Goal: Task Accomplishment & Management: Use online tool/utility

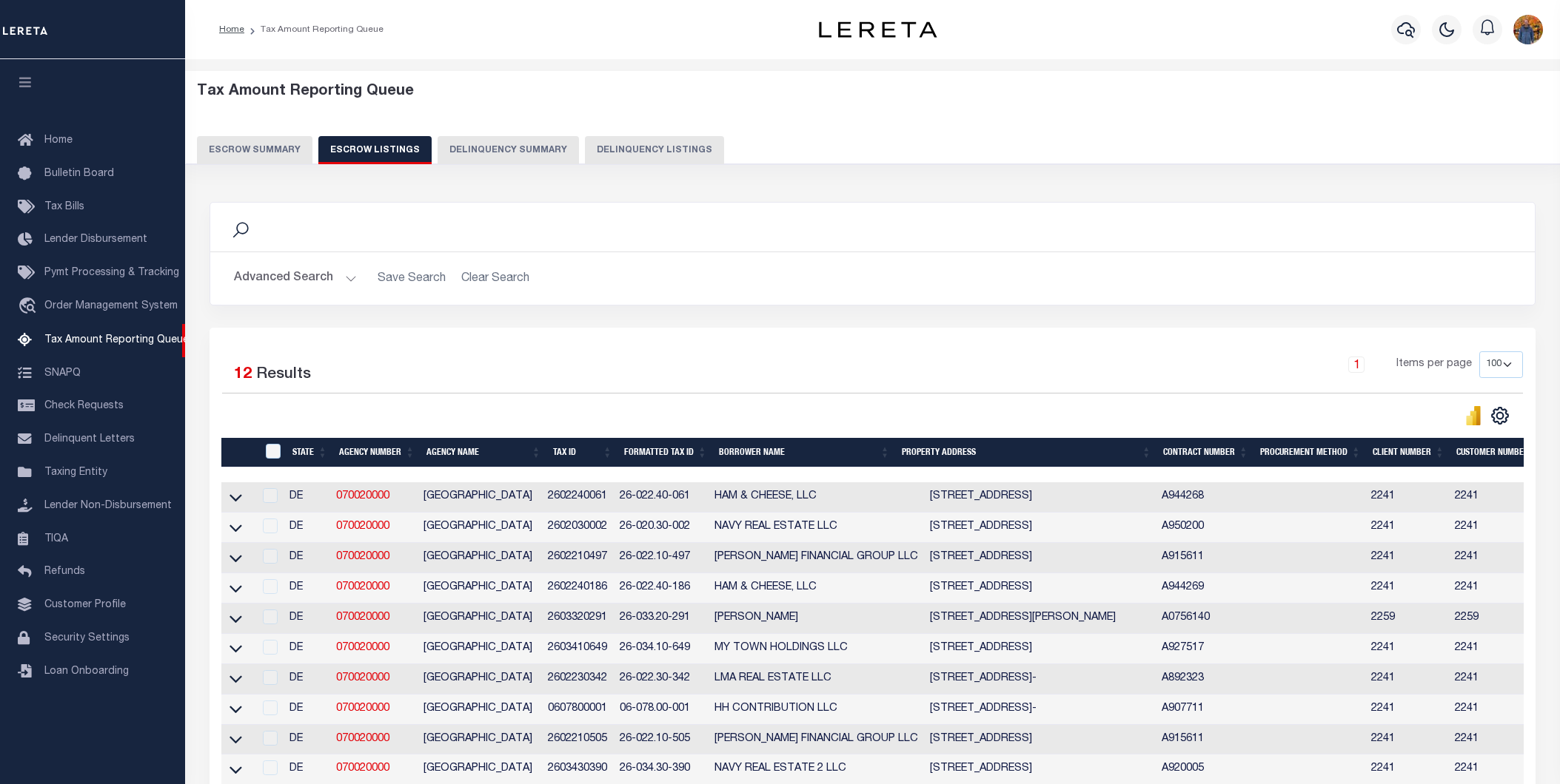
select select "100"
click at [111, 498] on link "Lender Non-Disbursement" at bounding box center [92, 506] width 185 height 34
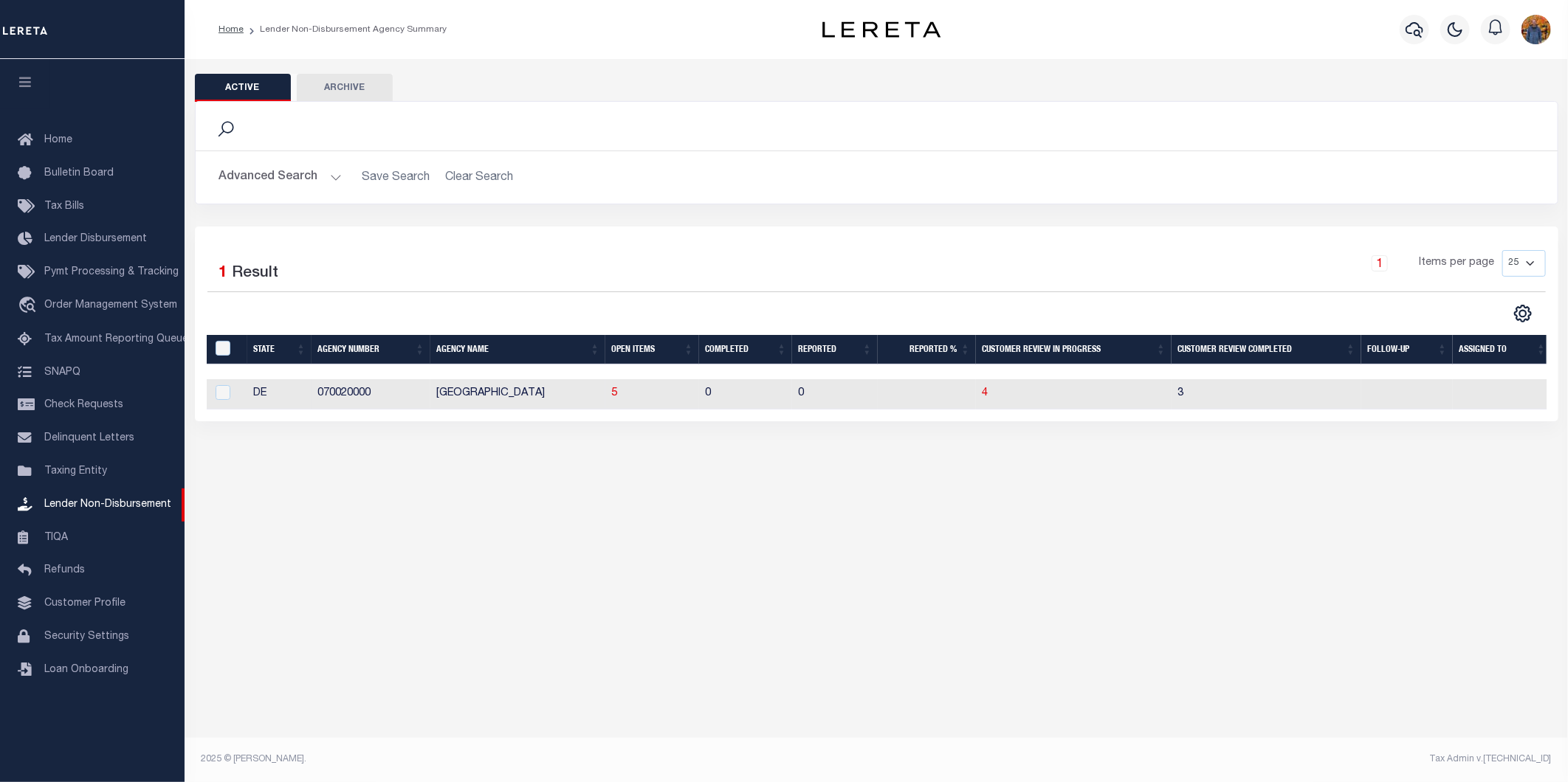
click at [609, 397] on td "5" at bounding box center [651, 394] width 93 height 30
checkbox input "true"
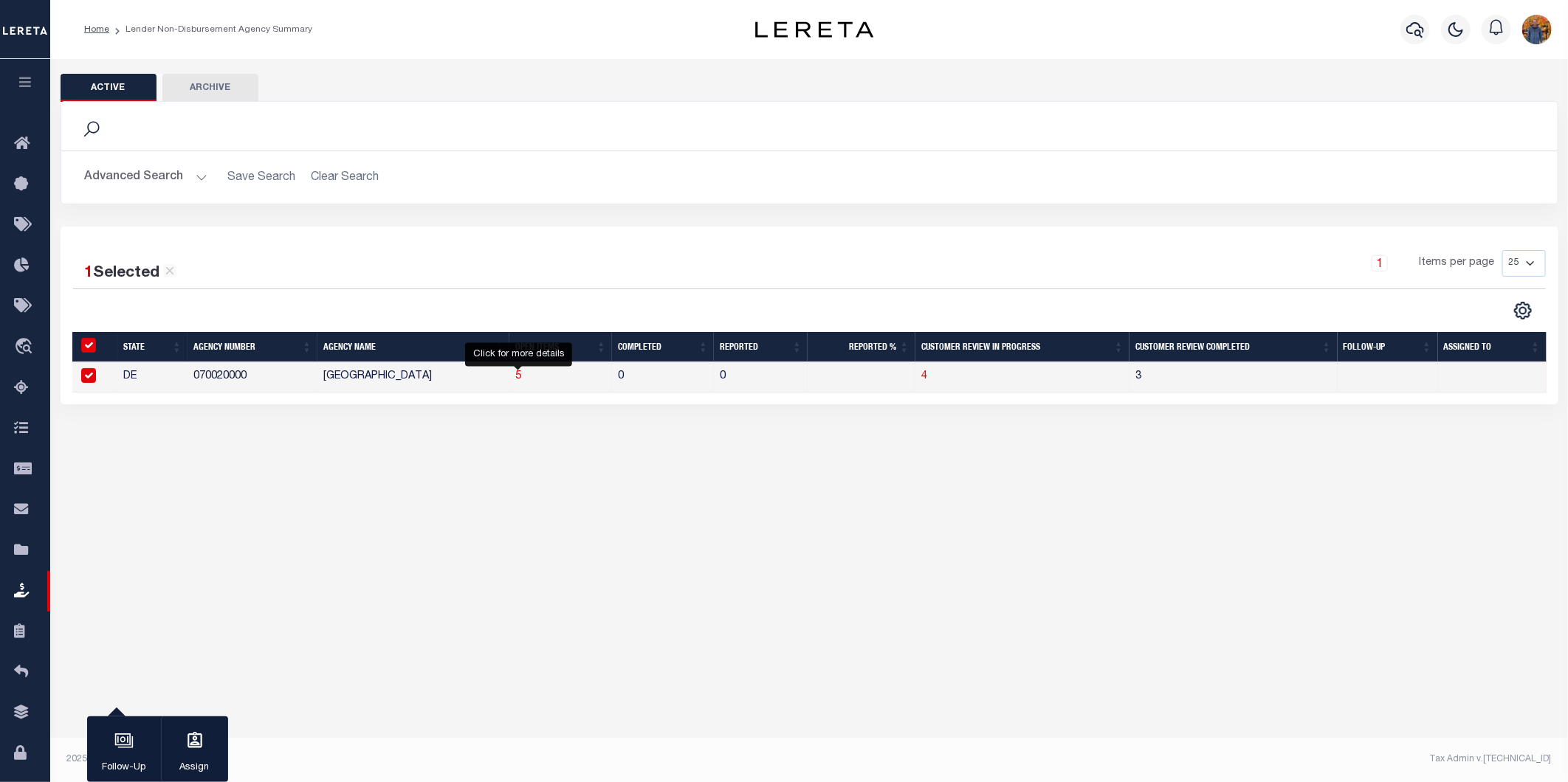
click at [517, 378] on span "5" at bounding box center [518, 376] width 6 height 10
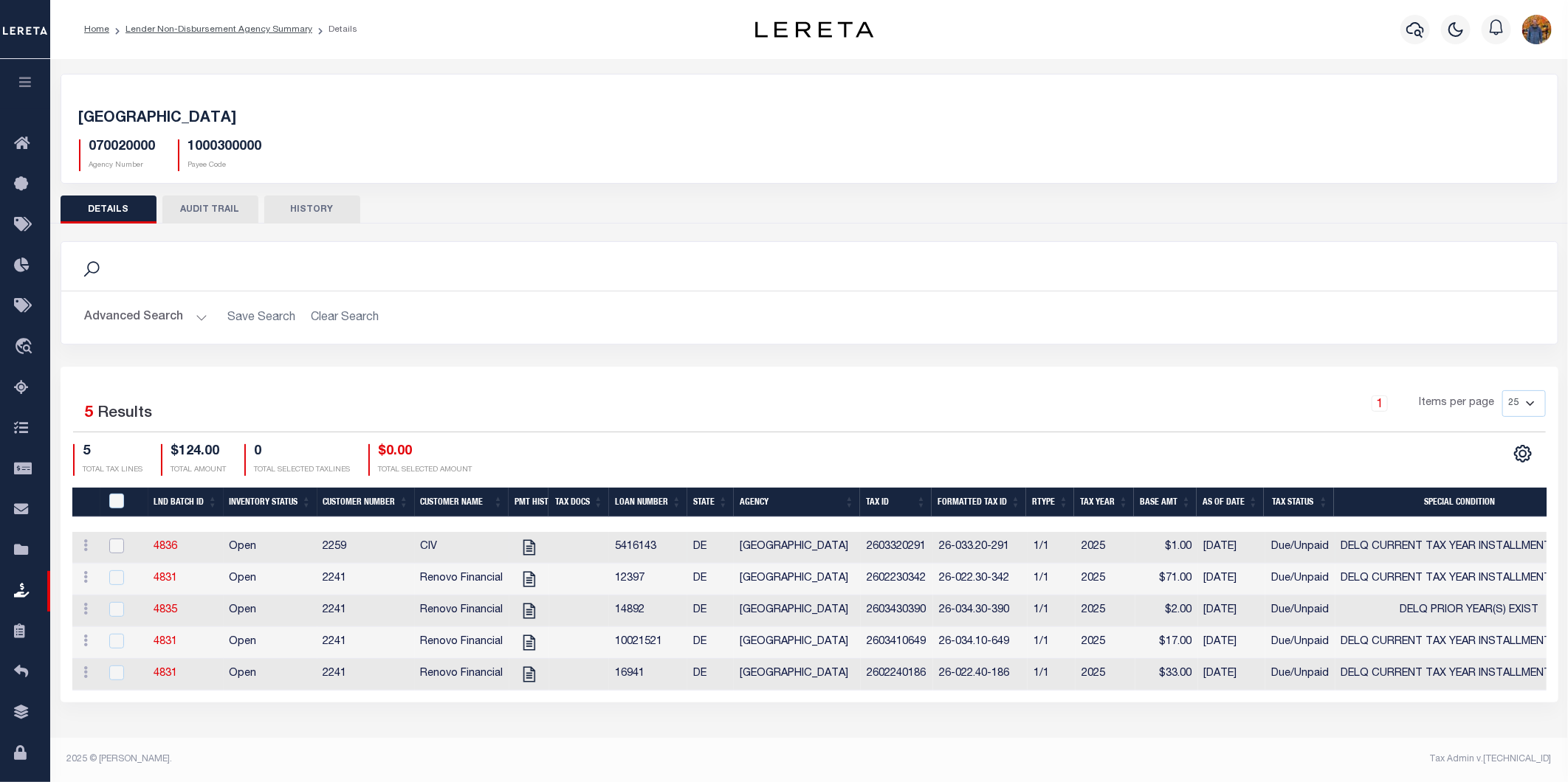
click at [113, 546] on input "checkbox" at bounding box center [117, 546] width 14 height 14
checkbox input "true"
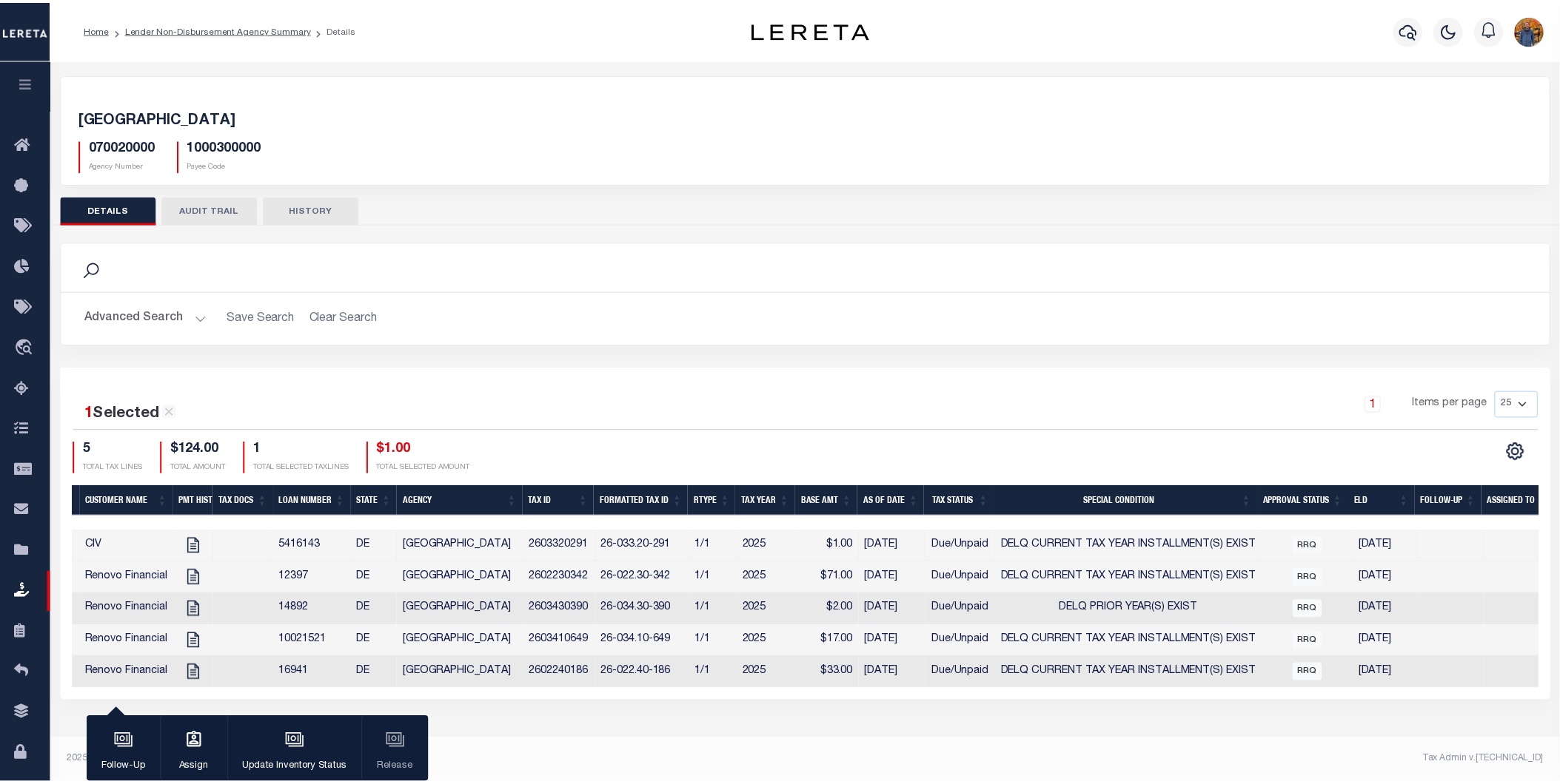
scroll to position [0, 419]
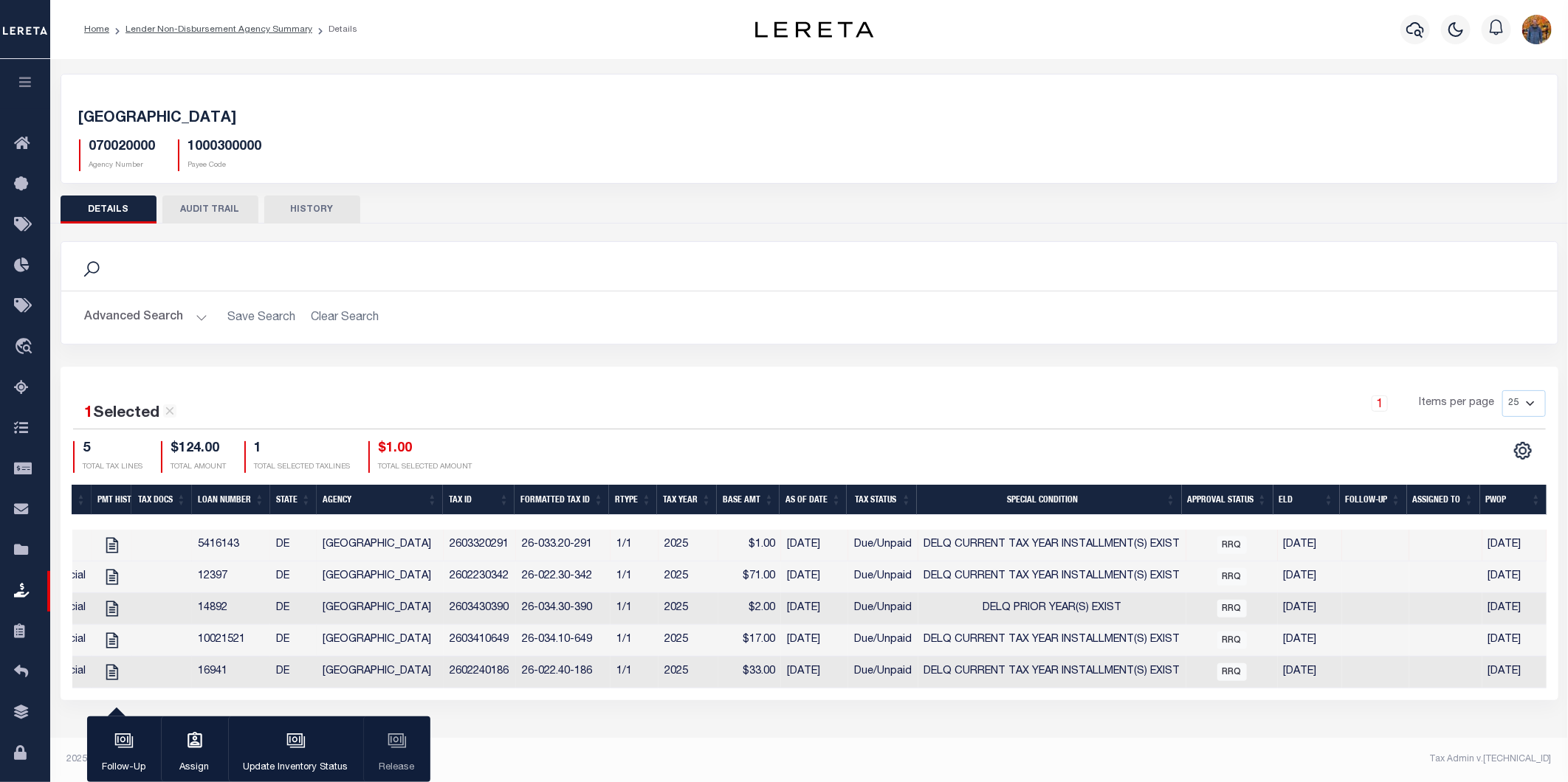
click at [210, 216] on button "AUDIT TRAIL" at bounding box center [210, 209] width 96 height 28
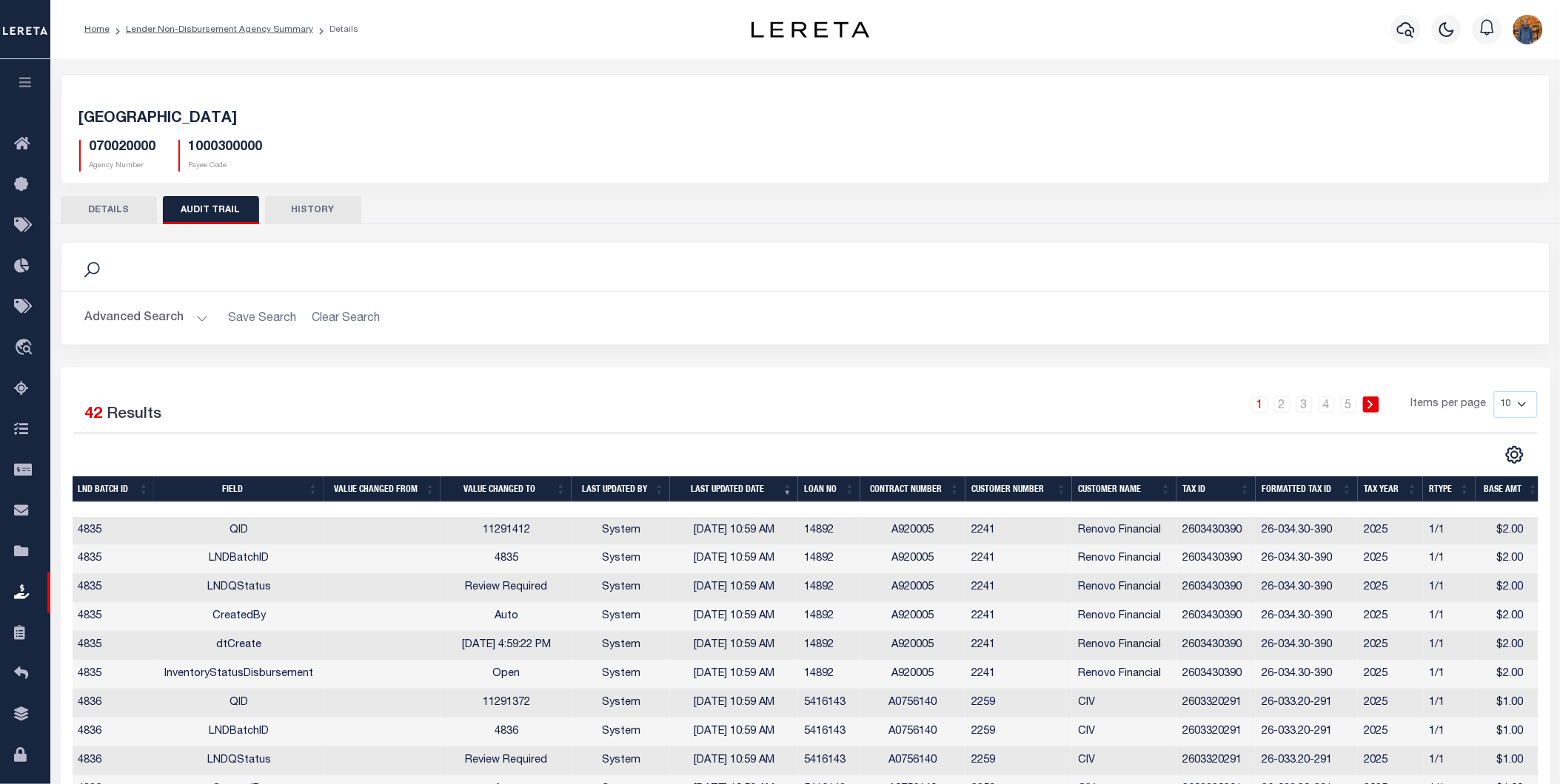
click at [315, 210] on button "HISTORY" at bounding box center [313, 210] width 96 height 28
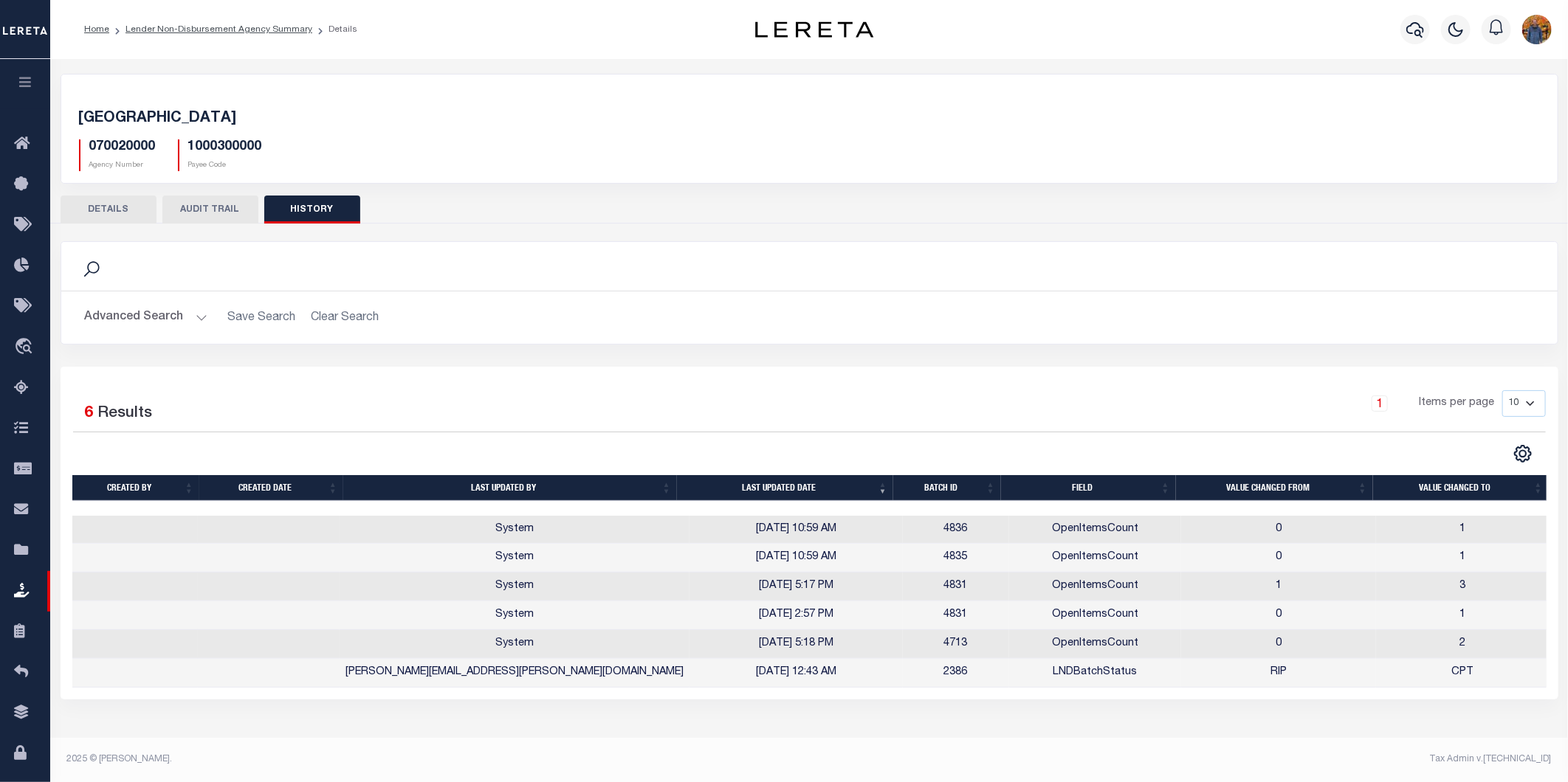
click at [122, 210] on button "DETAILS" at bounding box center [109, 209] width 96 height 28
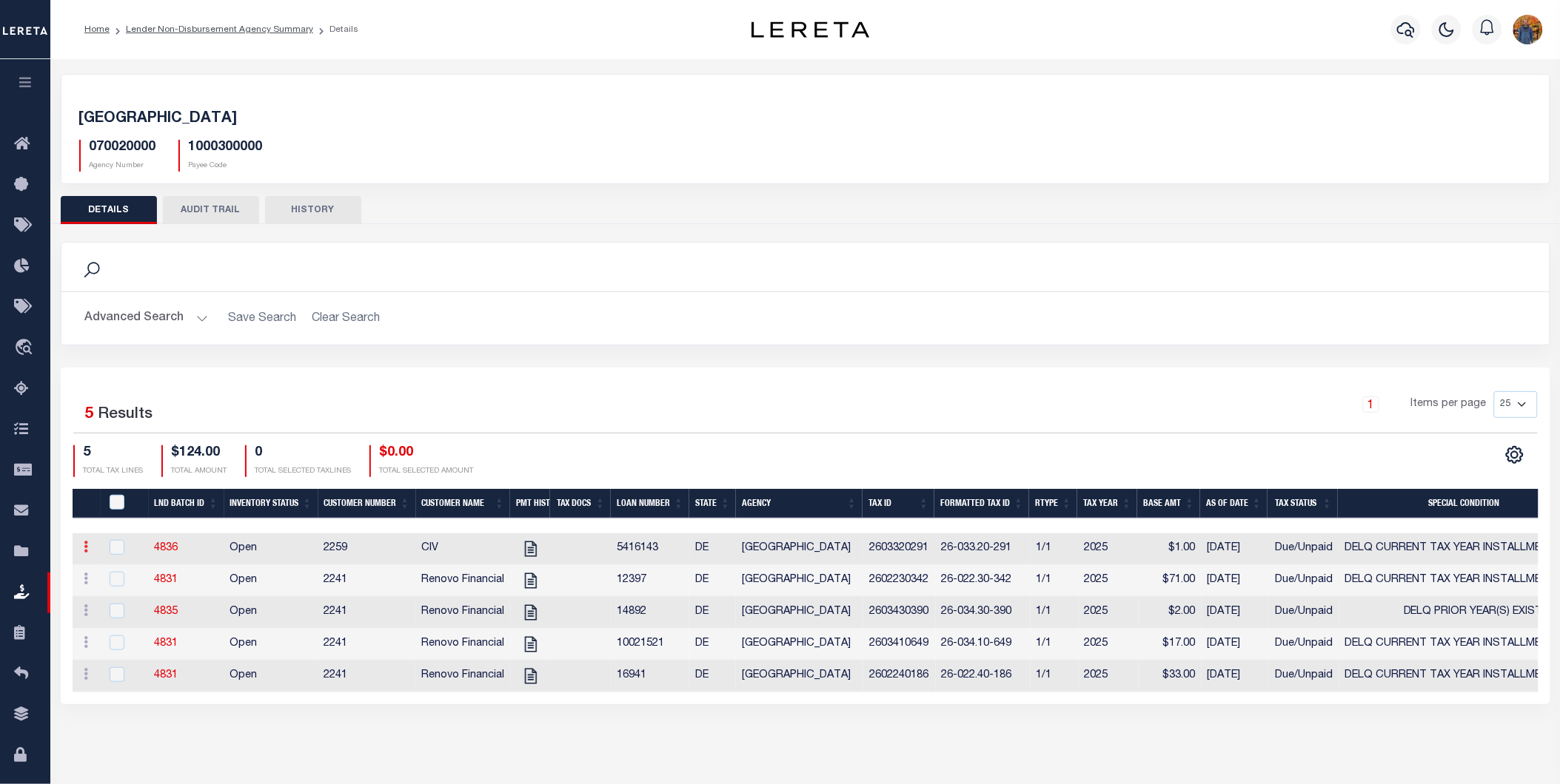
click at [84, 548] on icon at bounding box center [86, 546] width 5 height 12
click at [141, 593] on link "View Tax Line Detail" at bounding box center [146, 595] width 134 height 25
checkbox input "true"
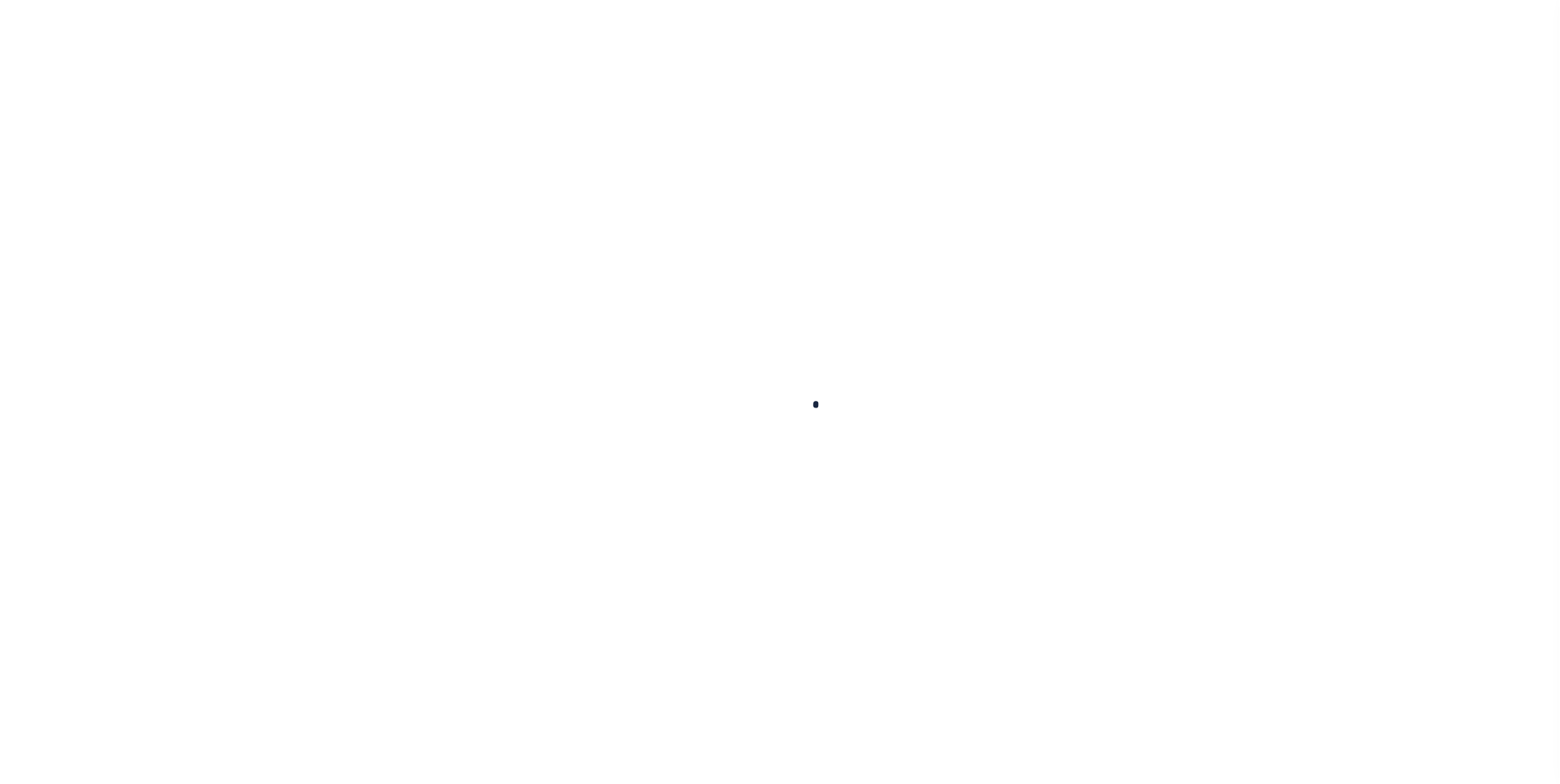
checkbox input "false"
type input "[DATE]"
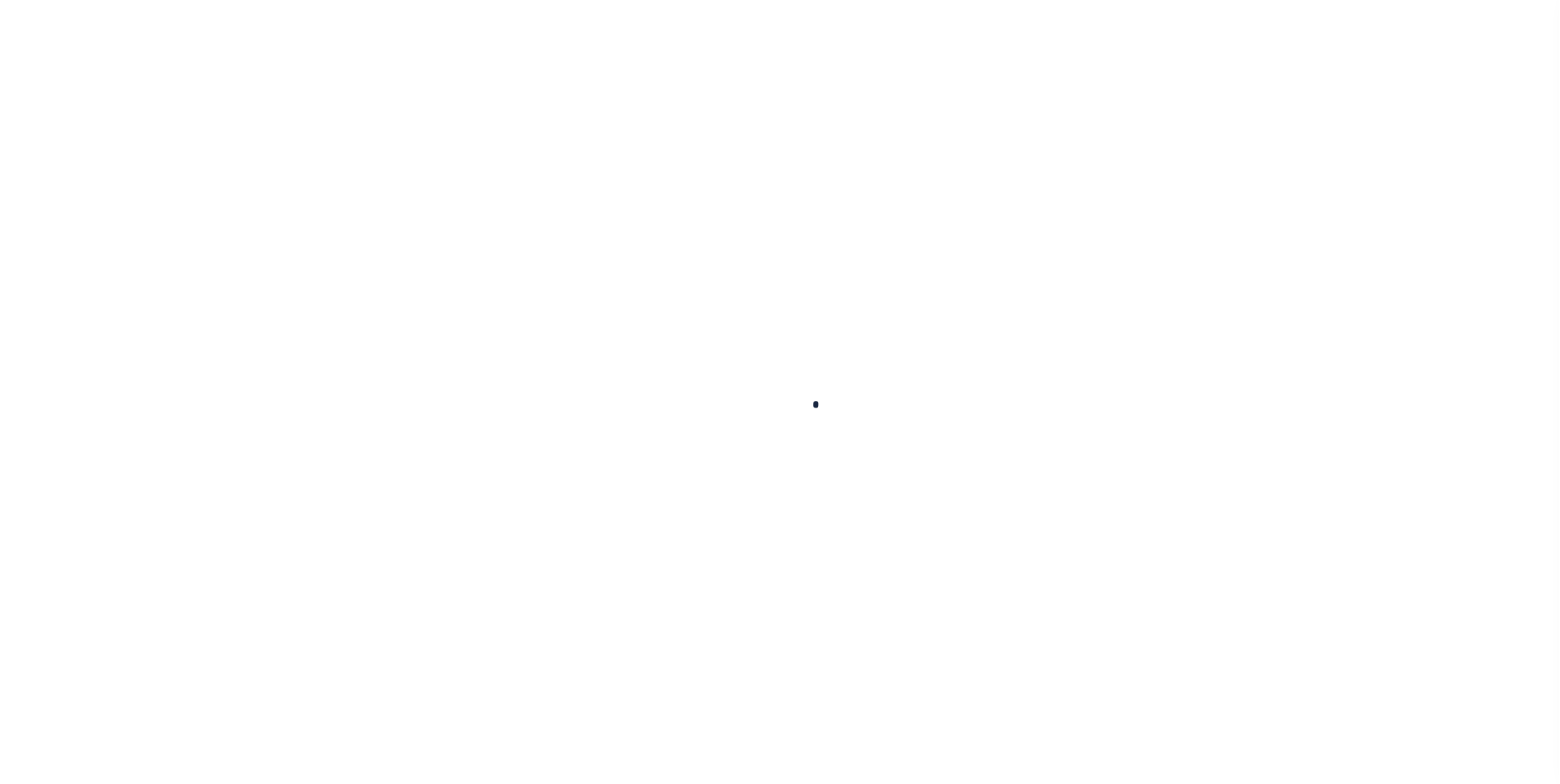
select select "DUE"
select select "17"
type input "$1"
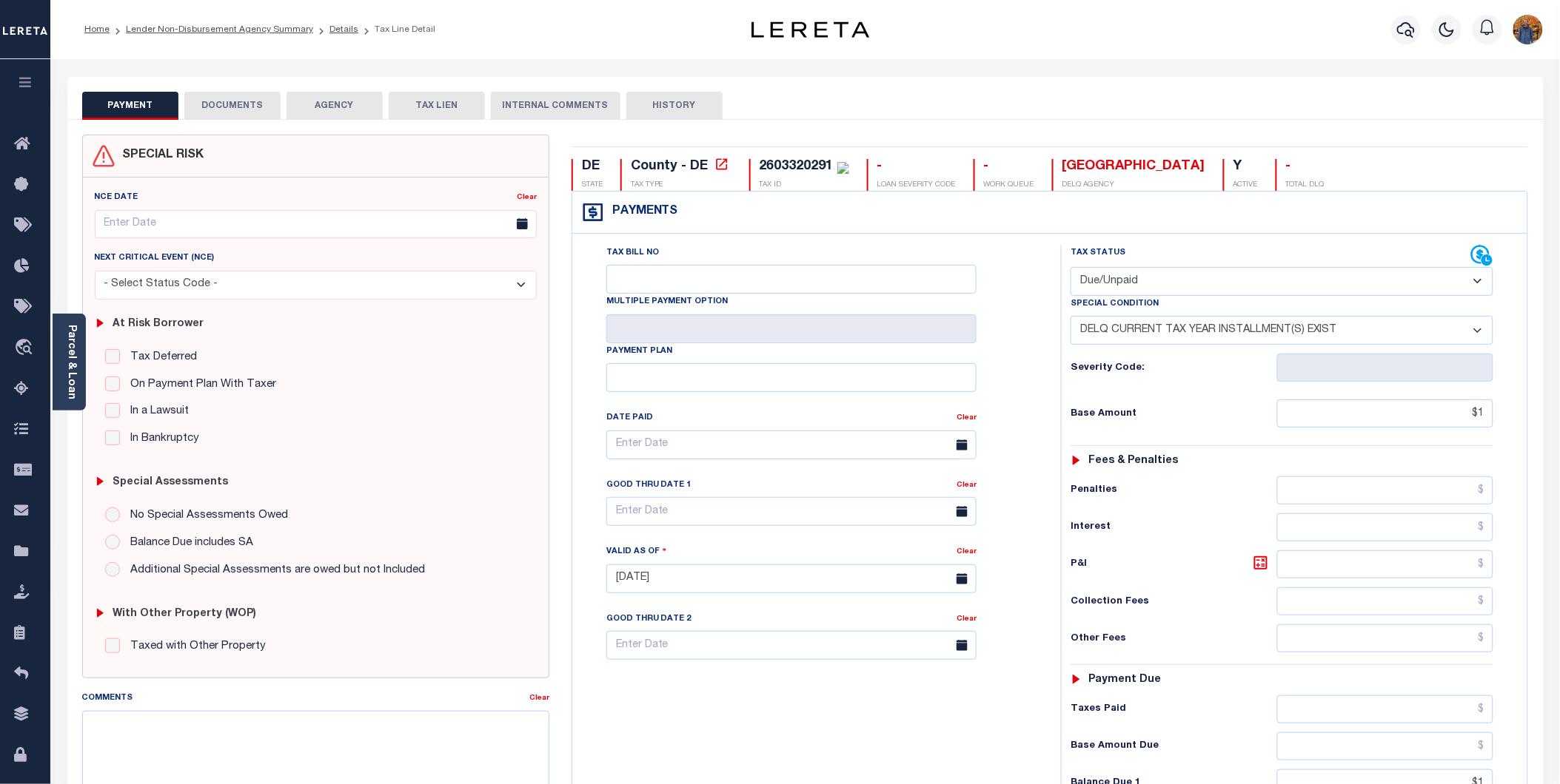
click at [223, 107] on button "DOCUMENTS" at bounding box center [232, 106] width 96 height 28
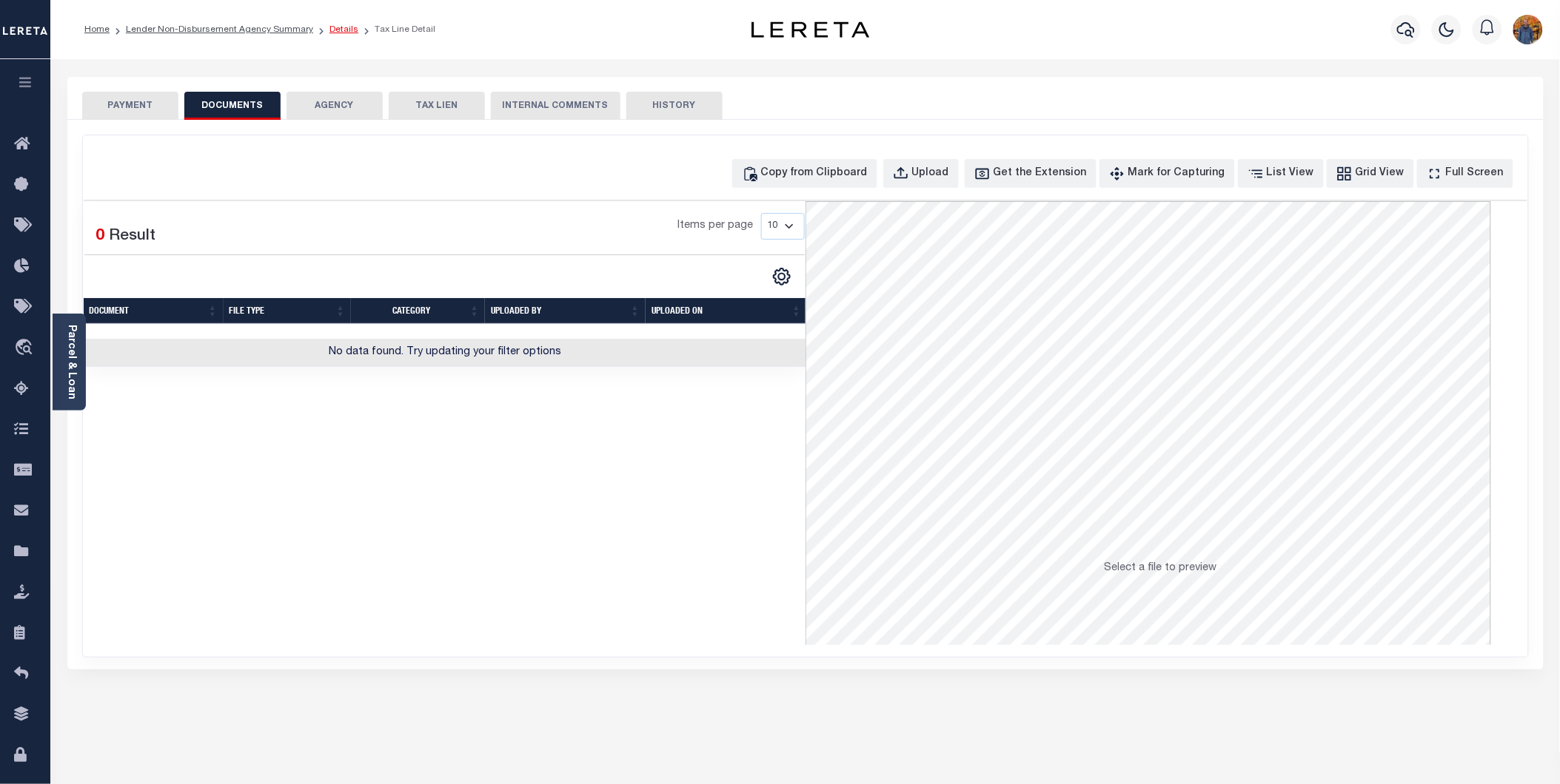
click at [330, 33] on link "Details" at bounding box center [344, 29] width 29 height 9
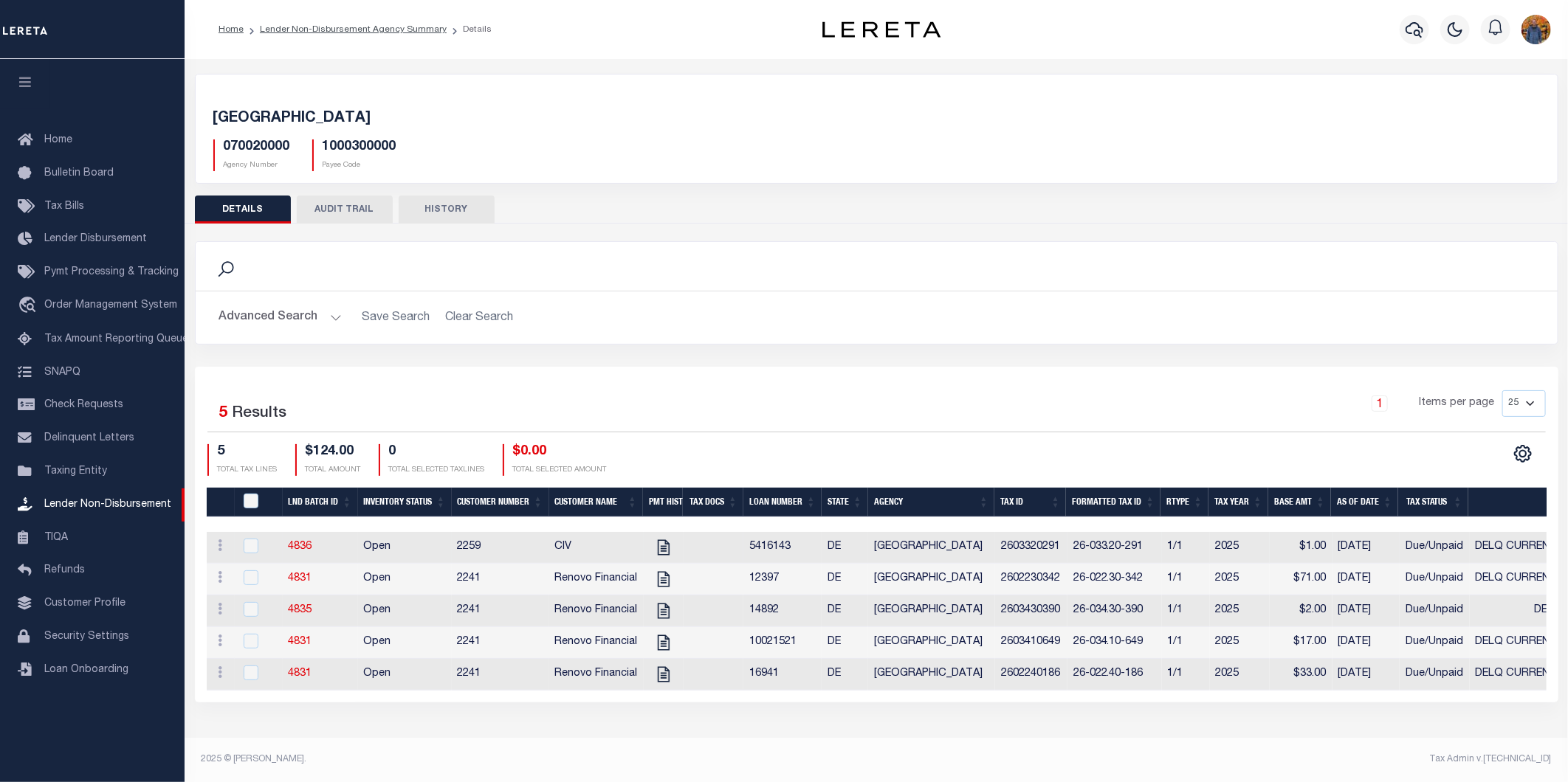
click at [259, 541] on div at bounding box center [258, 547] width 36 height 16
checkbox input "true"
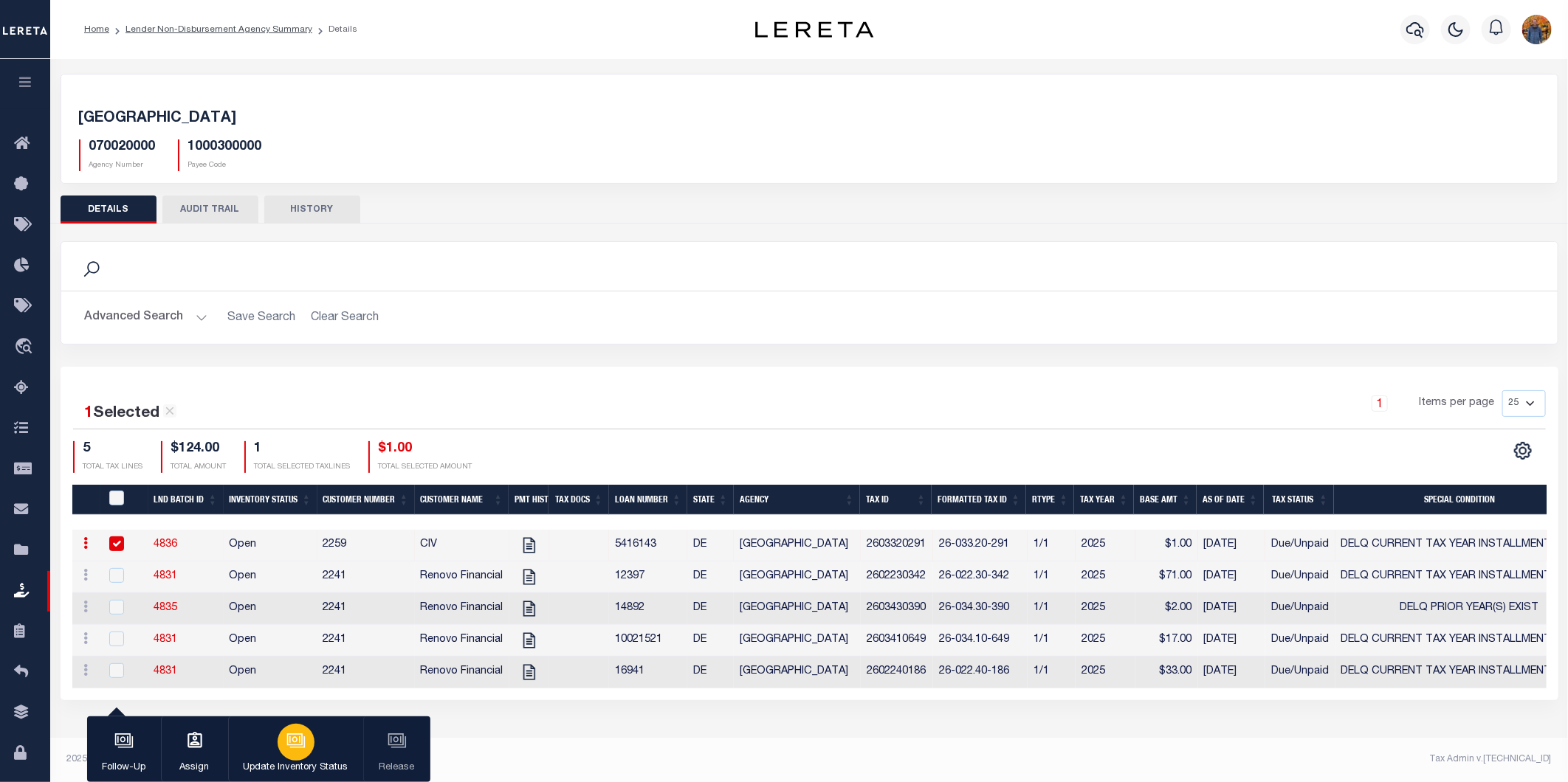
click at [303, 739] on icon "button" at bounding box center [296, 741] width 19 height 19
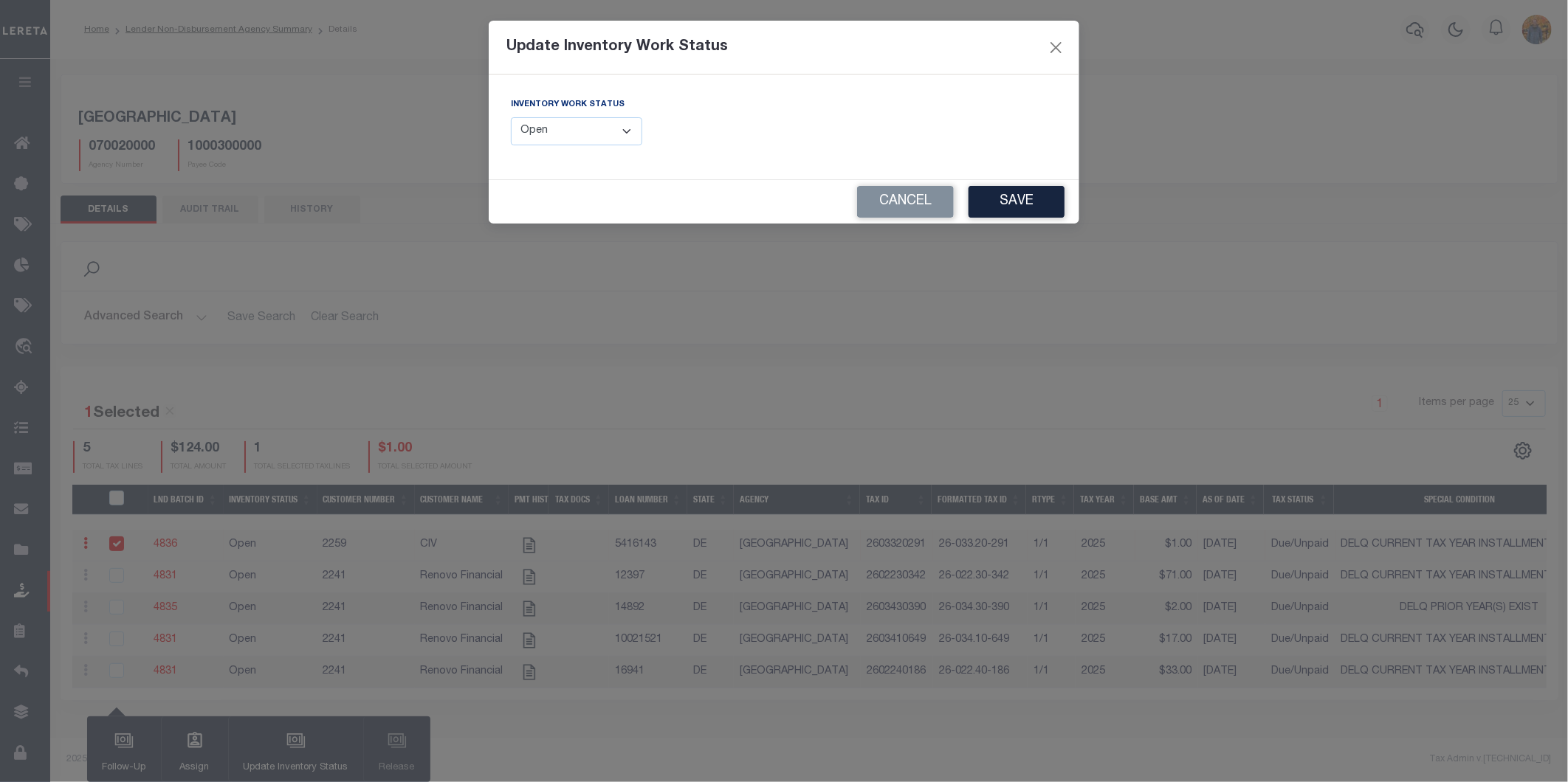
click at [592, 130] on select "--Select-- Open Completed Reported" at bounding box center [576, 132] width 132 height 29
click at [588, 128] on select "--Select-- Open Completed Reported" at bounding box center [576, 132] width 132 height 29
select select "Completed"
click at [511, 117] on select "--Select-- Open Completed Reported" at bounding box center [576, 132] width 132 height 29
click at [1055, 49] on button "Close" at bounding box center [1056, 47] width 19 height 19
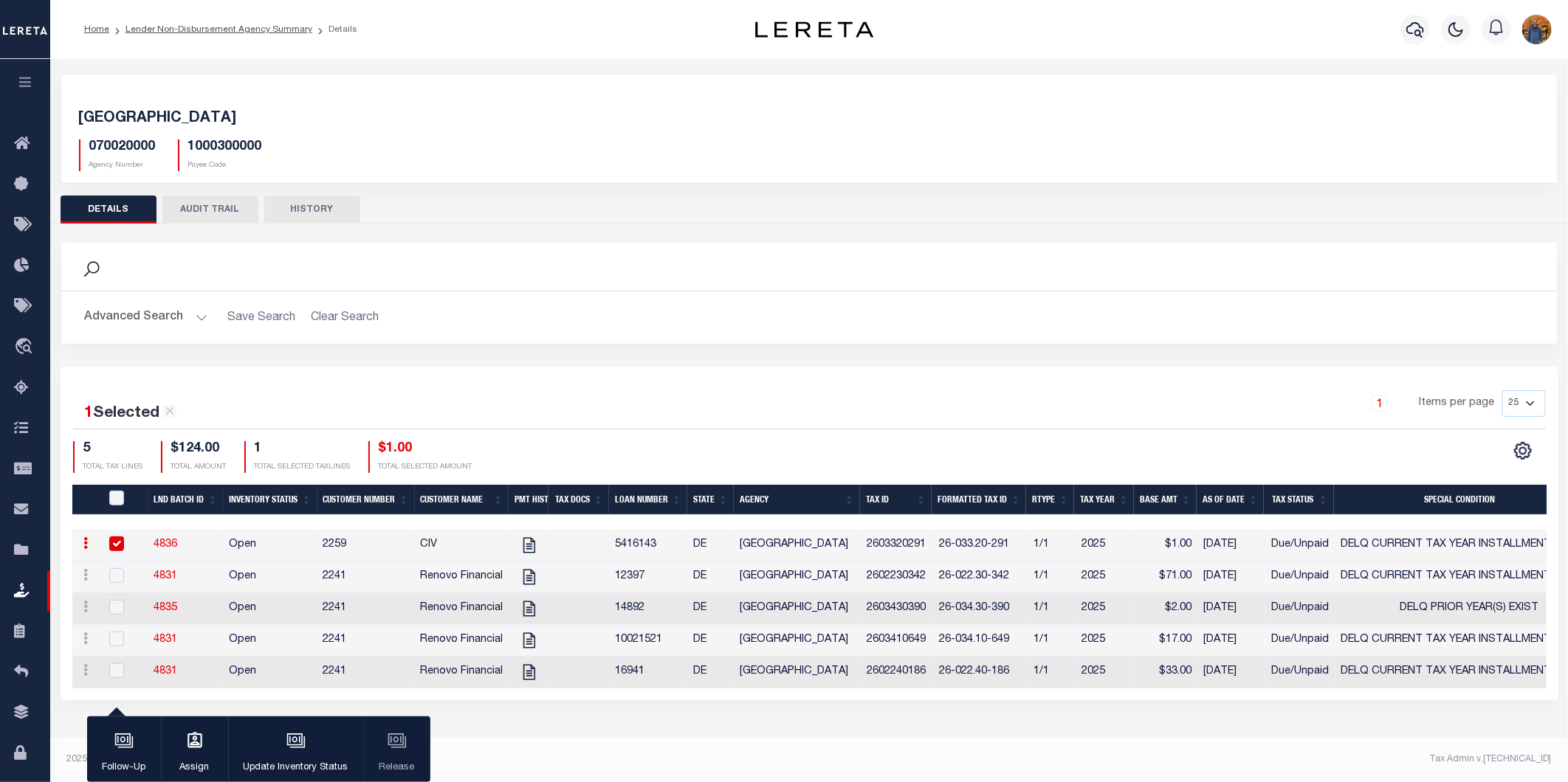
drag, startPoint x: 1125, startPoint y: 702, endPoint x: 988, endPoint y: 651, distance: 146.2
click at [1162, 701] on div "1 Selected 5 Results 1 Items per page 25 50 100 200 5 $124.00 1" at bounding box center [810, 534] width 1499 height 334
drag, startPoint x: 182, startPoint y: 609, endPoint x: 152, endPoint y: 610, distance: 30.0
click at [152, 610] on td "4835" at bounding box center [186, 610] width 75 height 32
checkbox input "true"
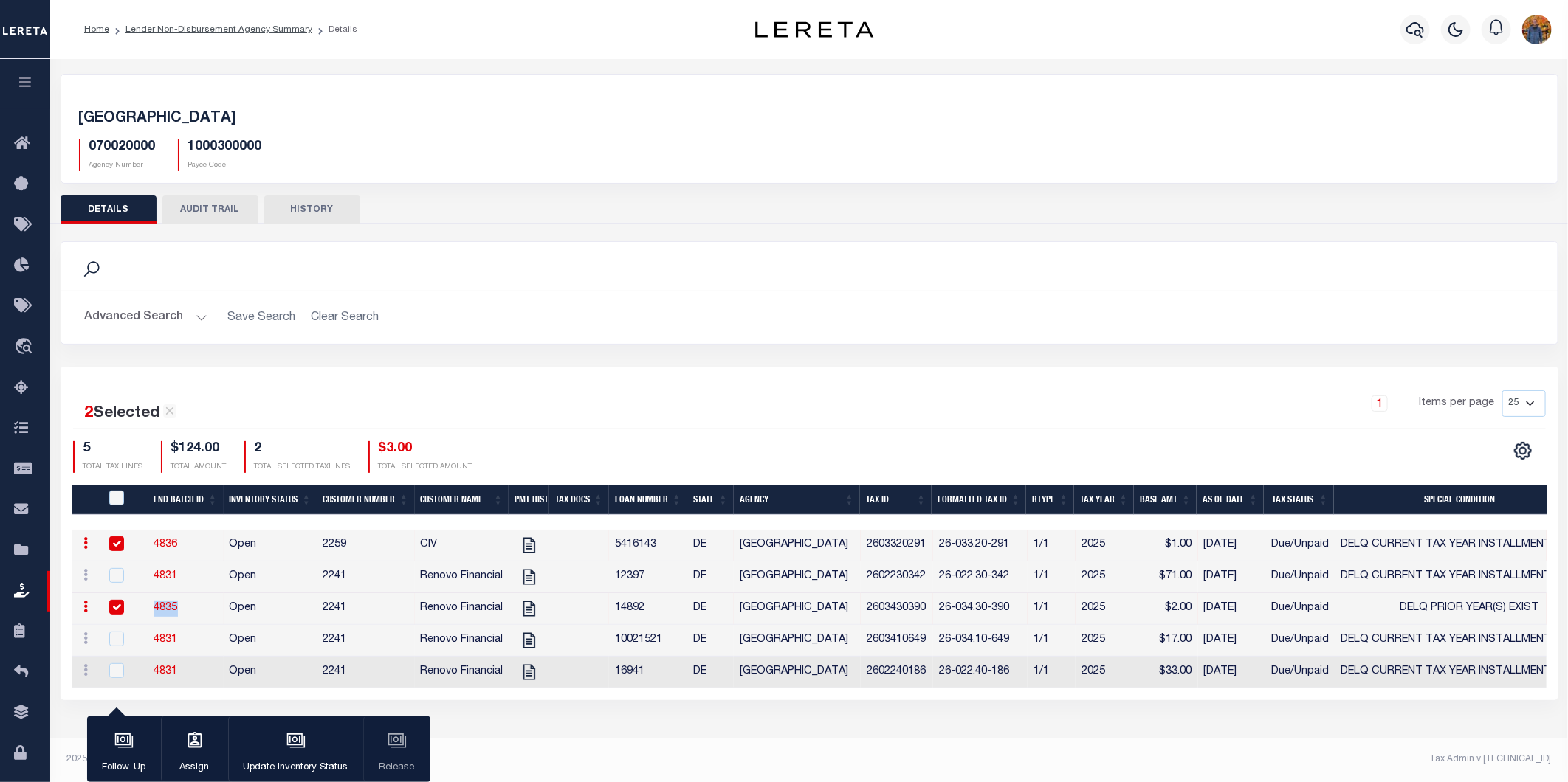
copy link "4835"
click at [451, 358] on div "Search Advanced Search Save Search Clear Search Equals" at bounding box center [810, 303] width 1520 height 125
click at [204, 30] on link "Lender Non-Disbursement Agency Summary" at bounding box center [219, 29] width 187 height 9
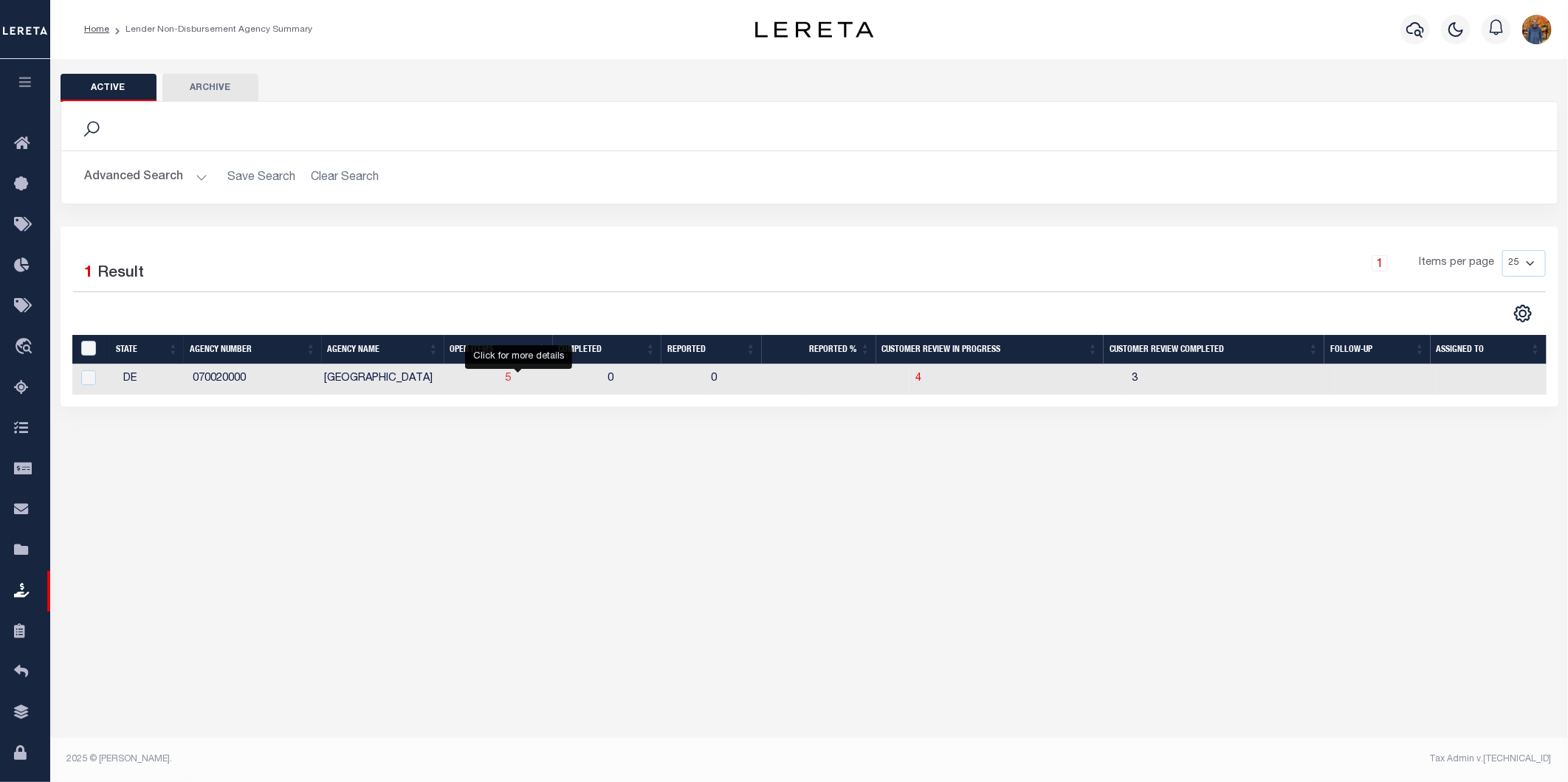
click at [511, 379] on span "5" at bounding box center [508, 378] width 6 height 10
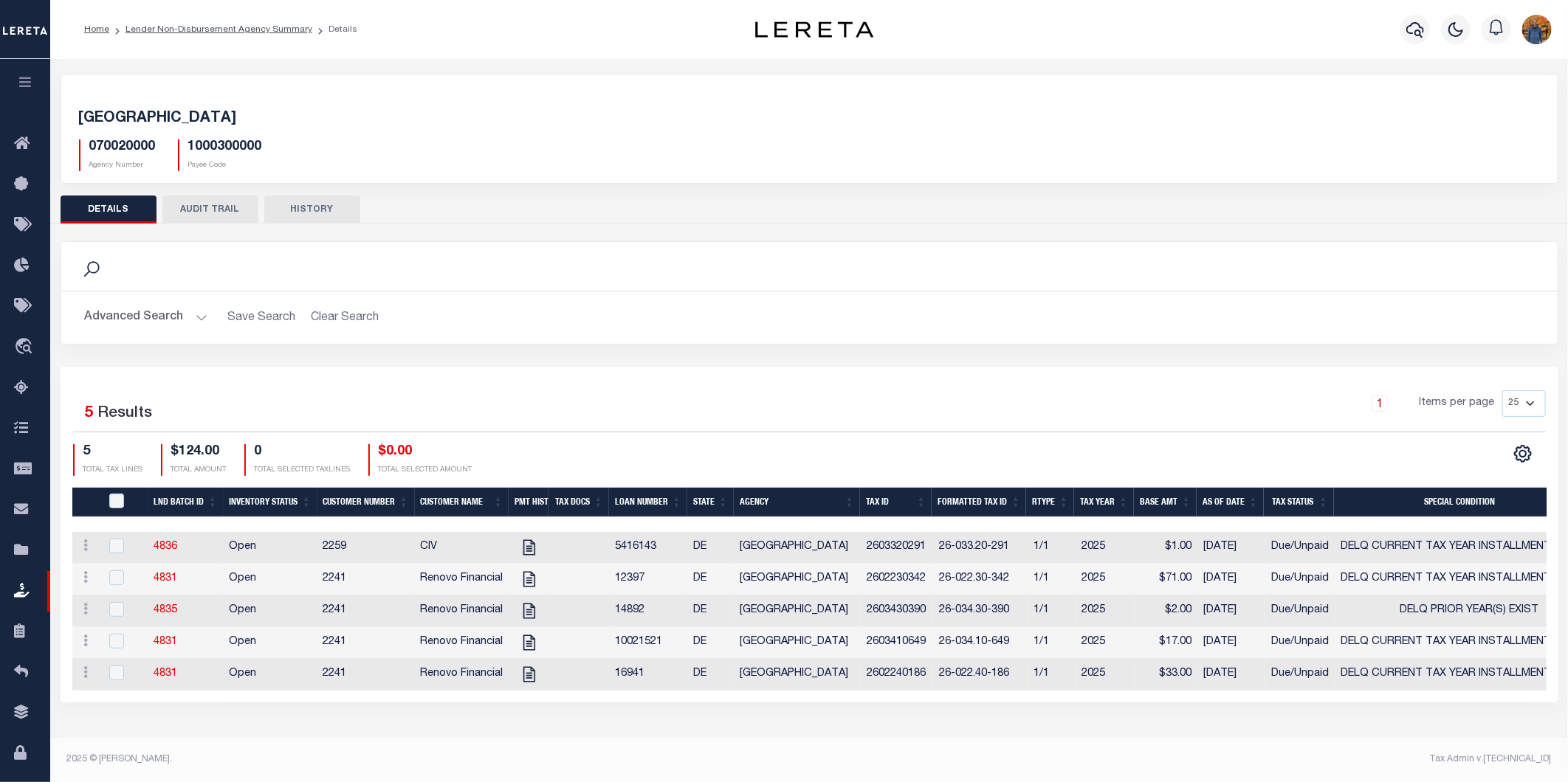
click at [124, 547] on div at bounding box center [124, 547] width 36 height 16
checkbox input "true"
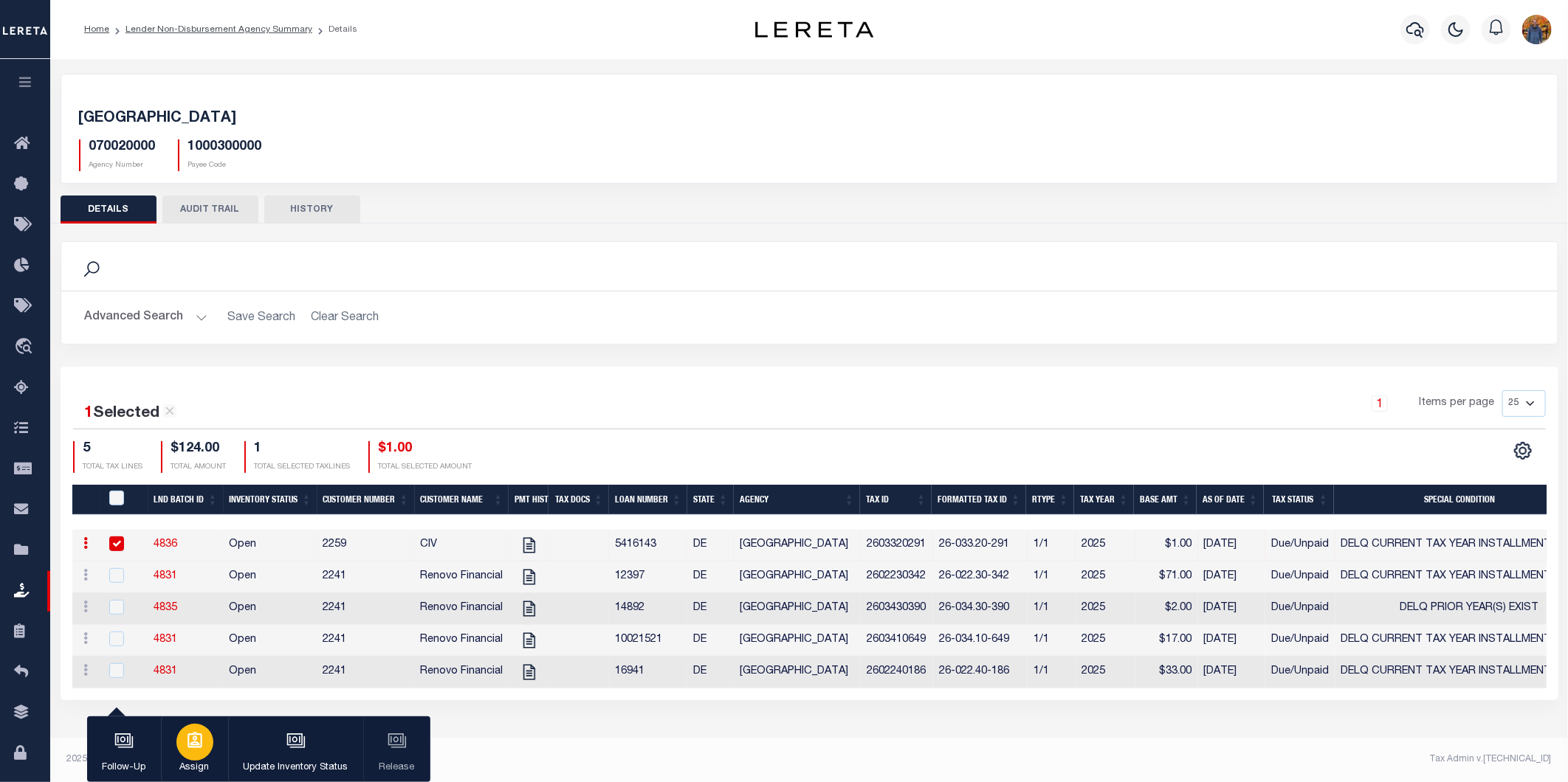
click at [203, 742] on icon "button" at bounding box center [195, 741] width 19 height 19
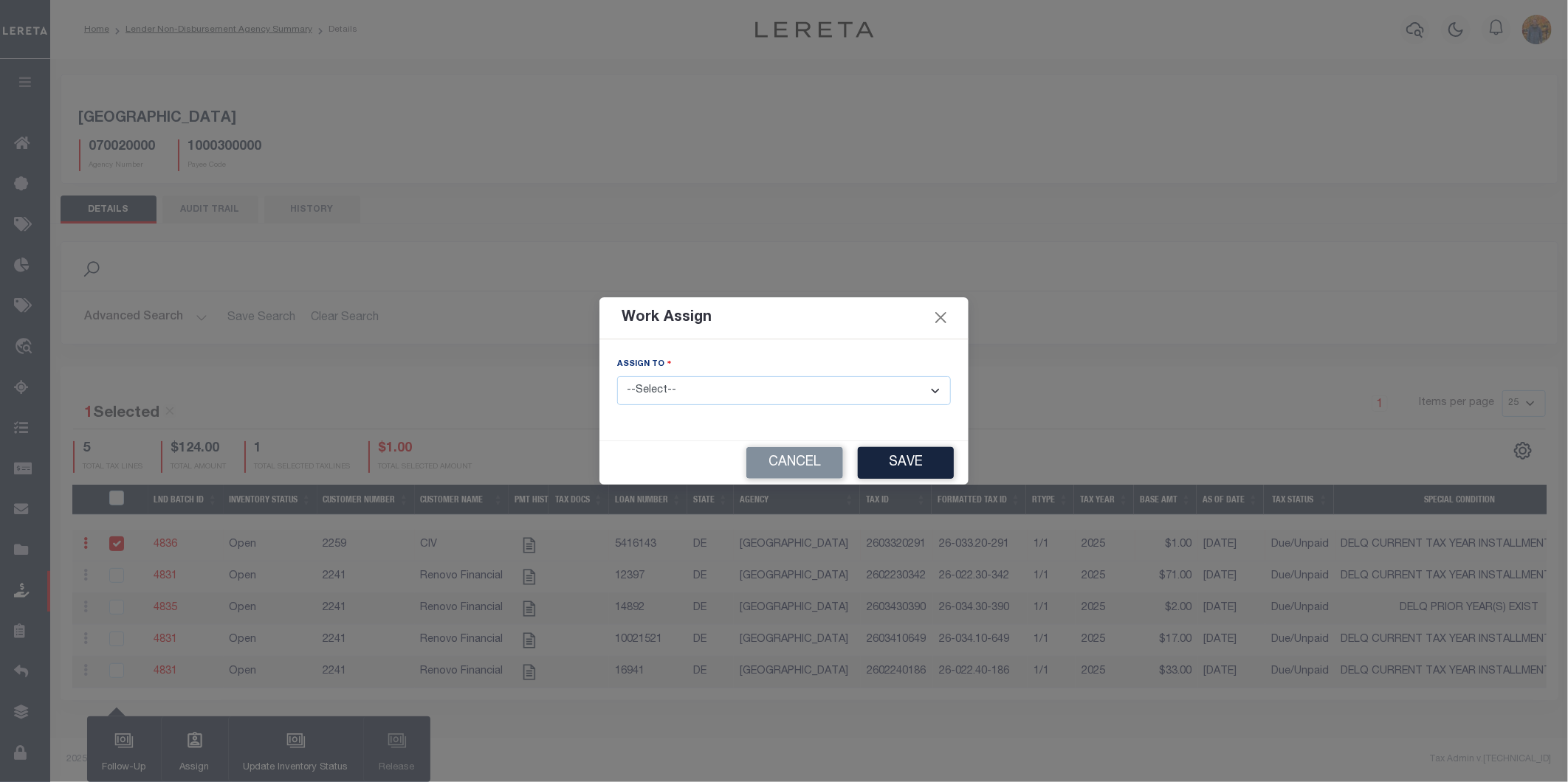
click at [791, 394] on select "--Select-- --Unassigned-- Aakash Patel Adrian Garin Agustin Fernandez Agustin M…" at bounding box center [784, 391] width 334 height 29
select select "[PERSON_NAME]"
click at [617, 377] on select "--Select-- --Unassigned-- Aakash Patel Adrian Garin Agustin Fernandez Agustin M…" at bounding box center [784, 391] width 334 height 29
click at [919, 457] on button "Save" at bounding box center [906, 463] width 96 height 32
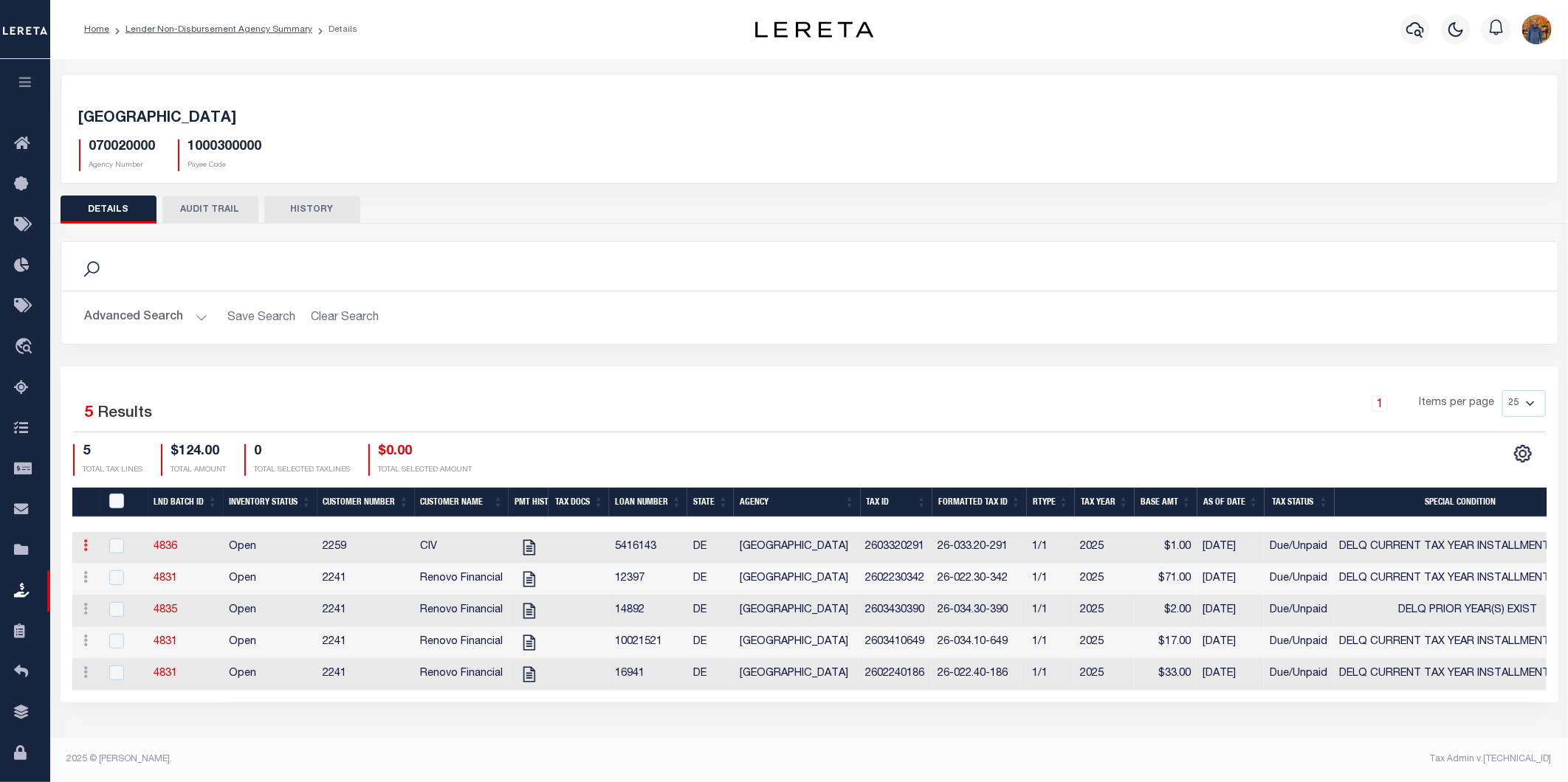
click at [90, 548] on link at bounding box center [86, 547] width 16 height 12
click at [119, 546] on input "checkbox" at bounding box center [117, 546] width 14 height 14
checkbox input "true"
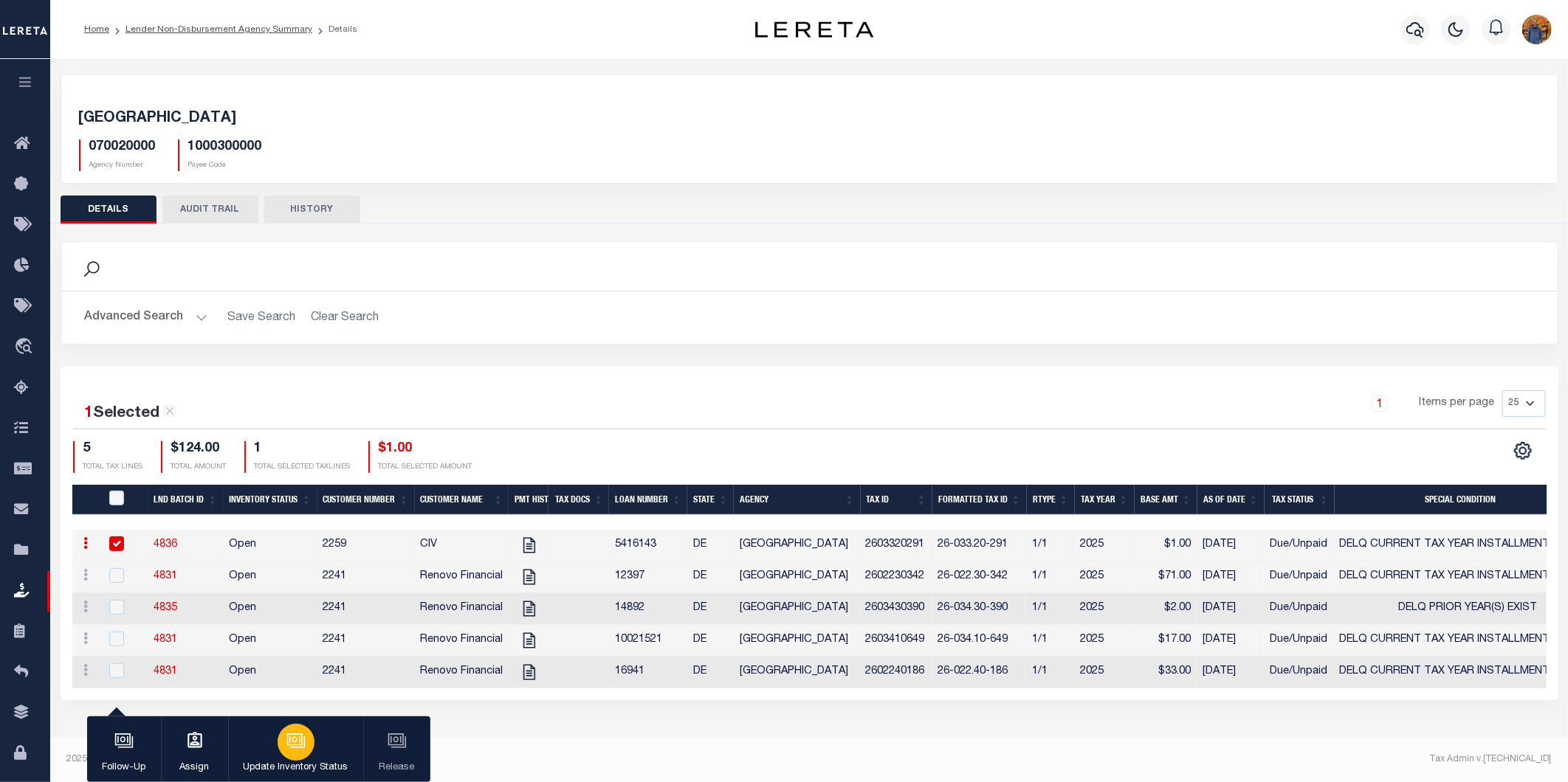
click at [295, 751] on icon "button" at bounding box center [296, 741] width 19 height 19
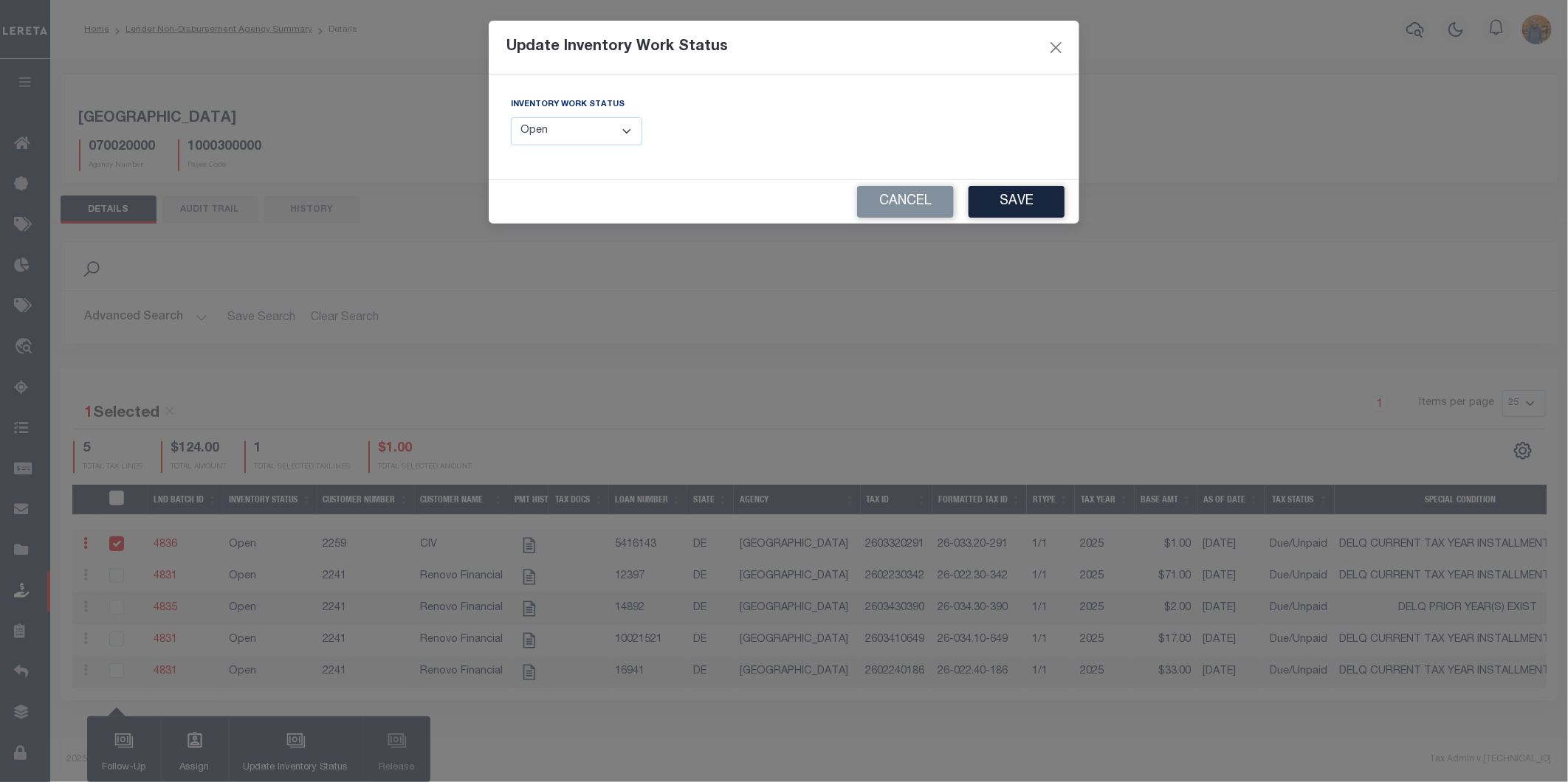
click at [592, 122] on select "--Select-- Open Completed Reported" at bounding box center [576, 132] width 132 height 29
select select "Completed"
click at [511, 117] on select "--Select-- Open Completed Reported" at bounding box center [576, 132] width 132 height 29
click at [1035, 190] on button "Save" at bounding box center [1016, 202] width 96 height 32
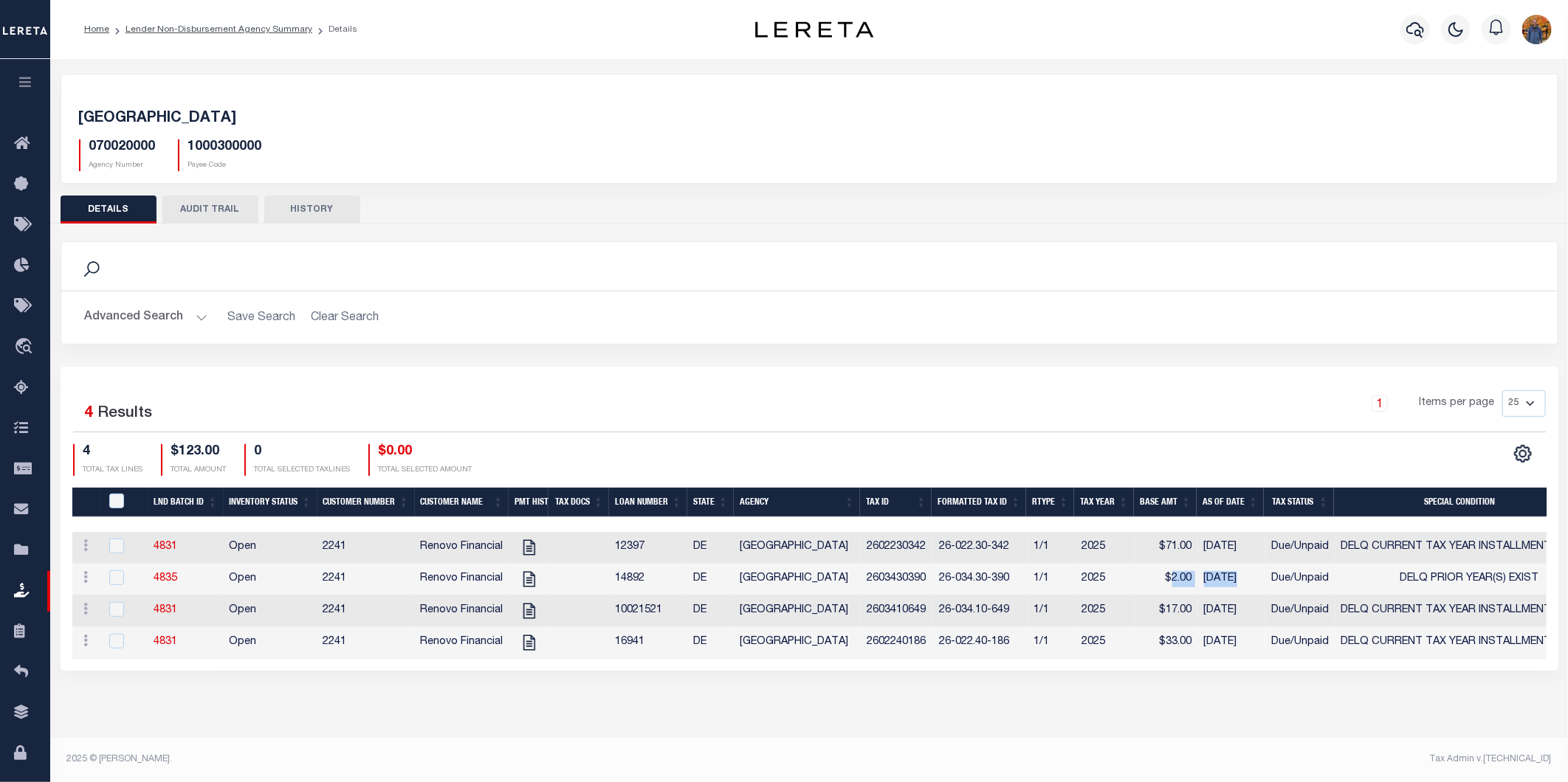
drag, startPoint x: 1169, startPoint y: 579, endPoint x: 1229, endPoint y: 578, distance: 60.0
click at [1233, 580] on tr "ACTIONS View Tax Line Detail Internal Comments 4835 Open 2241 Renovo Financial …" at bounding box center [1019, 580] width 1892 height 32
click at [121, 579] on input "checkbox" at bounding box center [117, 578] width 14 height 14
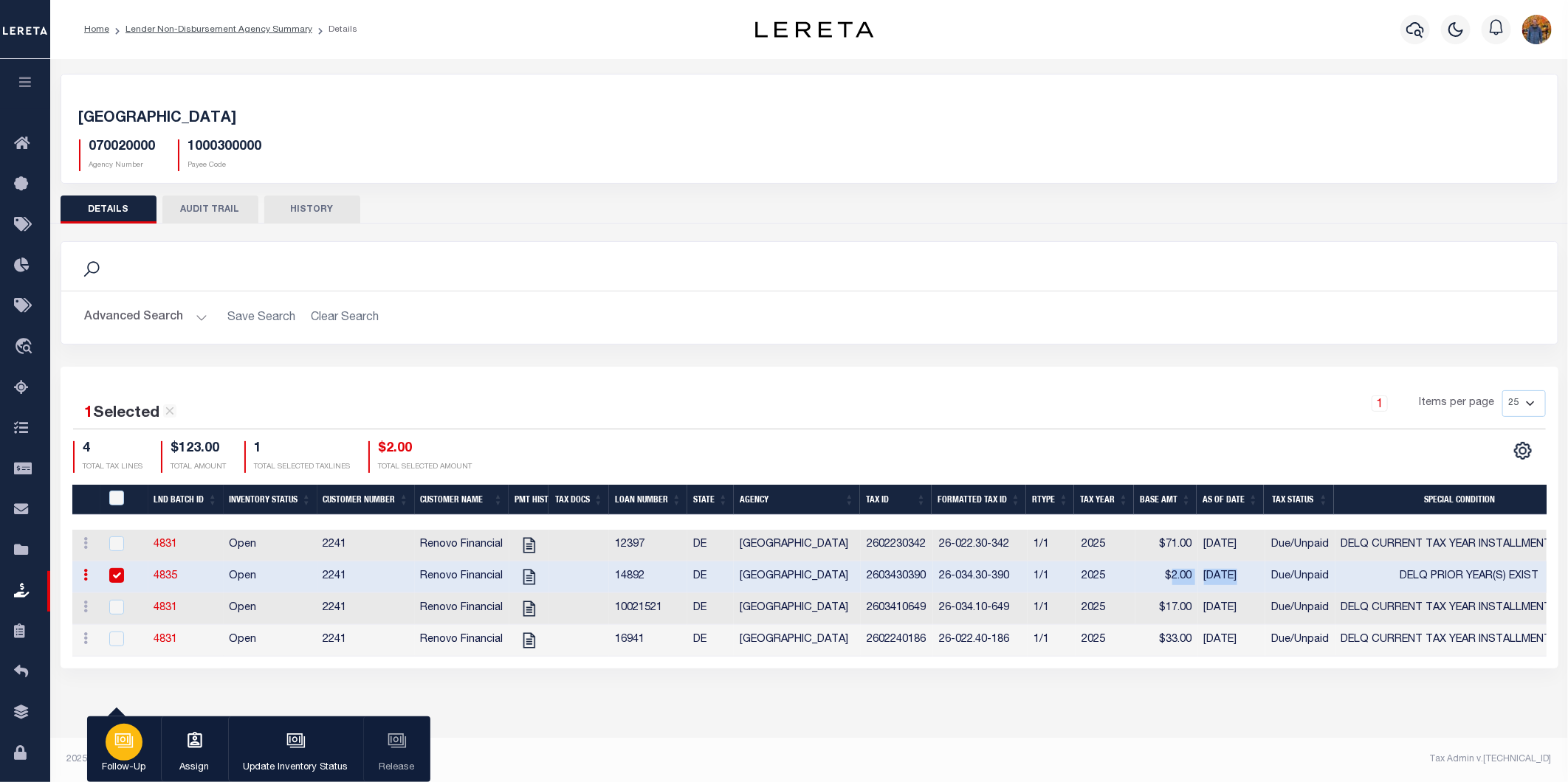
click at [114, 759] on button "Follow-Up" at bounding box center [124, 749] width 73 height 66
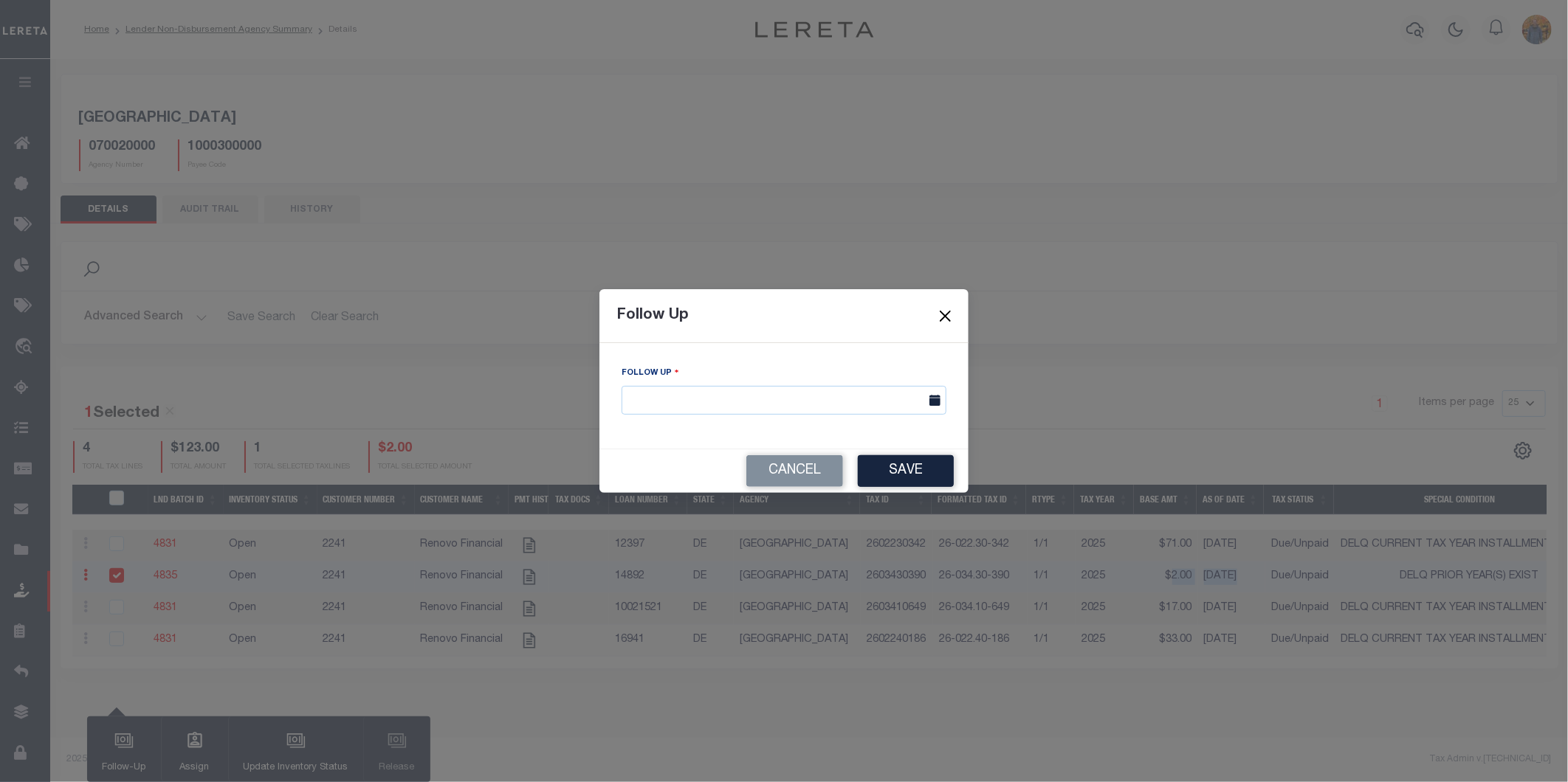
click at [938, 319] on button "Close" at bounding box center [946, 316] width 19 height 19
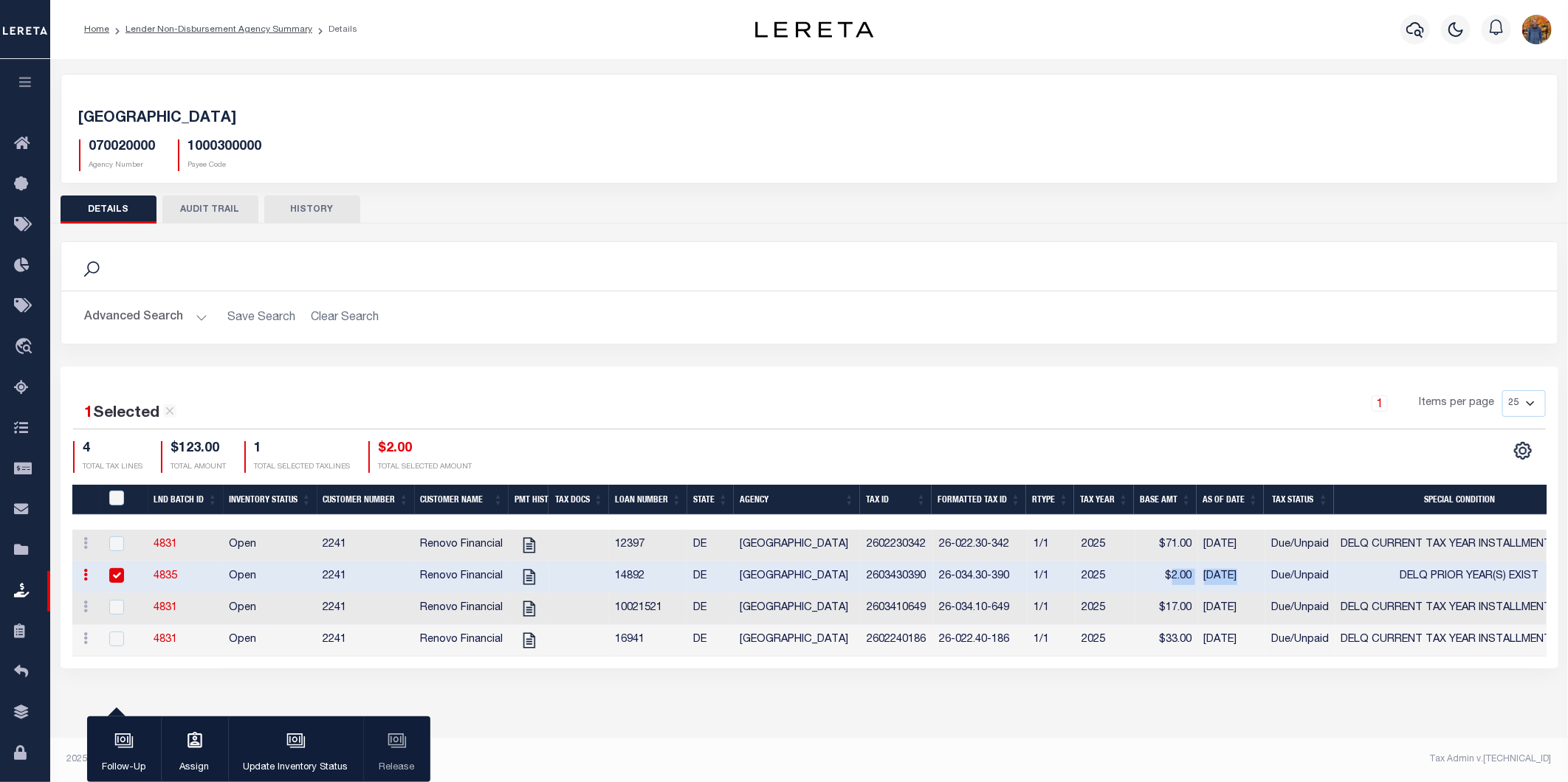
click at [115, 571] on input "checkbox" at bounding box center [117, 575] width 14 height 14
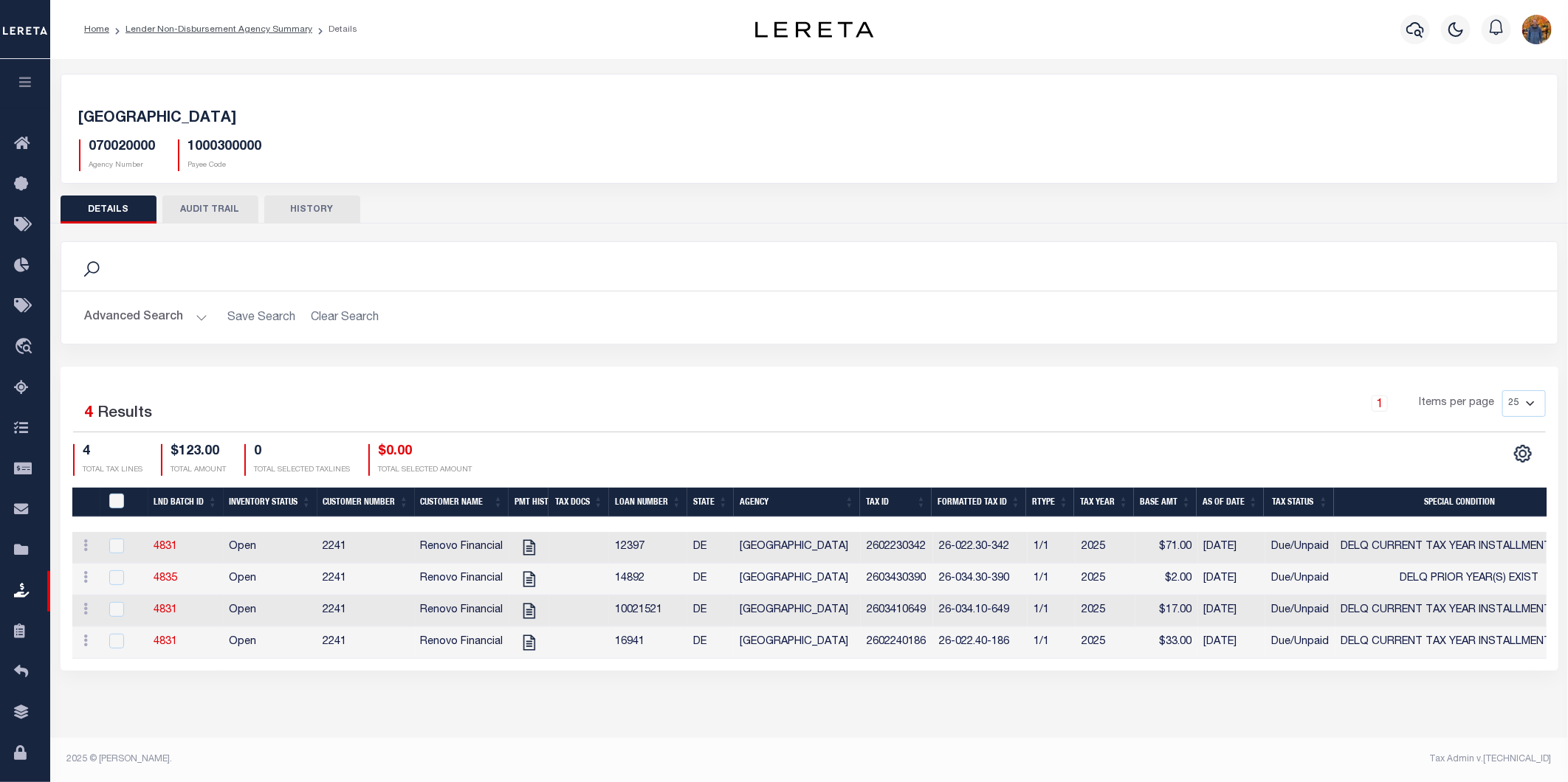
click at [1119, 580] on td "2025" at bounding box center [1105, 580] width 60 height 32
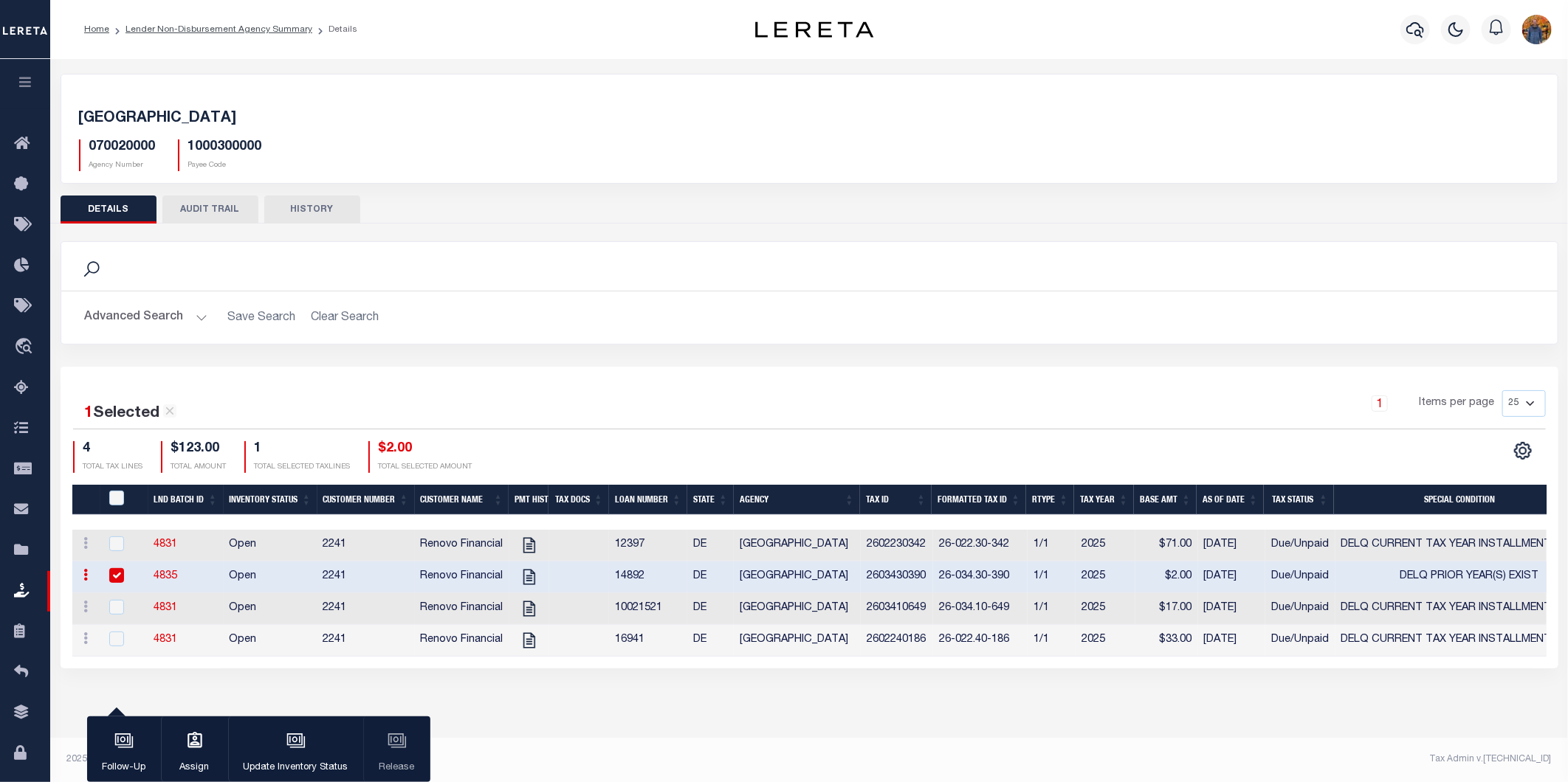
click at [111, 575] on input "checkbox" at bounding box center [117, 575] width 14 height 14
checkbox input "false"
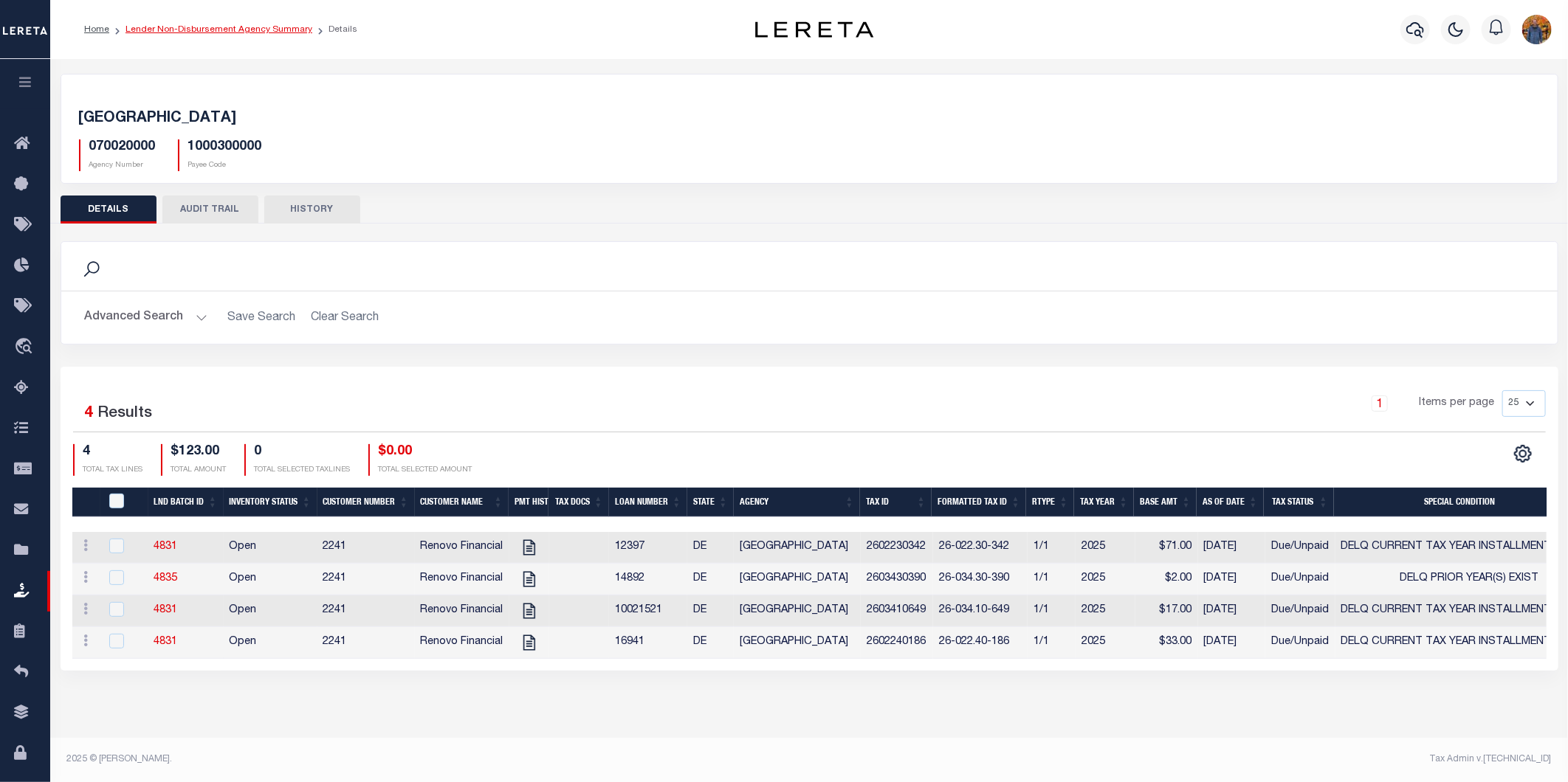
click at [224, 33] on link "Lender Non-Disbursement Agency Summary" at bounding box center [219, 29] width 187 height 9
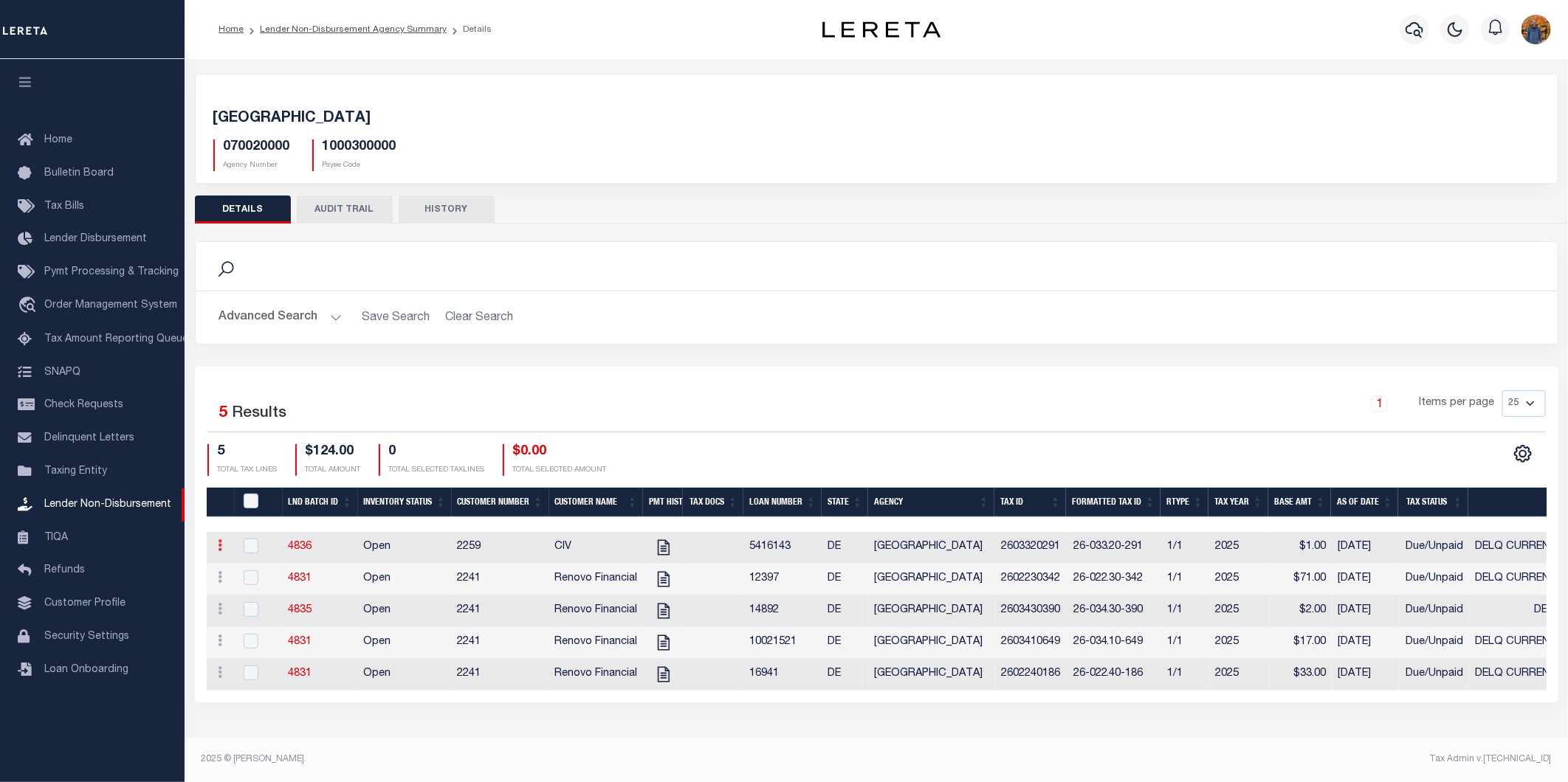
click at [219, 550] on icon at bounding box center [221, 545] width 5 height 12
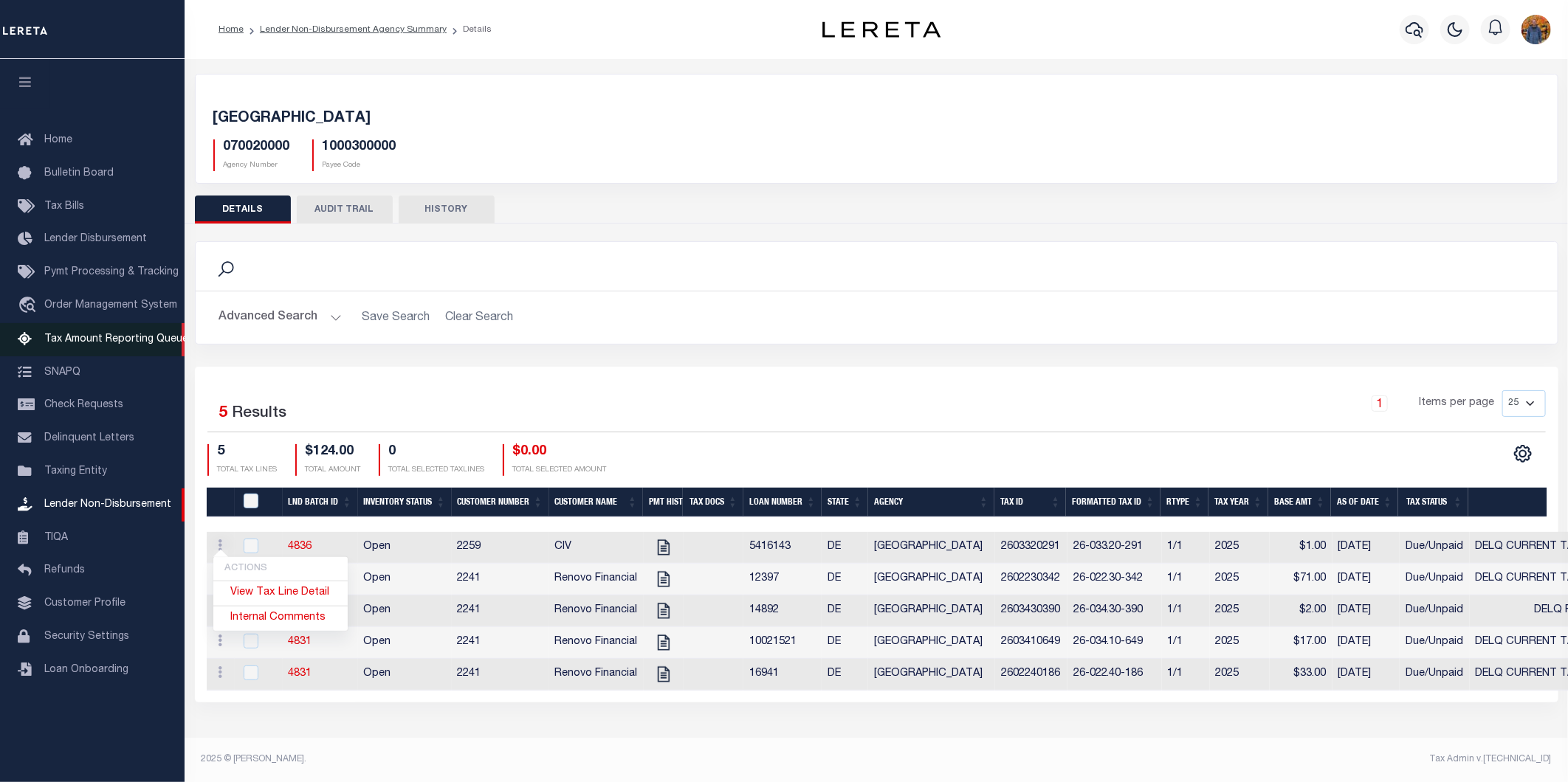
click at [144, 338] on span "Tax Amount Reporting Queue" at bounding box center [116, 339] width 144 height 10
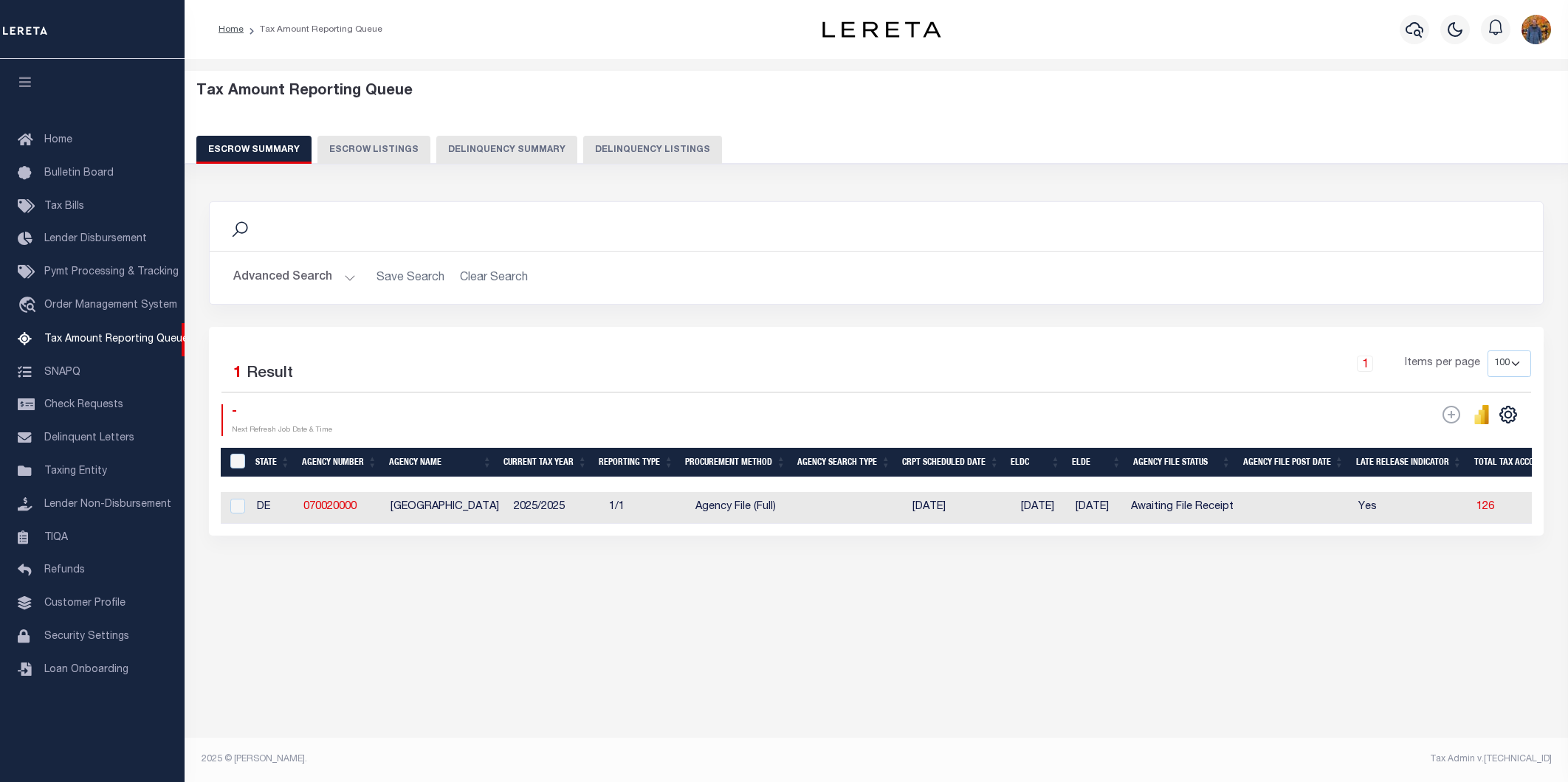
select select "100"
drag, startPoint x: 729, startPoint y: 532, endPoint x: 989, endPoint y: 552, distance: 260.8
click at [989, 552] on div "Search Advanced Search Save Search Clear Search EscrowSummaryGridWrapper_dynami…" at bounding box center [877, 383] width 1355 height 393
drag, startPoint x: 386, startPoint y: 534, endPoint x: 1017, endPoint y: 551, distance: 631.2
click at [1017, 551] on div "Search Advanced Search Save Search Clear Search EscrowSummaryGridWrapper_dynami…" at bounding box center [877, 383] width 1355 height 393
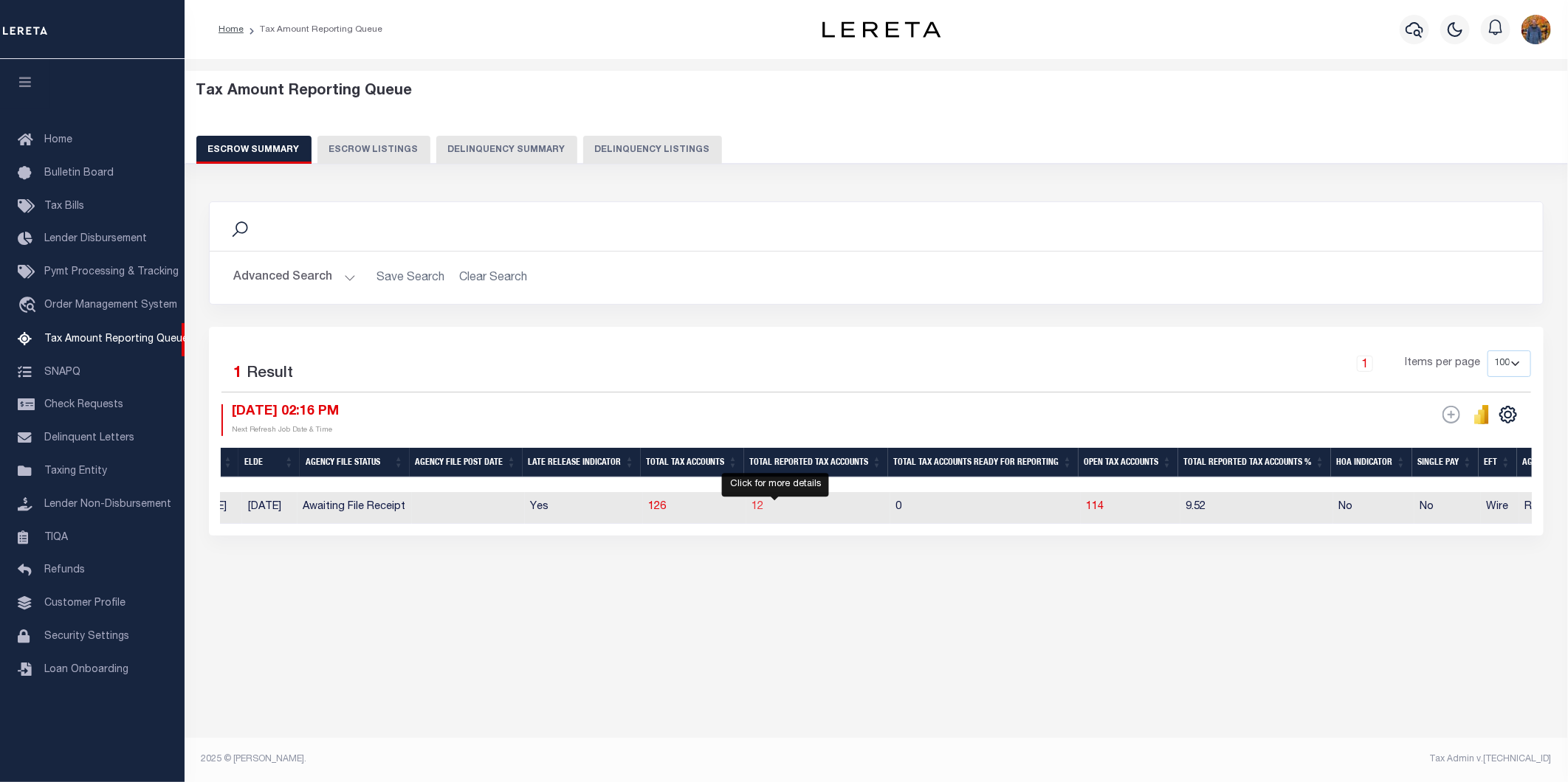
click at [764, 511] on span "12" at bounding box center [758, 507] width 12 height 10
select select "100"
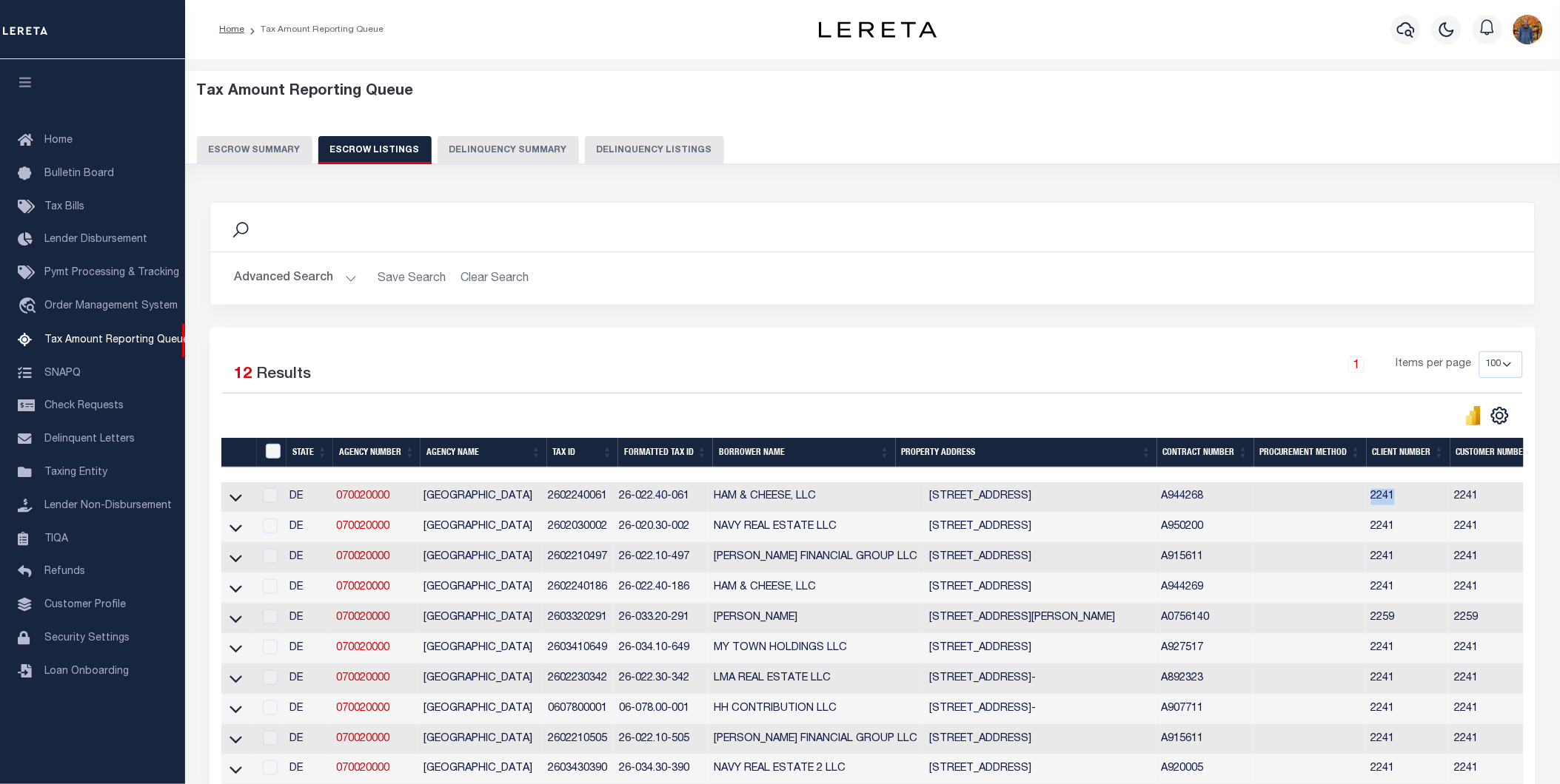
drag, startPoint x: 1412, startPoint y: 507, endPoint x: 1362, endPoint y: 505, distance: 50.0
click at [1362, 505] on tr "DE 070020000 [GEOGRAPHIC_DATA] 2602240061 26-022.40-061 HAM & CHEESE, LLC [STRE…" at bounding box center [1127, 498] width 1811 height 30
copy tr "2241"
click at [64, 238] on span "Lender Disbursement" at bounding box center [95, 239] width 103 height 10
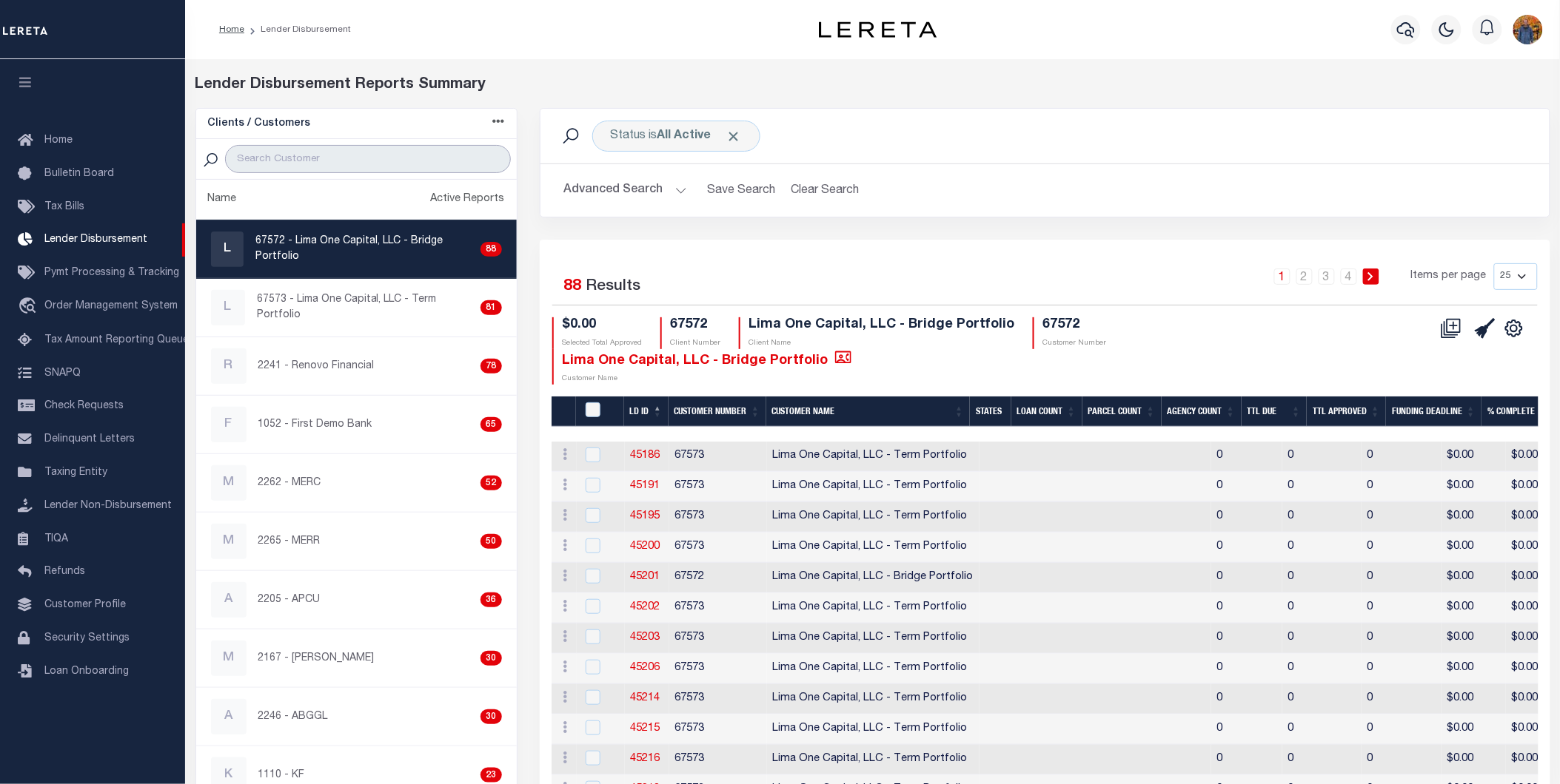
click at [330, 159] on input "search" at bounding box center [367, 158] width 285 height 28
paste input "2241"
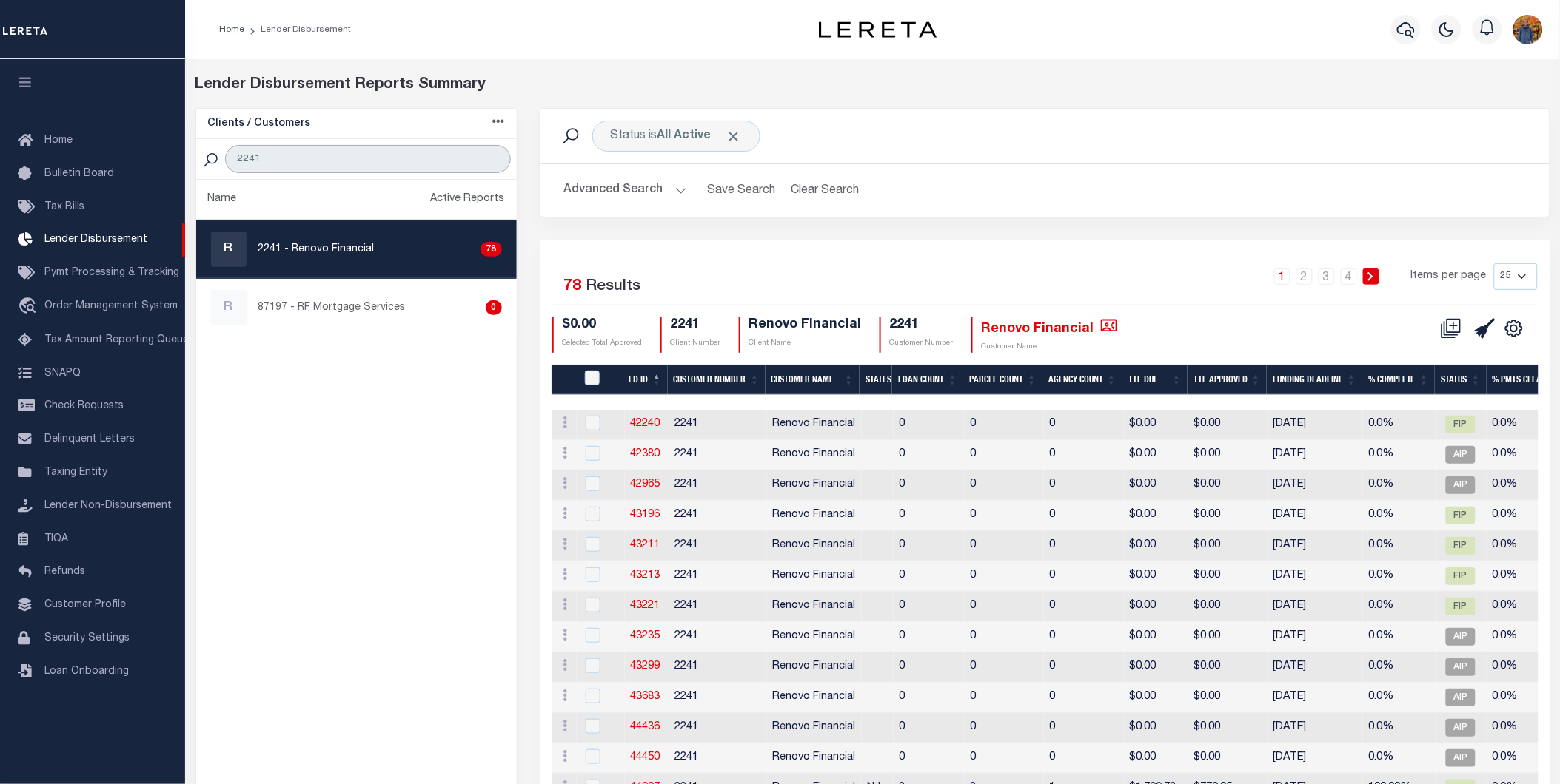
type input "2241"
drag, startPoint x: 350, startPoint y: 244, endPoint x: 388, endPoint y: 247, distance: 38.1
click at [350, 245] on p "2241 - Renovo Financial" at bounding box center [316, 249] width 116 height 15
checkbox input "true"
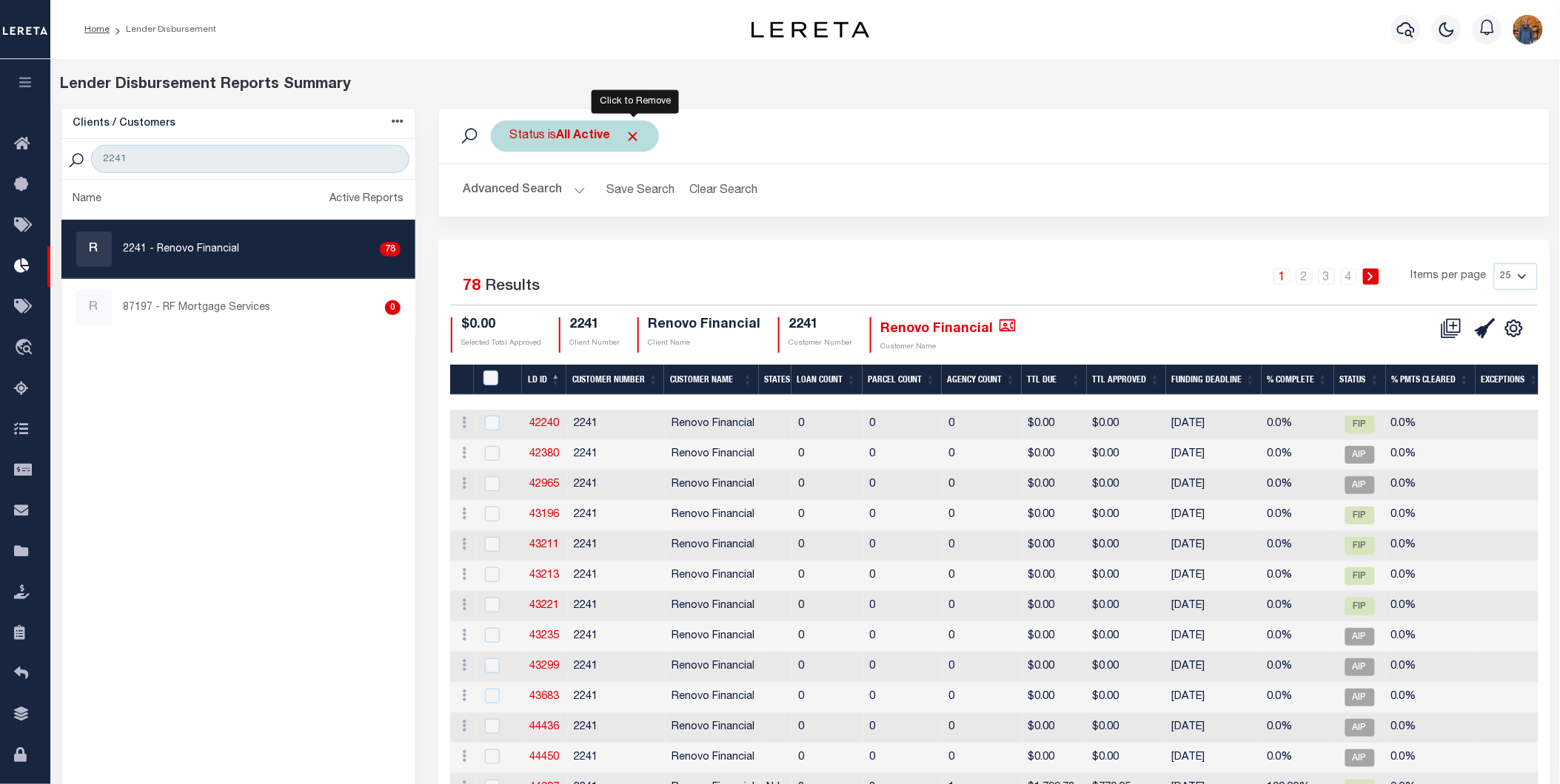
click at [634, 132] on span "Click to Remove" at bounding box center [632, 136] width 15 height 15
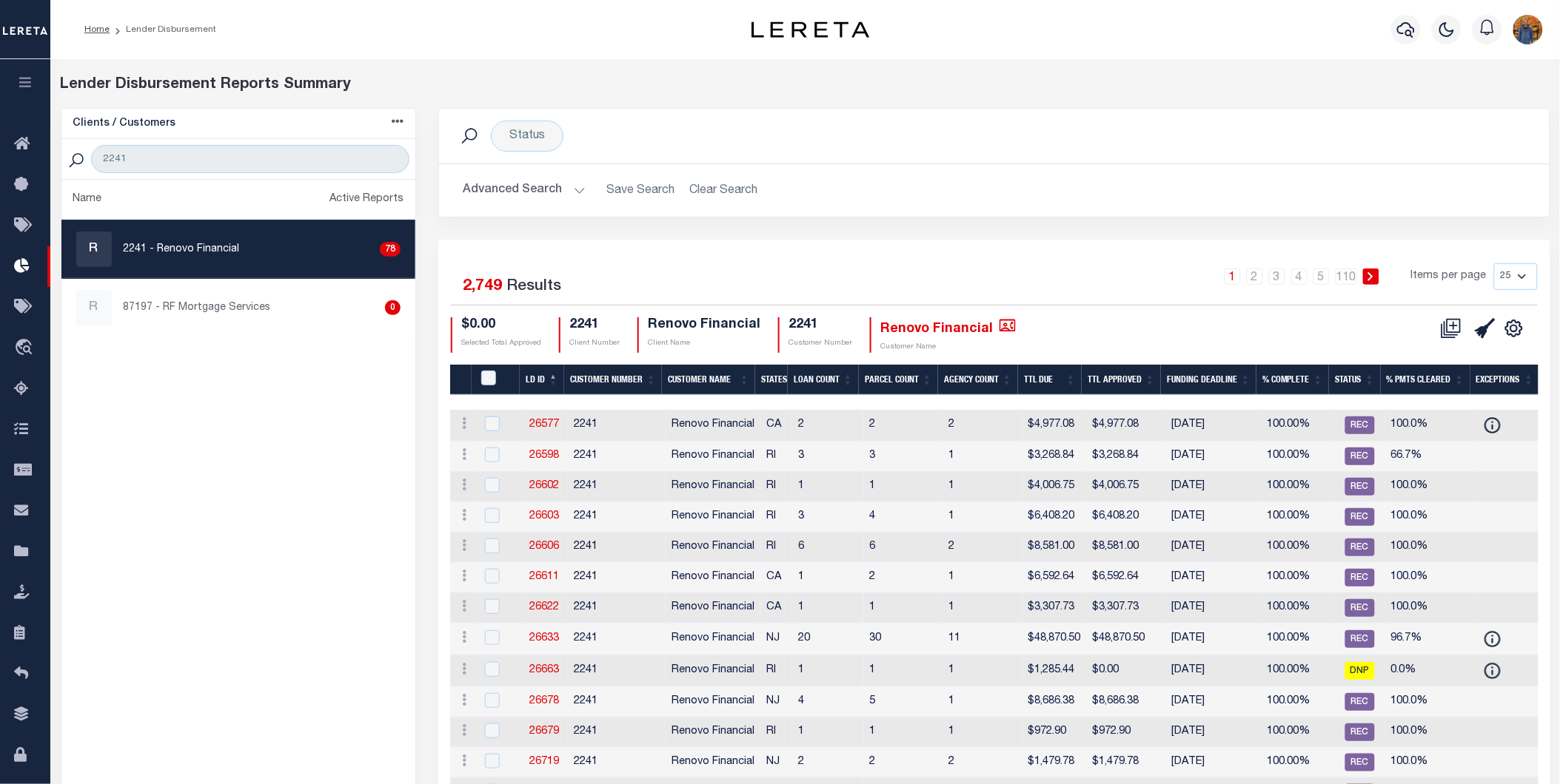
click at [1506, 284] on select "25 50 100 200" at bounding box center [1515, 276] width 44 height 26
select select "200"
click at [1494, 263] on select "25 50 100 200" at bounding box center [1515, 276] width 44 height 26
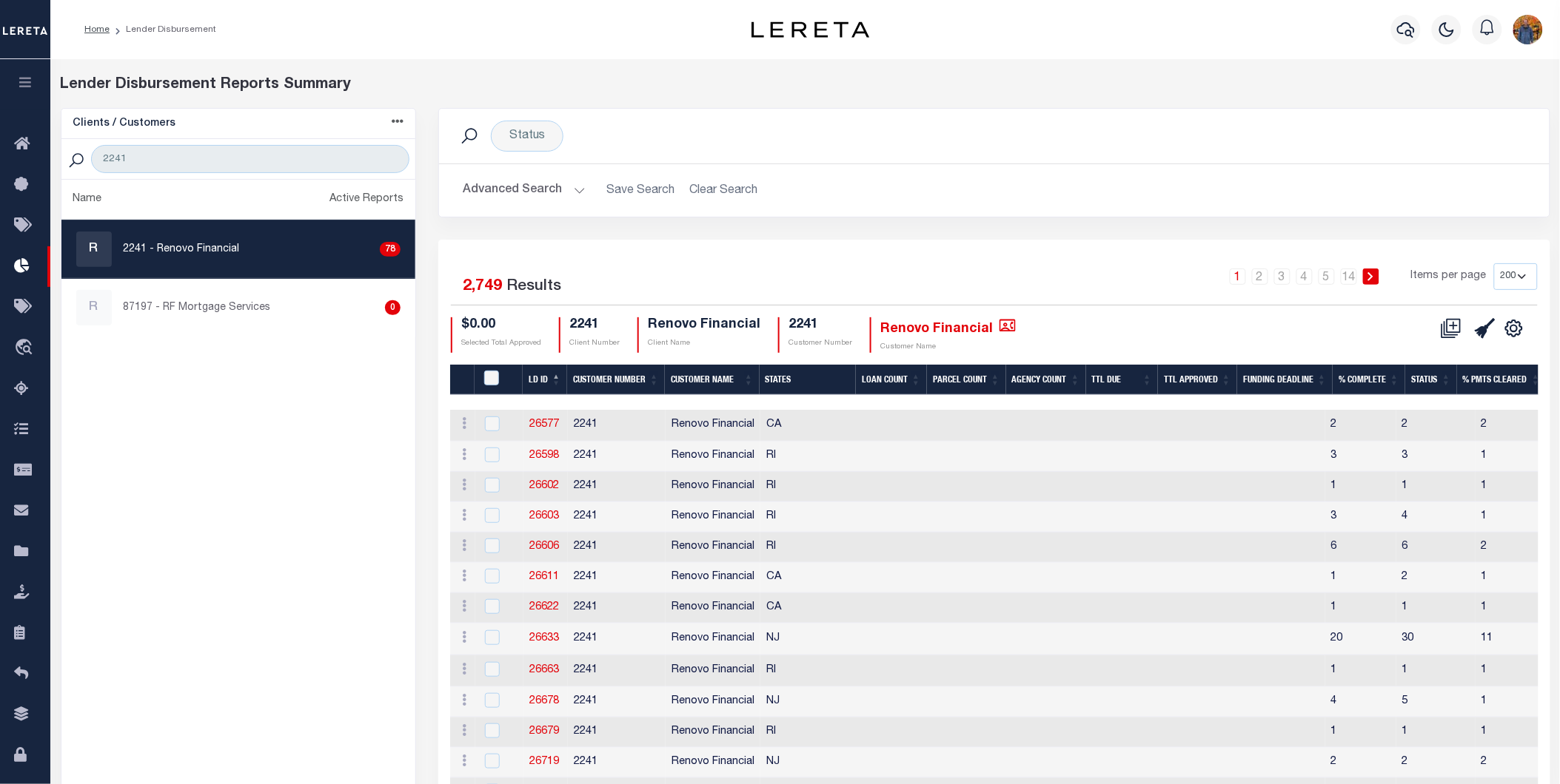
click at [537, 383] on th "LD ID" at bounding box center [544, 380] width 44 height 30
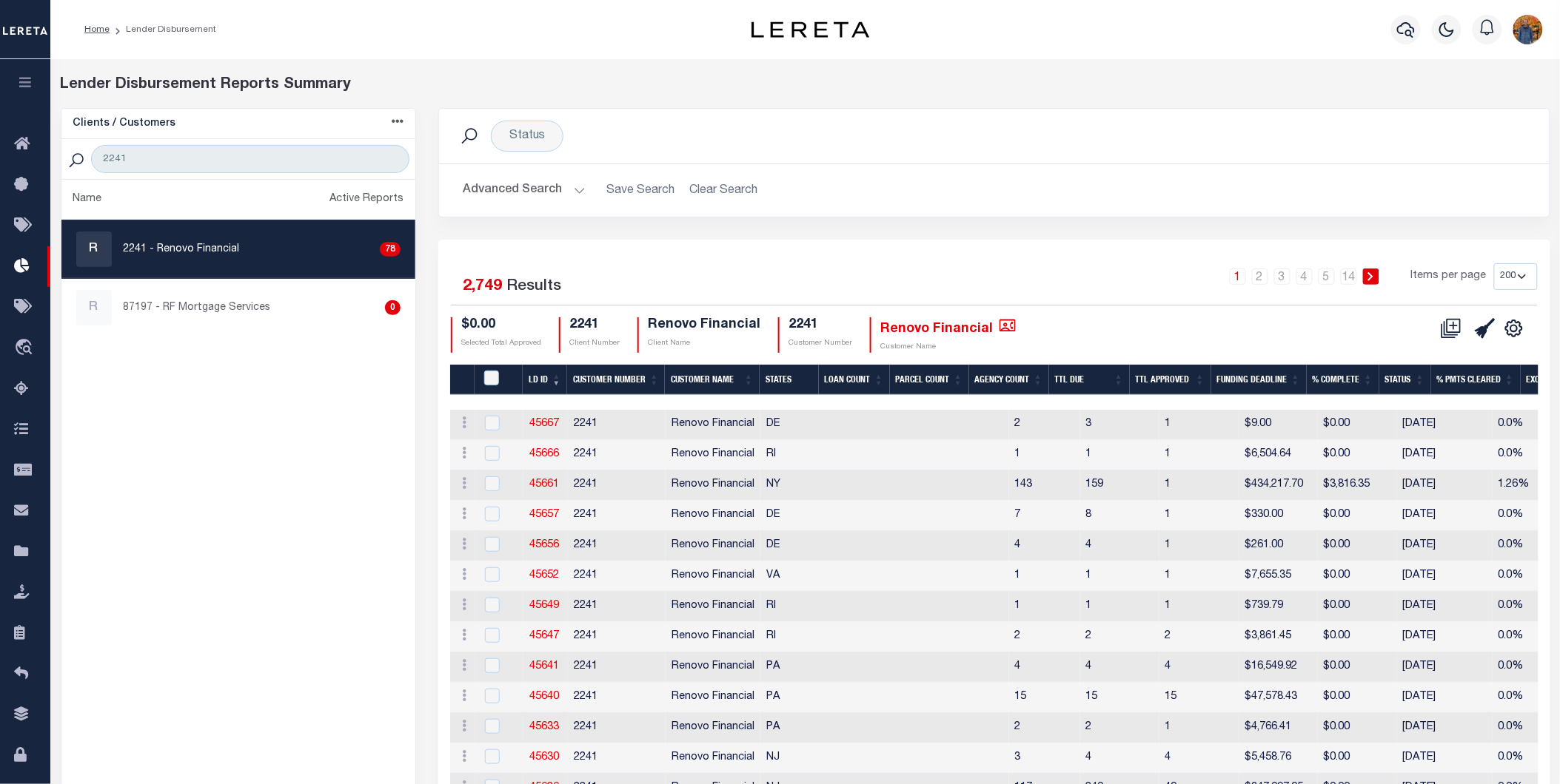
click at [537, 381] on th "LD ID" at bounding box center [544, 380] width 44 height 30
click at [1514, 274] on select "25 50 100 200" at bounding box center [1515, 276] width 44 height 26
click at [1494, 263] on select "25 50 100 200" at bounding box center [1515, 276] width 44 height 26
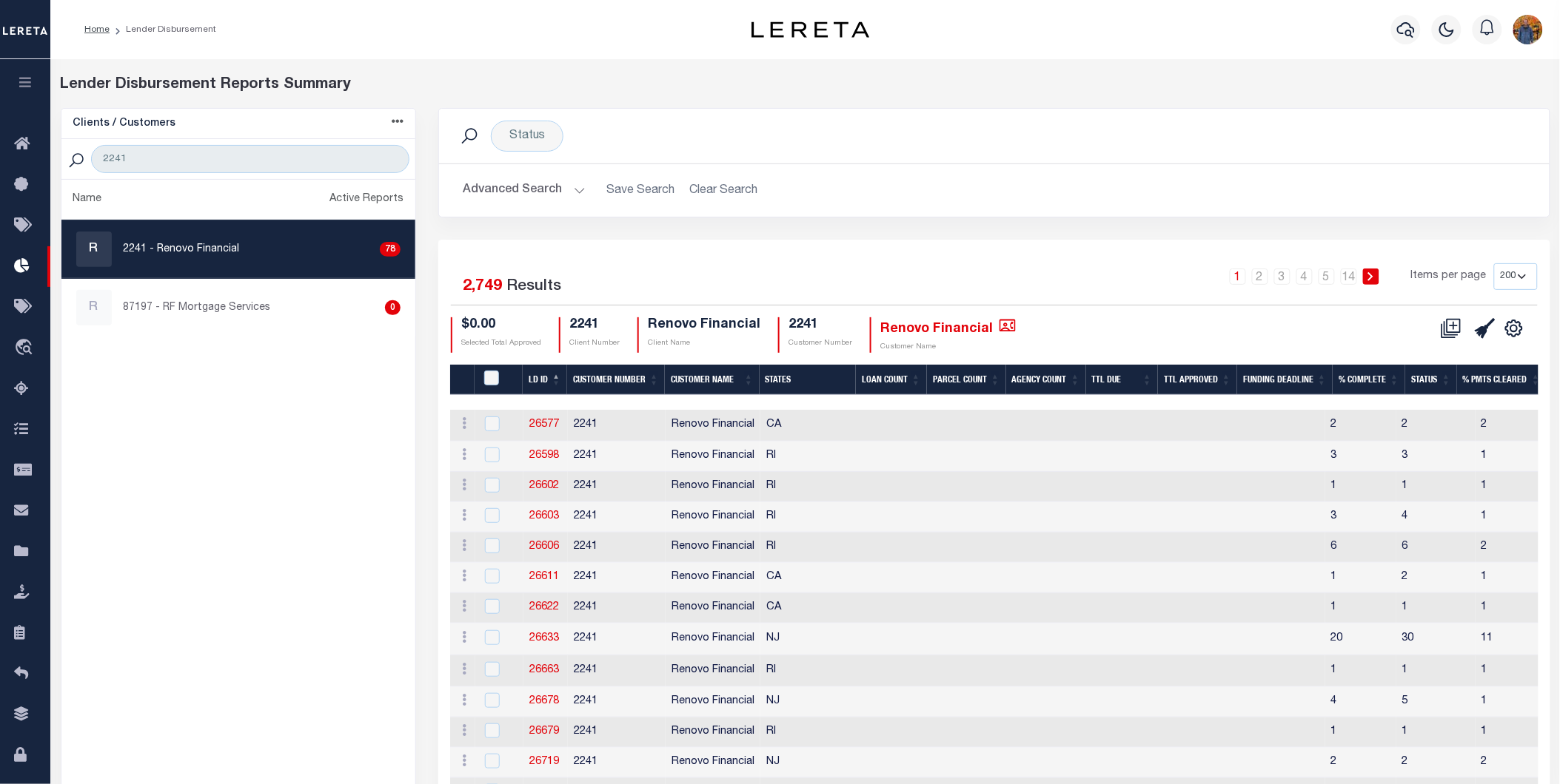
click at [544, 190] on button "Advanced Search" at bounding box center [524, 190] width 123 height 29
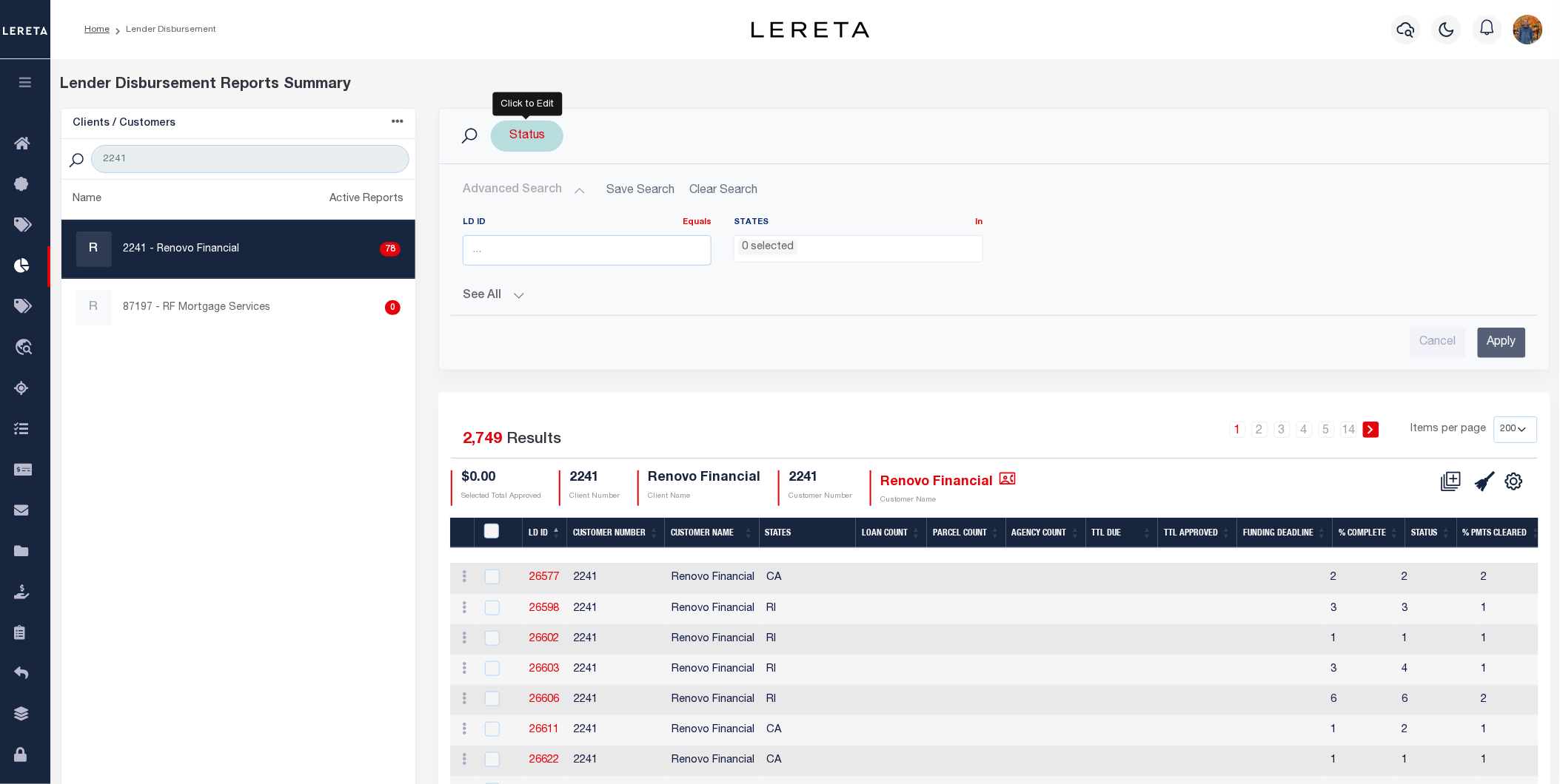
click at [537, 133] on div "Status" at bounding box center [527, 136] width 73 height 31
click at [645, 209] on select "All Active Approval In Progress Batching In Progress Complete Do Not Pay Escrow…" at bounding box center [619, 208] width 218 height 28
select select "BIP"
click at [510, 194] on select "All Active Approval In Progress Batching In Progress Complete Do Not Pay Escrow…" at bounding box center [619, 208] width 218 height 28
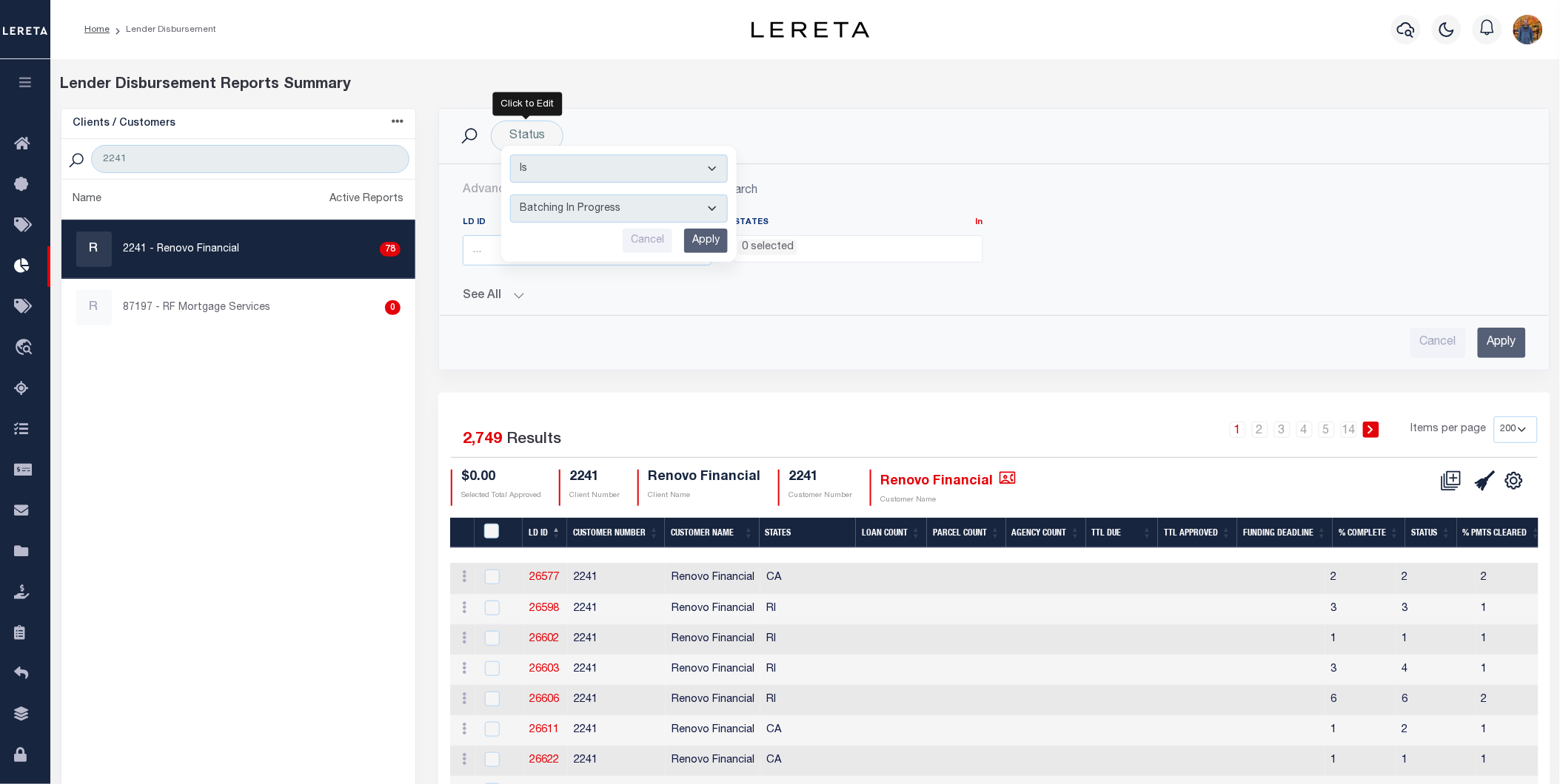
click at [1349, 197] on h2 "Advanced Search Save Search Clear Search" at bounding box center [994, 190] width 1087 height 29
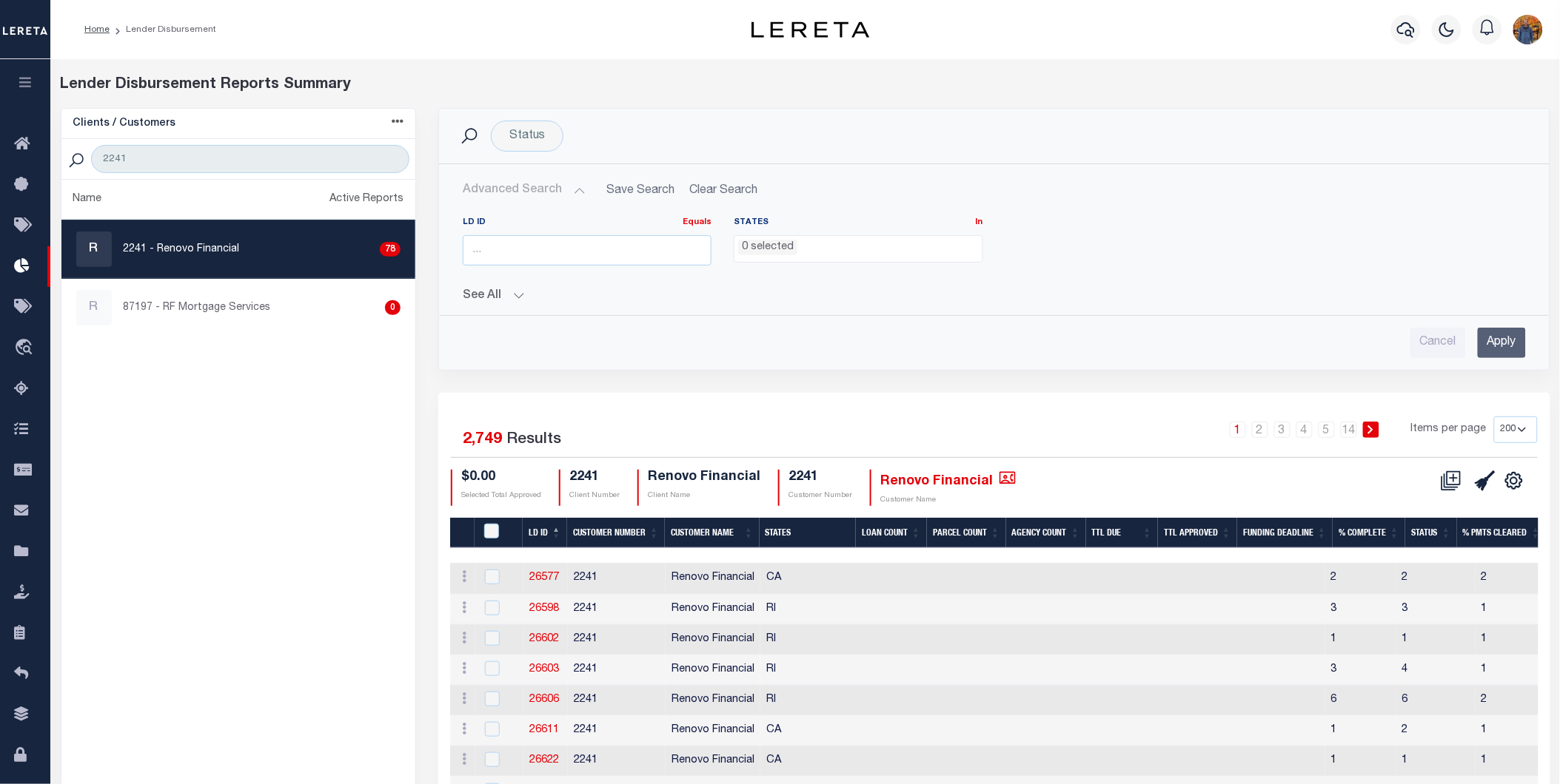
click at [1501, 342] on input "Apply" at bounding box center [1502, 343] width 48 height 30
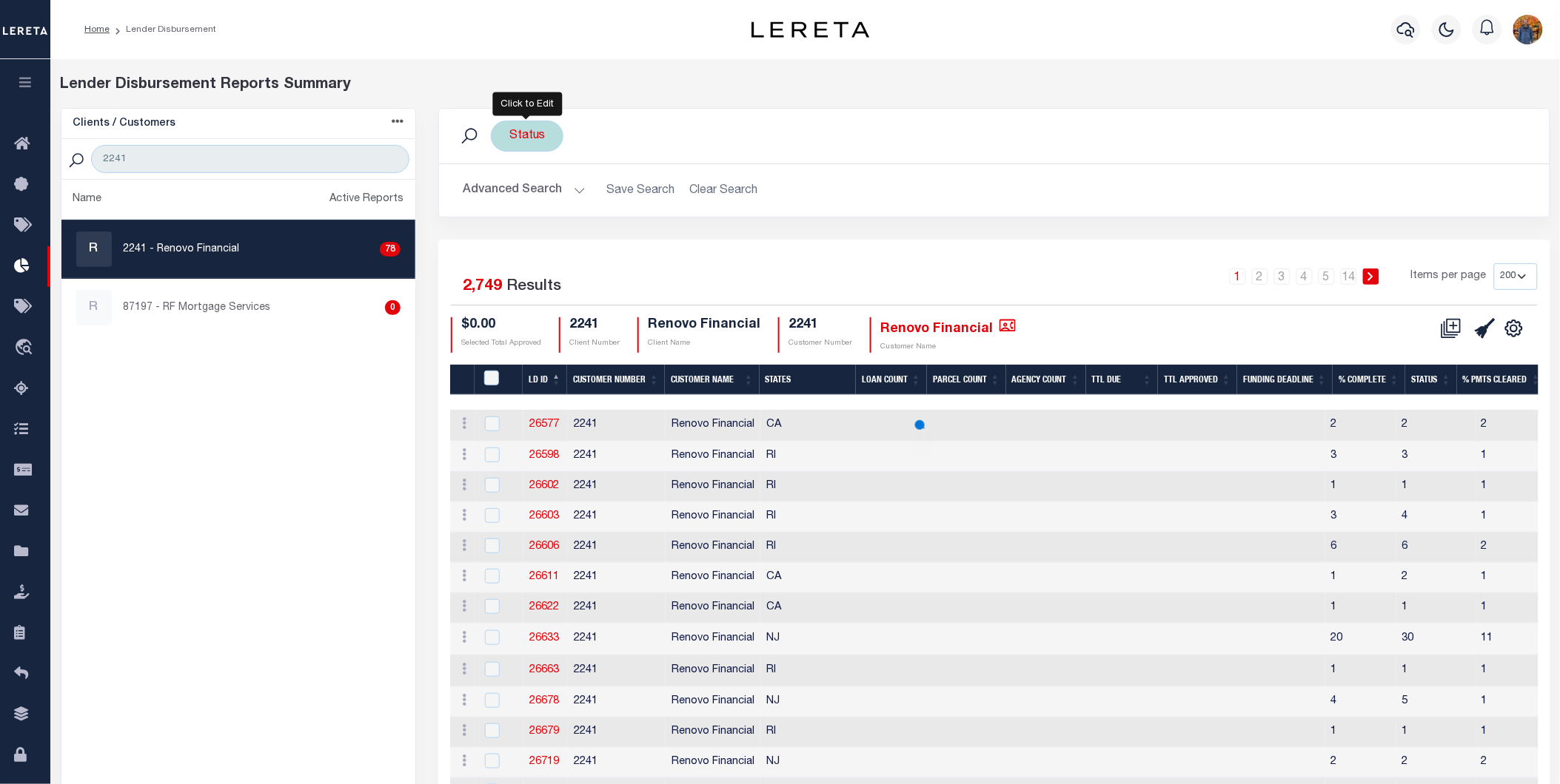
click at [549, 134] on div "Status Is Contains All Active Approval In Progress Batching In Progress Complet…" at bounding box center [527, 136] width 73 height 31
click at [626, 202] on select "All Active Approval In Progress Batching In Progress Complete Do Not Pay Escrow…" at bounding box center [619, 208] width 218 height 28
select select "BIP"
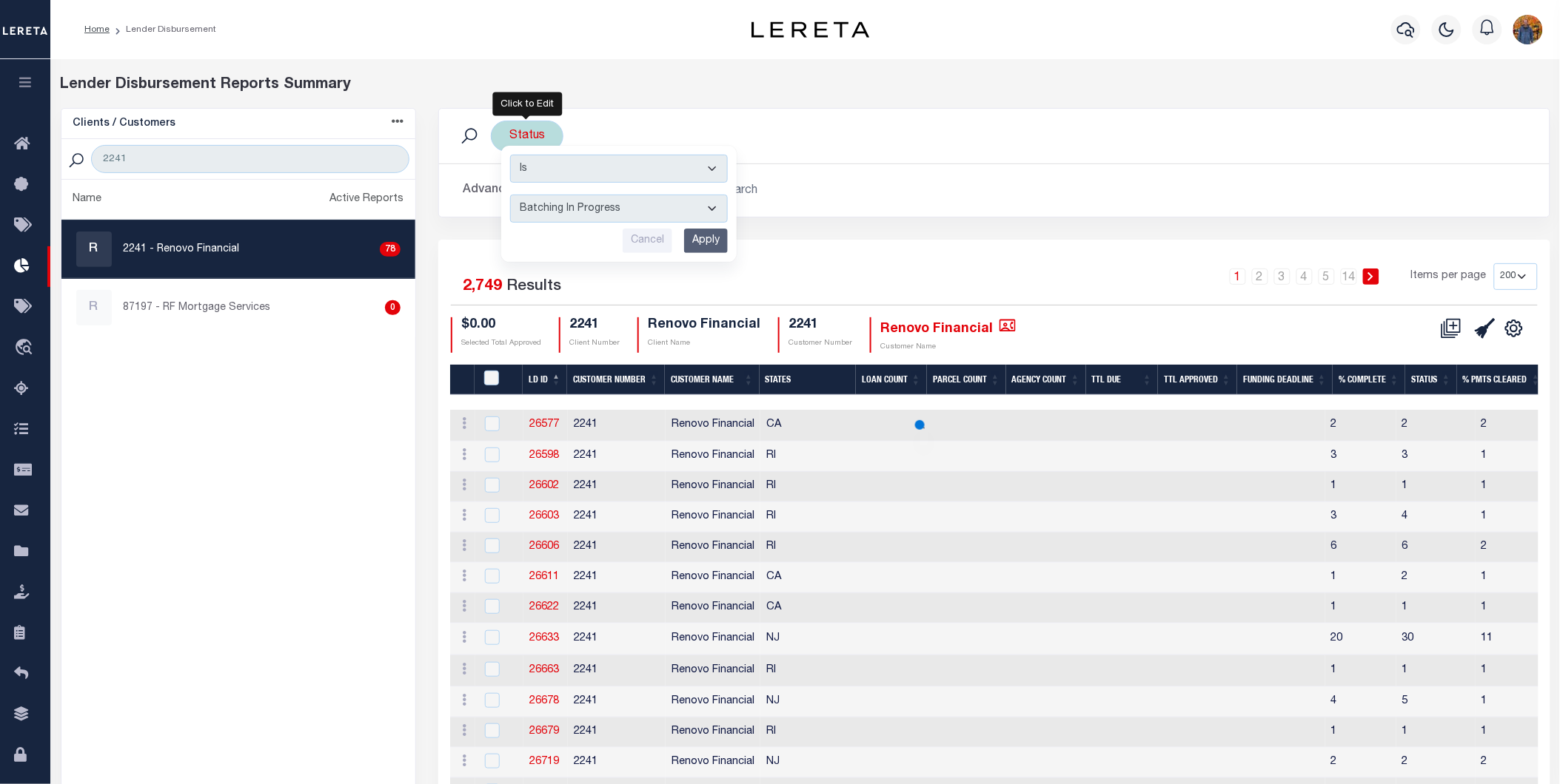
click at [510, 194] on select "All Active Approval In Progress Batching In Progress Complete Do Not Pay Escrow…" at bounding box center [619, 208] width 218 height 28
click at [711, 234] on input "Apply" at bounding box center [706, 241] width 44 height 25
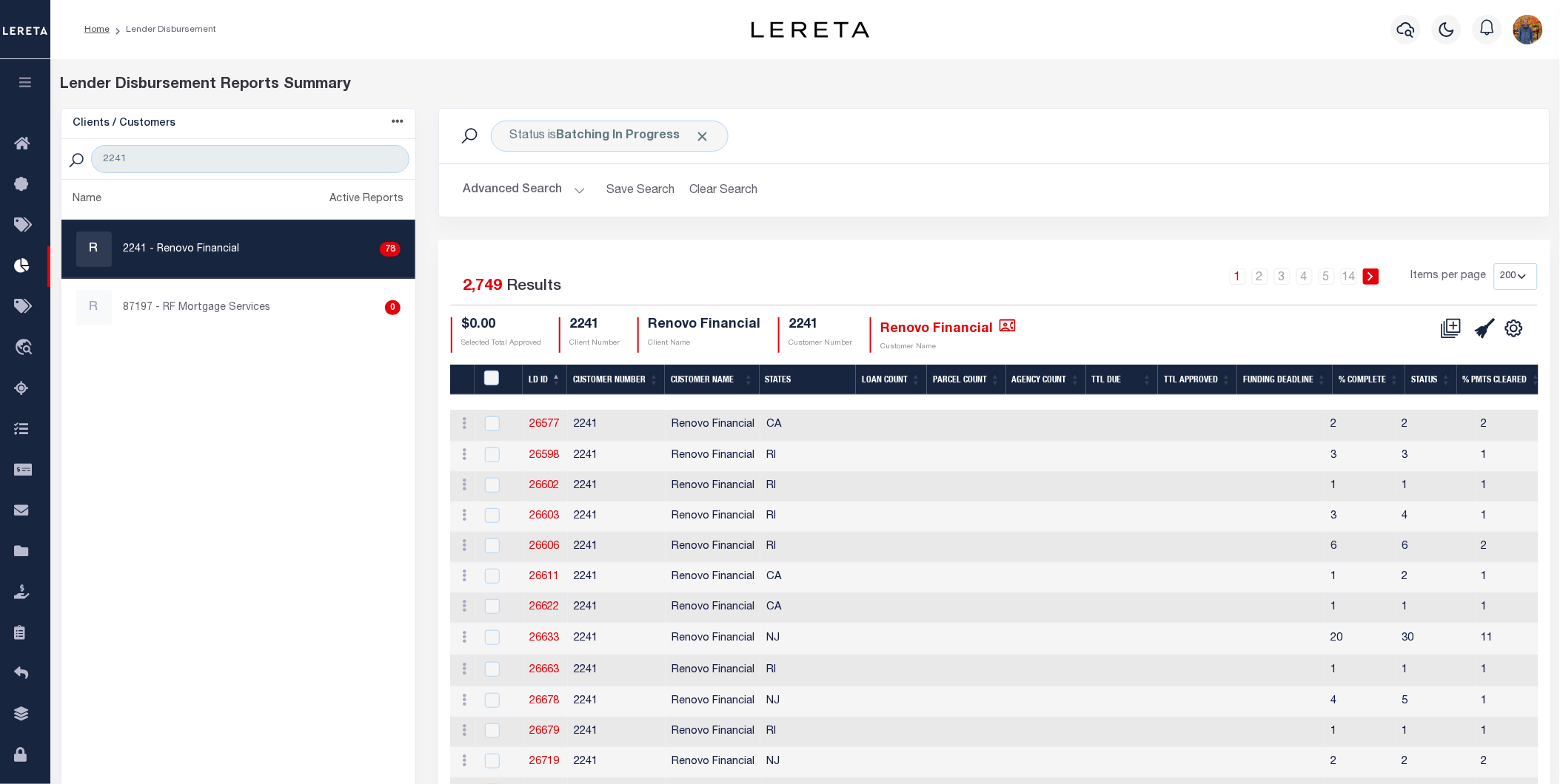
click at [536, 378] on th "LD ID" at bounding box center [544, 380] width 44 height 30
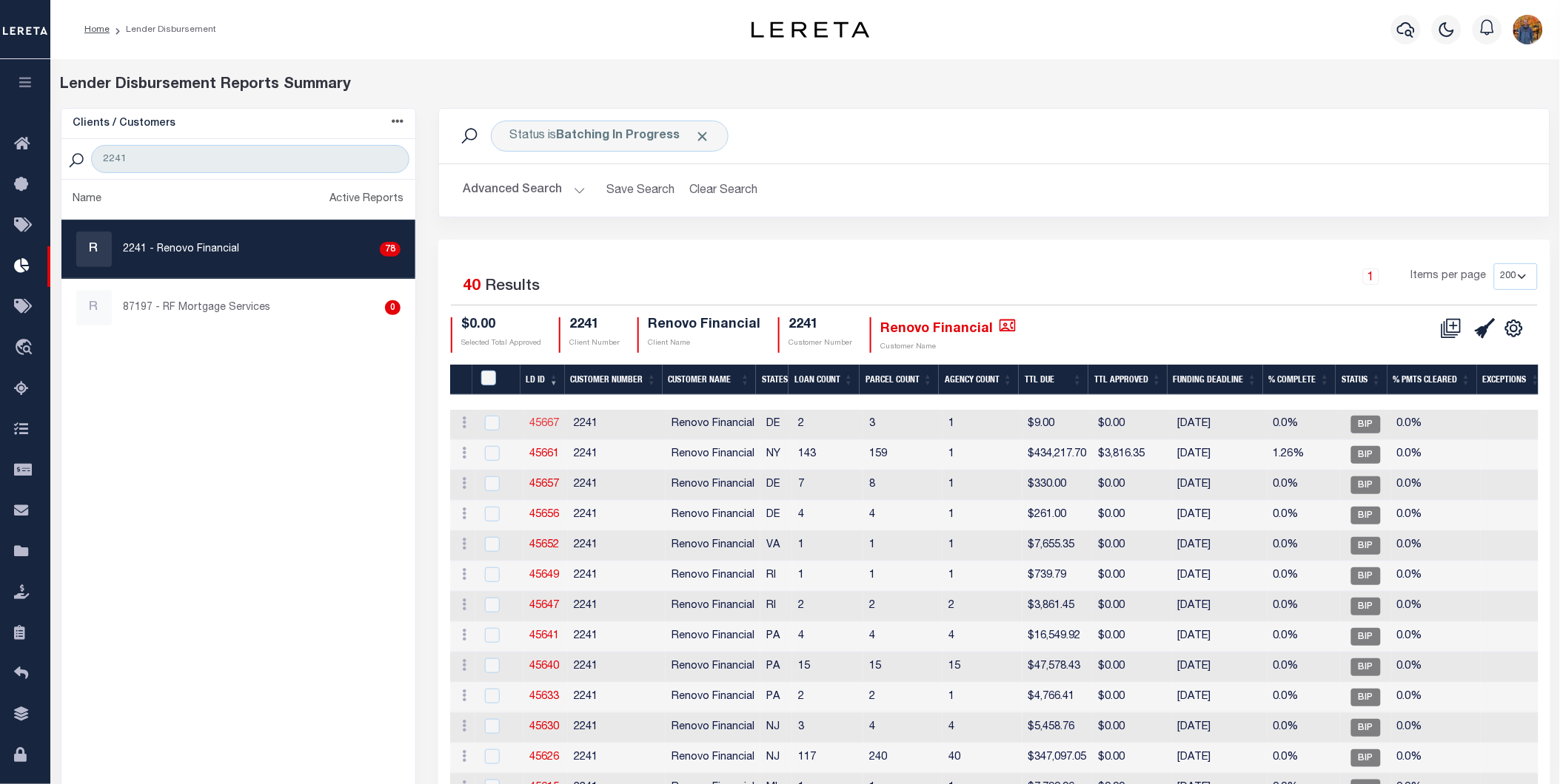
click at [537, 418] on link "45667" at bounding box center [543, 423] width 30 height 10
checkbox input "true"
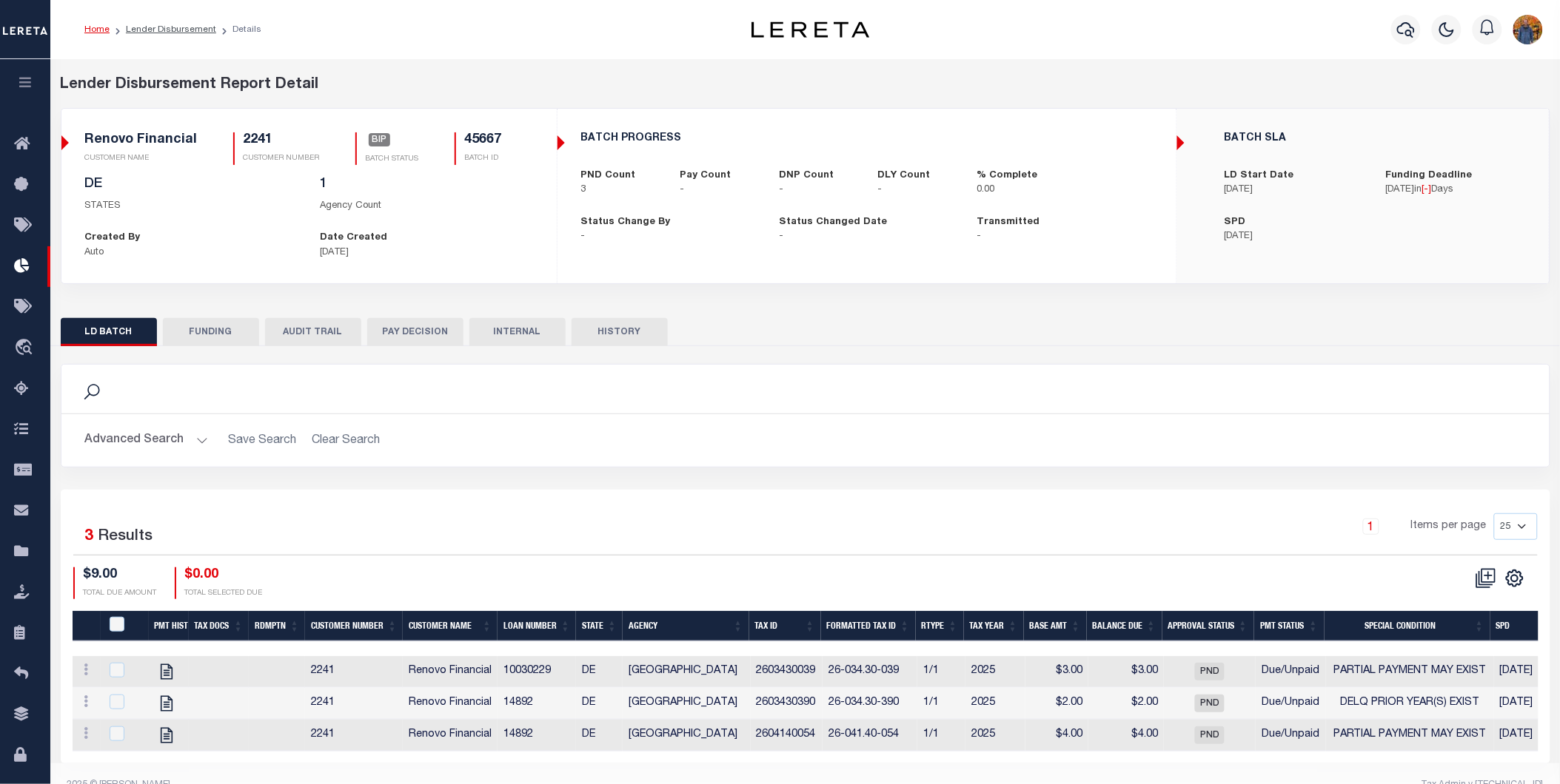
scroll to position [37, 0]
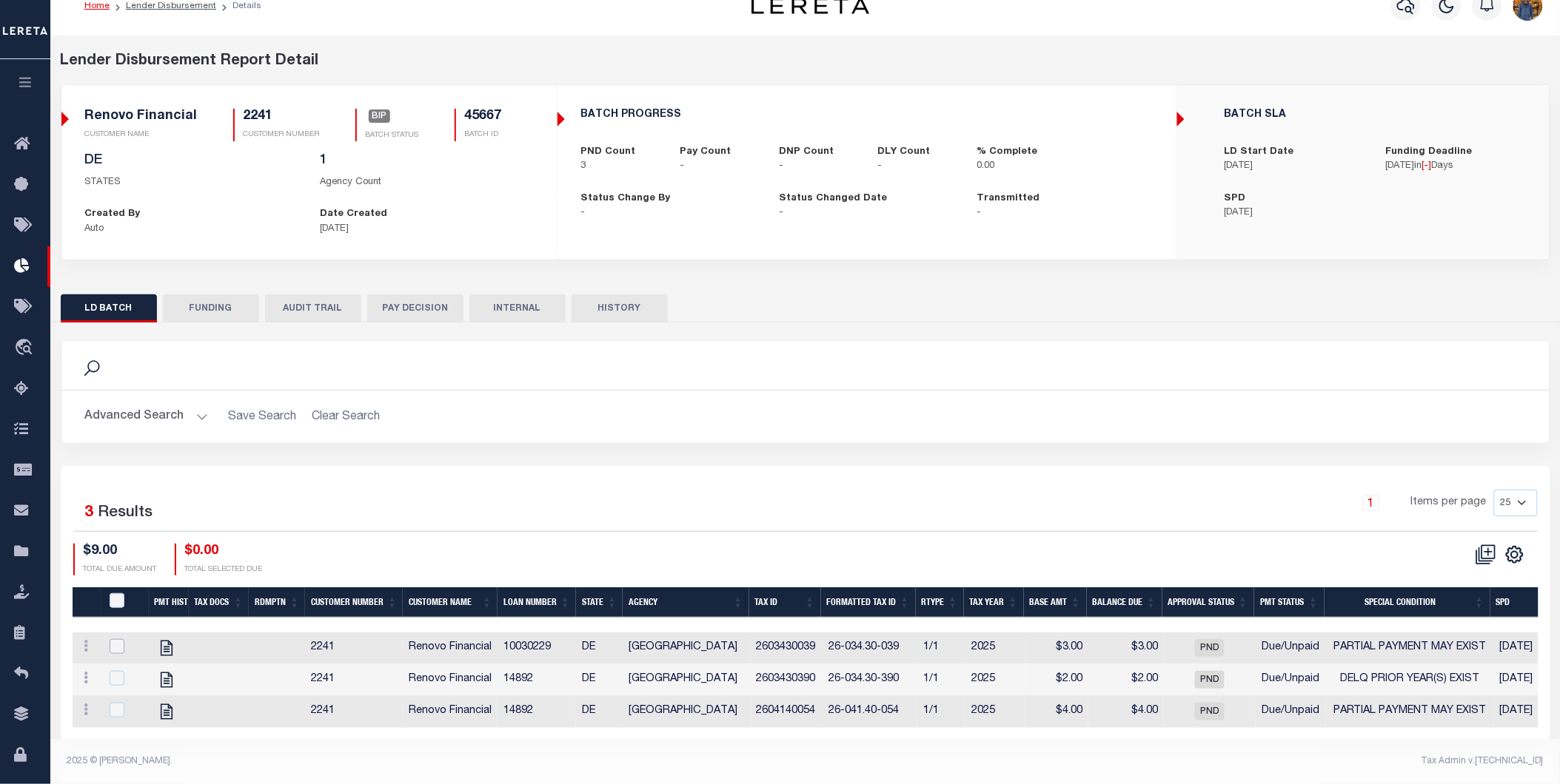
click at [117, 639] on input "checkbox" at bounding box center [117, 646] width 14 height 14
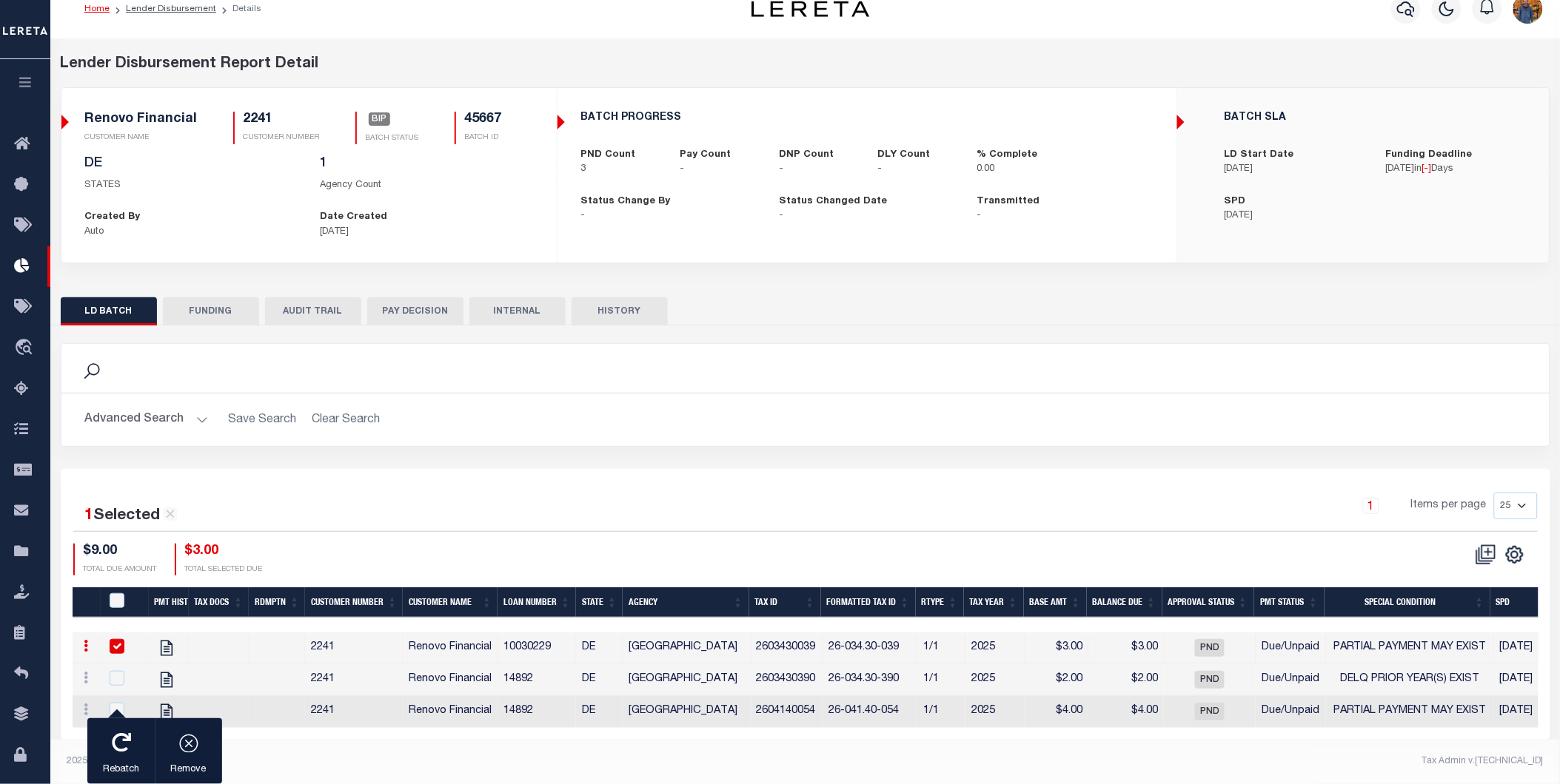
scroll to position [34, 0]
click at [85, 640] on icon at bounding box center [86, 646] width 5 height 12
click at [1484, 554] on icon at bounding box center [1486, 555] width 21 height 21
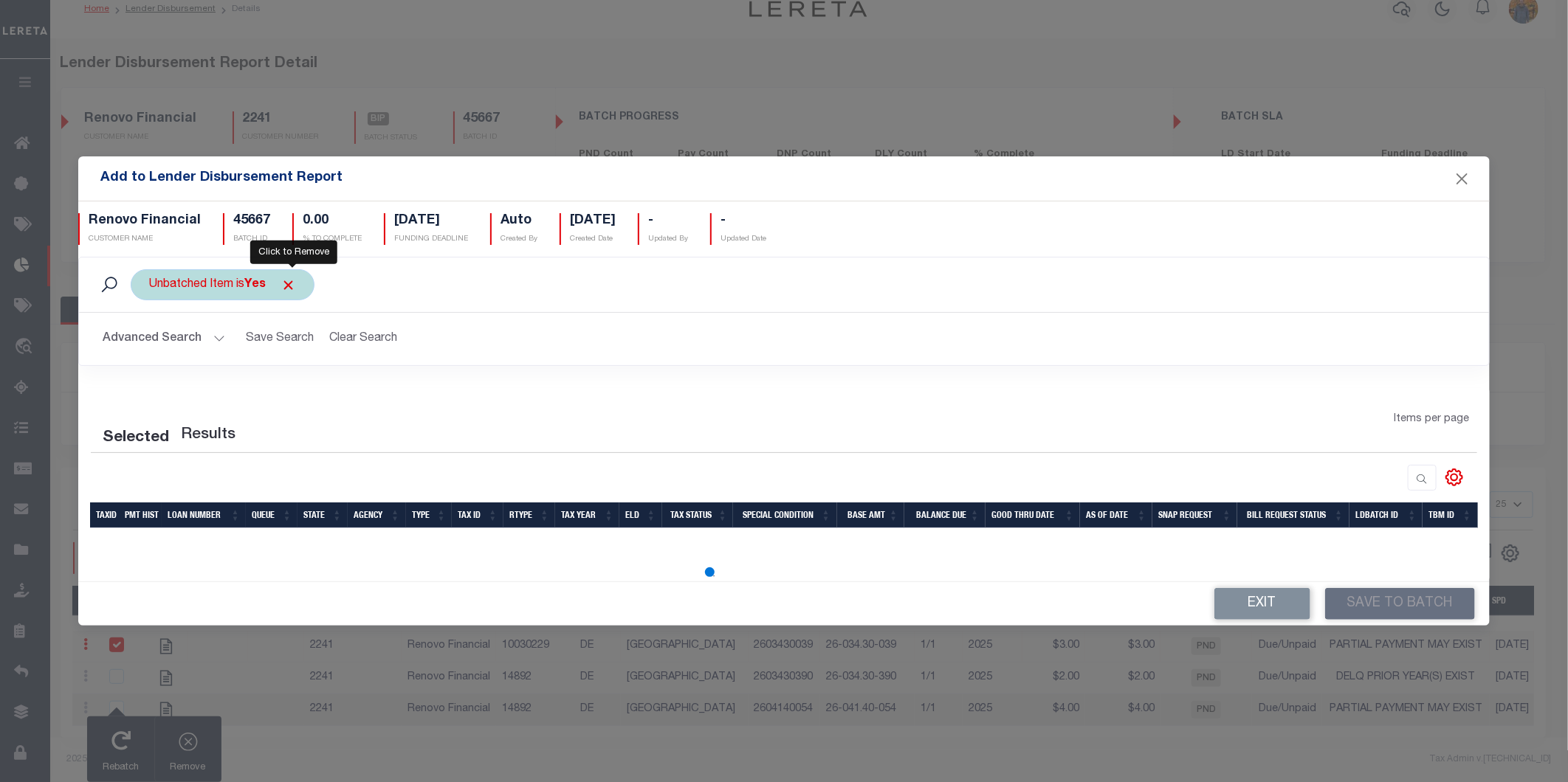
click at [296, 280] on span "Click to Remove" at bounding box center [287, 285] width 15 height 15
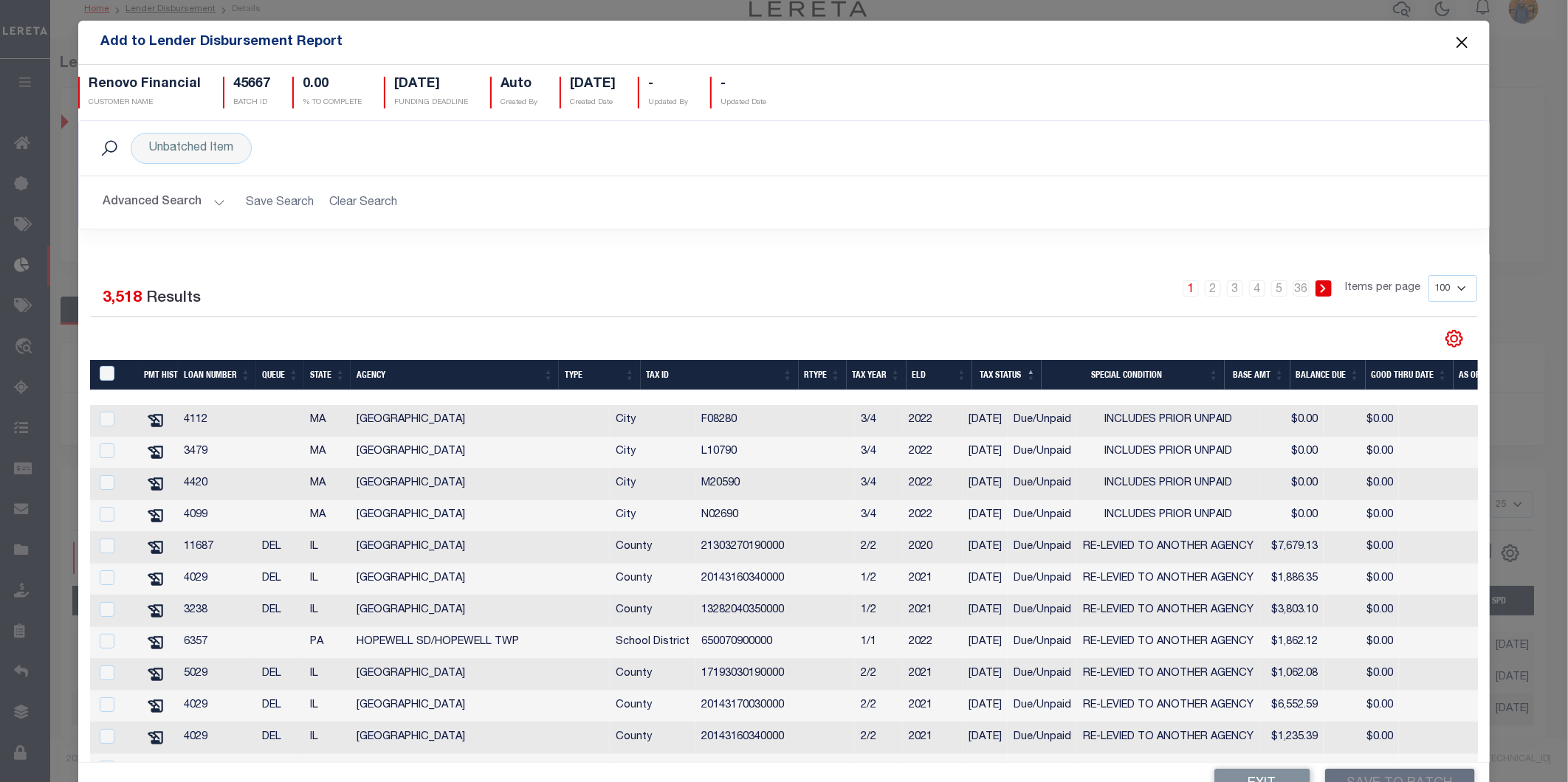
click at [1453, 38] on button "Close" at bounding box center [1463, 43] width 19 height 19
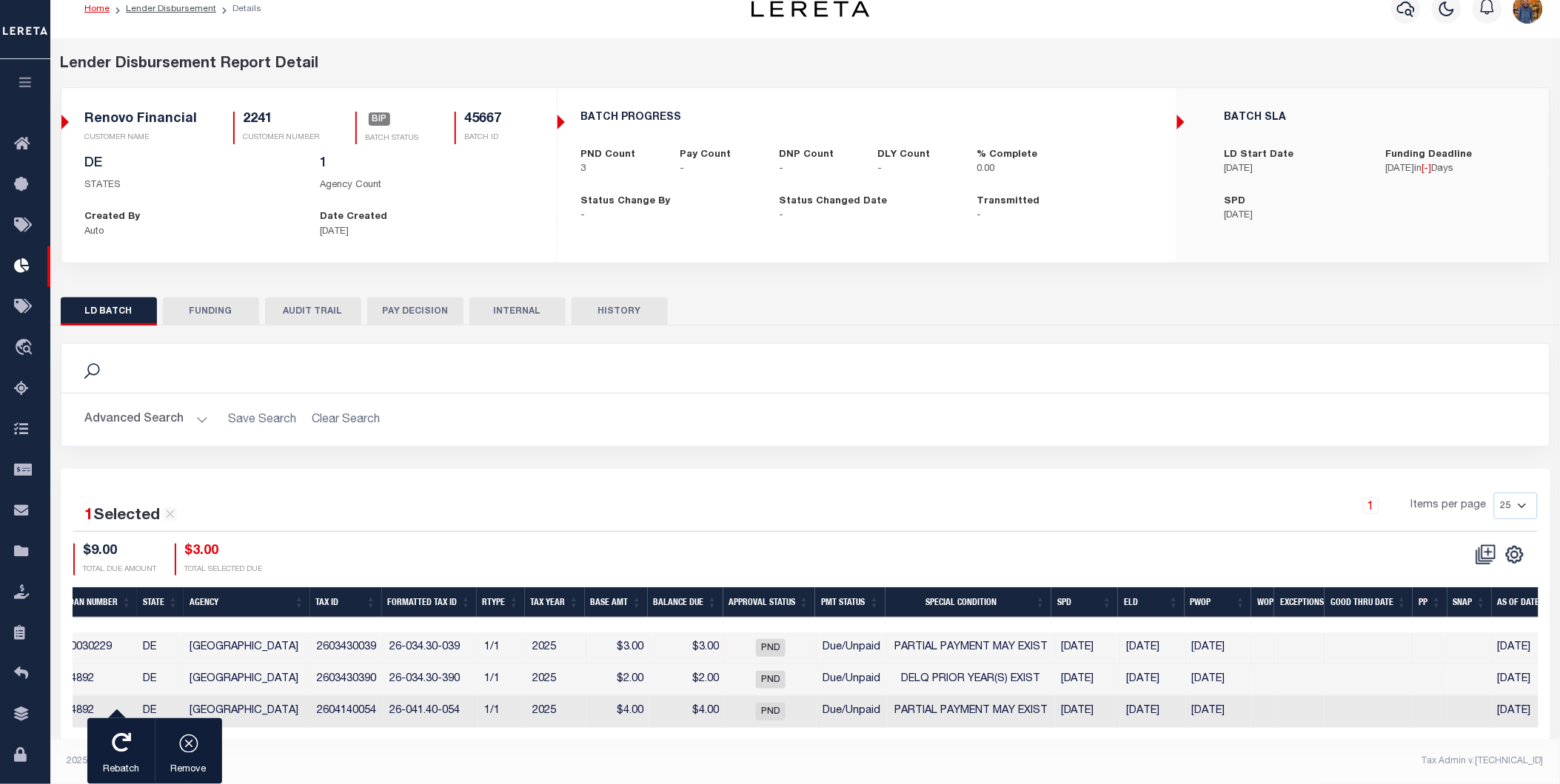
scroll to position [0, 0]
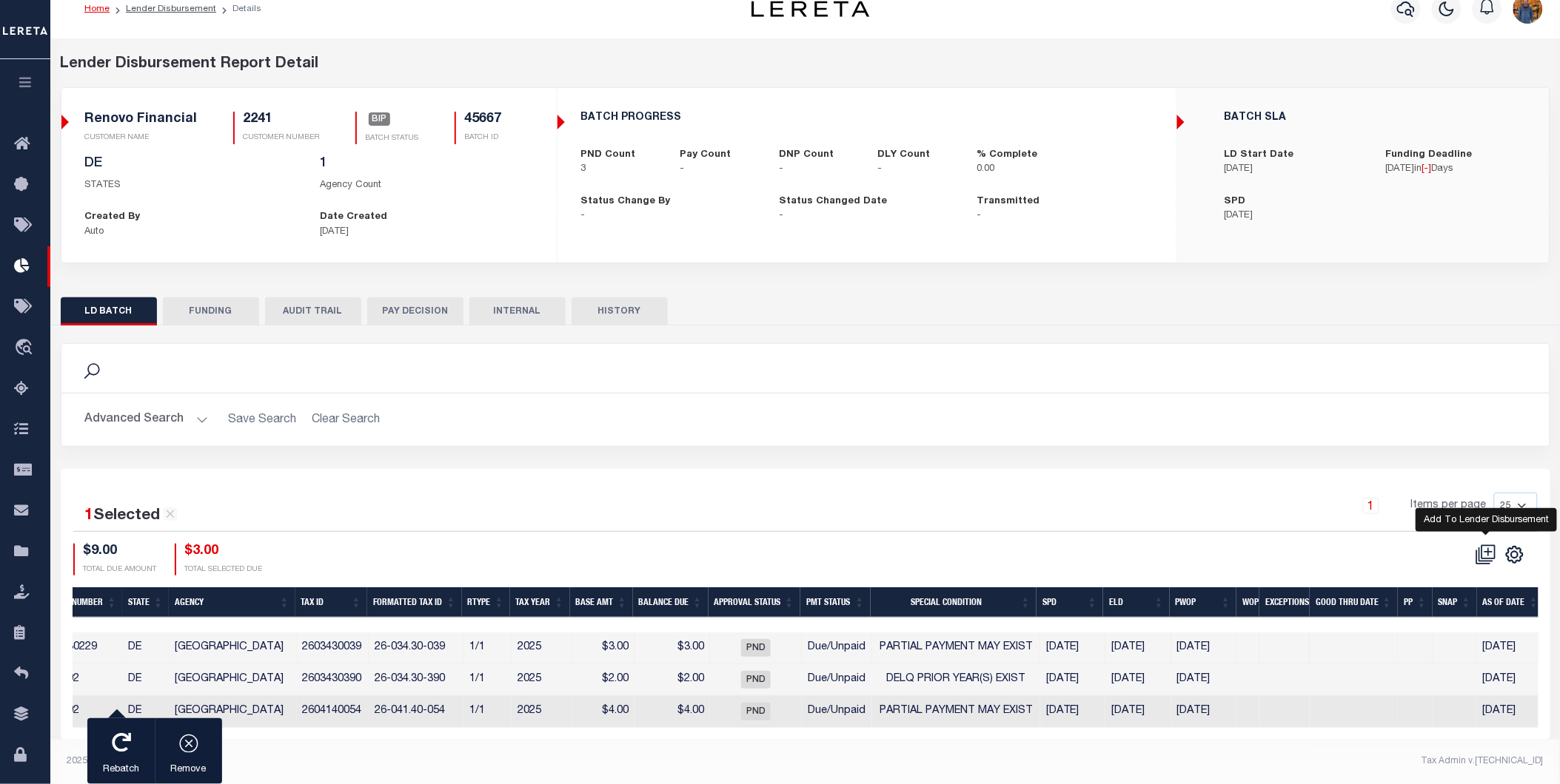
click at [1489, 553] on icon at bounding box center [1488, 552] width 8 height 8
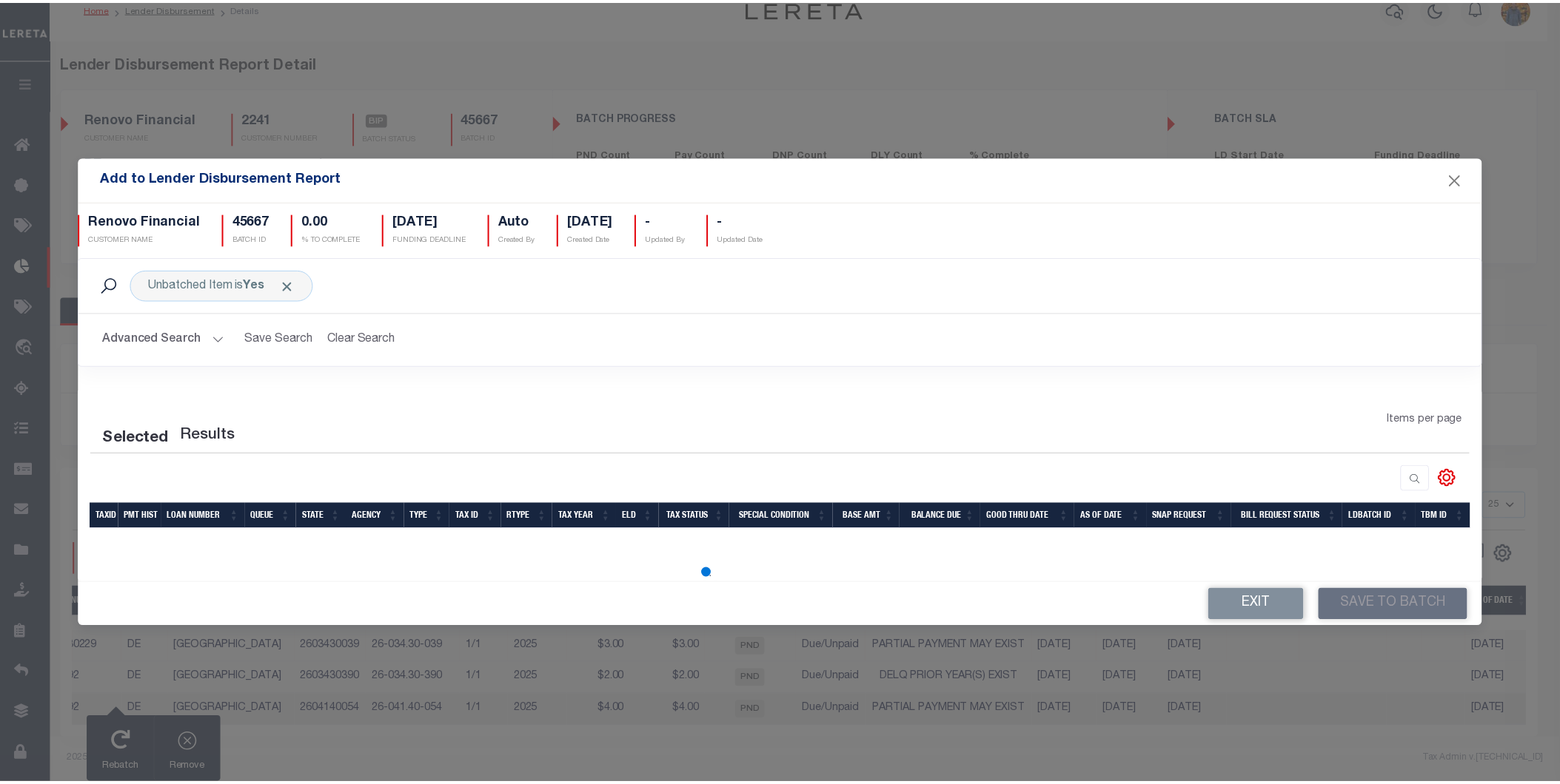
scroll to position [0, 447]
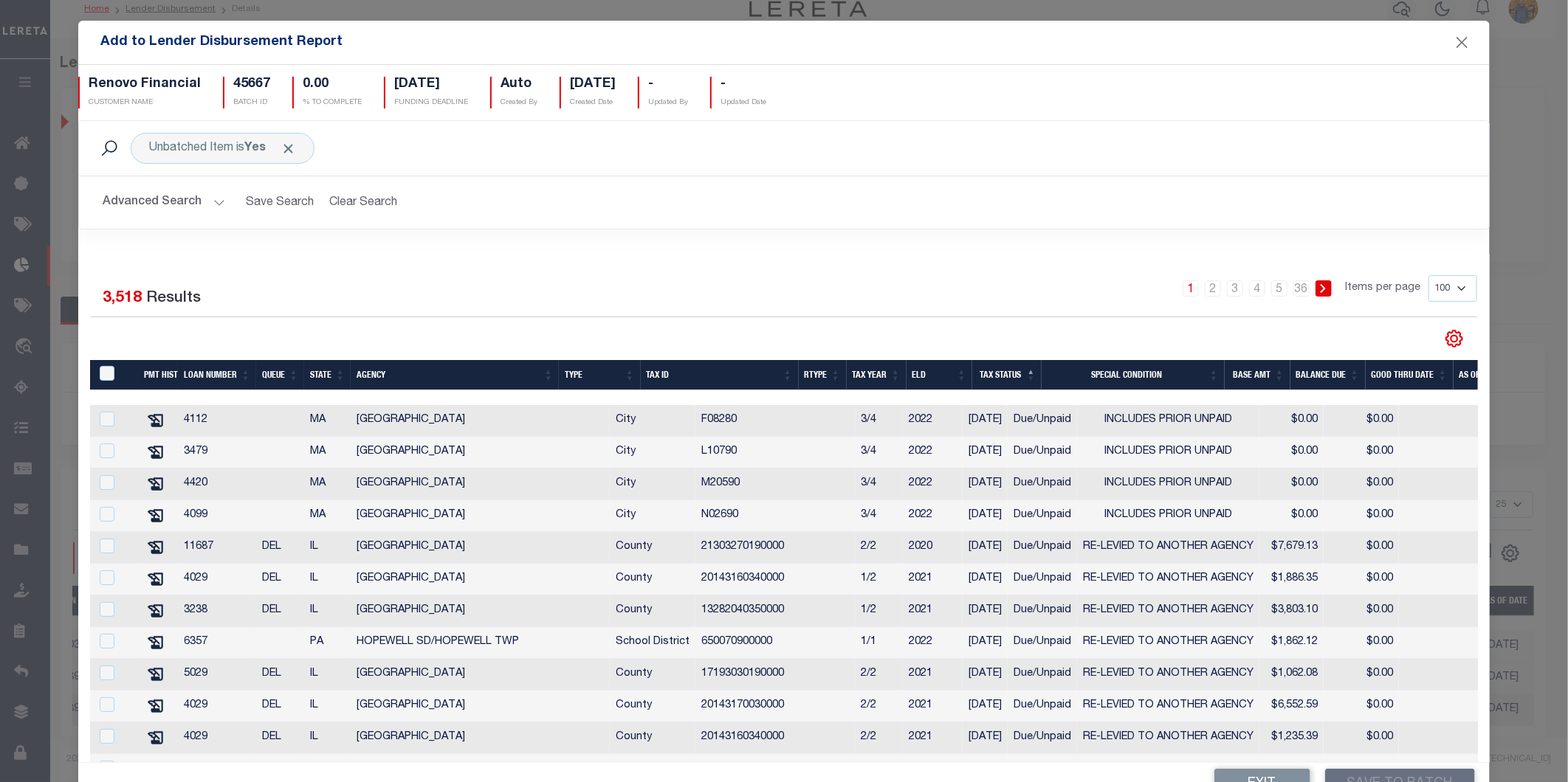
click at [1466, 168] on div "Unbatched Item is Yes Search" at bounding box center [784, 148] width 1410 height 54
click at [1453, 38] on button "Close" at bounding box center [1463, 43] width 19 height 19
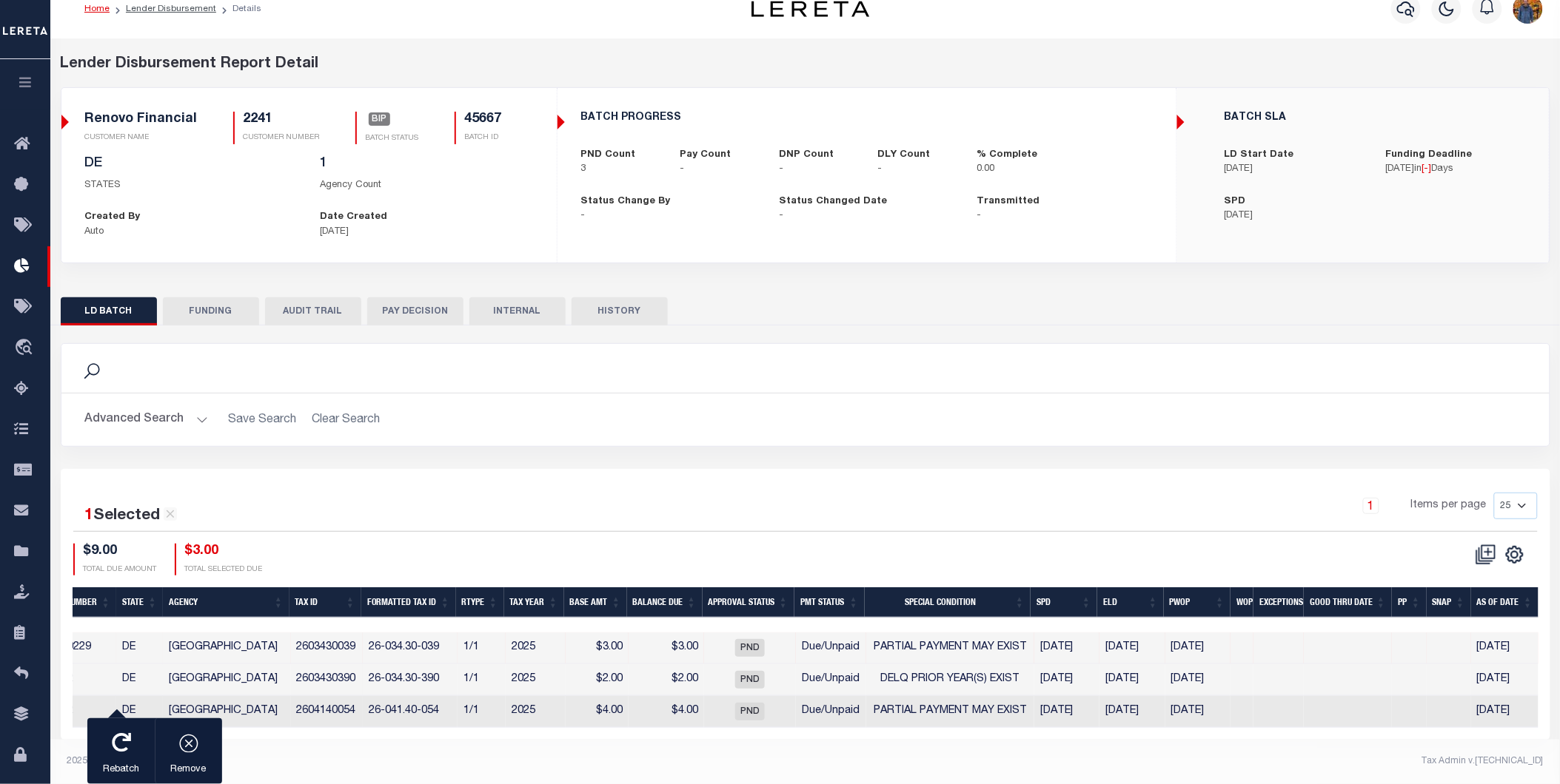
scroll to position [0, 0]
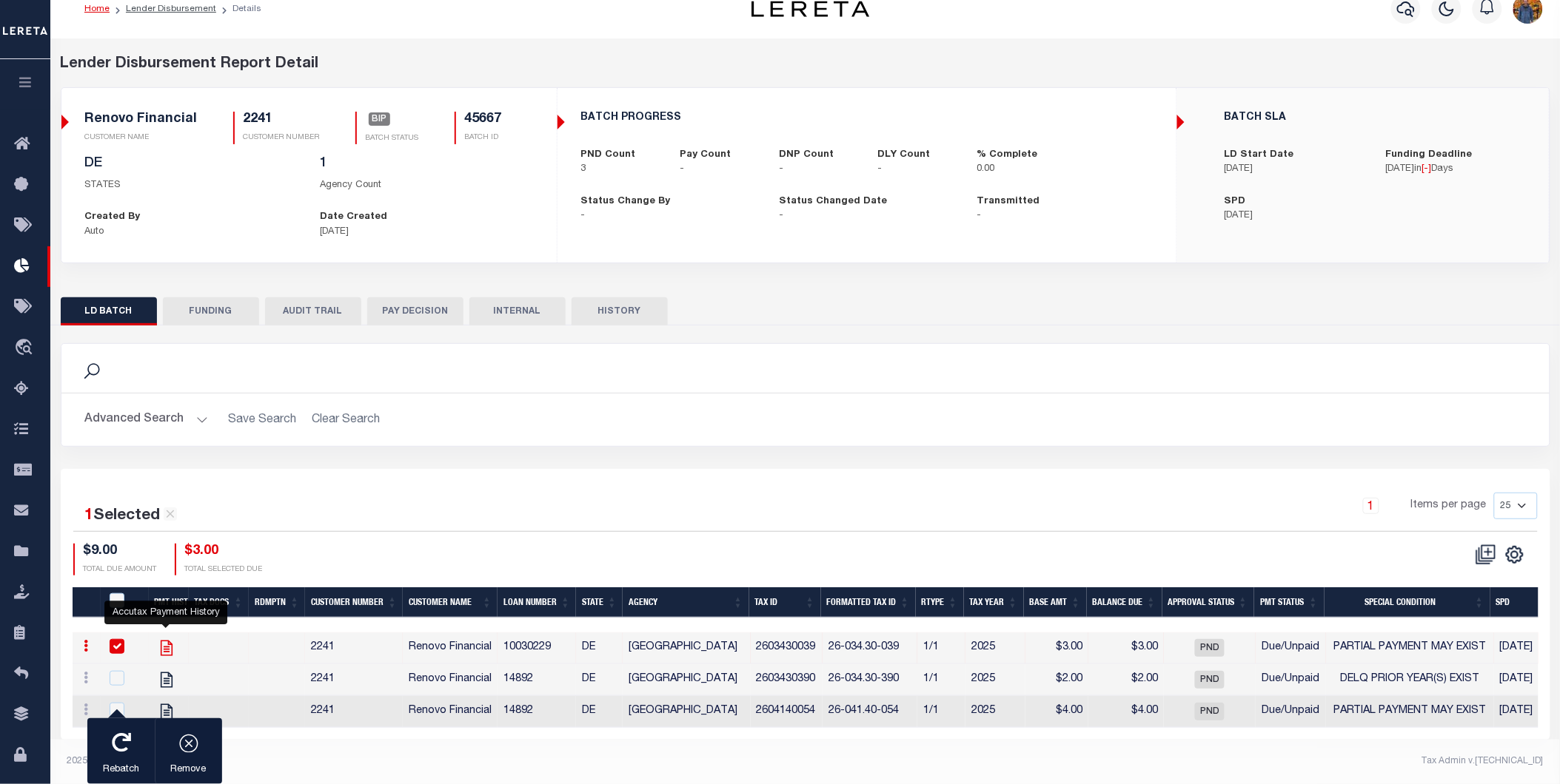
click at [159, 638] on icon "" at bounding box center [166, 648] width 19 height 19
checkbox input "false"
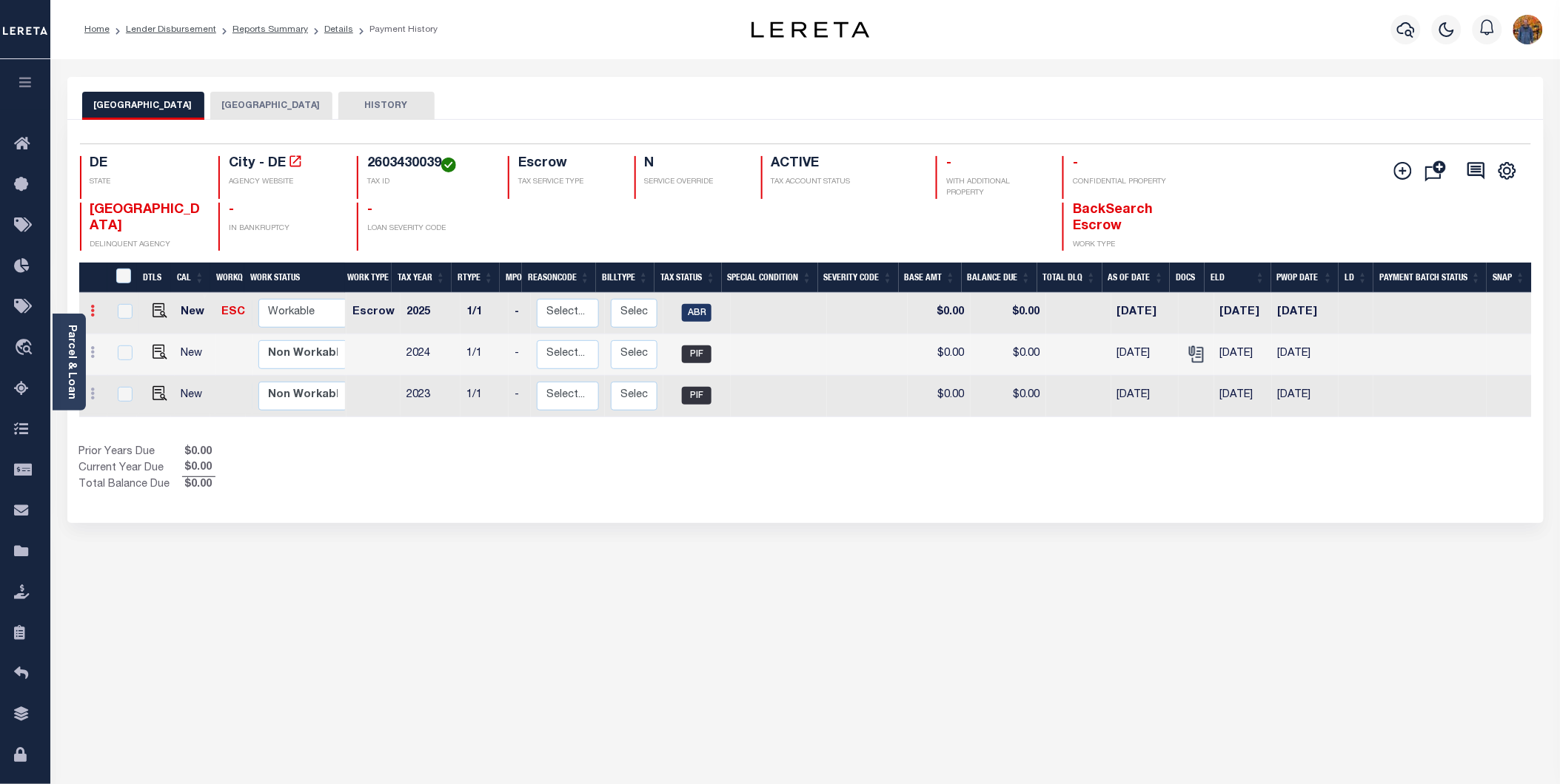
click at [91, 311] on icon at bounding box center [94, 310] width 5 height 12
click at [135, 366] on img at bounding box center [129, 361] width 14 height 15
type input "$0.00"
type input "[DATE]"
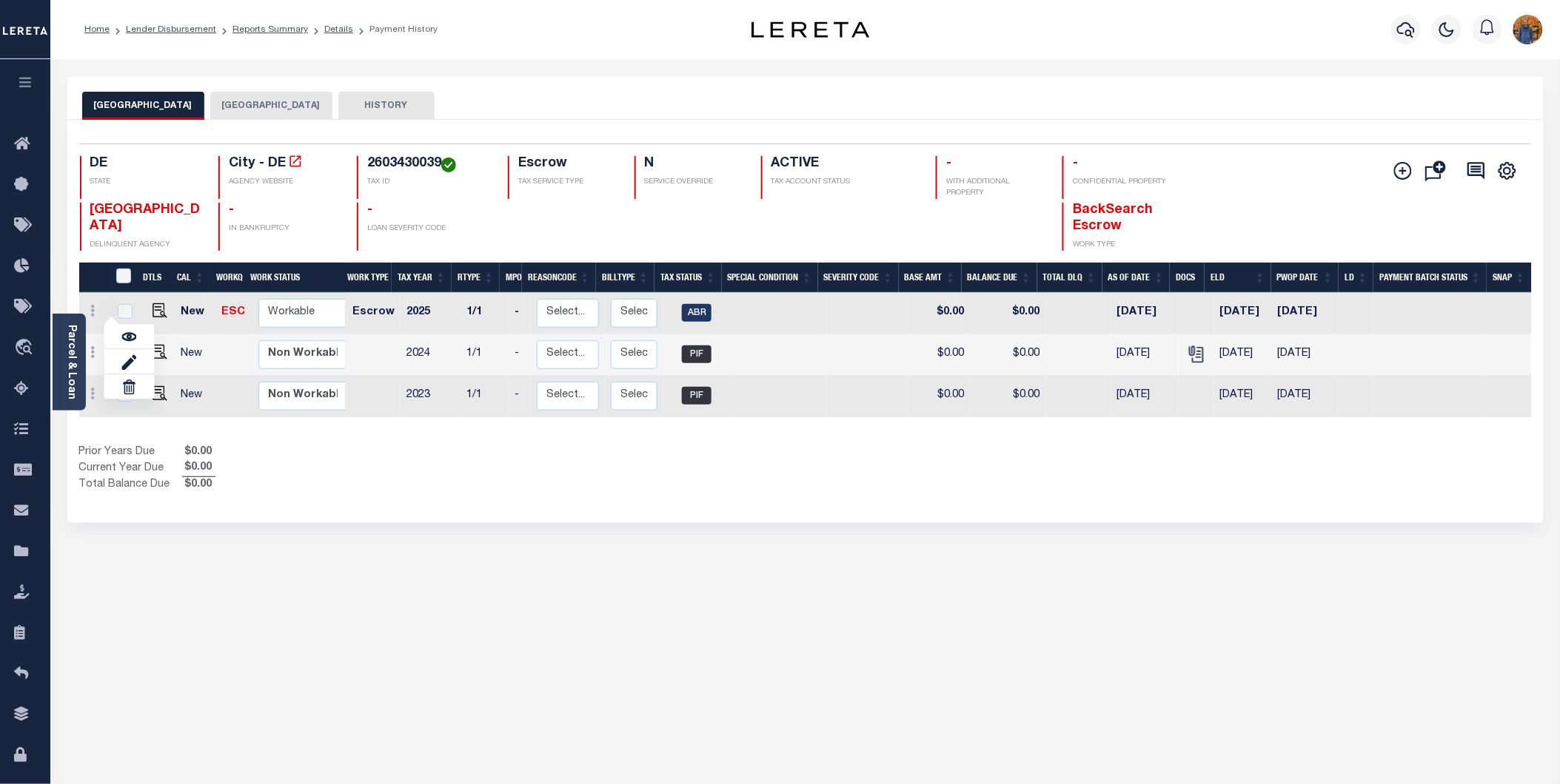
select select "ABR"
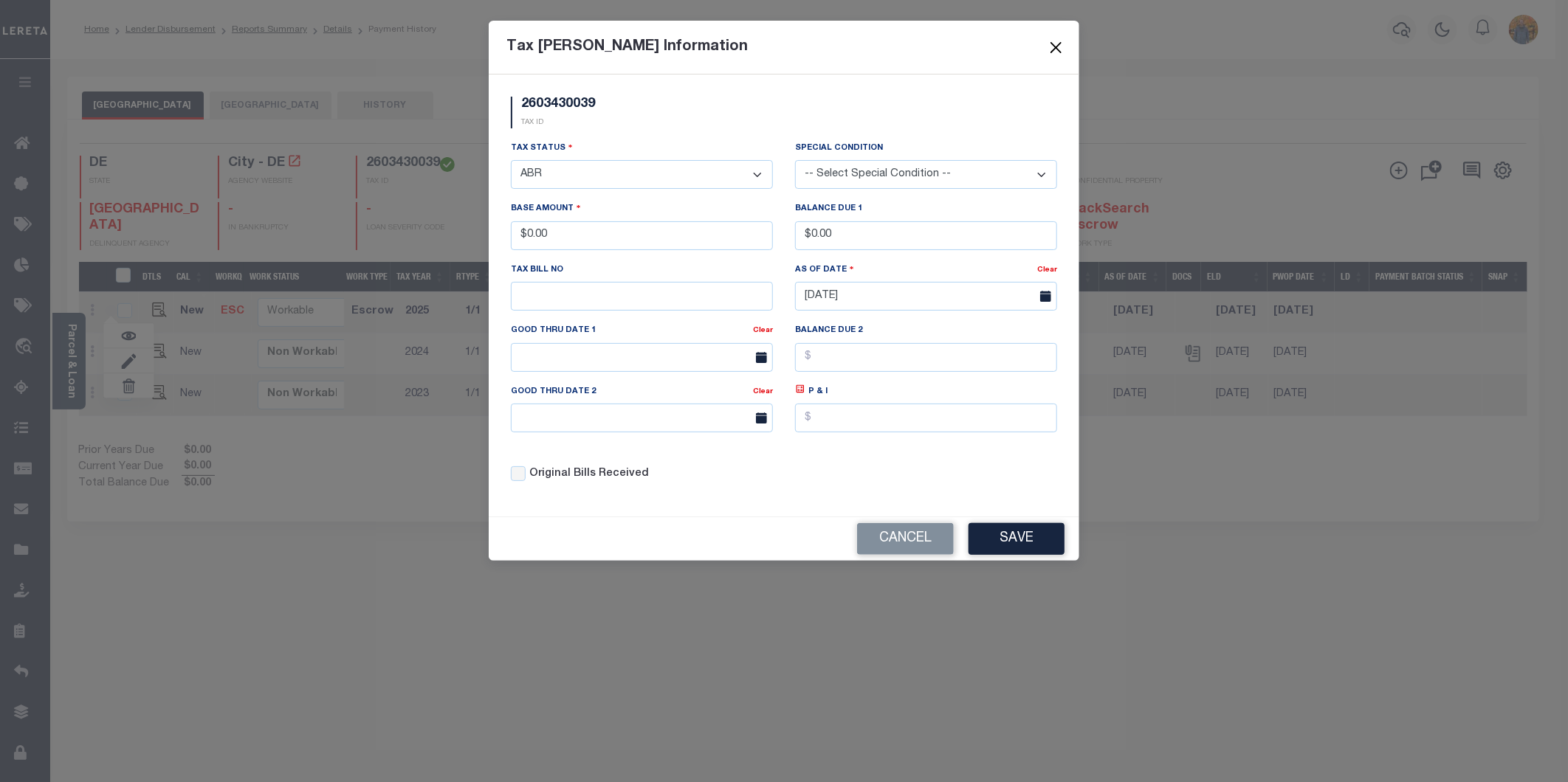
click at [1059, 44] on button "Close" at bounding box center [1056, 47] width 19 height 19
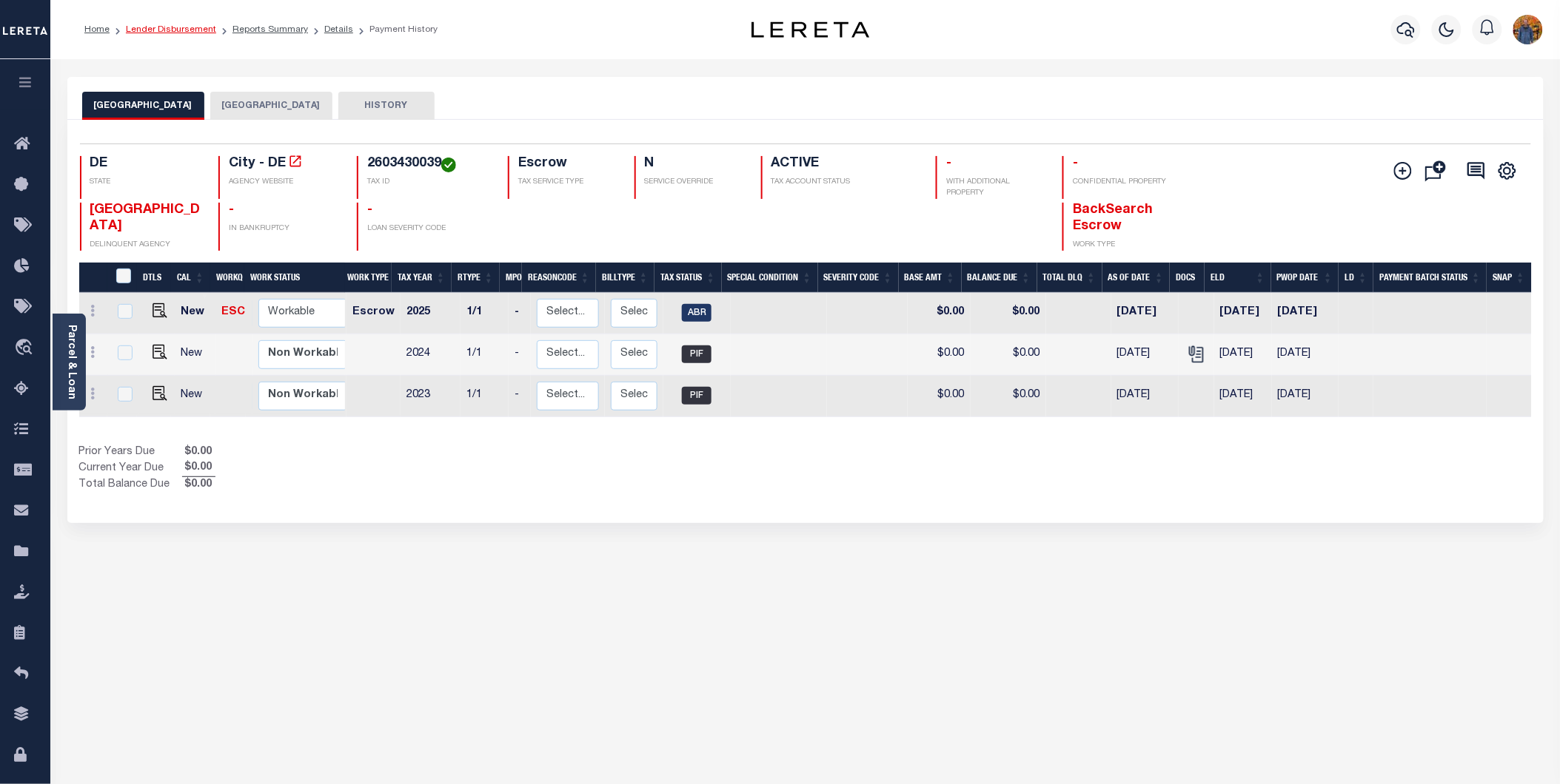
click at [178, 26] on link "Lender Disbursement" at bounding box center [170, 29] width 90 height 9
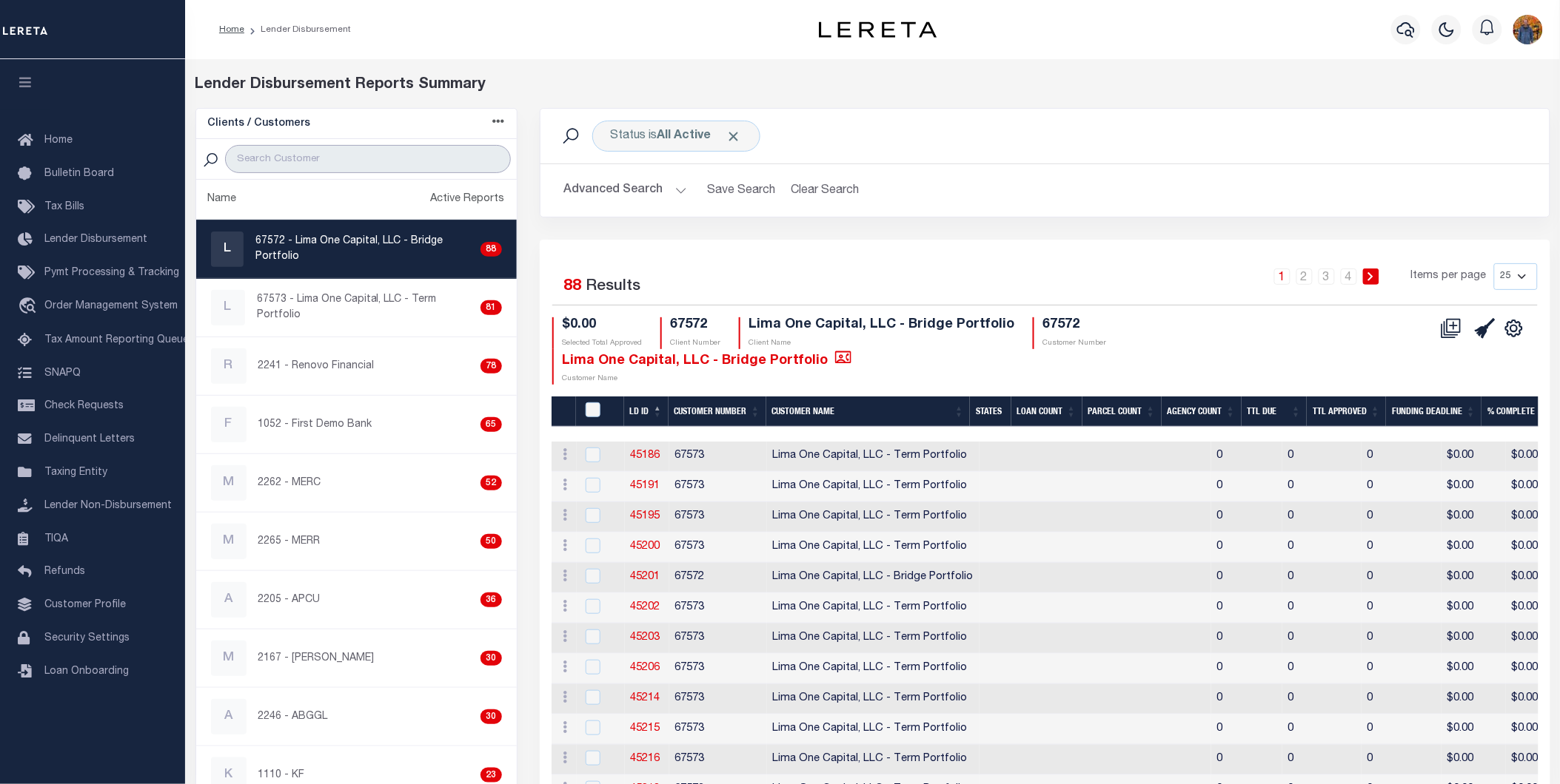
click at [383, 155] on input "search" at bounding box center [367, 158] width 285 height 28
type input "2241"
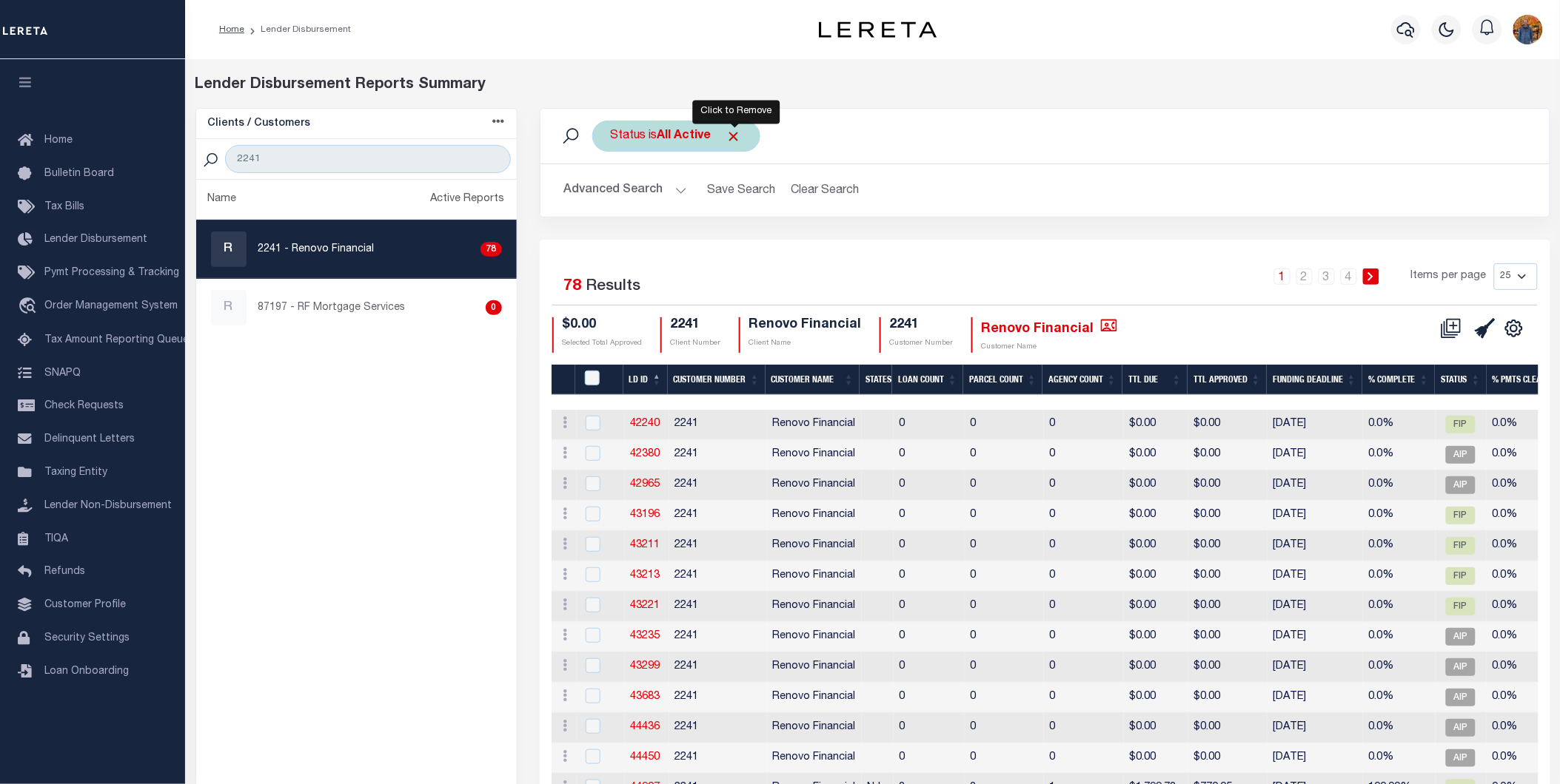
click at [733, 142] on span "Click to Remove" at bounding box center [733, 136] width 15 height 15
click at [638, 146] on div "Status" at bounding box center [628, 136] width 73 height 31
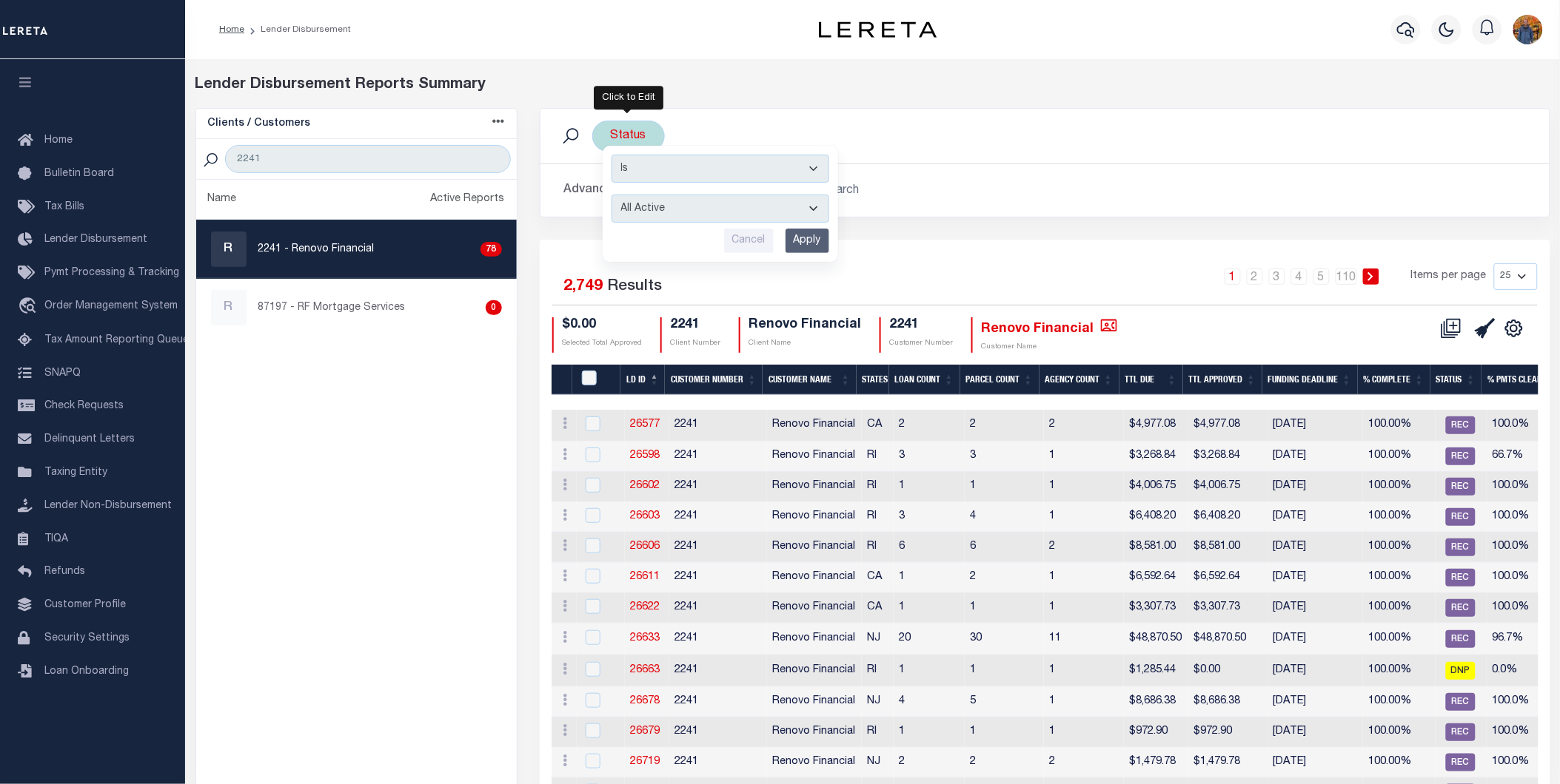
click at [700, 202] on select "All Active Approval In Progress Batching In Progress Complete Do Not Pay Escrow…" at bounding box center [720, 208] width 218 height 28
select select "BIP"
click at [612, 194] on select "All Active Approval In Progress Batching In Progress Complete Do Not Pay Escrow…" at bounding box center [720, 208] width 218 height 28
click at [805, 245] on input "Apply" at bounding box center [807, 241] width 44 height 25
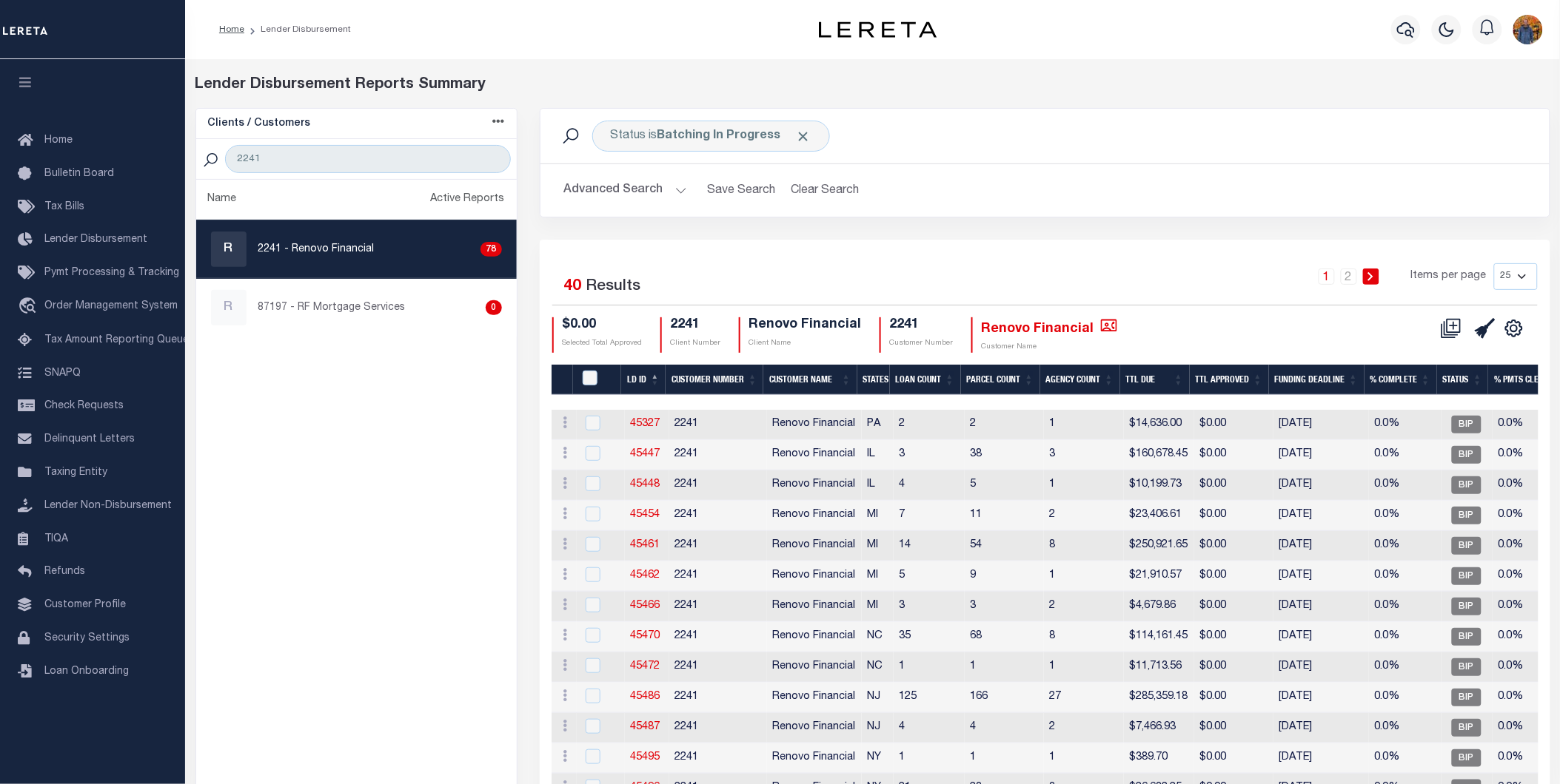
click at [1514, 275] on select "25 50 100 200" at bounding box center [1515, 276] width 44 height 26
select select "200"
click at [1494, 263] on select "25 50 100 200" at bounding box center [1515, 276] width 44 height 26
click at [645, 382] on th "LD ID" at bounding box center [643, 380] width 44 height 30
click at [645, 376] on th "LD ID" at bounding box center [643, 380] width 44 height 30
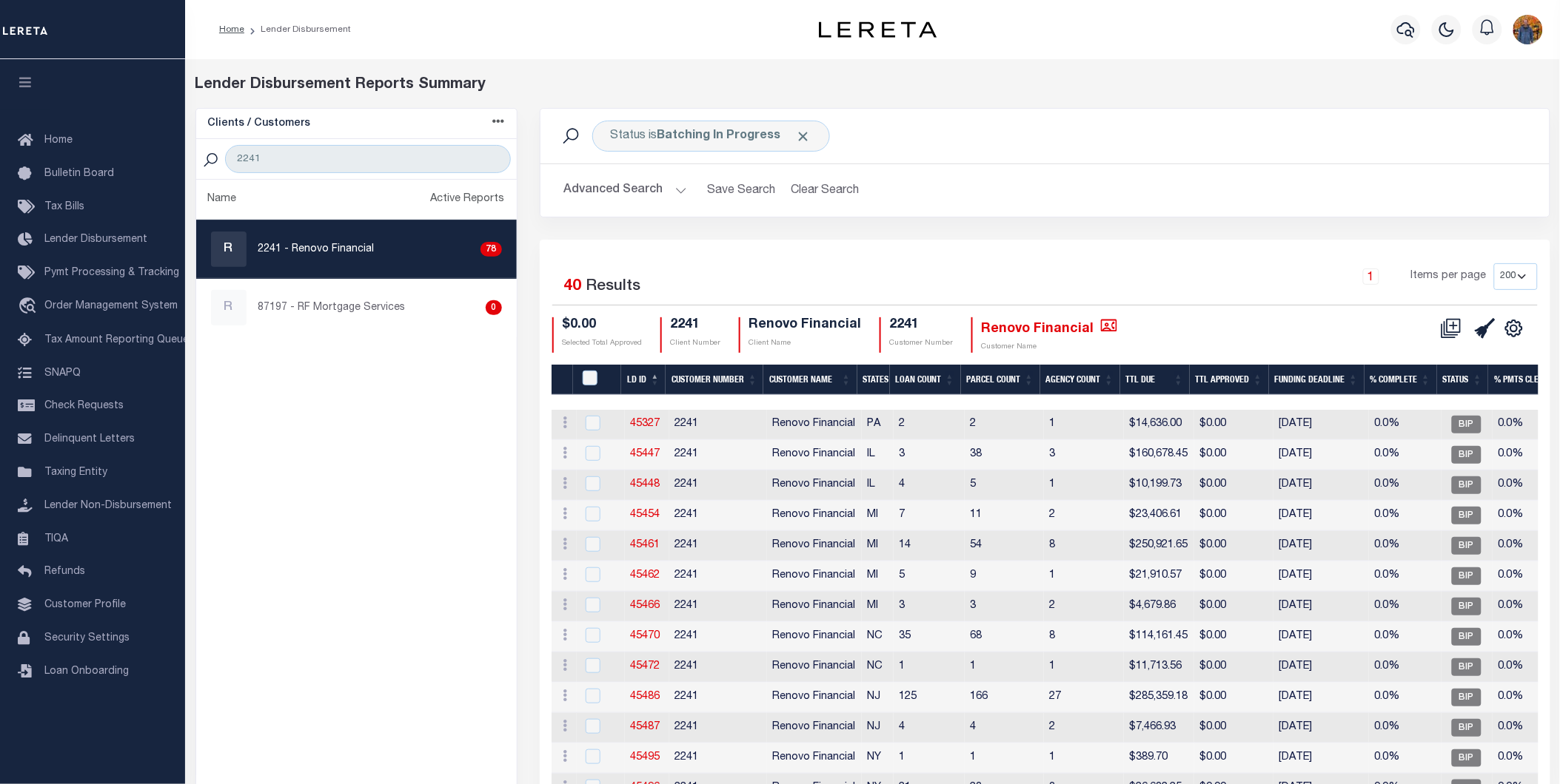
click at [641, 374] on th "LD ID" at bounding box center [643, 380] width 44 height 30
click at [641, 418] on link "45667" at bounding box center [645, 423] width 30 height 10
checkbox input "true"
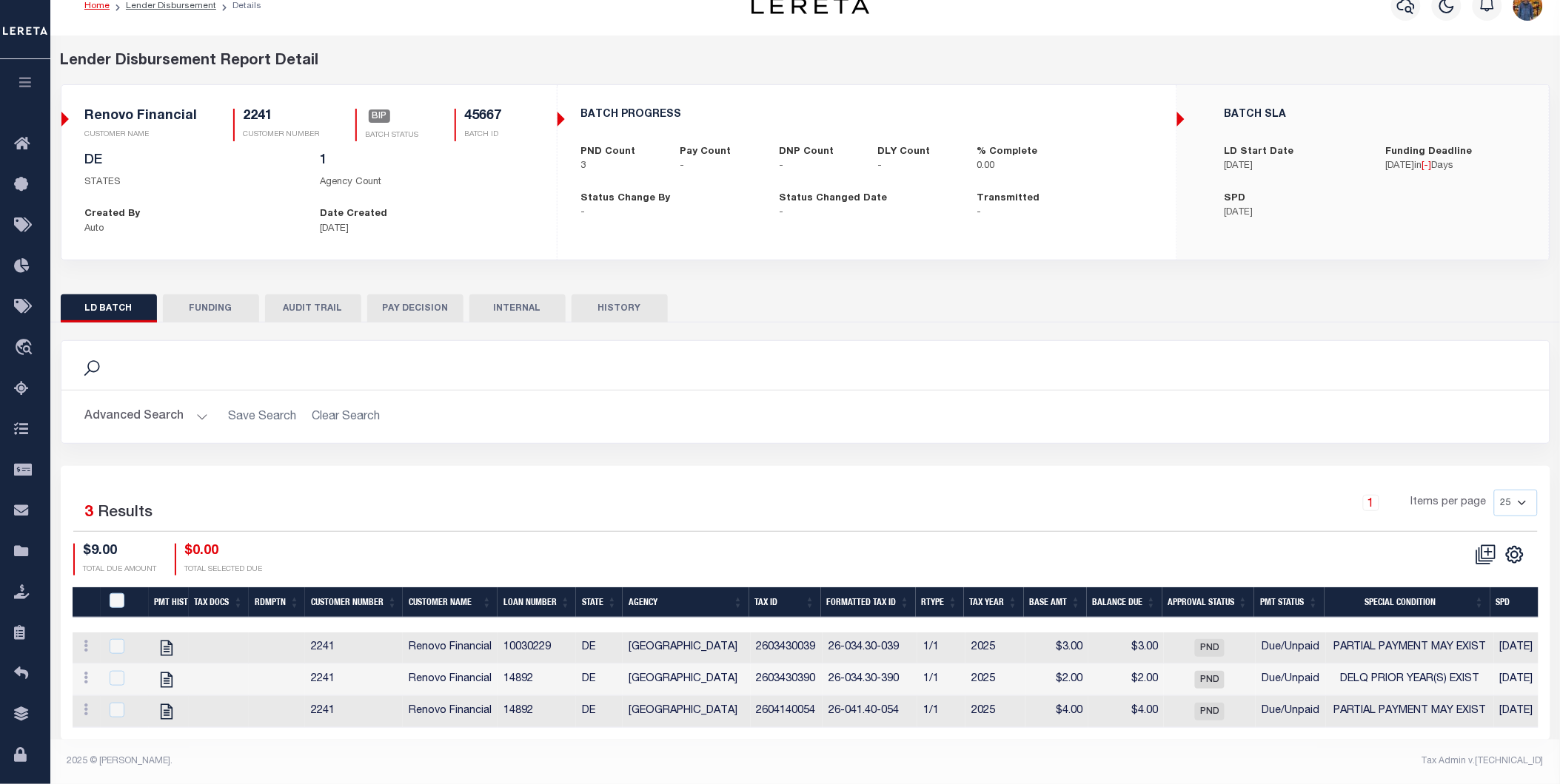
click at [33, 89] on icon "button" at bounding box center [25, 82] width 17 height 14
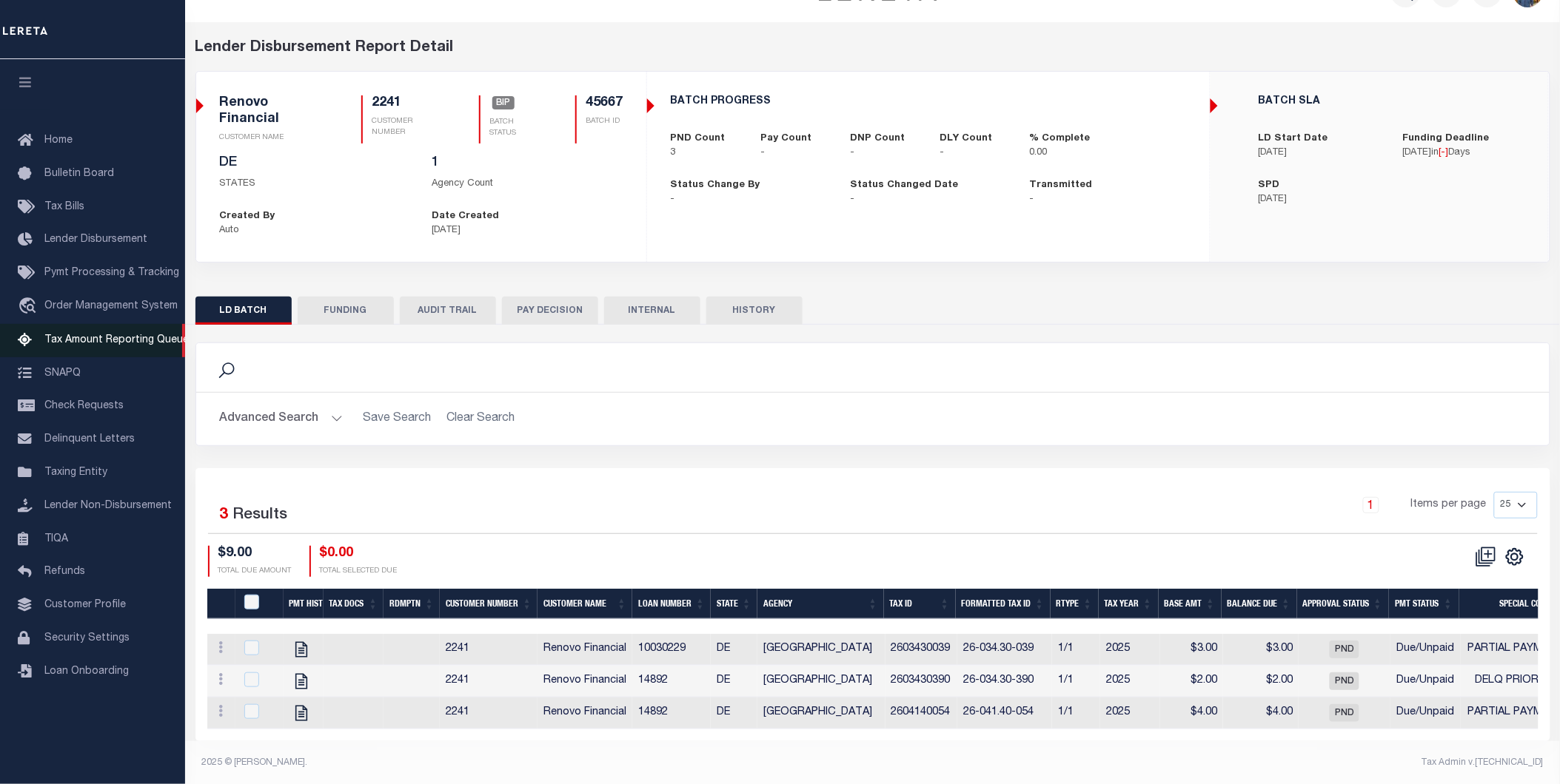
click at [138, 334] on link "Tax Amount Reporting Queue" at bounding box center [92, 341] width 185 height 34
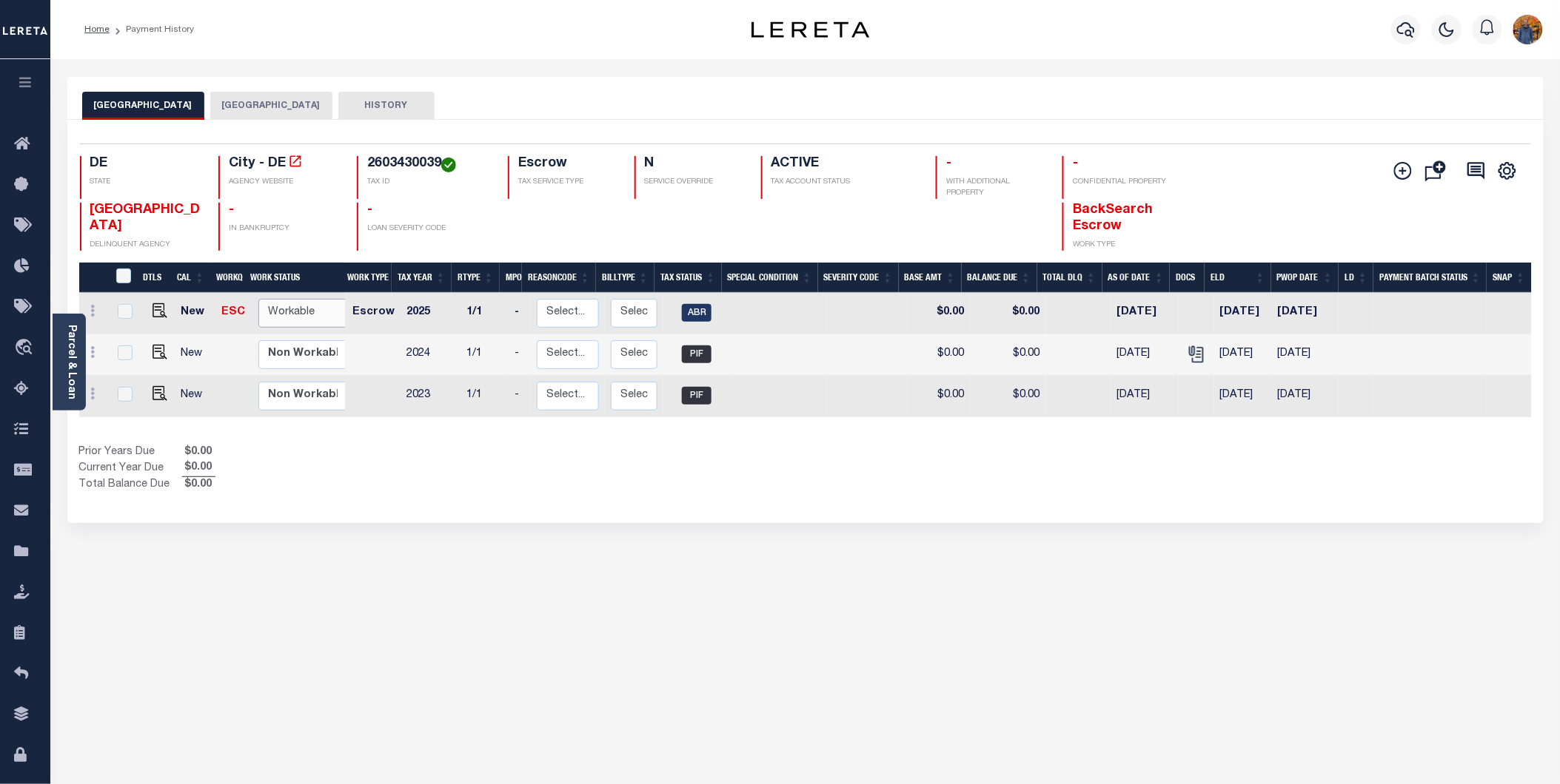
click at [292, 305] on select "Non Workable Workable" at bounding box center [303, 314] width 89 height 29
checkbox input "true"
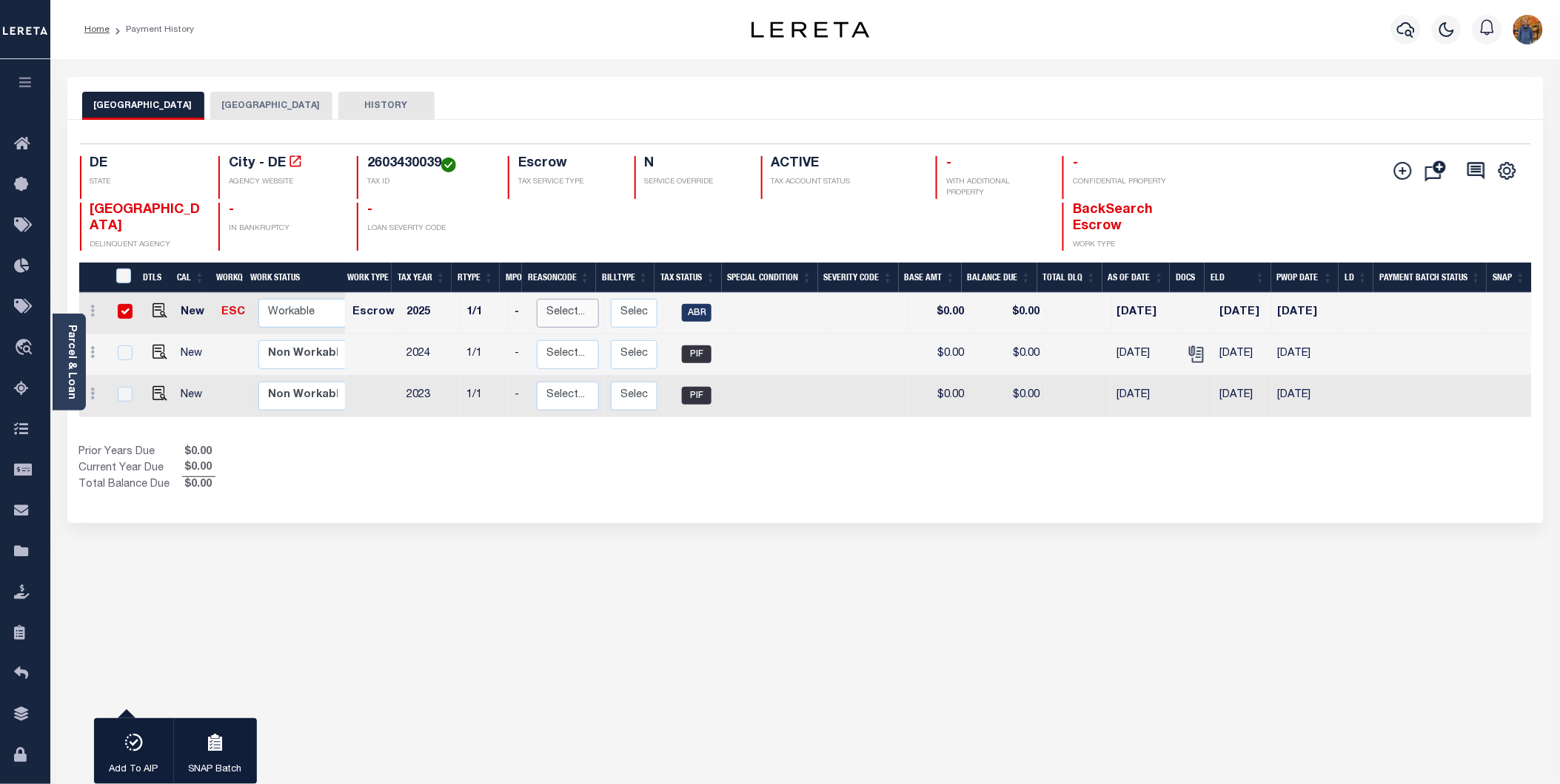
click at [572, 310] on select "Select... Payment Reversal Taxable Value Change Assessment Change Occupancy Tax…" at bounding box center [568, 314] width 62 height 29
checkbox input "false"
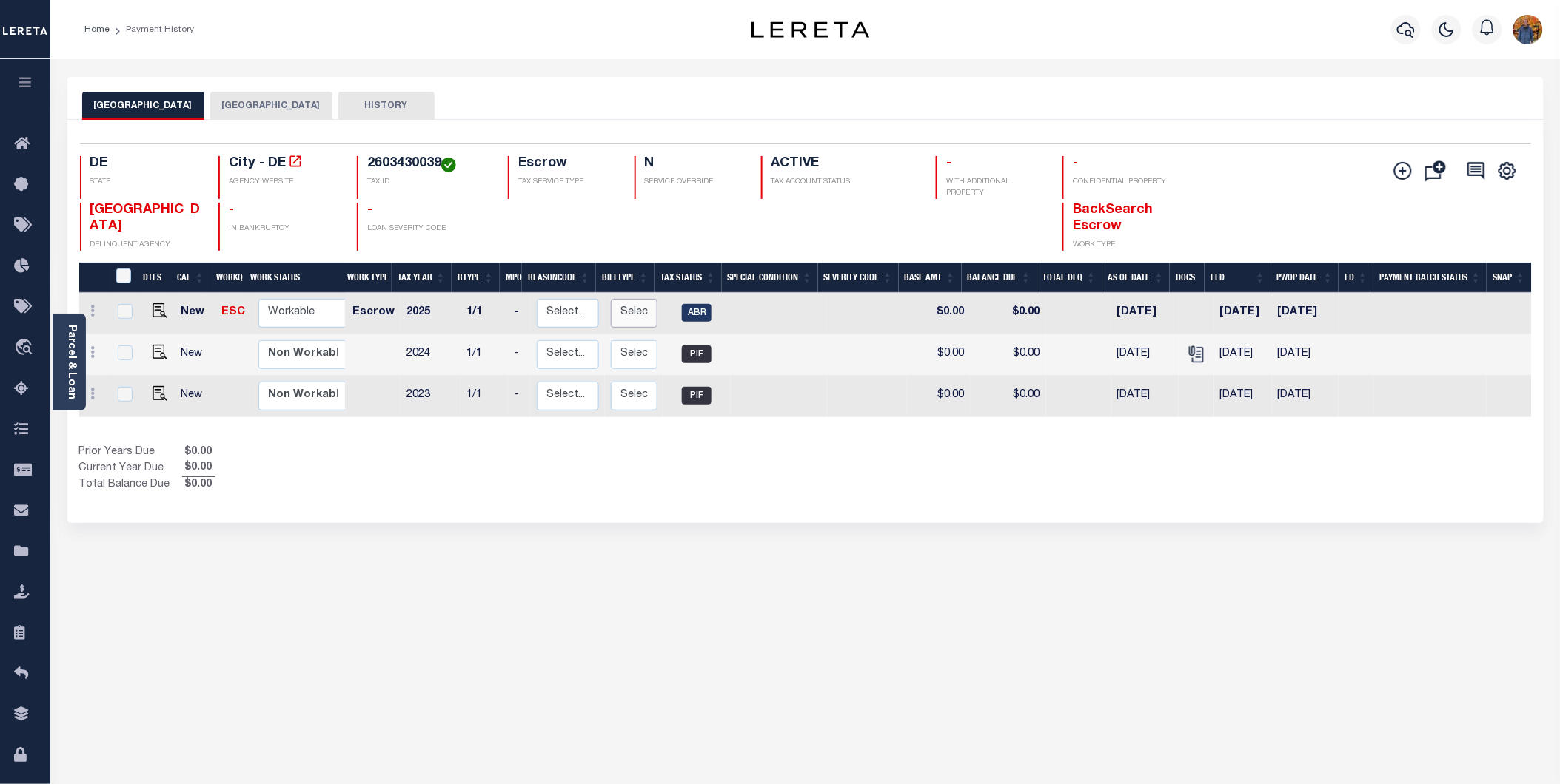
click at [626, 310] on select "Select... Regular Delinquent Supplemental Corrected/Adjusted Bill - Re-Report C…" at bounding box center [634, 314] width 46 height 29
checkbox input "true"
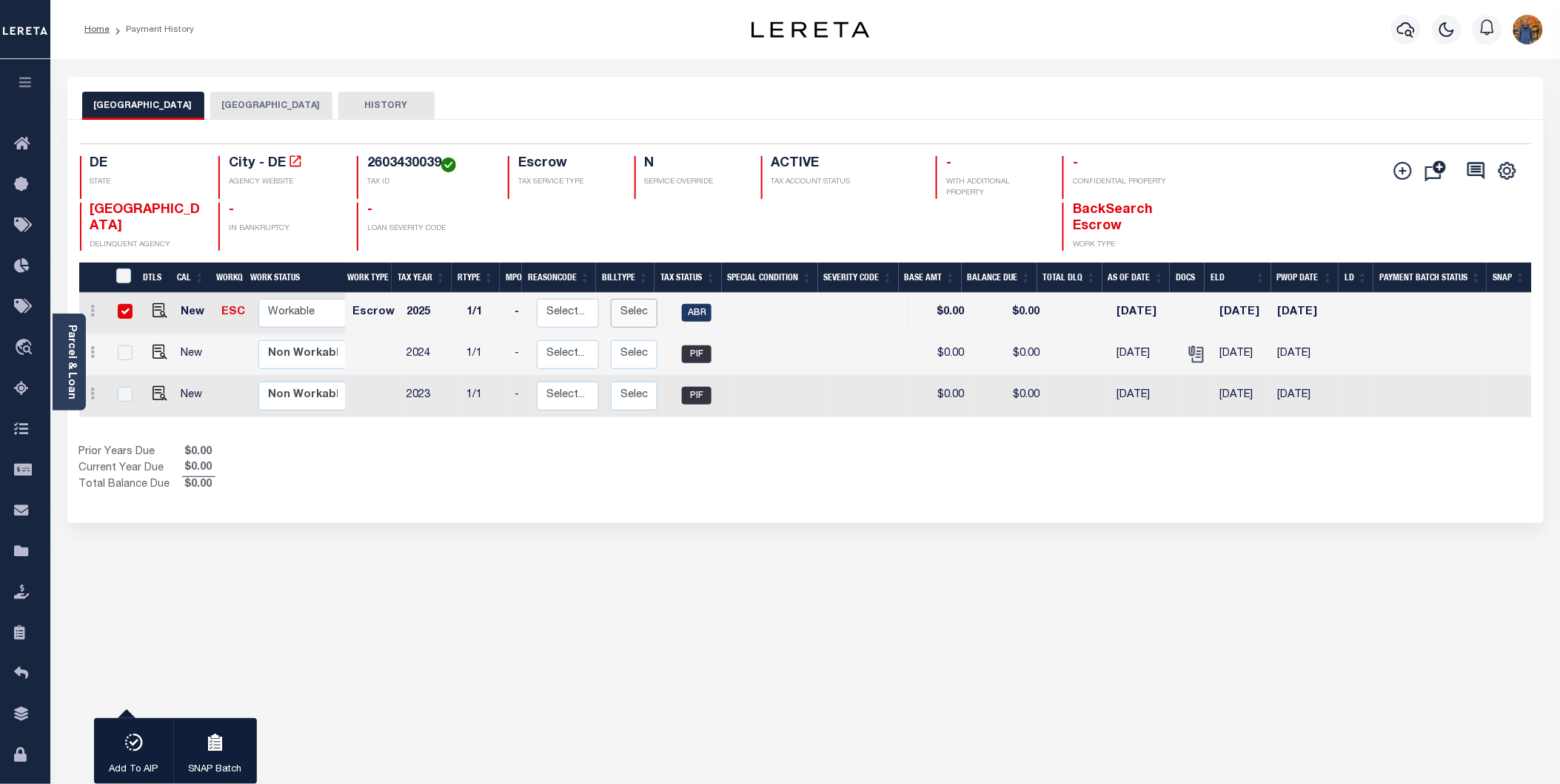
select select "1"
click at [611, 299] on select "Select... Regular Delinquent Supplemental Corrected/Adjusted Bill - Re-Report C…" at bounding box center [634, 314] width 46 height 29
checkbox input "false"
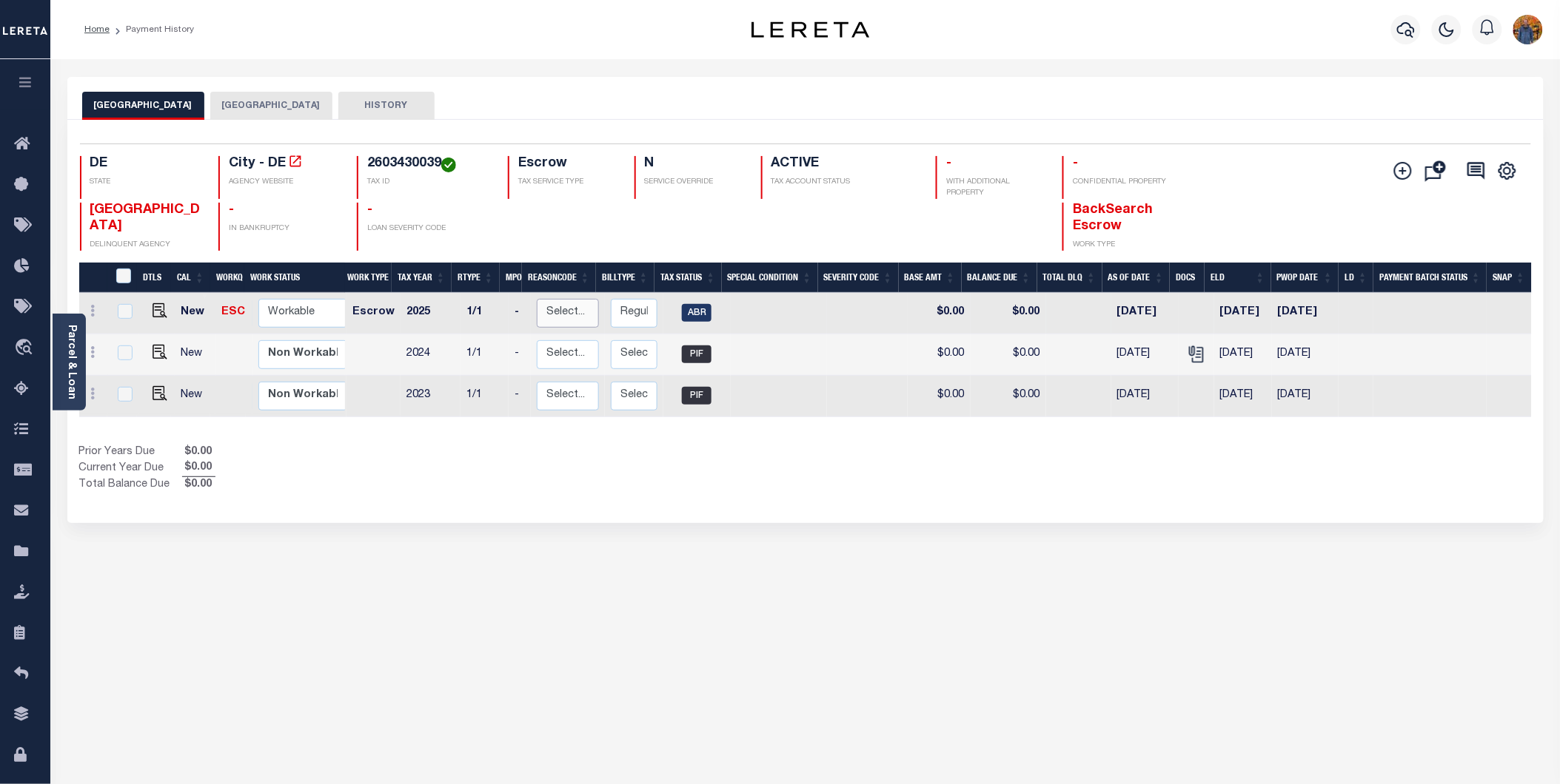
click at [560, 320] on select "Select... Payment Reversal Taxable Value Change Assessment Change Occupancy Tax…" at bounding box center [568, 314] width 62 height 29
checkbox input "true"
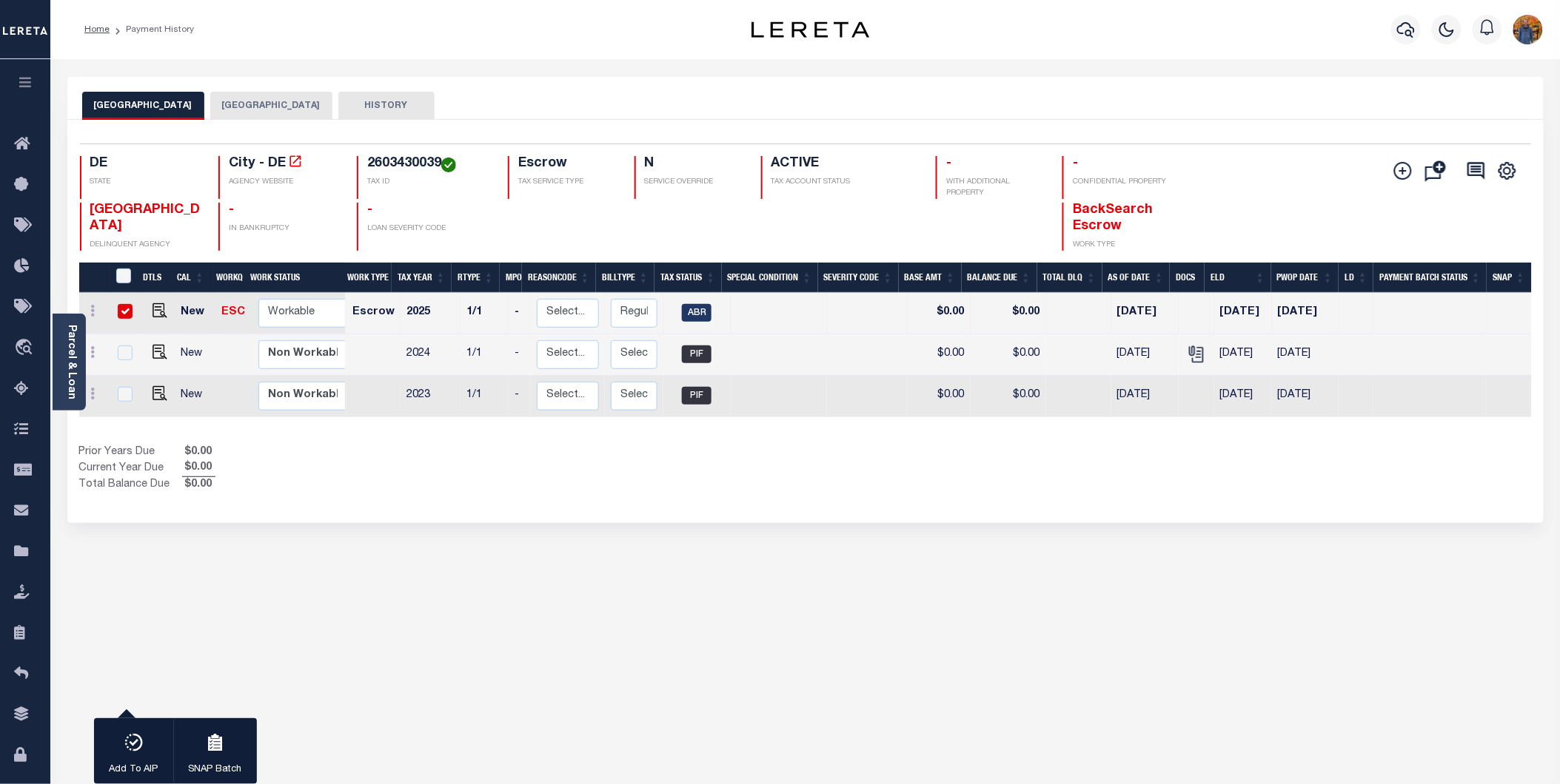
click at [183, 306] on td "New" at bounding box center [194, 314] width 41 height 42
checkbox input "false"
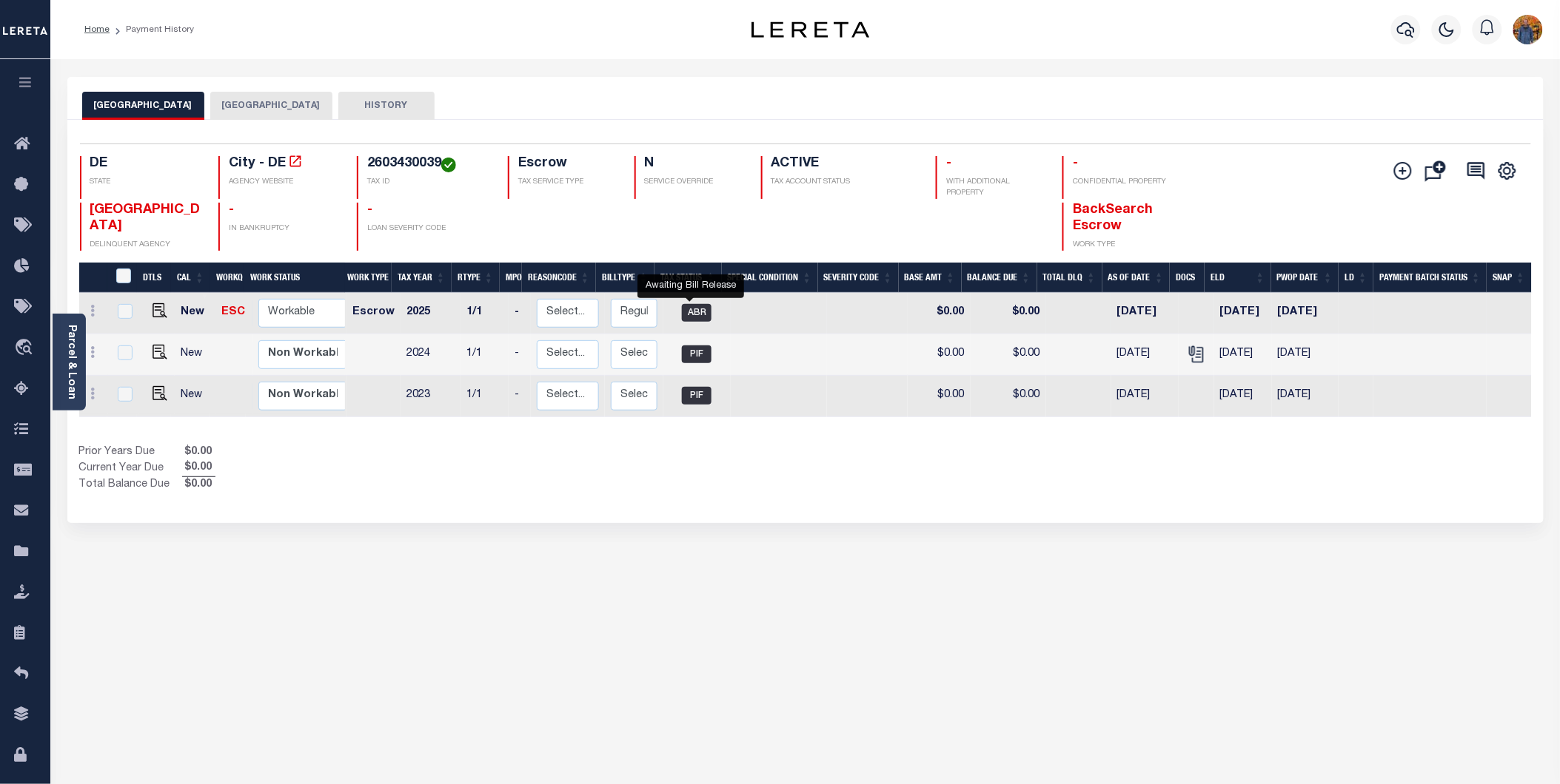
click at [700, 315] on span "ABR" at bounding box center [696, 313] width 30 height 18
checkbox input "true"
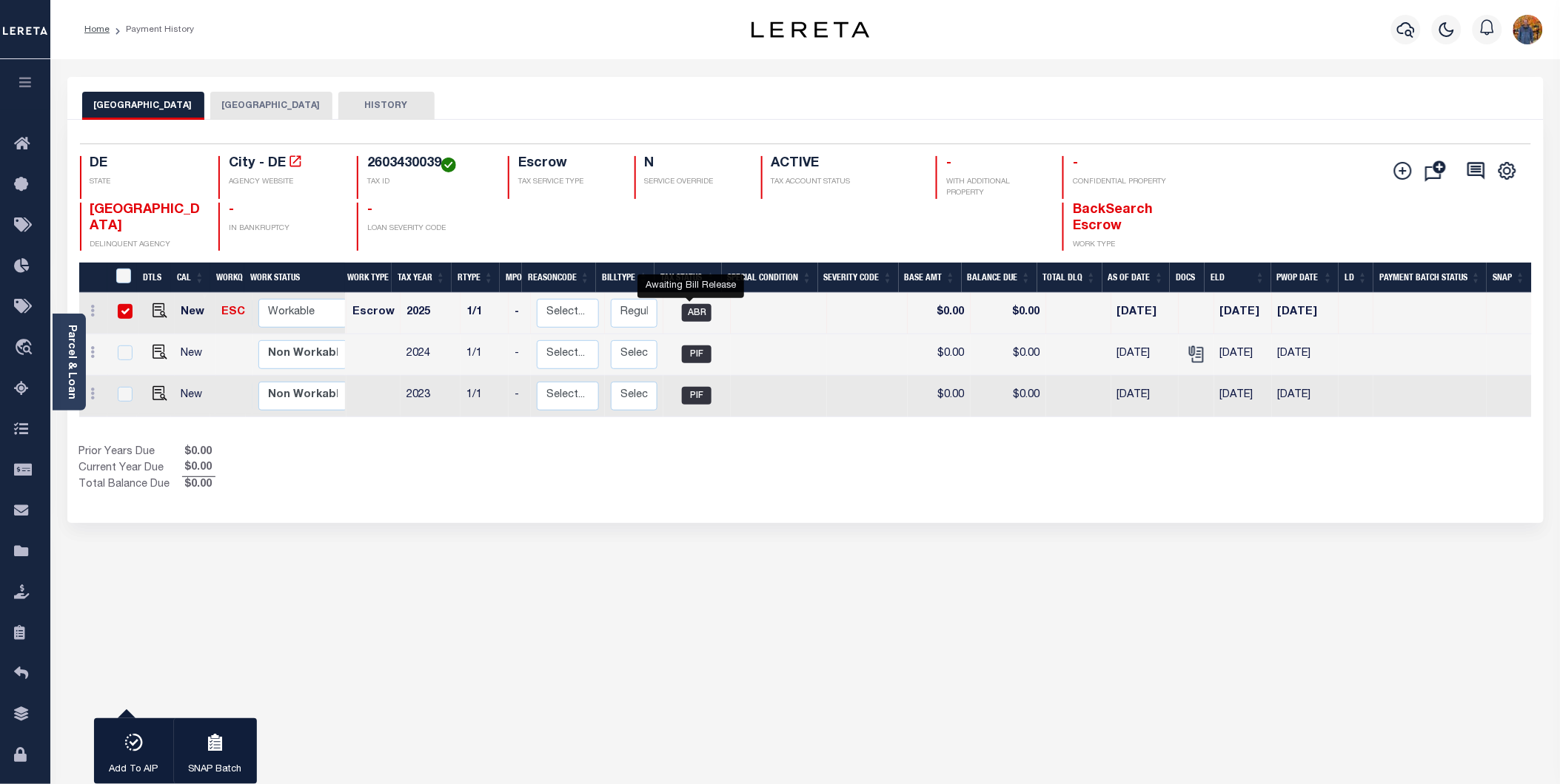
click at [684, 319] on span "ABR" at bounding box center [696, 313] width 30 height 18
checkbox input "false"
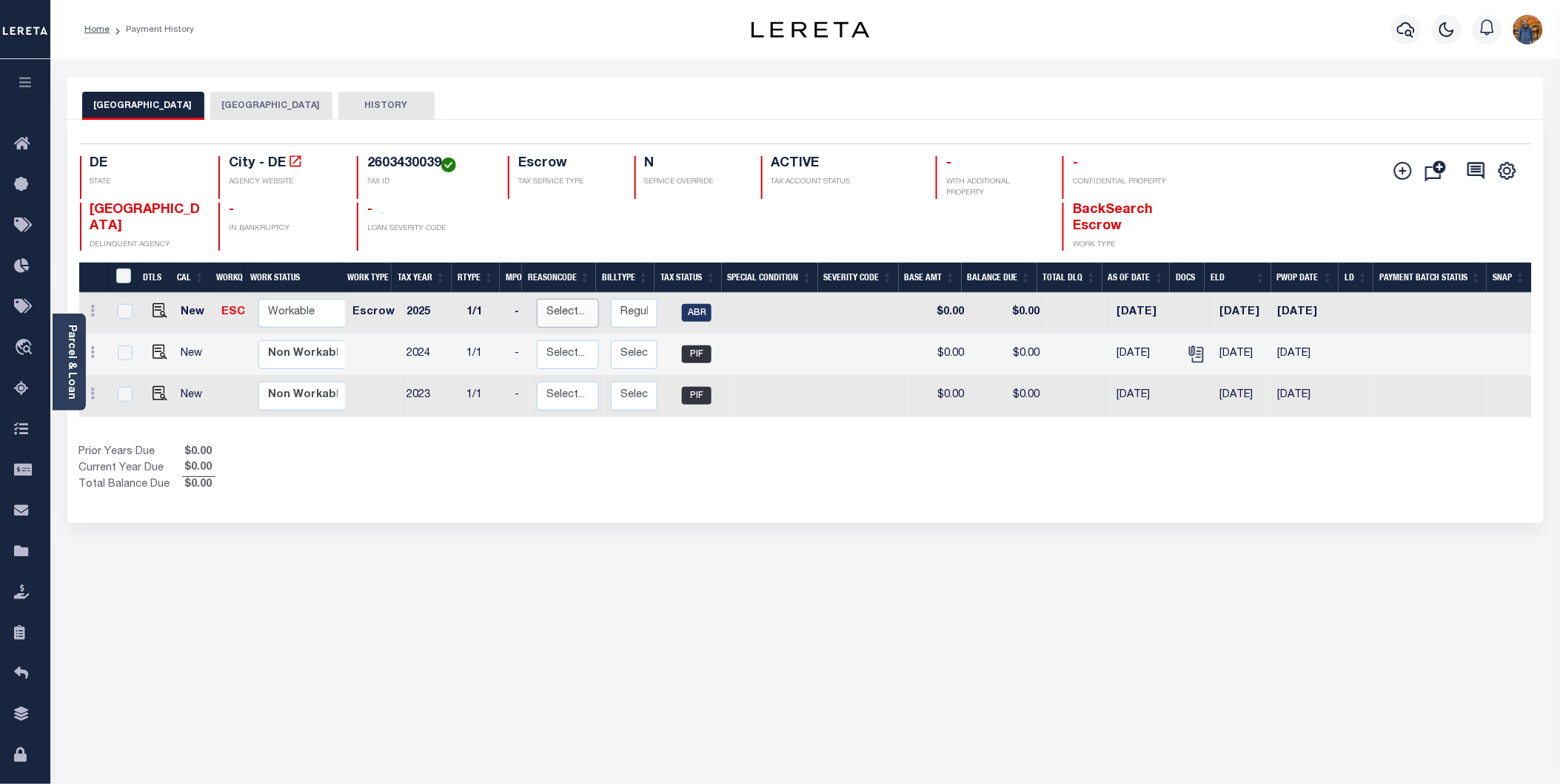
click at [537, 319] on select "Select... Payment Reversal Taxable Value Change Assessment Change Occupancy Tax…" at bounding box center [568, 314] width 62 height 29
checkbox input "true"
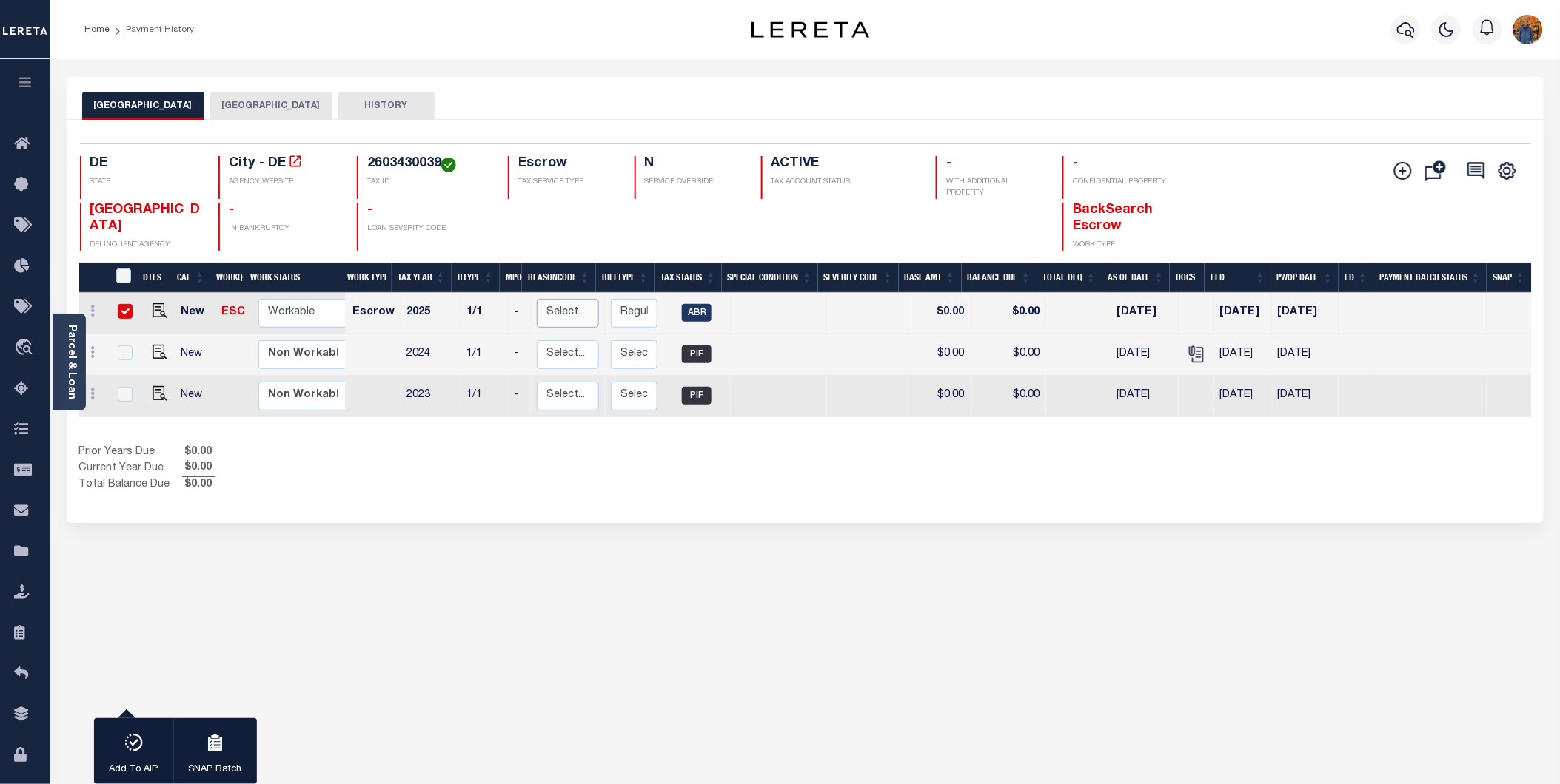
select select "9"
click at [537, 299] on select "Select... Payment Reversal Taxable Value Change Assessment Change Occupancy Tax…" at bounding box center [568, 314] width 62 height 29
checkbox input "false"
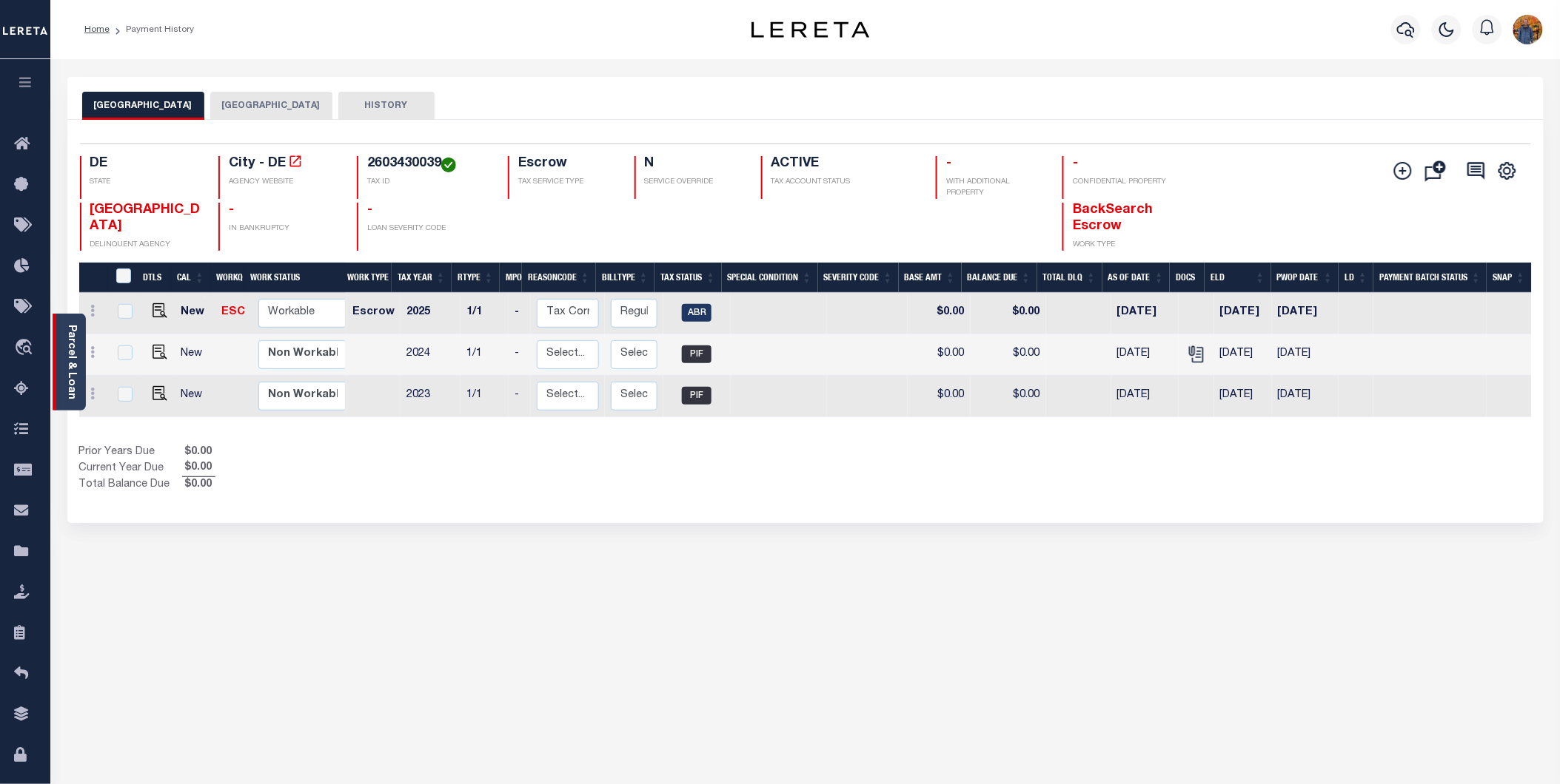
click at [70, 342] on link "Parcel & Loan" at bounding box center [70, 362] width 10 height 74
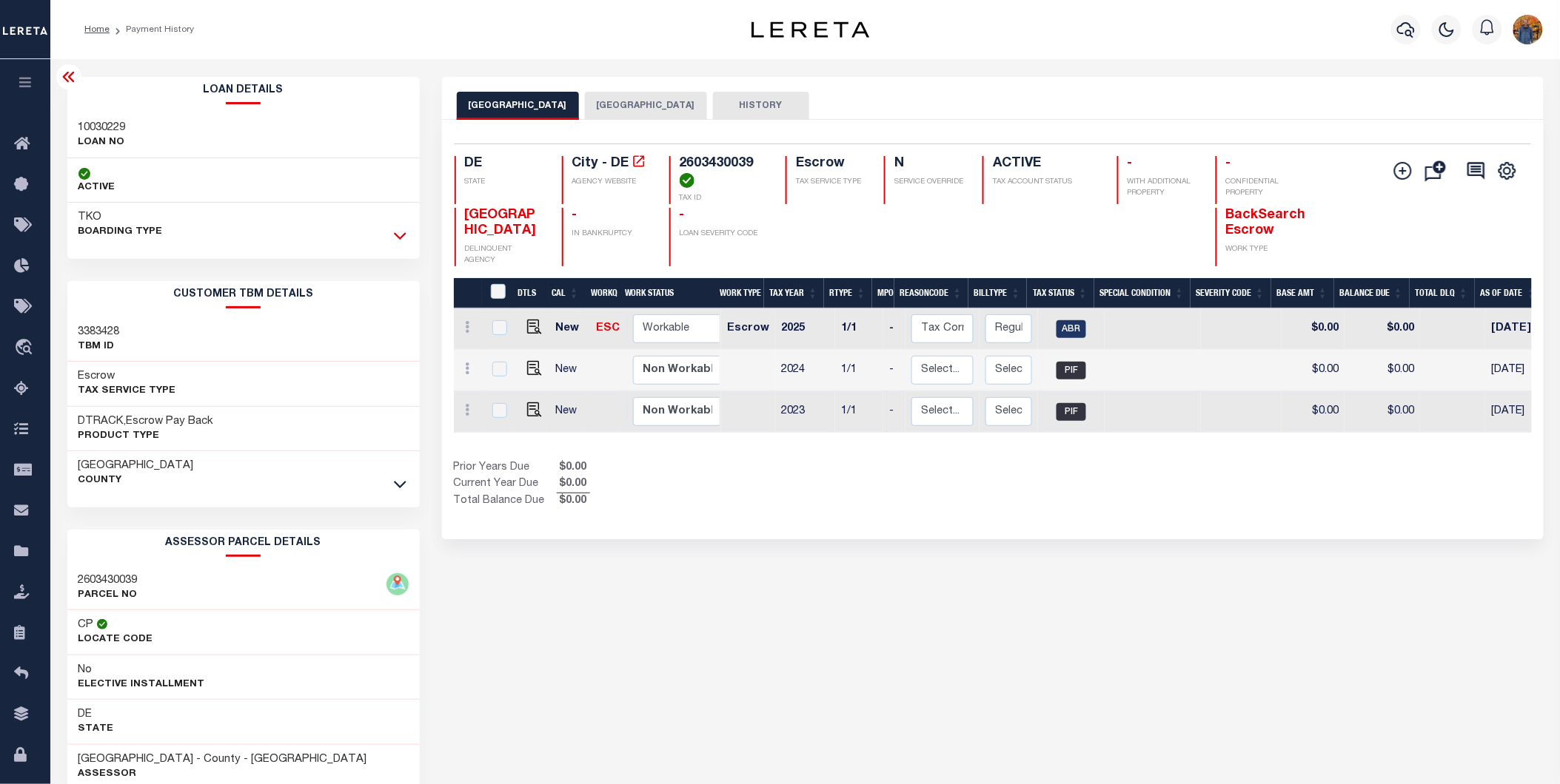
click at [402, 242] on icon at bounding box center [400, 235] width 13 height 15
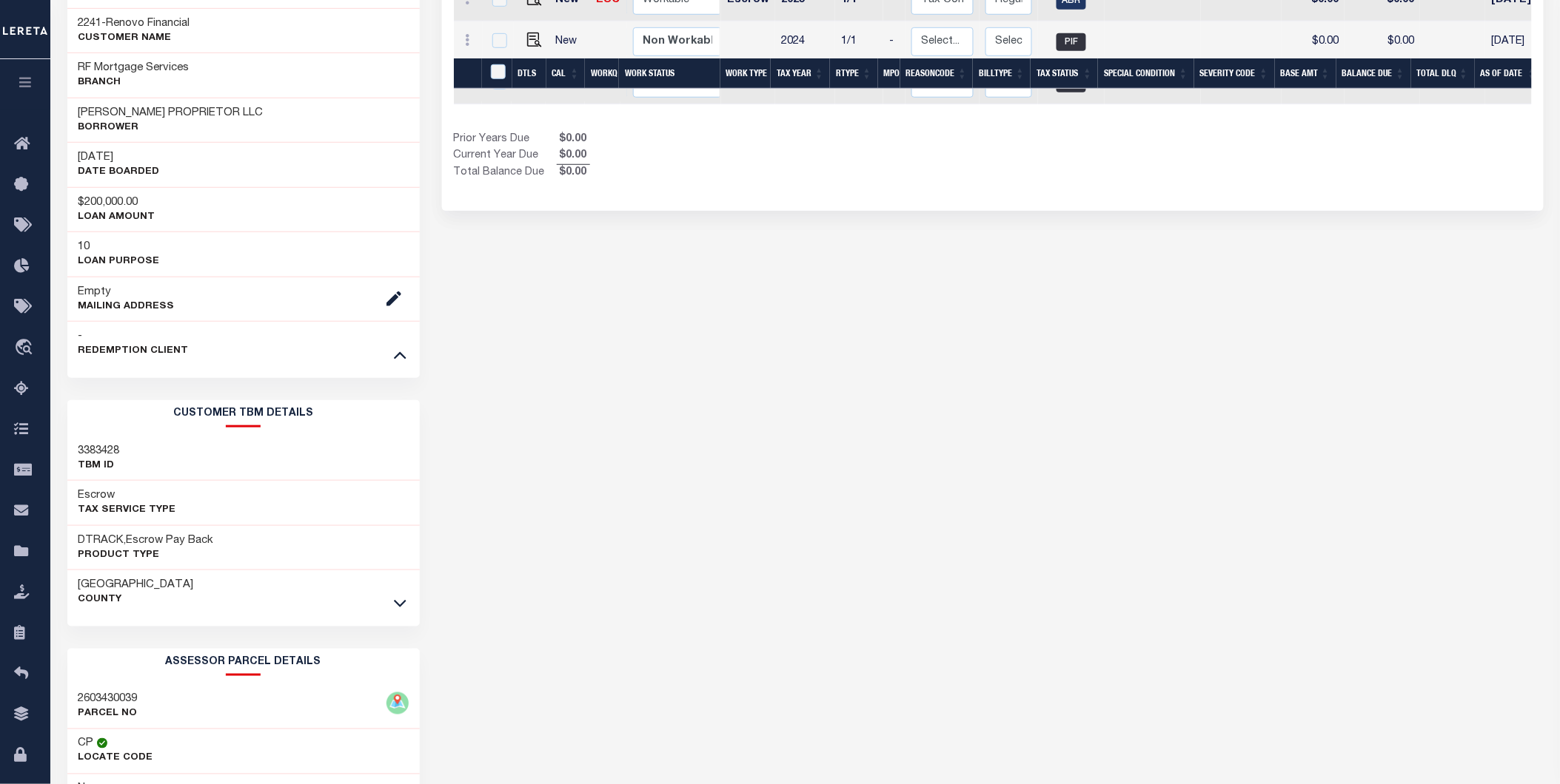
scroll to position [410, 0]
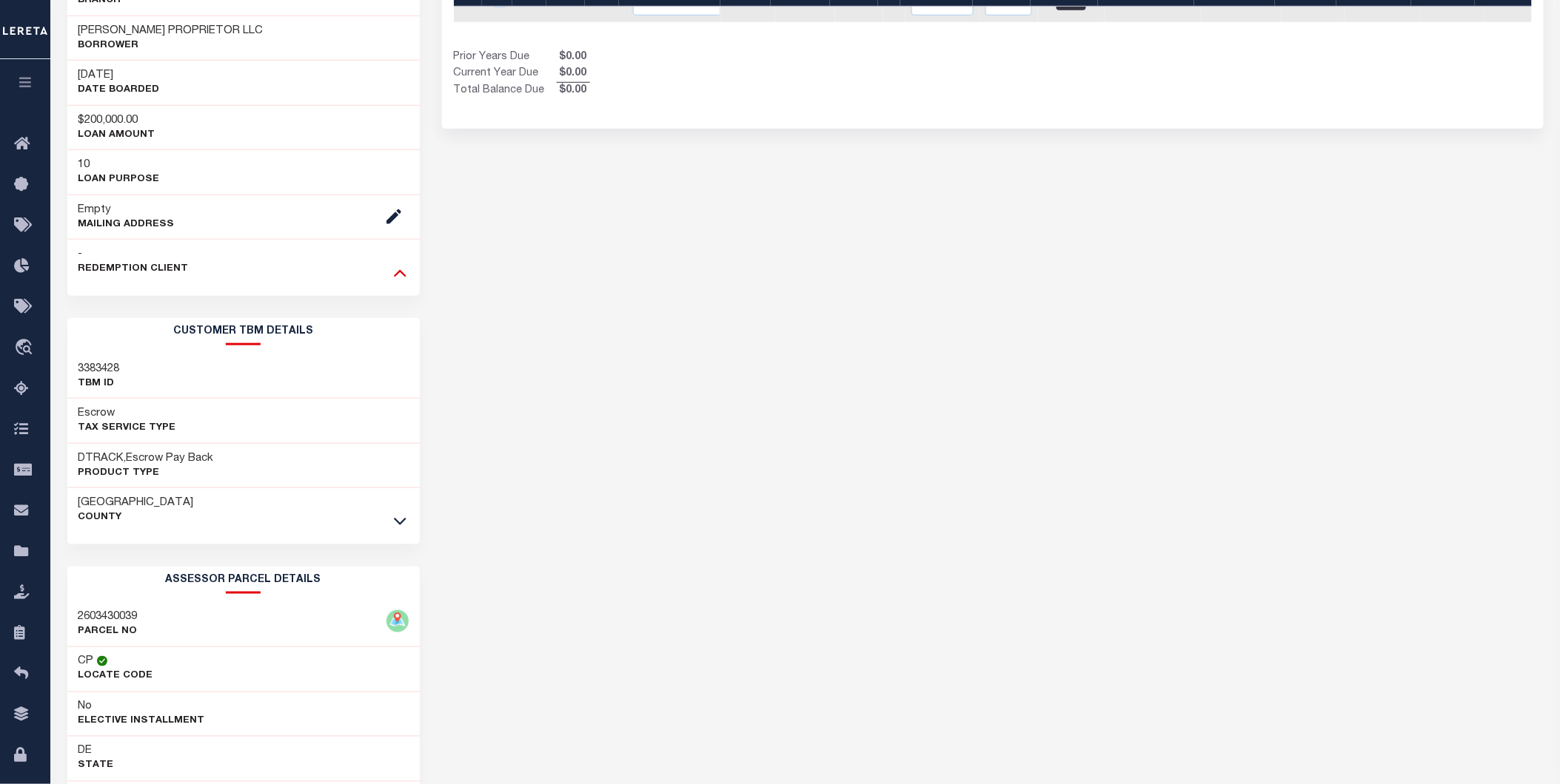
click at [398, 279] on icon at bounding box center [400, 272] width 13 height 15
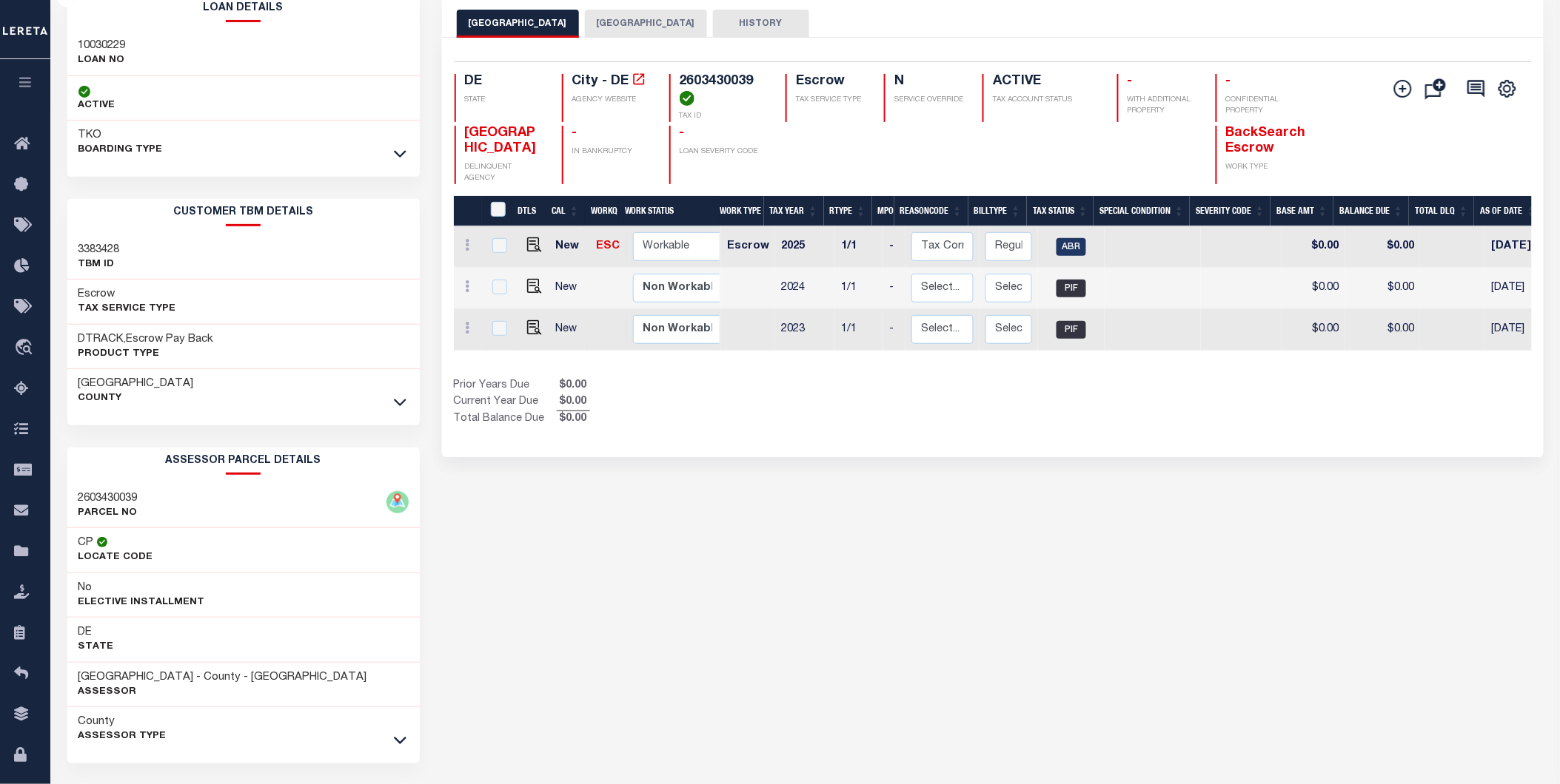
scroll to position [130, 0]
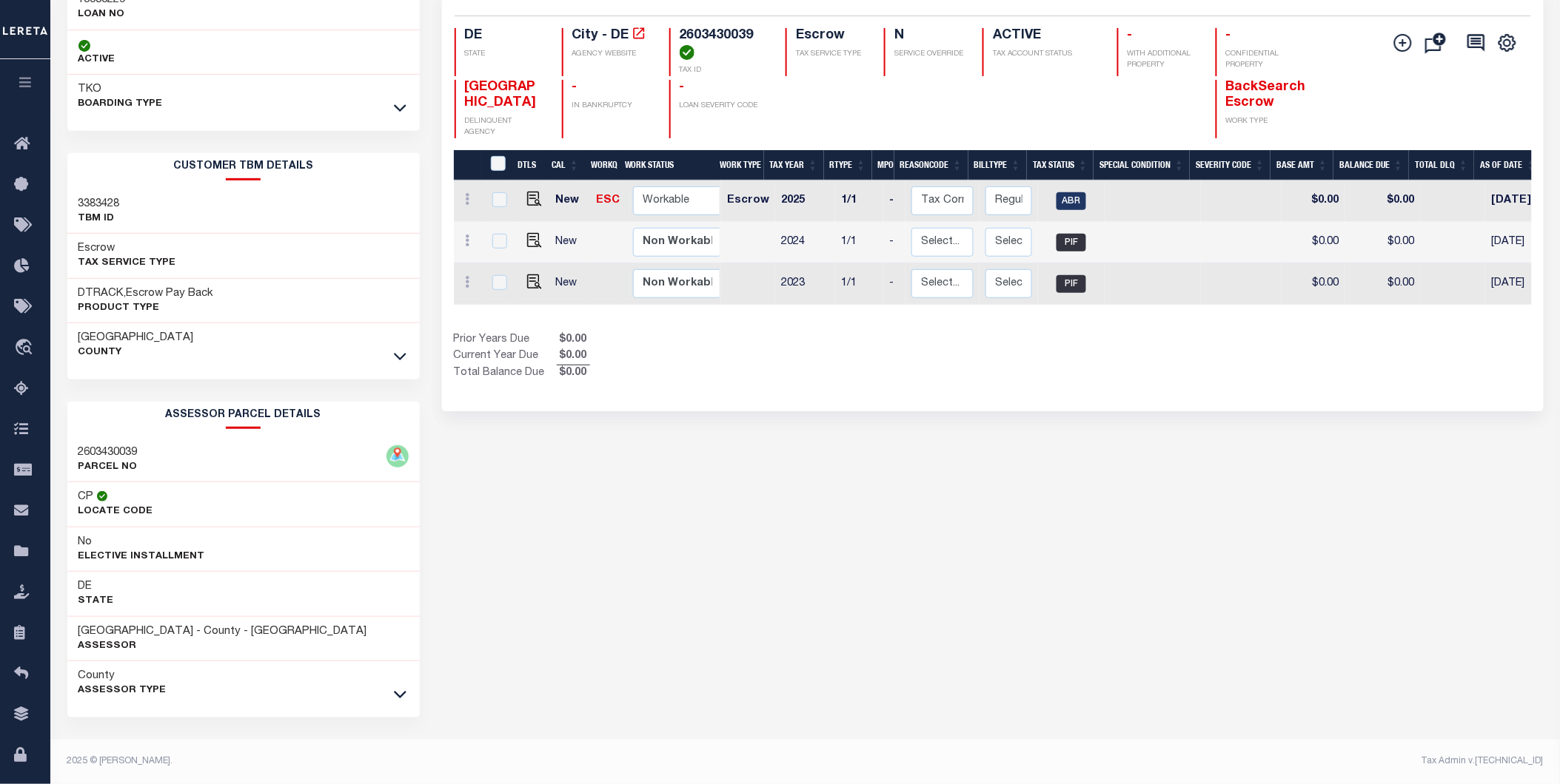
click at [402, 703] on div "ASSESSOR PARCEL DETAILS 2603430039 PARCEL NO CP Locate Code No DE - -" at bounding box center [243, 554] width 352 height 304
click at [406, 352] on link at bounding box center [399, 355] width 17 height 10
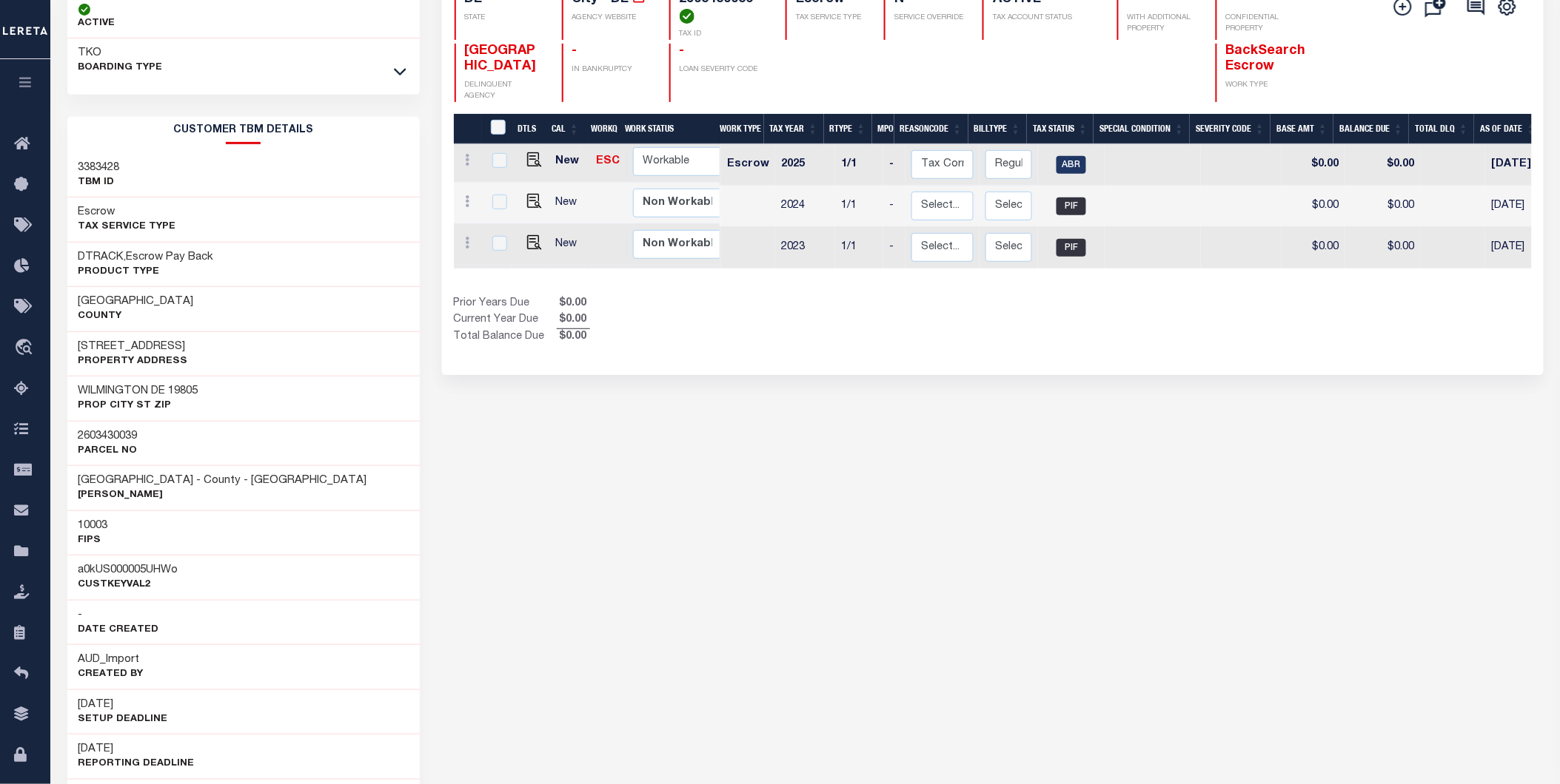
scroll to position [0, 0]
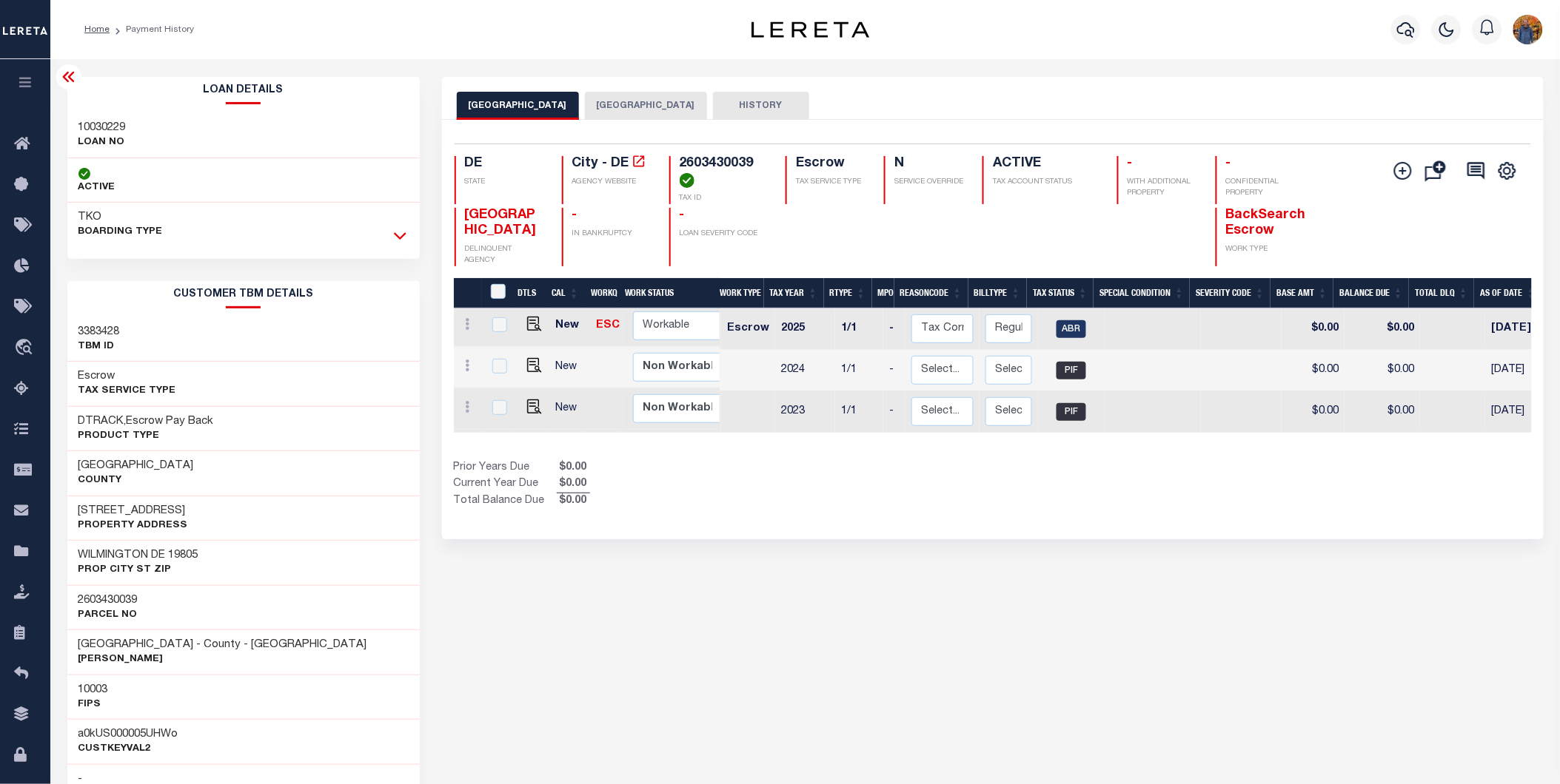
click at [398, 241] on icon at bounding box center [400, 235] width 13 height 15
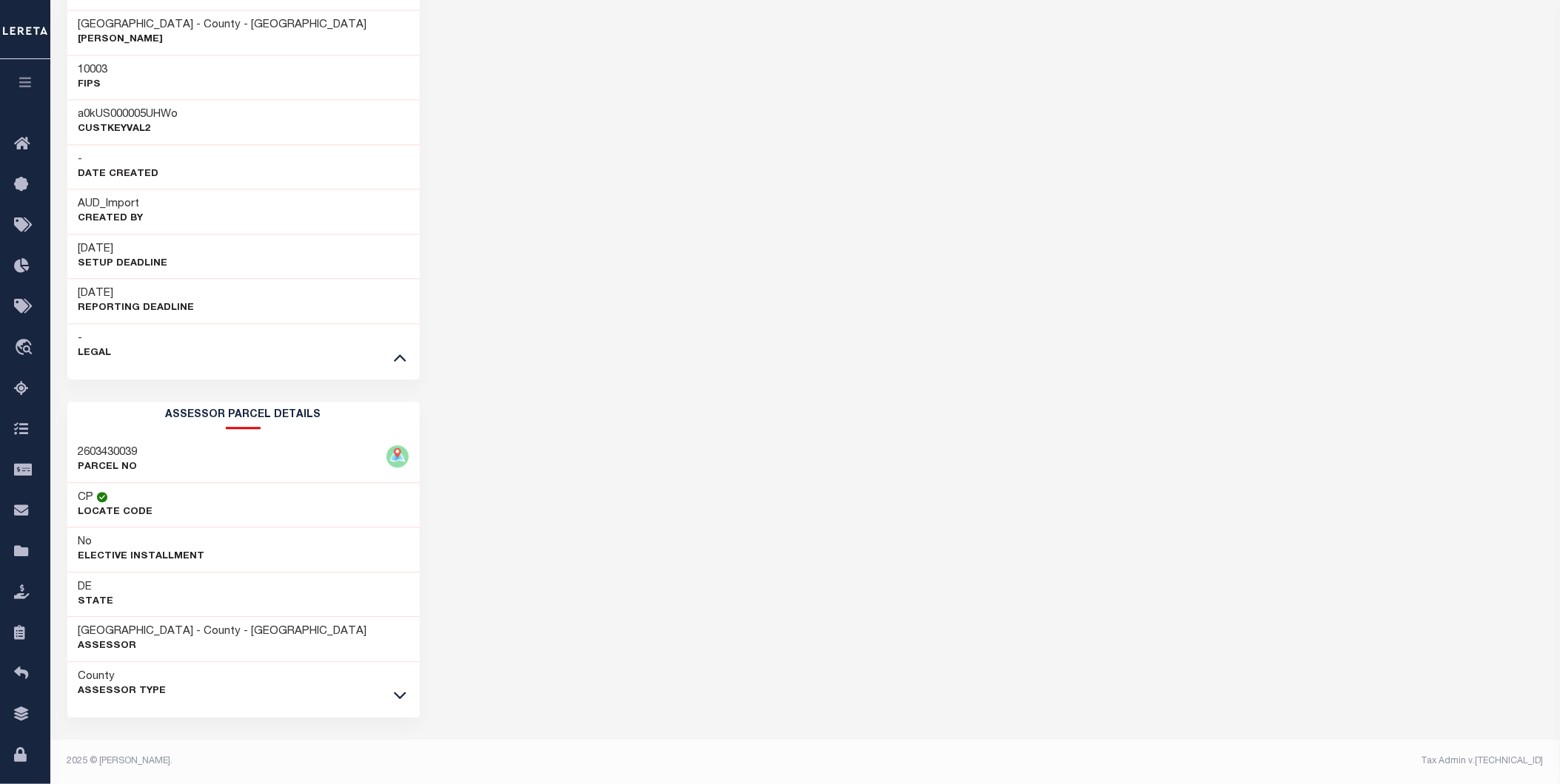
scroll to position [1070, 0]
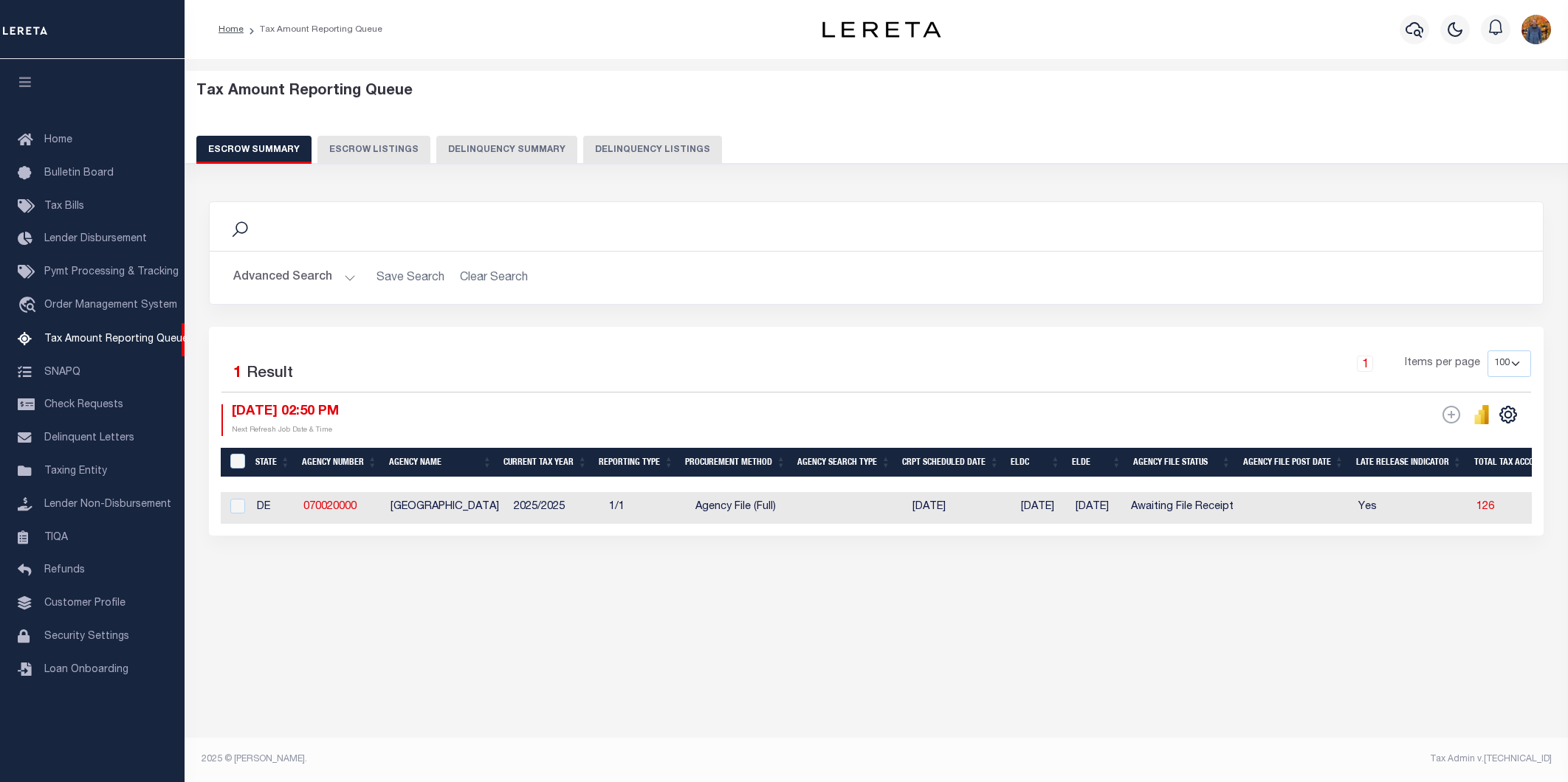
select select "100"
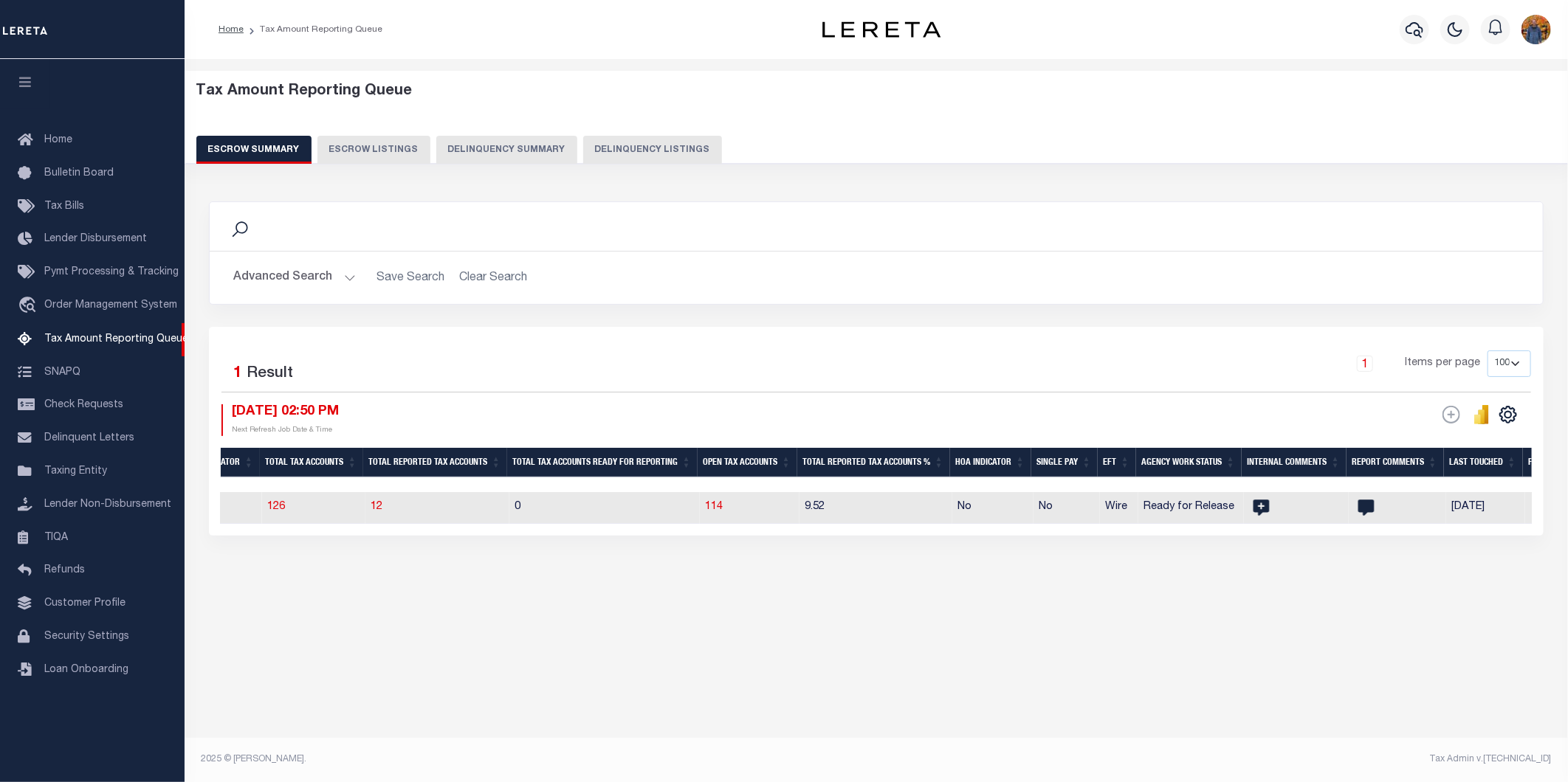
scroll to position [0, 1187]
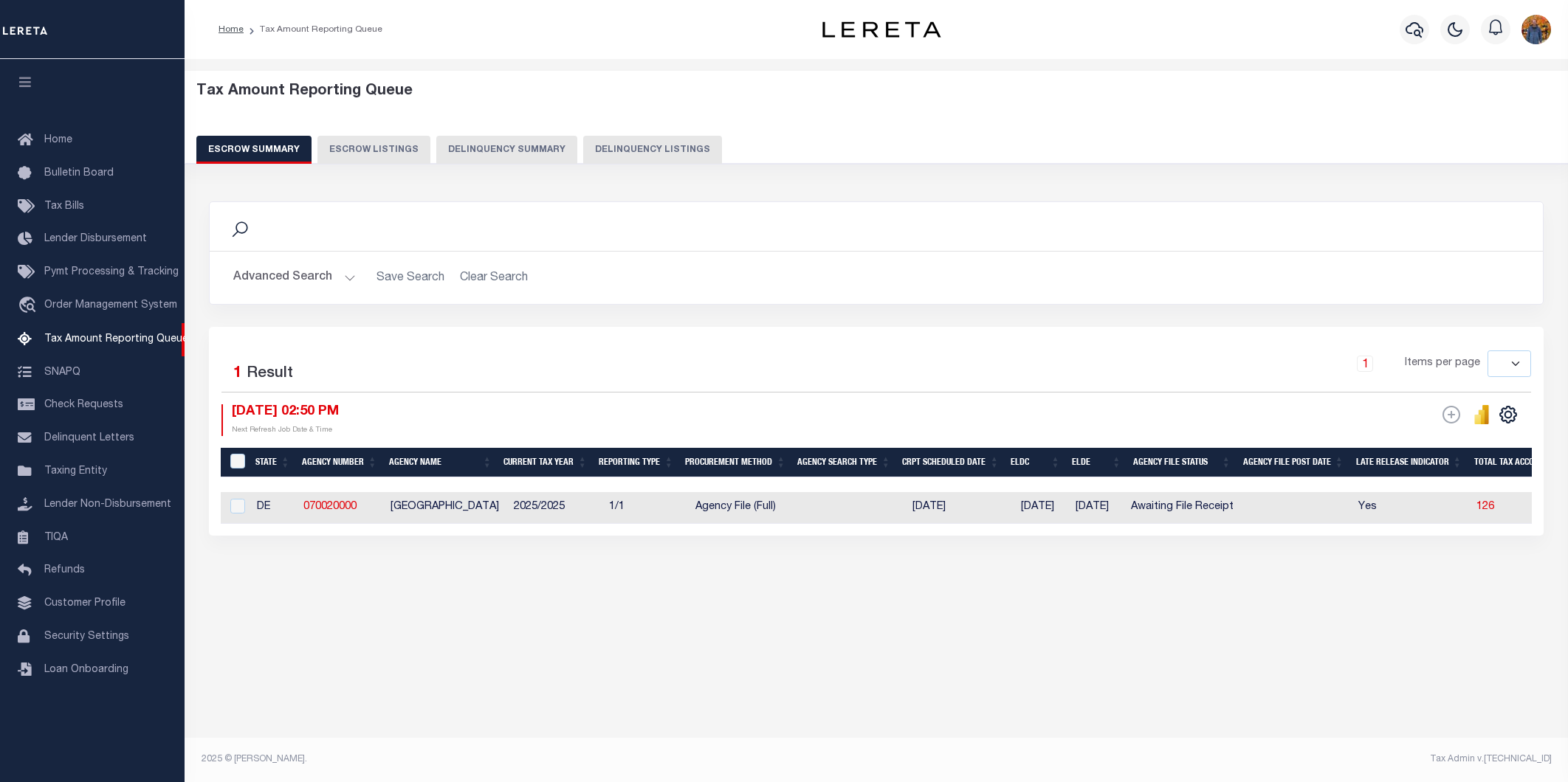
select select
click at [448, 643] on div "Tax Amount Reporting Queue Escrow Summary Escrow Listings" at bounding box center [876, 364] width 1384 height 610
click at [536, 658] on div "Tax Amount Reporting Queue Escrow Summary Escrow Listings" at bounding box center [876, 364] width 1384 height 610
click at [120, 504] on span "Lender Non-Disbursement" at bounding box center [107, 504] width 127 height 10
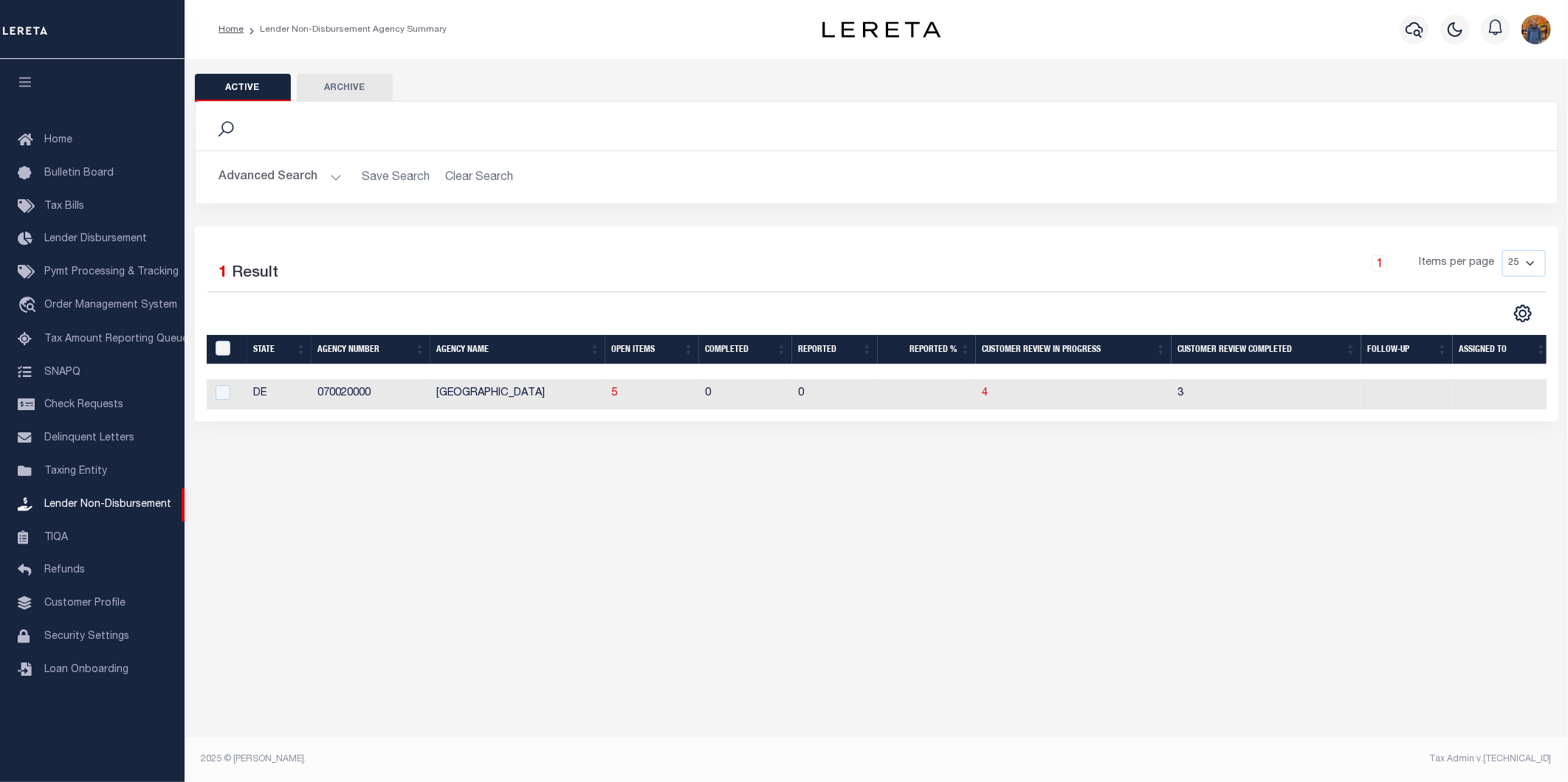
click at [283, 172] on button "Advanced Search" at bounding box center [281, 177] width 123 height 29
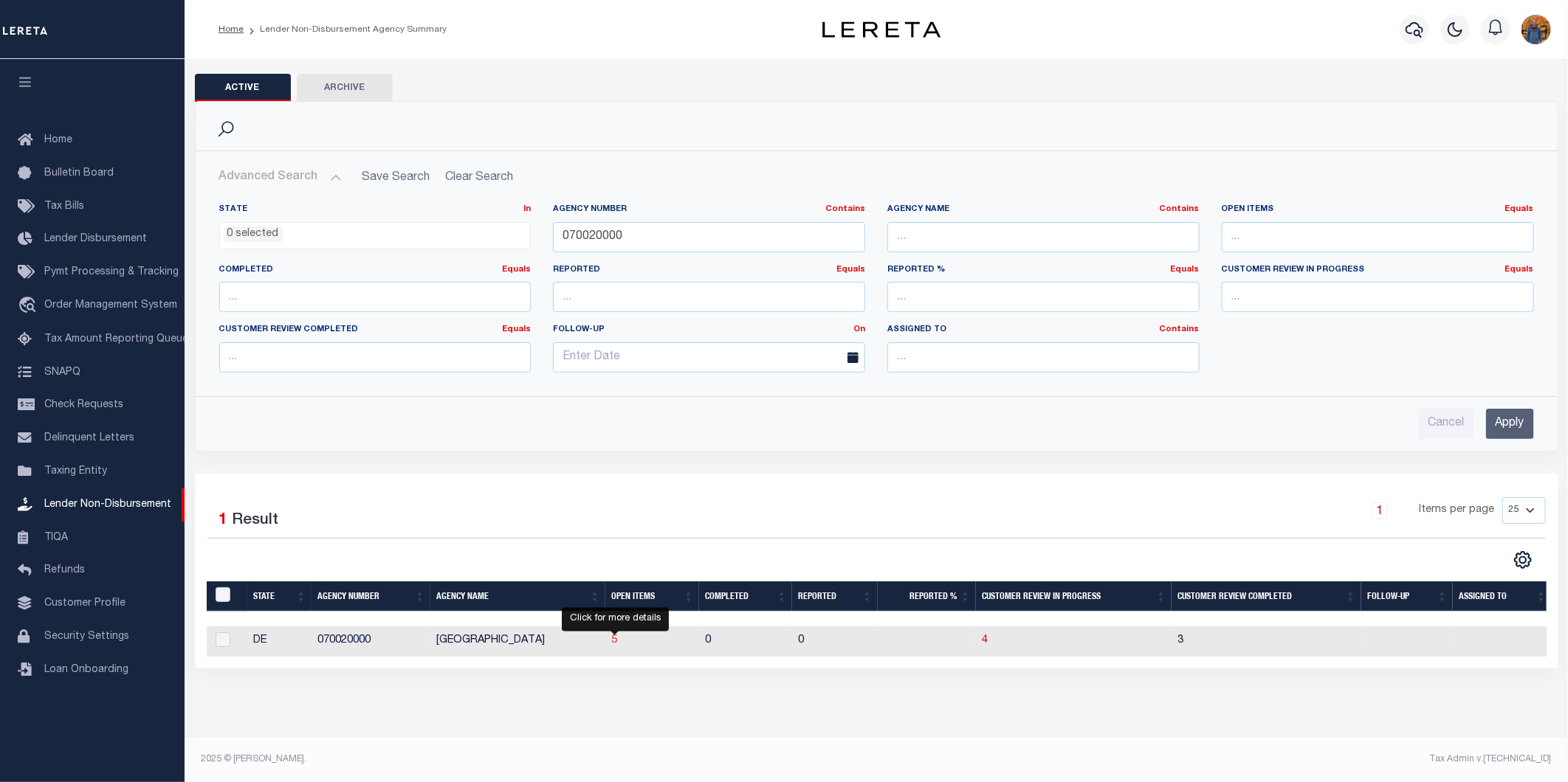
click at [615, 638] on span "5" at bounding box center [614, 640] width 6 height 10
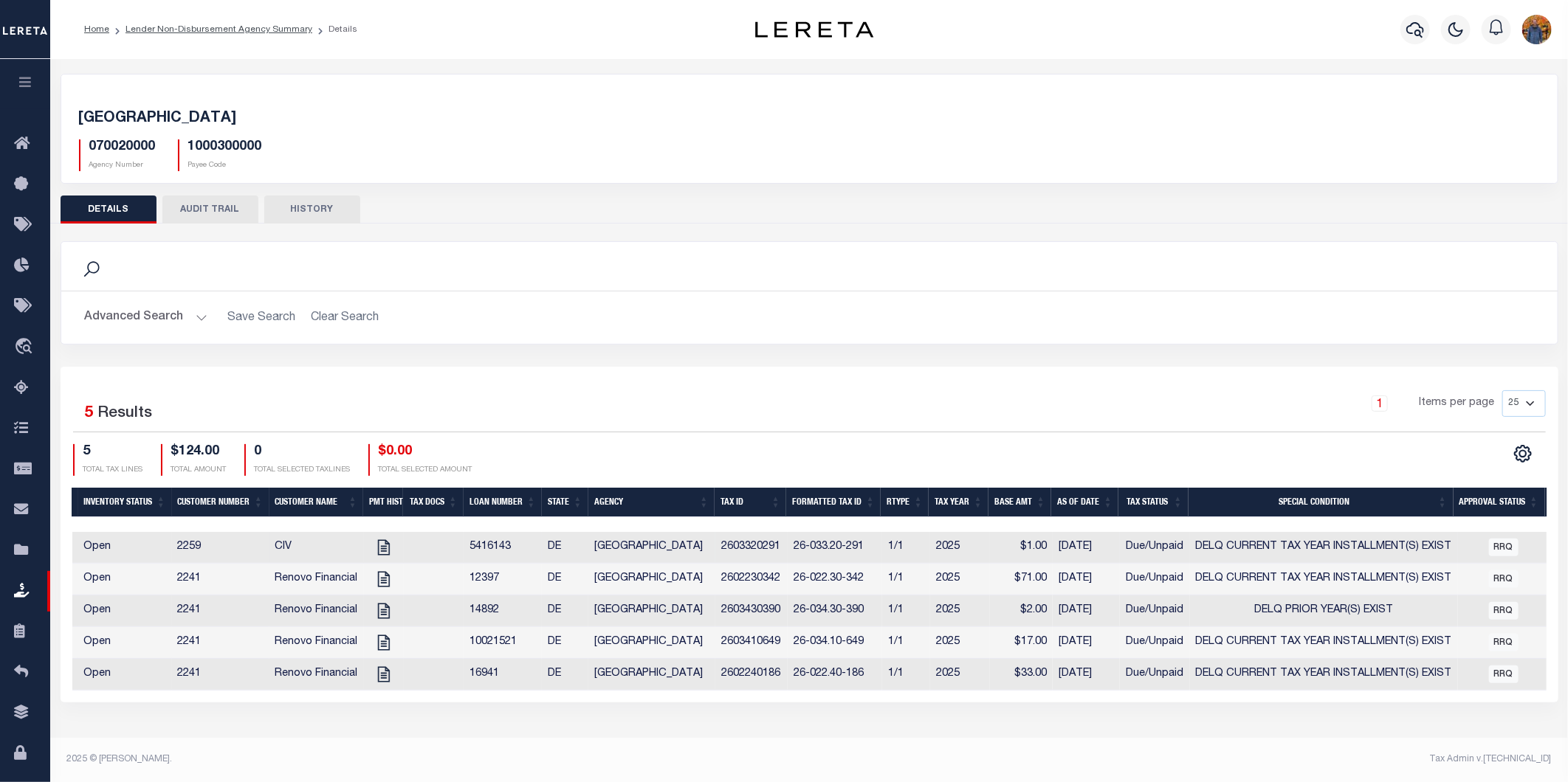
scroll to position [0, 111]
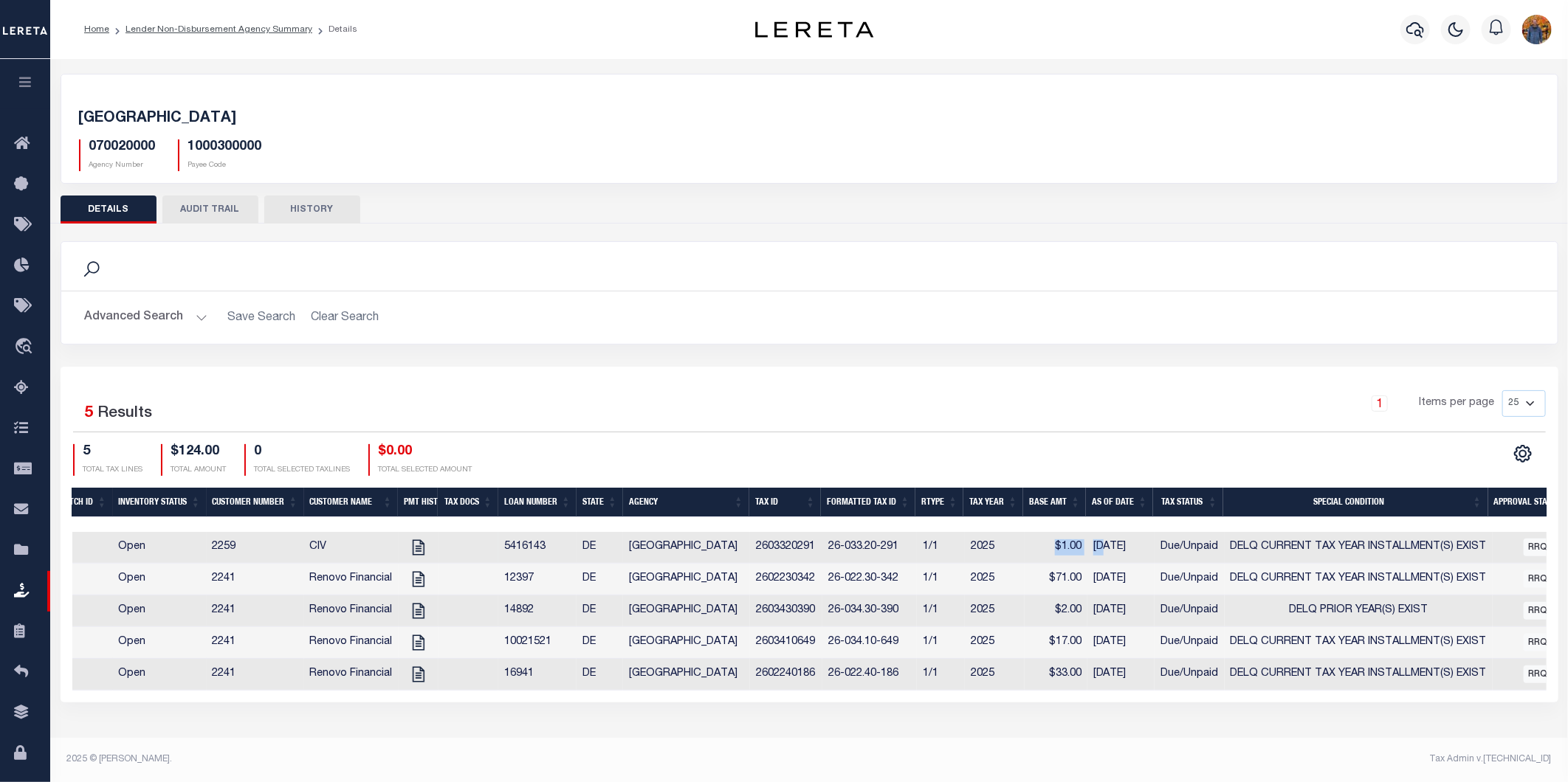
drag, startPoint x: 1049, startPoint y: 535, endPoint x: 1107, endPoint y: 562, distance: 64.0
click at [1105, 558] on tr "ACTIONS View Tax Line Detail Internal Comments 4836 Open 2259 CIV 5416143 DE [G…" at bounding box center [908, 548] width 1892 height 32
drag, startPoint x: 1029, startPoint y: 608, endPoint x: 1096, endPoint y: 613, distance: 67.2
click at [1096, 611] on tr "ACTIONS View Tax Line Detail Internal Comments 4835 Open 2241 Renovo Financial …" at bounding box center [908, 611] width 1892 height 32
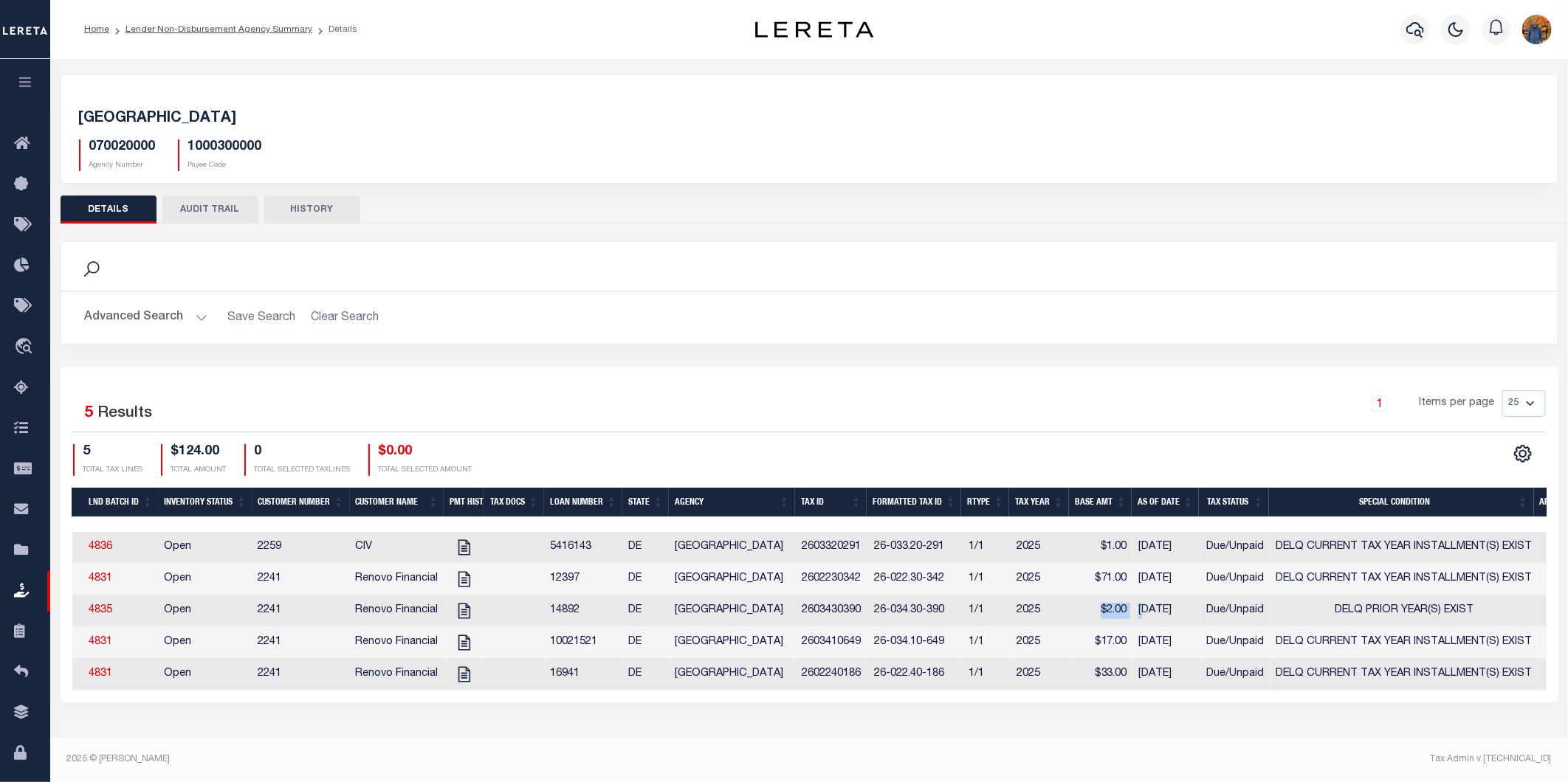
scroll to position [0, 60]
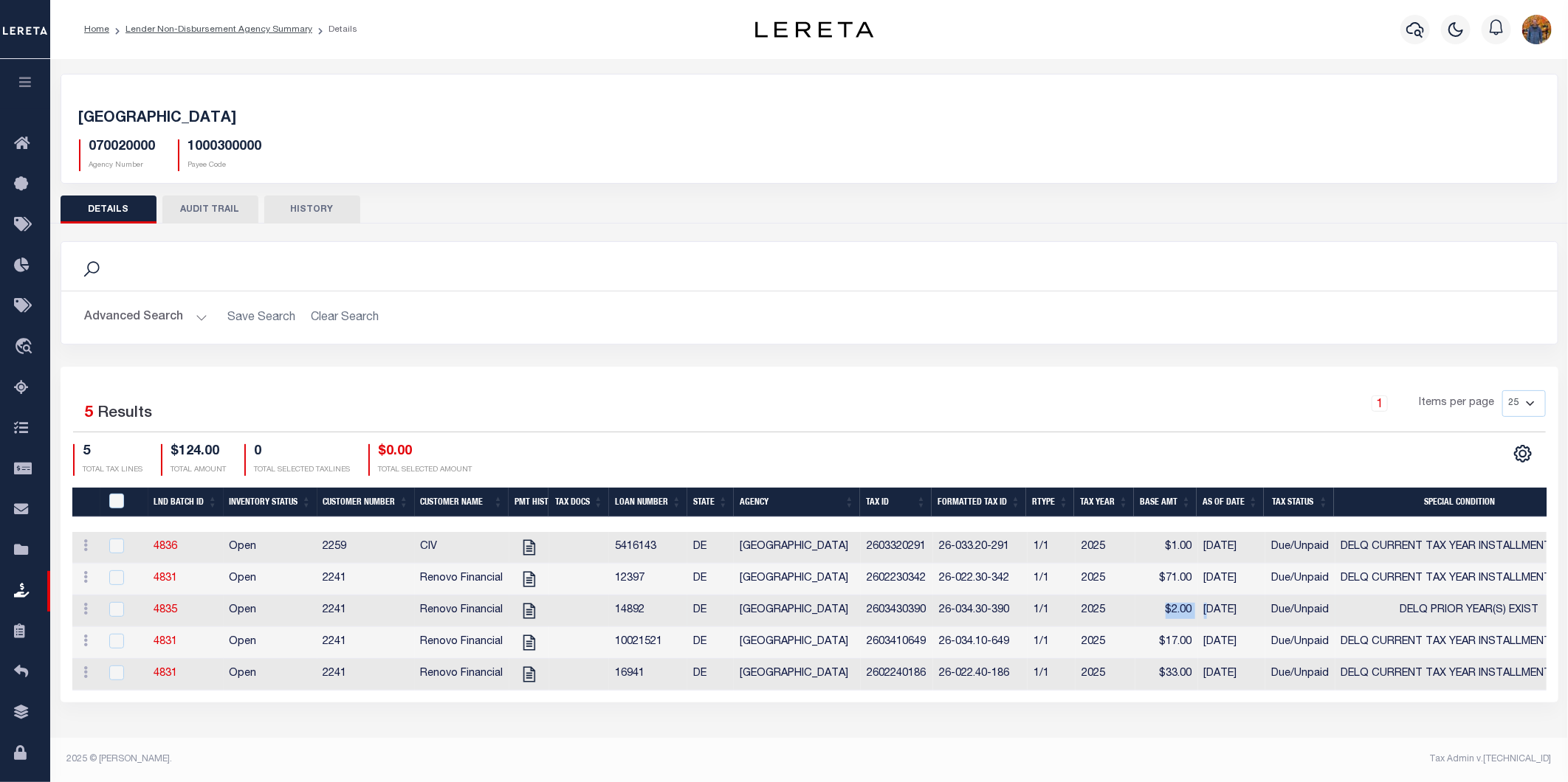
click at [1139, 610] on td "$2.00" at bounding box center [1166, 611] width 63 height 32
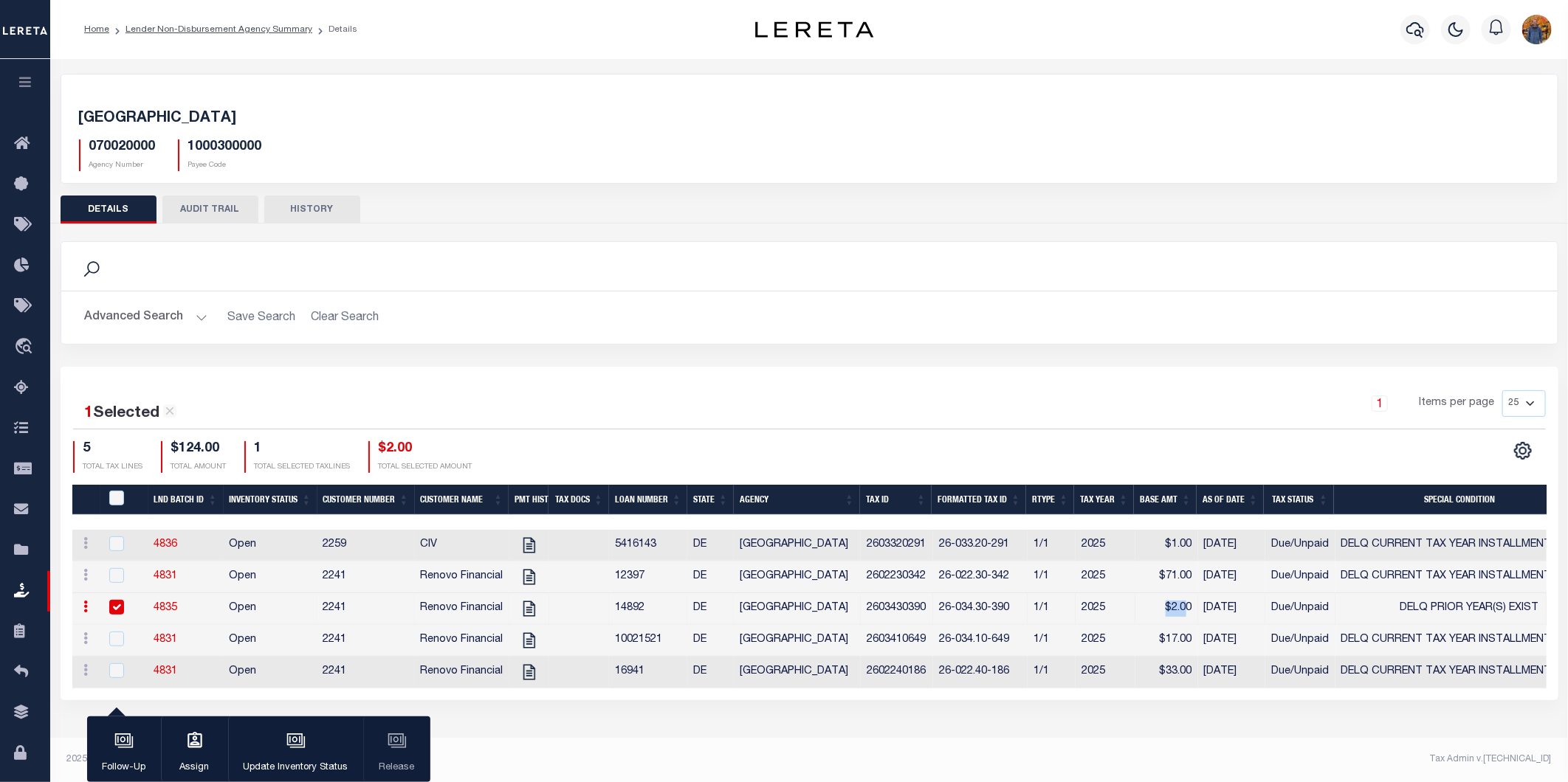
drag, startPoint x: 1162, startPoint y: 616, endPoint x: 1174, endPoint y: 609, distance: 13.9
click at [1182, 614] on td "$2.00" at bounding box center [1166, 610] width 63 height 32
checkbox input "false"
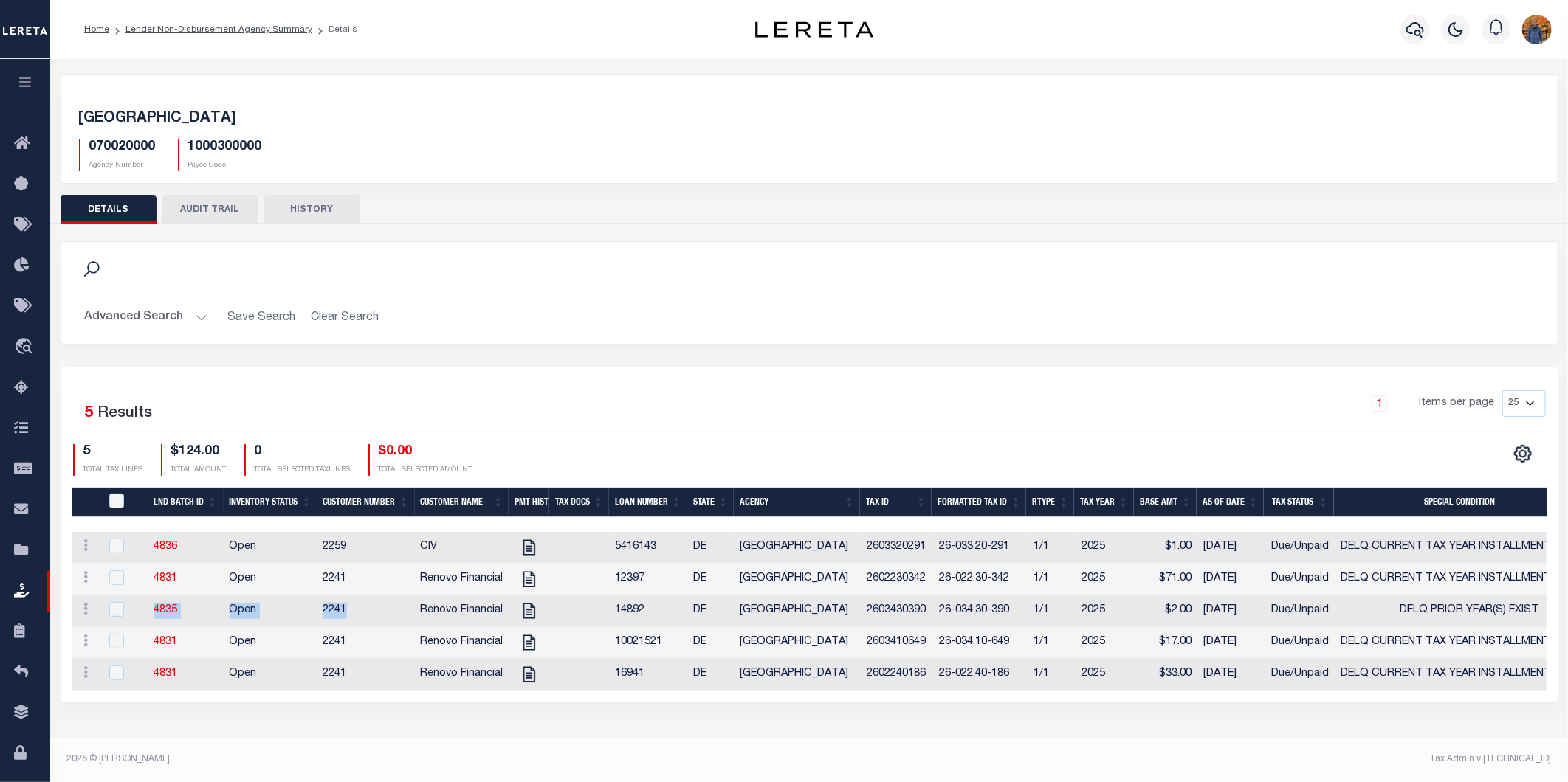
drag, startPoint x: 148, startPoint y: 614, endPoint x: 398, endPoint y: 608, distance: 250.1
click at [396, 610] on tr "ACTIONS View Tax Line Detail Internal Comments 4835 Open 2241 Renovo Financial …" at bounding box center [1019, 611] width 1892 height 32
click at [585, 372] on div "1 Selected 5 Results 1 Items per page 25 50 100 200 5 $124.00 0" at bounding box center [810, 535] width 1499 height 336
click at [25, 81] on icon "button" at bounding box center [25, 81] width 17 height 14
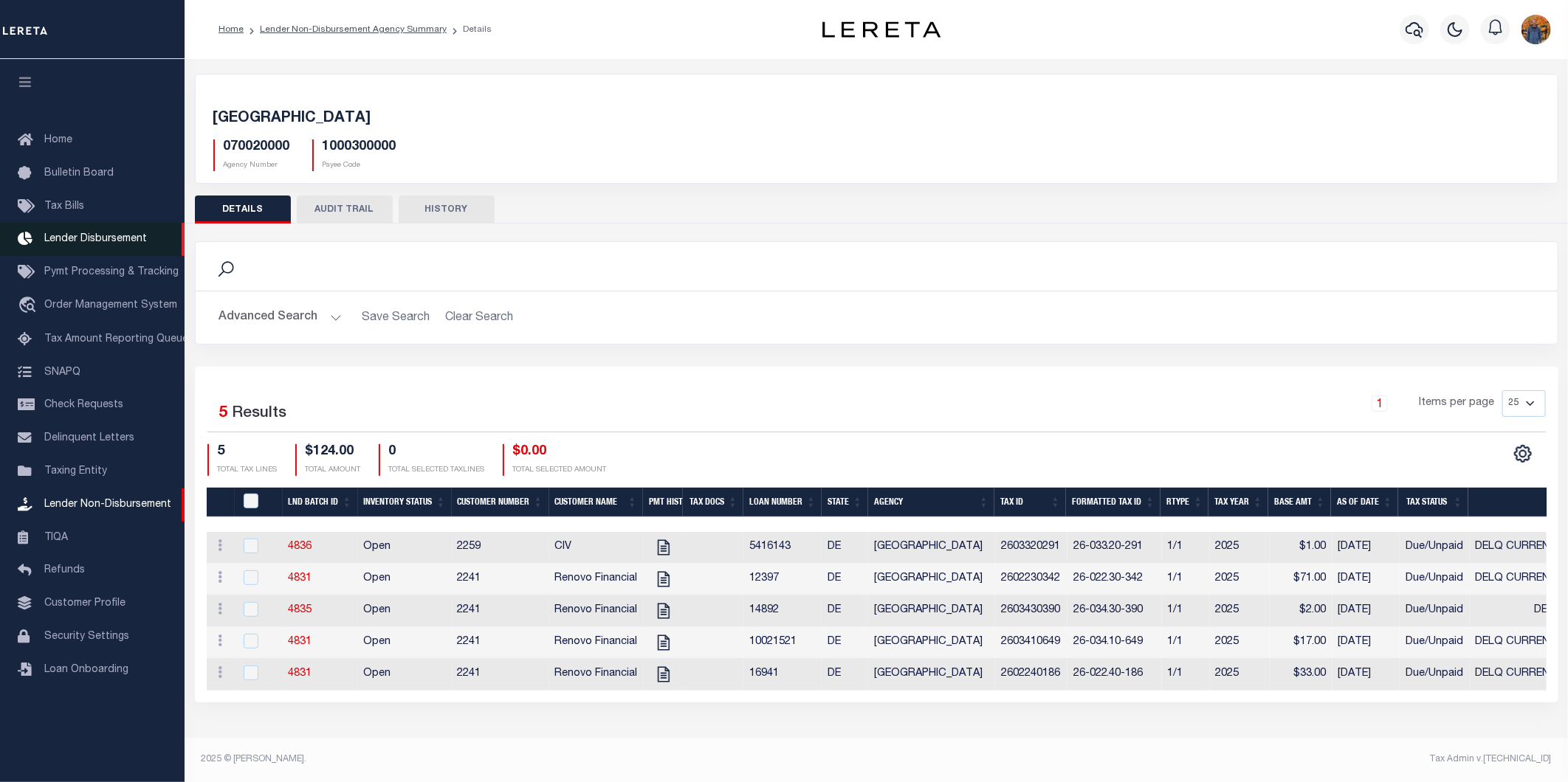
click at [106, 240] on span "Lender Disbursement" at bounding box center [95, 239] width 103 height 10
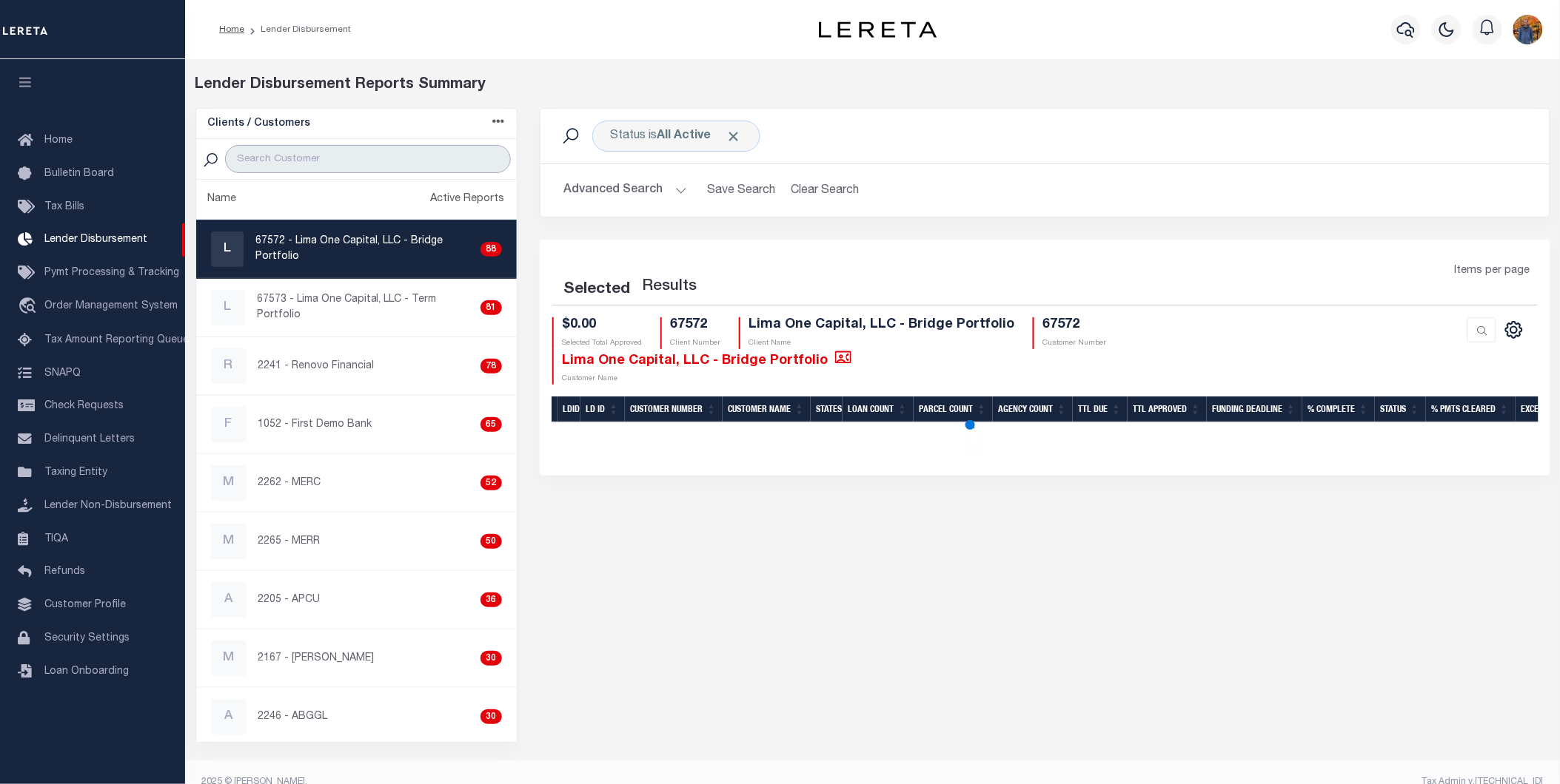
click at [365, 155] on input "search" at bounding box center [367, 158] width 285 height 28
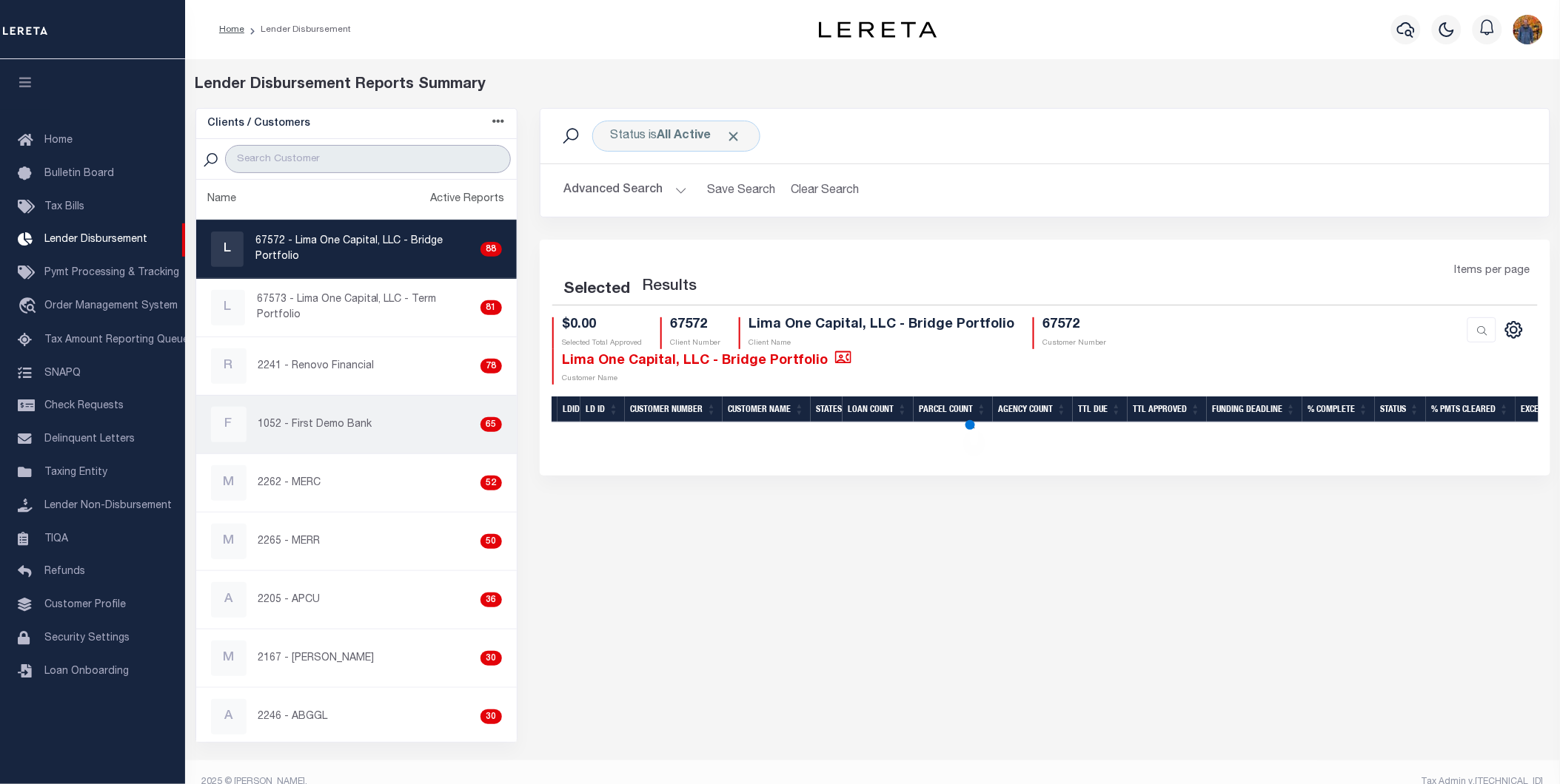
select select "200"
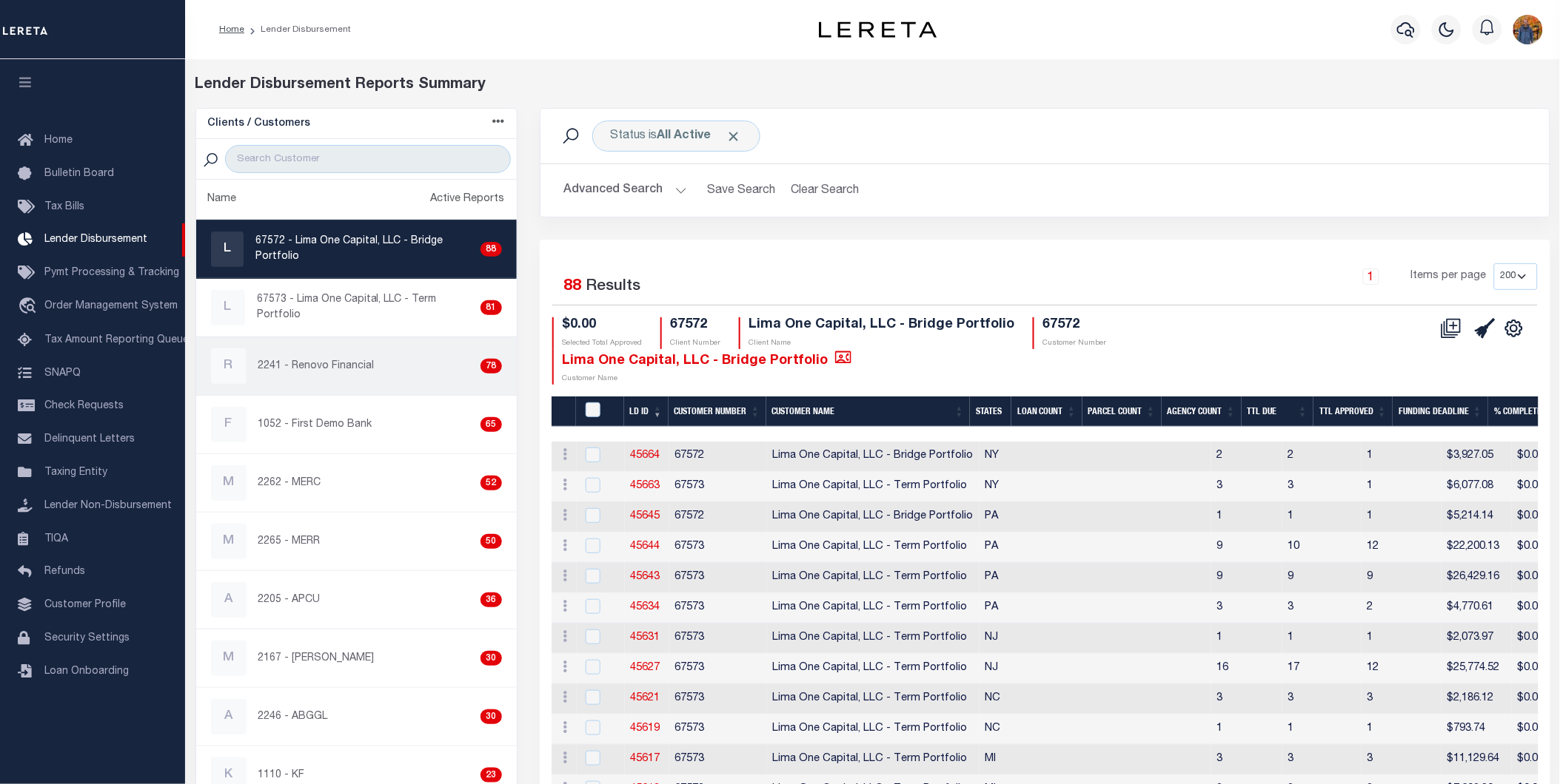
click at [324, 369] on p "2241 - Renovo Financial" at bounding box center [316, 366] width 116 height 15
checkbox input "true"
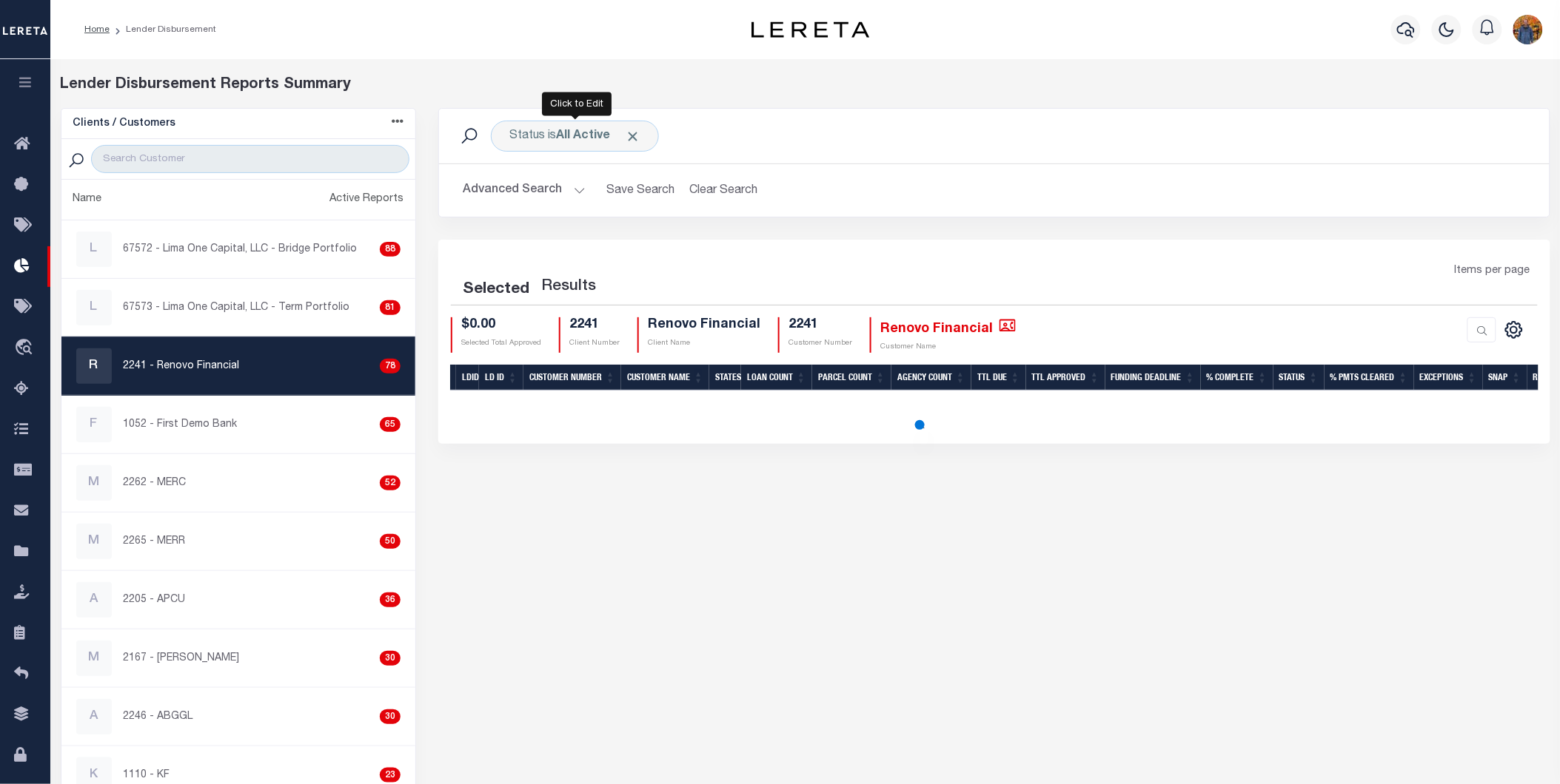
select select "200"
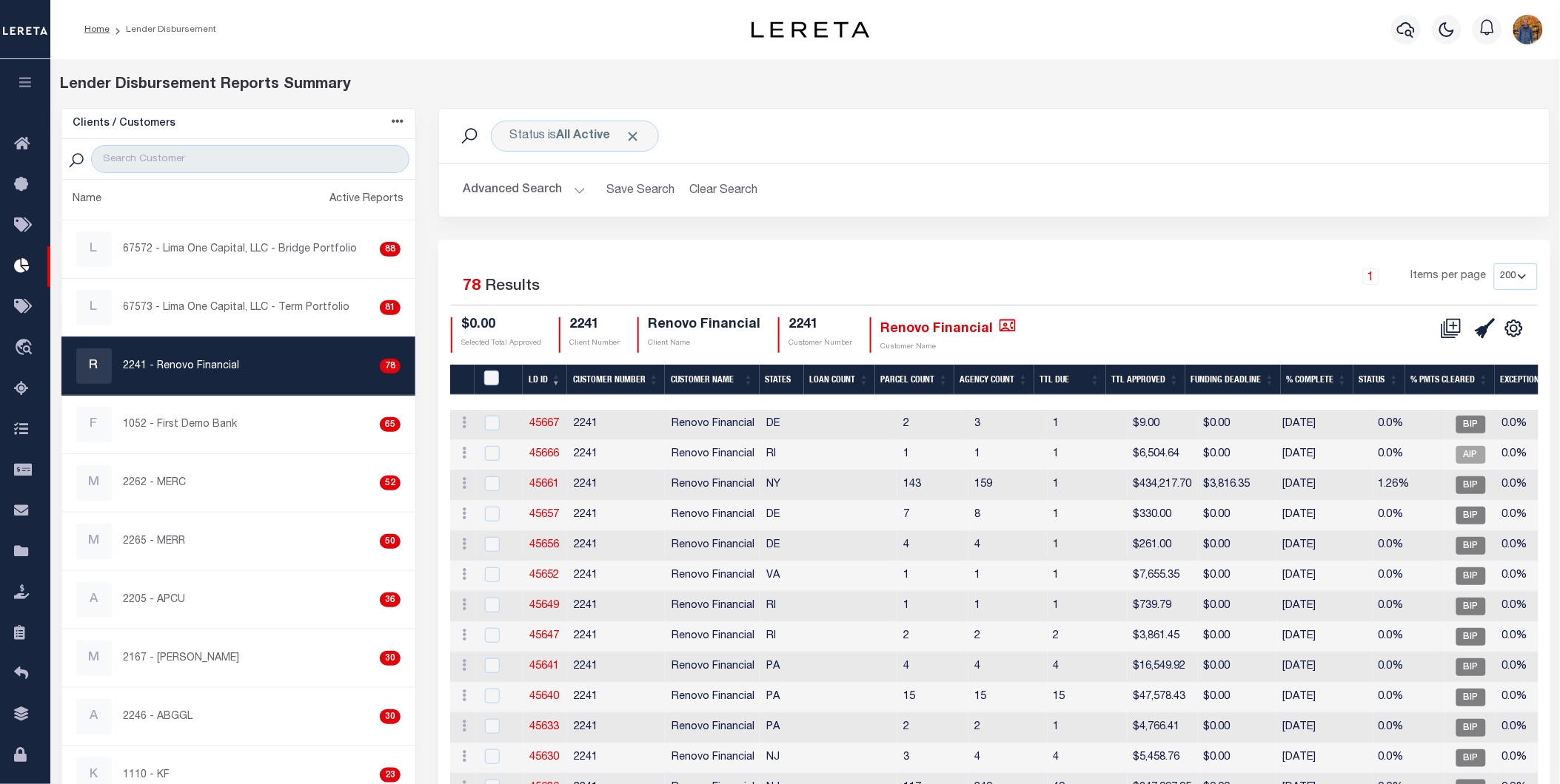
drag, startPoint x: 1178, startPoint y: 424, endPoint x: 1246, endPoint y: 425, distance: 68.0
click at [1241, 422] on tr "ACTIONS Delete Batch 45667 2241 Renovo Financial DE 2 3 1 $9.00 $0.00 08/29/202…" at bounding box center [1326, 425] width 1753 height 30
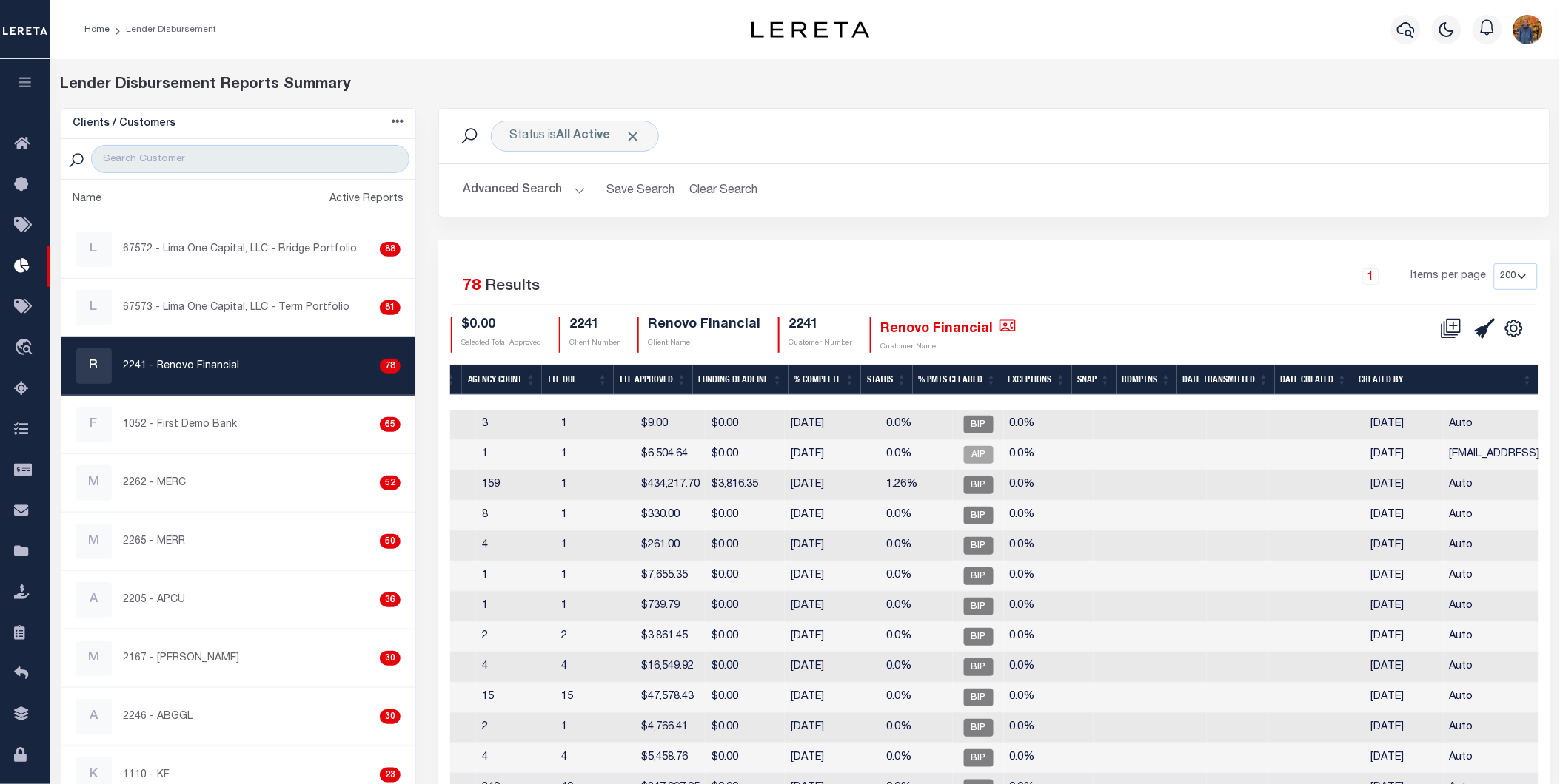
scroll to position [0, 492]
drag, startPoint x: 1268, startPoint y: 425, endPoint x: 1342, endPoint y: 422, distance: 74.1
click at [1342, 422] on tr "ACTIONS Delete Batch 45667 2241 Renovo Financial DE 2 3 1 $9.00 $0.00 08/29/202…" at bounding box center [834, 425] width 1753 height 30
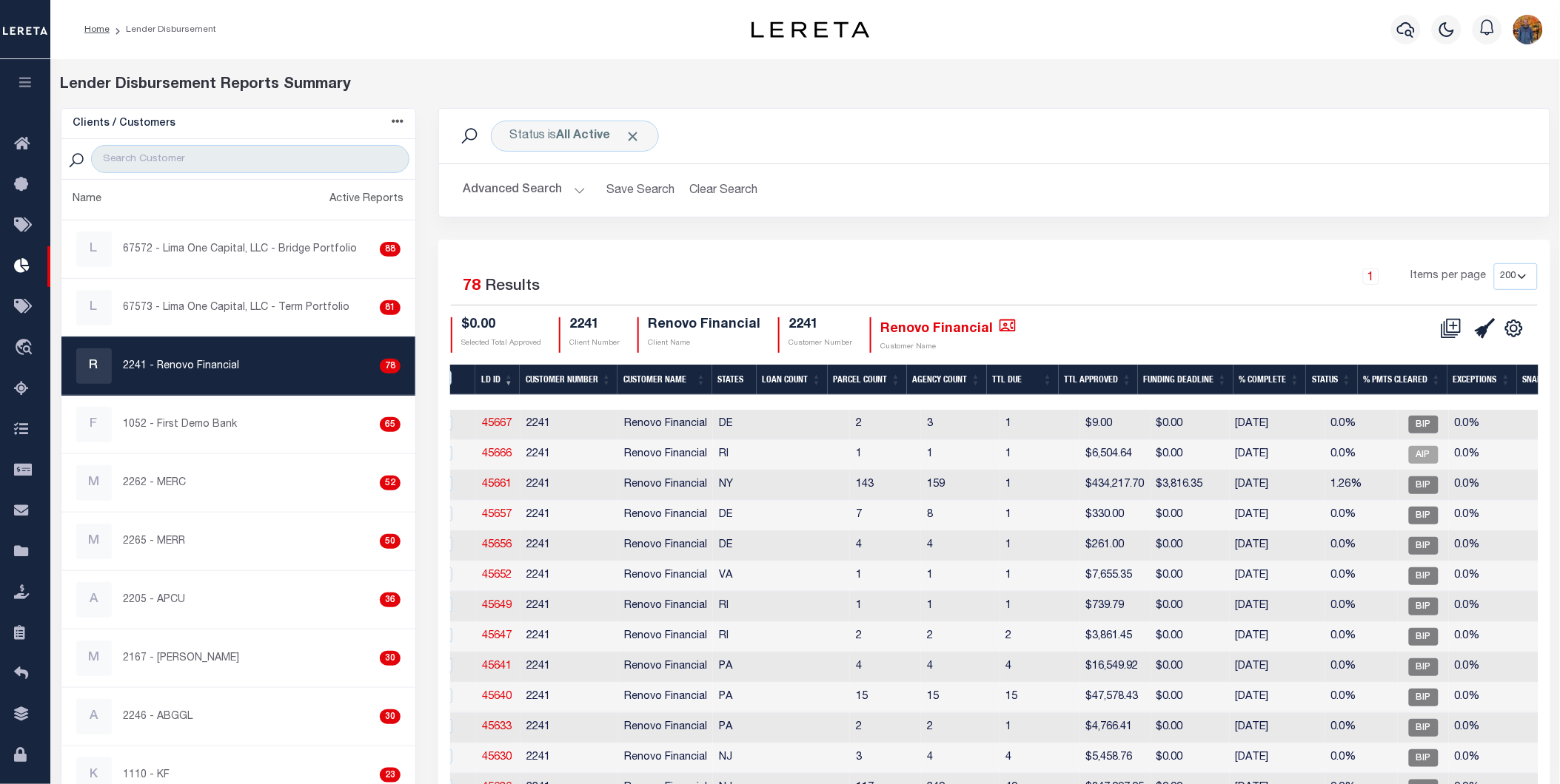
scroll to position [0, 0]
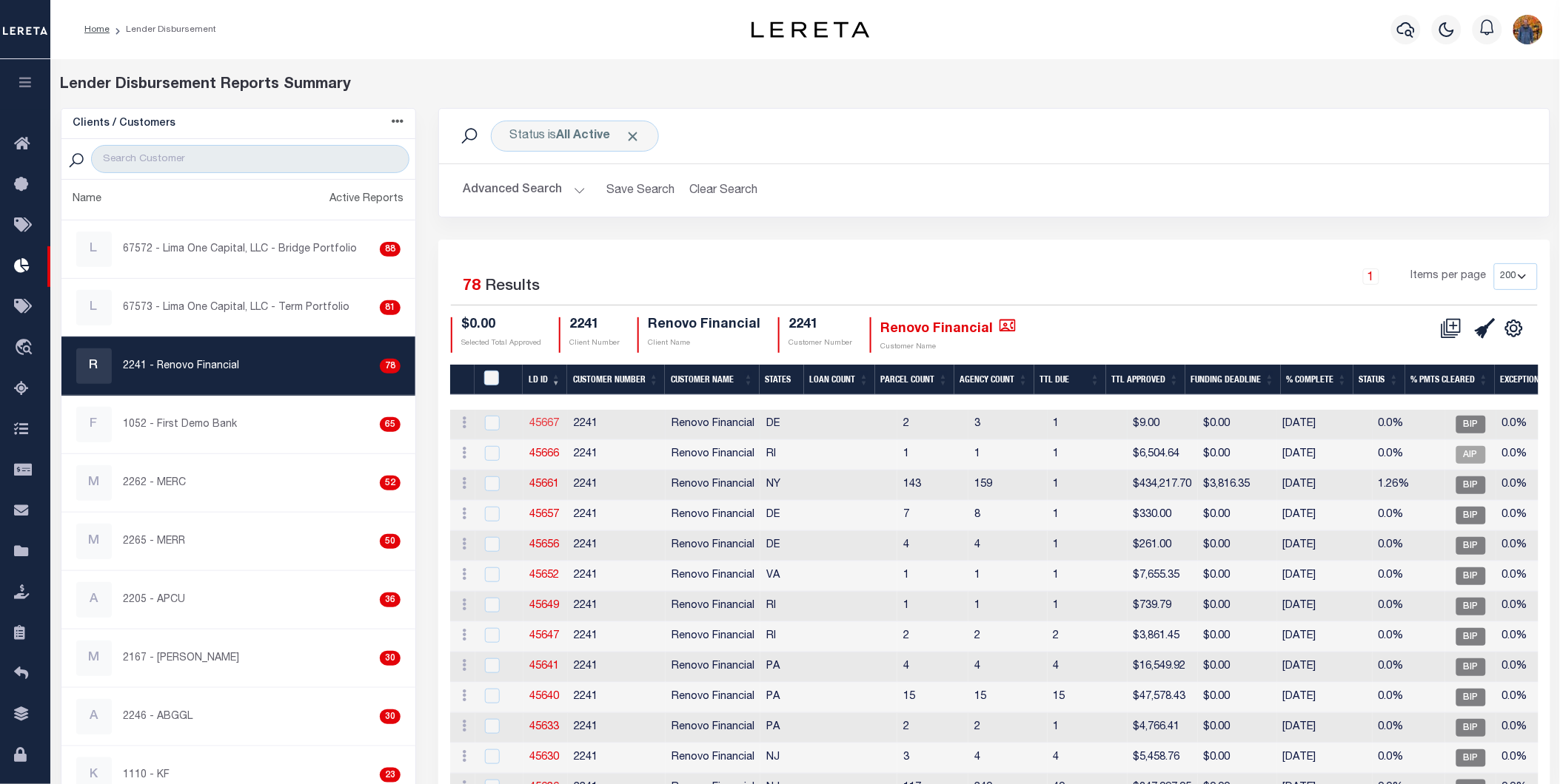
click at [544, 422] on link "45667" at bounding box center [543, 423] width 30 height 10
checkbox input "true"
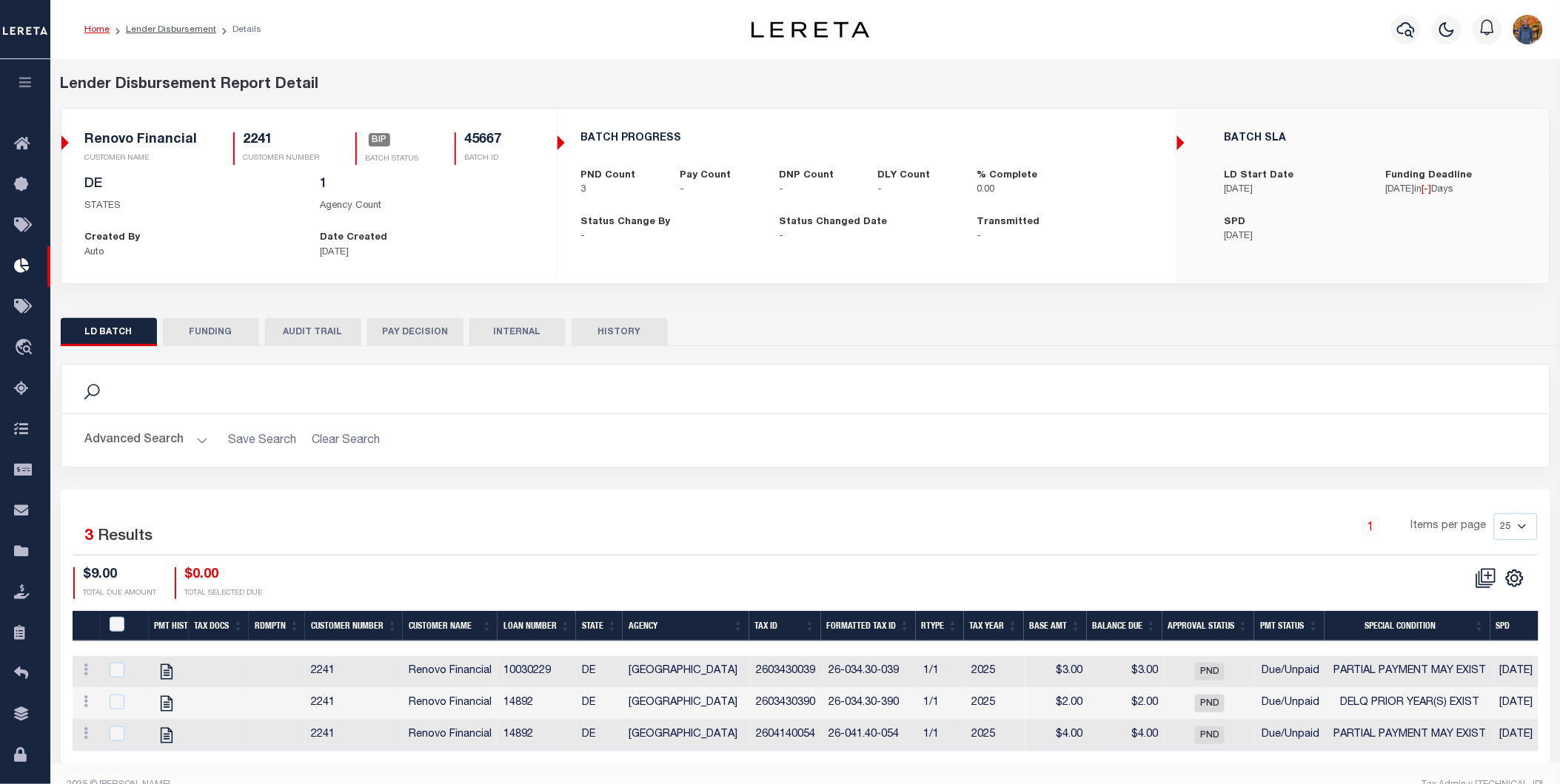
scroll to position [37, 0]
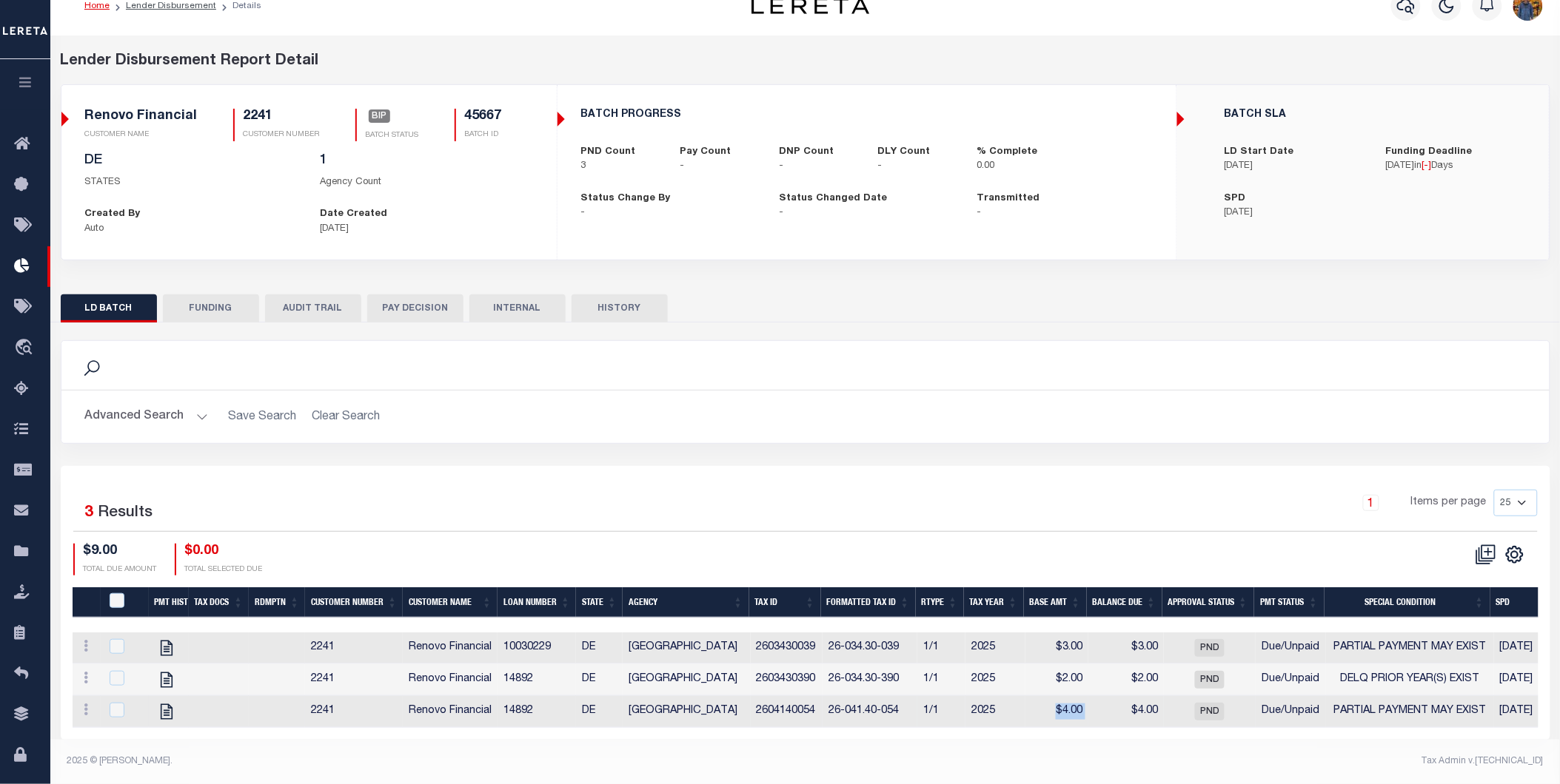
drag, startPoint x: 1053, startPoint y: 699, endPoint x: 1093, endPoint y: 694, distance: 40.3
click at [1093, 696] on tr "View Tax Line Detail View Accutax Payment History 2241 Renovo Financial 14892 D…" at bounding box center [1036, 712] width 1926 height 32
drag, startPoint x: 1039, startPoint y: 661, endPoint x: 1077, endPoint y: 651, distance: 39.3
click at [1093, 665] on tr "View Tax Line Detail View Accutax Payment History 2241 Renovo Financial 14892 D…" at bounding box center [1036, 681] width 1926 height 32
drag, startPoint x: 1040, startPoint y: 636, endPoint x: 1137, endPoint y: 639, distance: 97.0
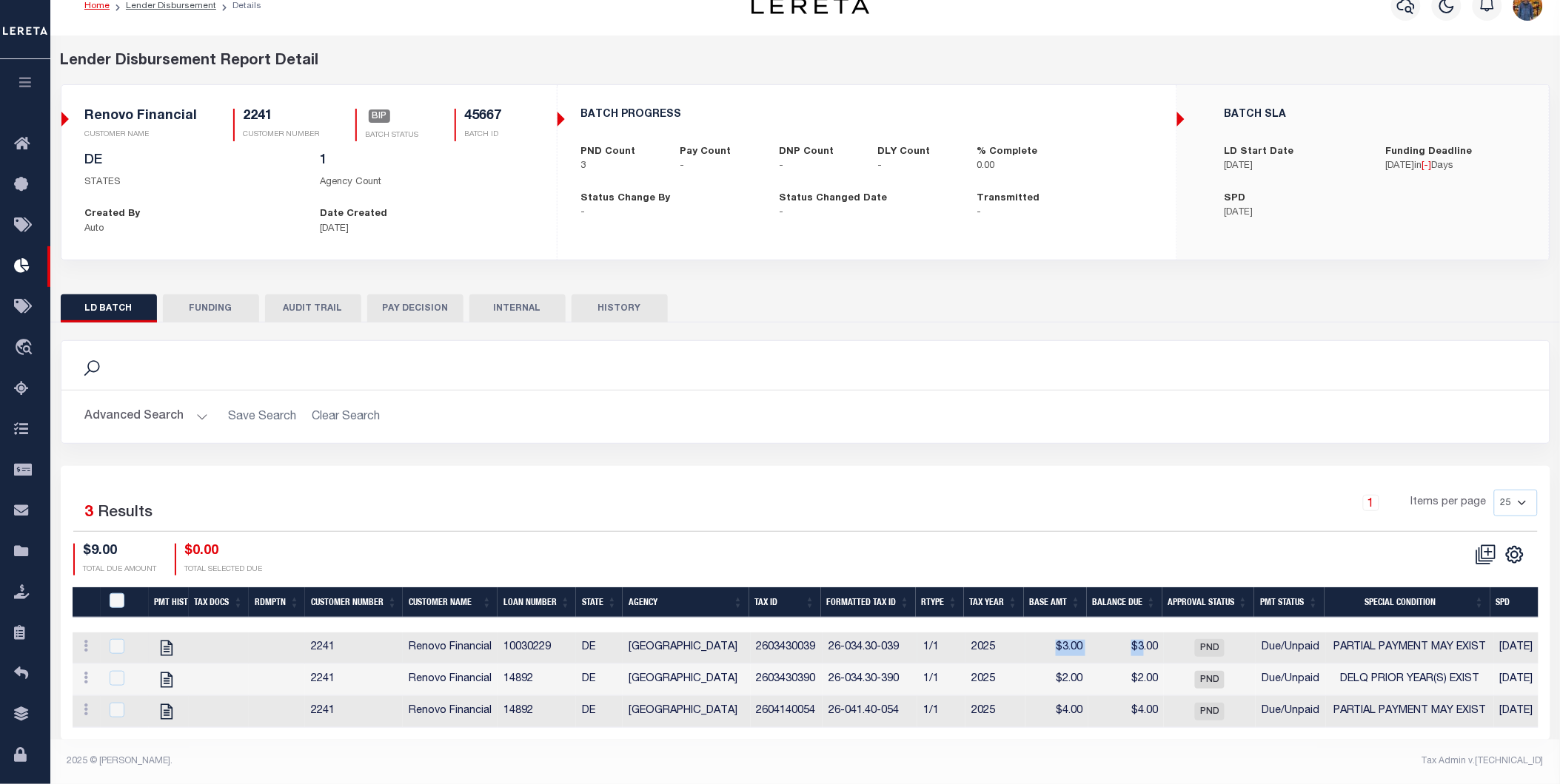
click at [1137, 639] on tr "View Tax Line Detail View Accutax Payment History 2241 Renovo Financial 1003022…" at bounding box center [1036, 649] width 1926 height 32
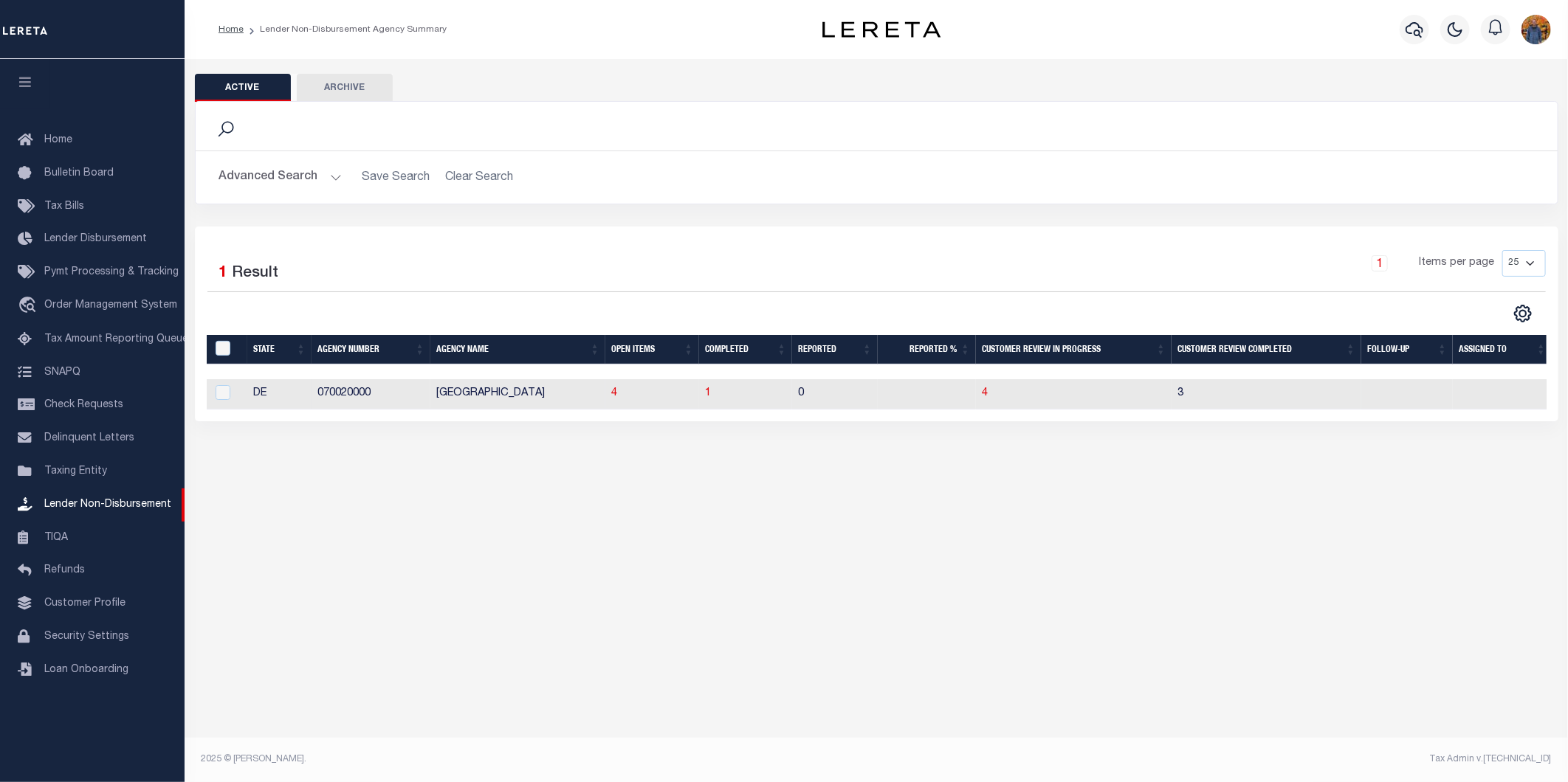
drag, startPoint x: 602, startPoint y: 392, endPoint x: 624, endPoint y: 397, distance: 22.6
click at [624, 397] on tr "DE 070020000 NEW CASTLE COUNTY 4 1 0 4 3" at bounding box center [880, 394] width 1346 height 30
click at [626, 389] on td "4" at bounding box center [651, 394] width 93 height 30
checkbox input "true"
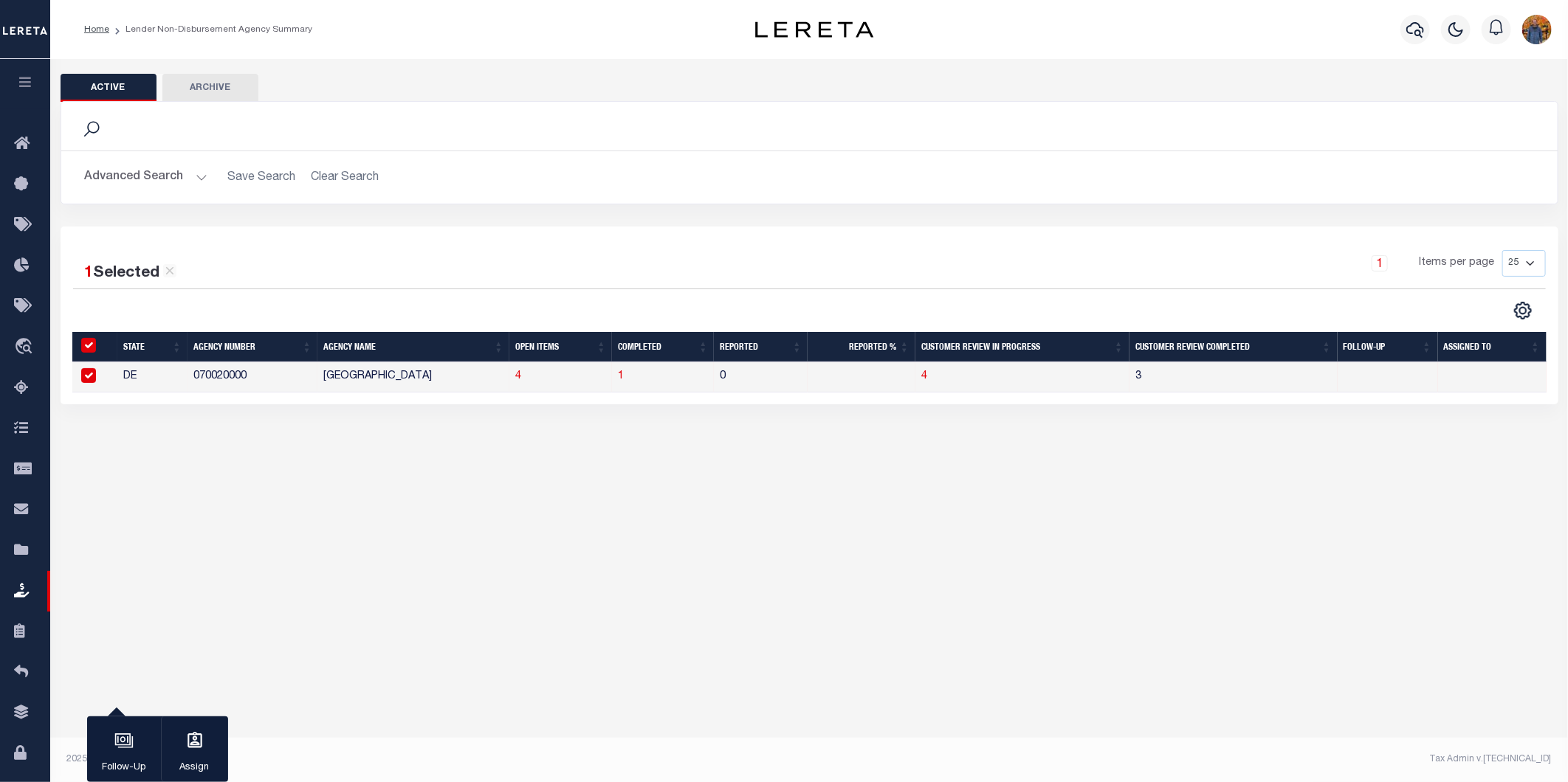
drag, startPoint x: 668, startPoint y: 355, endPoint x: 614, endPoint y: 359, distance: 54.1
click at [610, 345] on tr "State Agency Number Agency Name Open Items Completed Reported Reported % Custom…" at bounding box center [810, 347] width 1475 height 30
click at [623, 379] on span "1" at bounding box center [620, 376] width 6 height 10
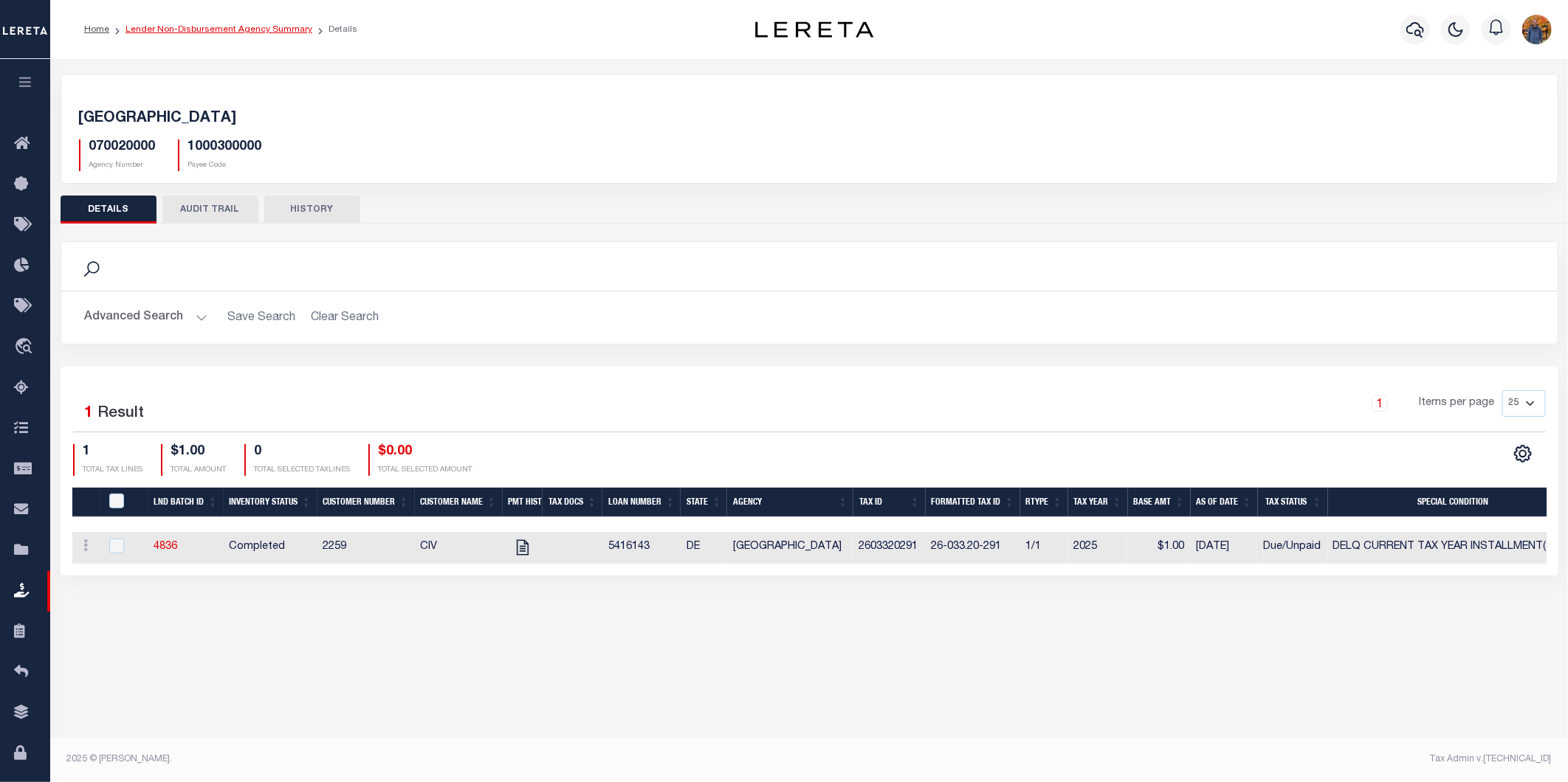
click at [232, 33] on link "Lender Non-Disbursement Agency Summary" at bounding box center [219, 29] width 187 height 9
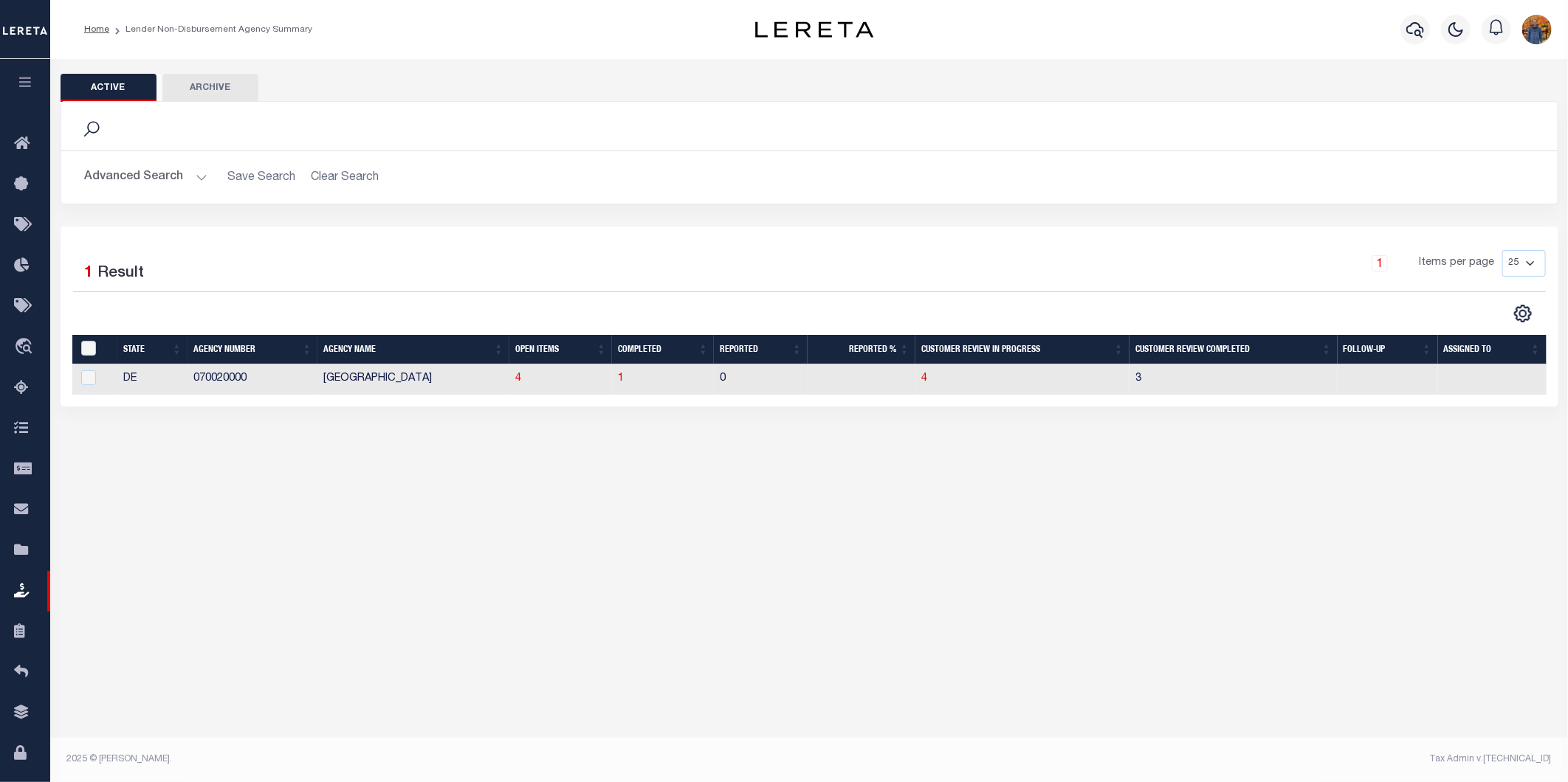
click at [515, 408] on div "Active Archive Search Advanced Search Save Search Clear Search" at bounding box center [809, 263] width 1518 height 409
click at [518, 381] on span "4" at bounding box center [518, 378] width 6 height 10
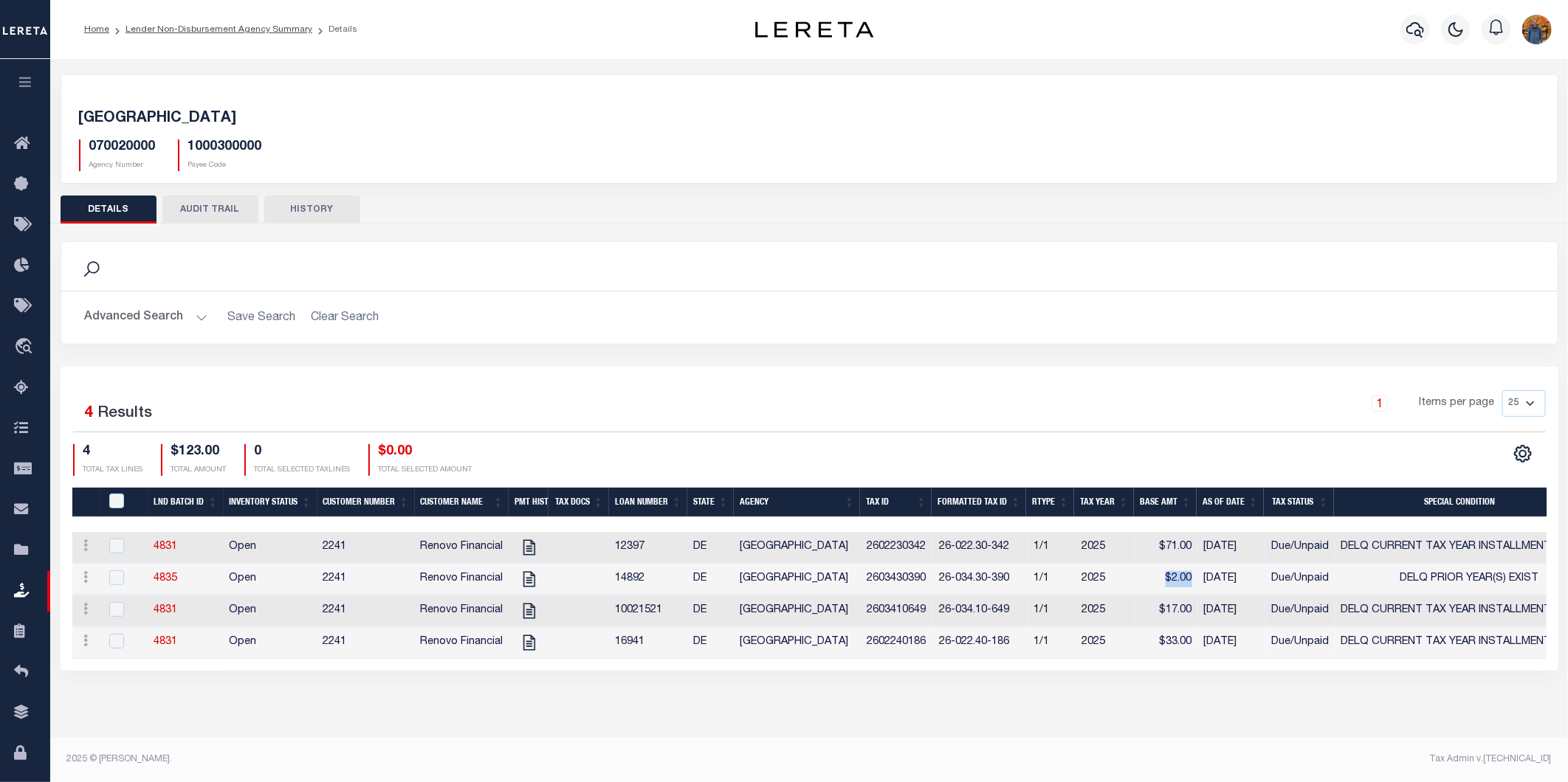
drag, startPoint x: 1191, startPoint y: 586, endPoint x: 1140, endPoint y: 579, distance: 51.5
click at [1140, 579] on td "$2.00" at bounding box center [1166, 580] width 63 height 32
checkbox input "true"
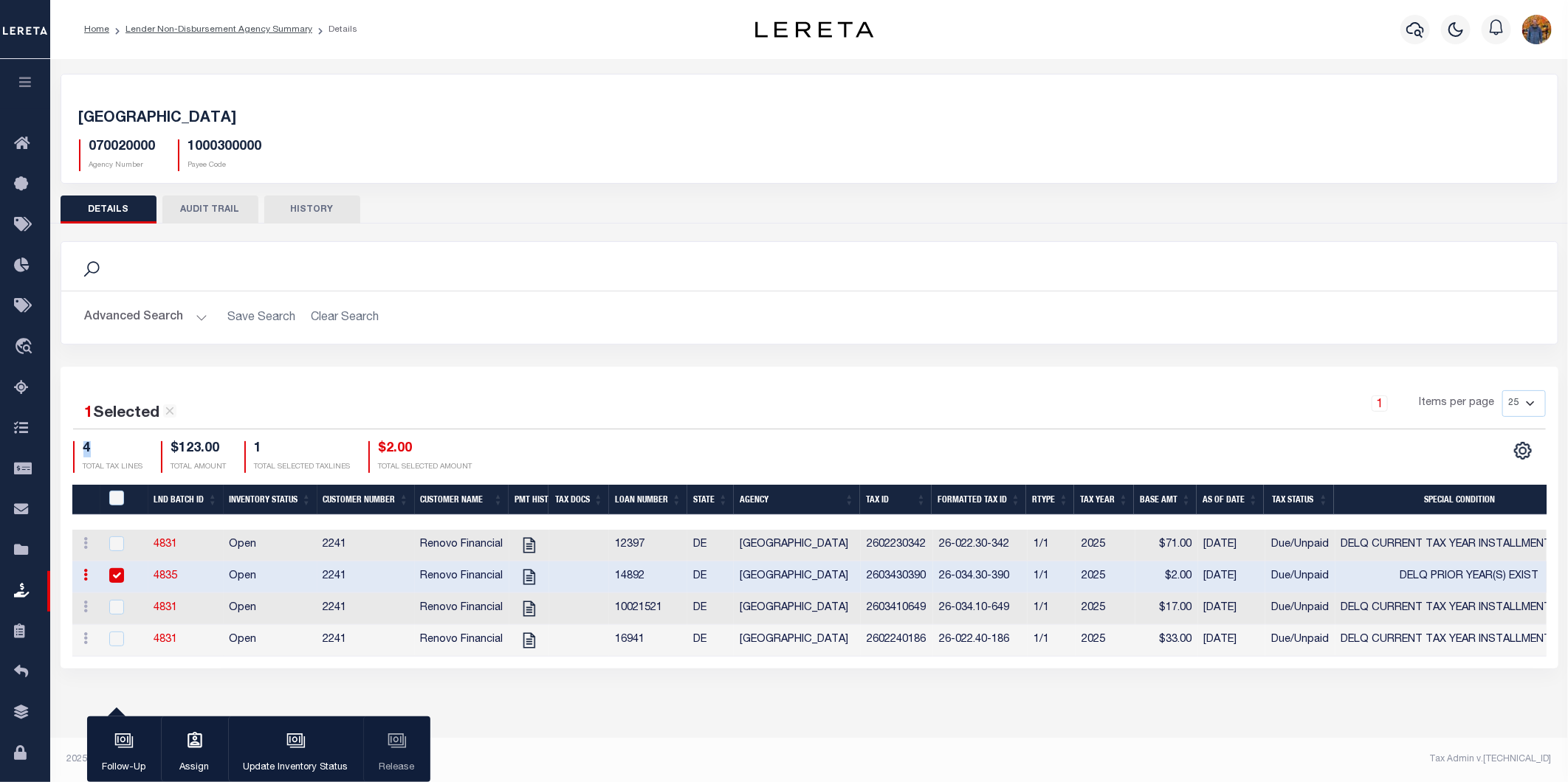
drag, startPoint x: 92, startPoint y: 444, endPoint x: 81, endPoint y: 446, distance: 11.2
click at [81, 446] on div "4 TOTAL TAX LINES" at bounding box center [109, 457] width 70 height 32
drag, startPoint x: 97, startPoint y: 412, endPoint x: 77, endPoint y: 409, distance: 20.2
click at [77, 409] on div "1 Selected 4 Results" at bounding box center [249, 408] width 351 height 35
click at [309, 749] on div "button" at bounding box center [296, 742] width 37 height 37
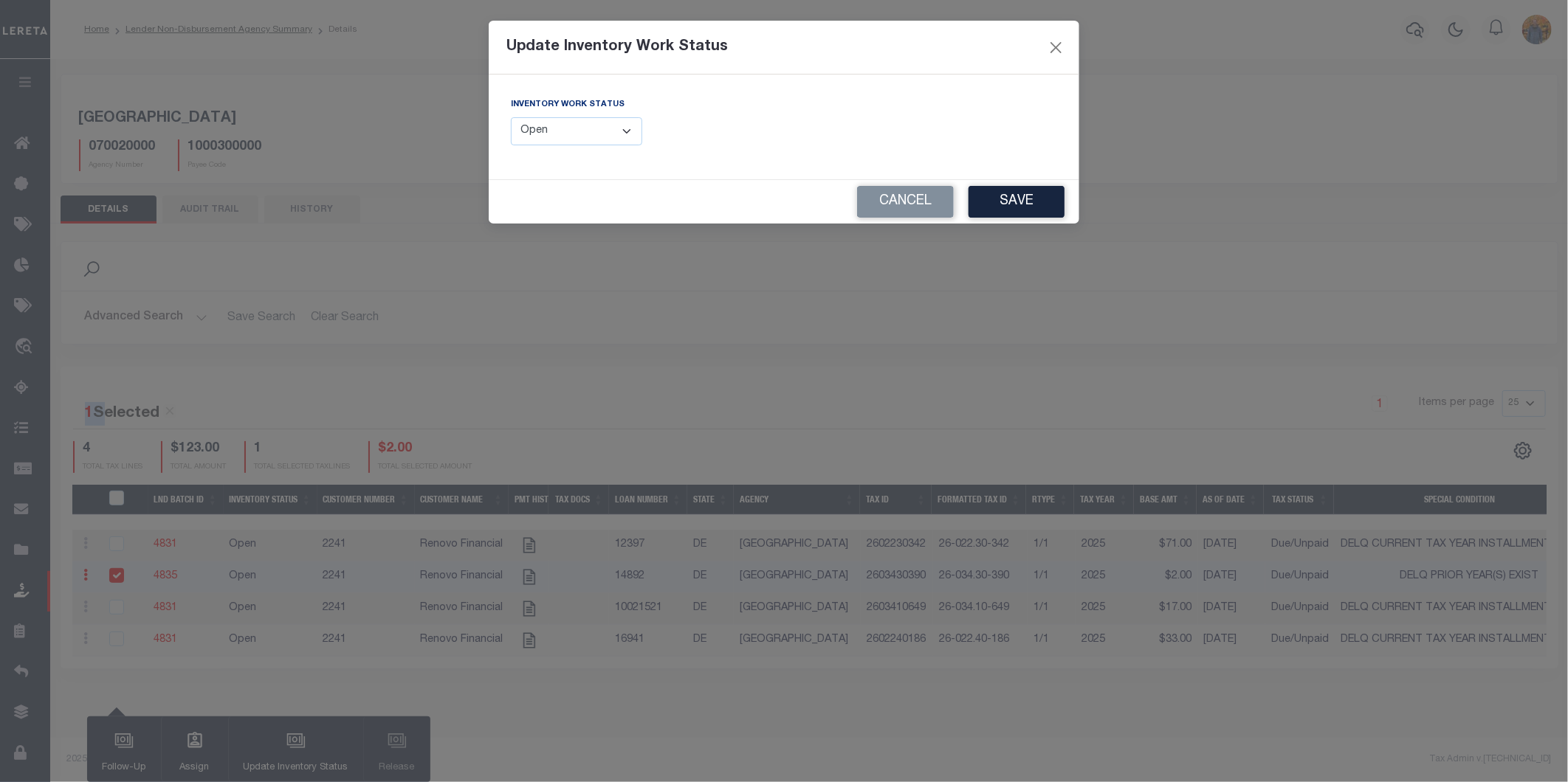
click at [596, 129] on select "--Select-- Open Completed Reported" at bounding box center [576, 132] width 132 height 29
select select "Completed"
click at [511, 117] on select "--Select-- Open Completed Reported" at bounding box center [576, 132] width 132 height 29
click at [1023, 201] on button "Save" at bounding box center [1016, 202] width 96 height 32
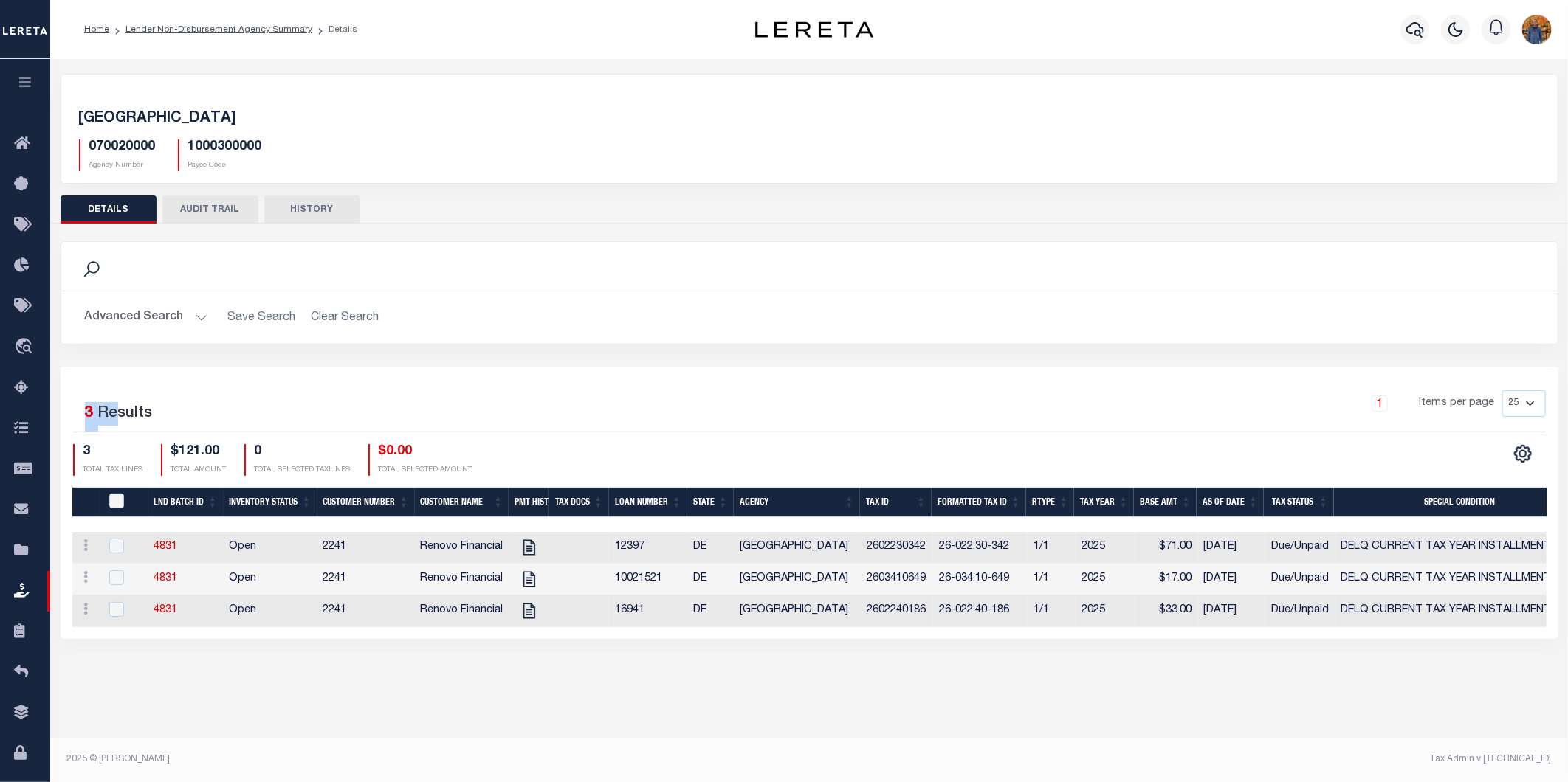
drag, startPoint x: 80, startPoint y: 415, endPoint x: 113, endPoint y: 422, distance: 33.7
click at [113, 421] on div "1 Selected 3 Results" at bounding box center [249, 411] width 351 height 41
drag, startPoint x: 78, startPoint y: 443, endPoint x: 460, endPoint y: 554, distance: 397.8
click at [119, 456] on div "1 Selected 3 Results 1 Items per page 25 50 100 200 3 TOTAL TAX LINES $121.00 T…" at bounding box center [810, 432] width 1497 height 85
drag, startPoint x: 113, startPoint y: 546, endPoint x: 114, endPoint y: 559, distance: 13.0
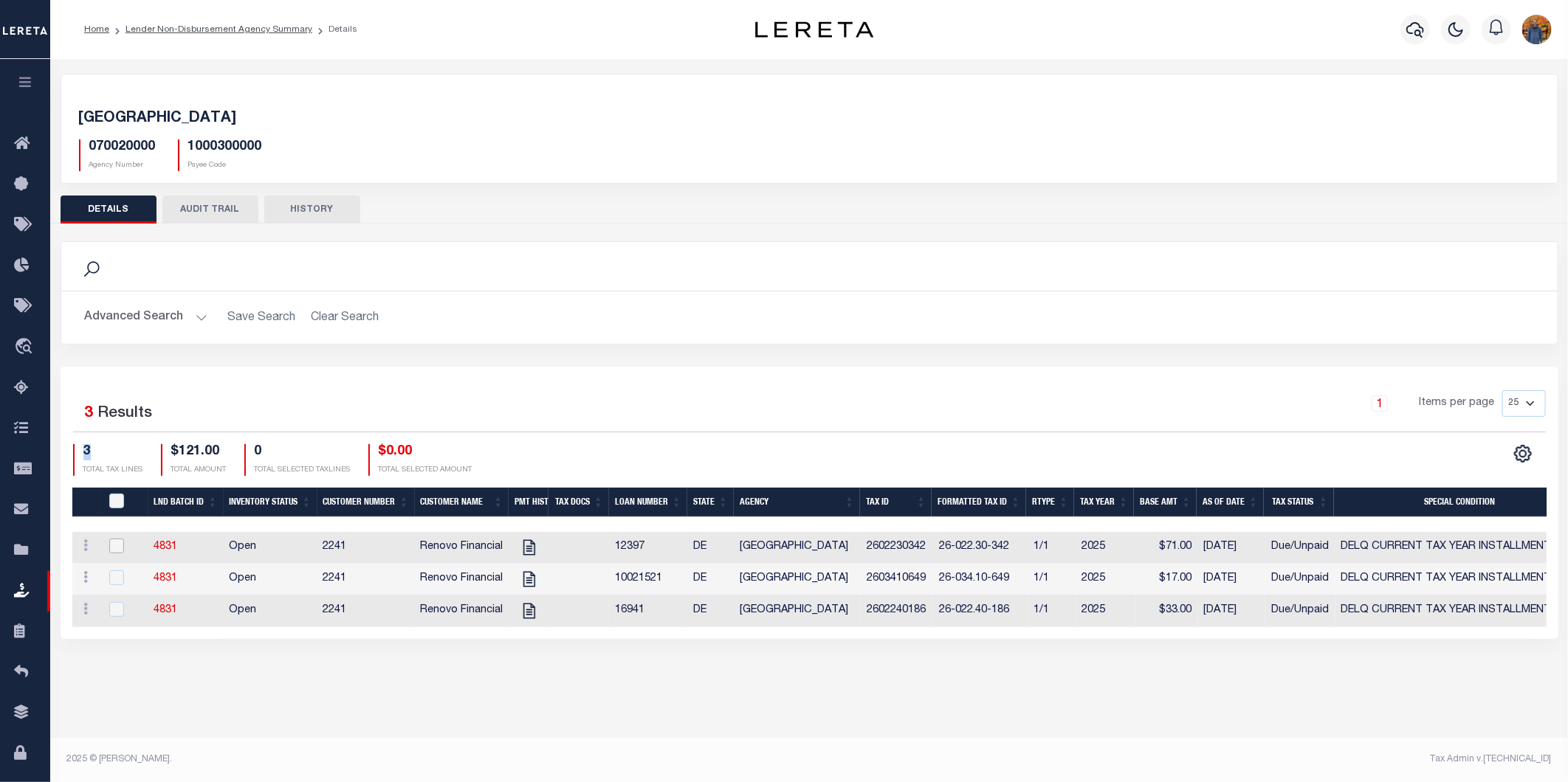
click at [113, 546] on input "checkbox" at bounding box center [117, 546] width 14 height 14
checkbox input "true"
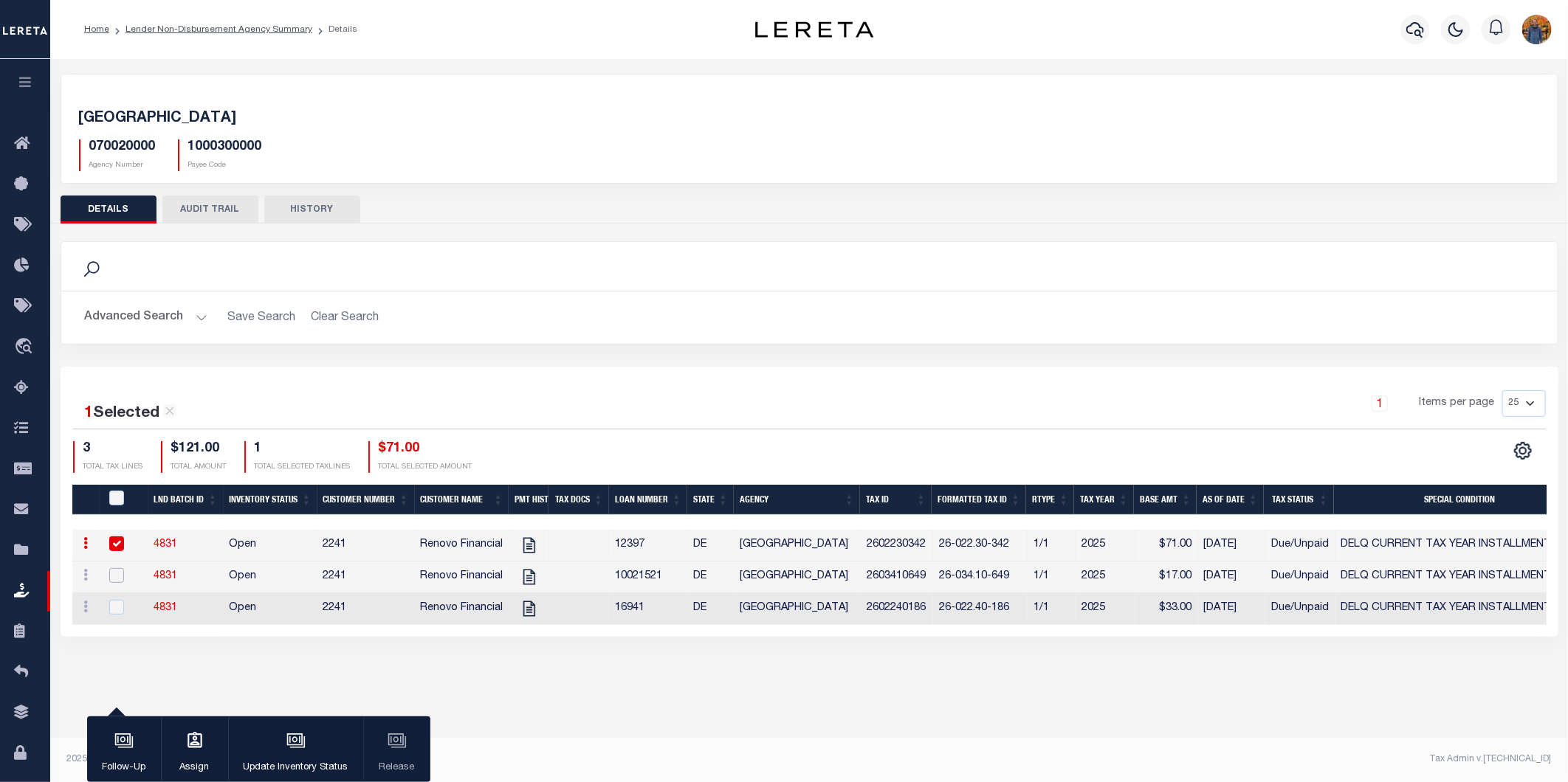
click at [117, 579] on input "checkbox" at bounding box center [117, 575] width 14 height 14
checkbox input "true"
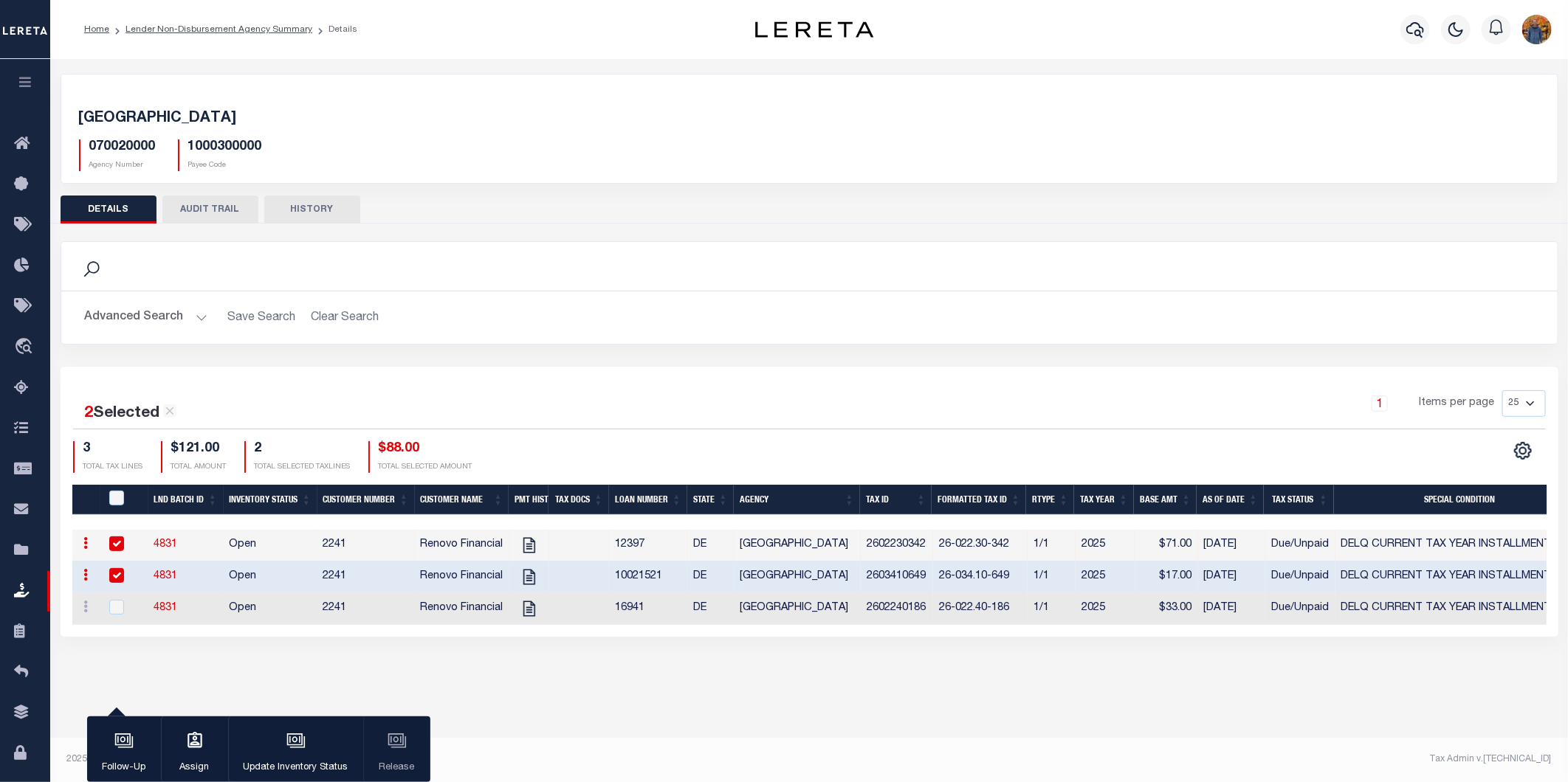
click at [107, 613] on div at bounding box center [124, 608] width 36 height 16
checkbox input "true"
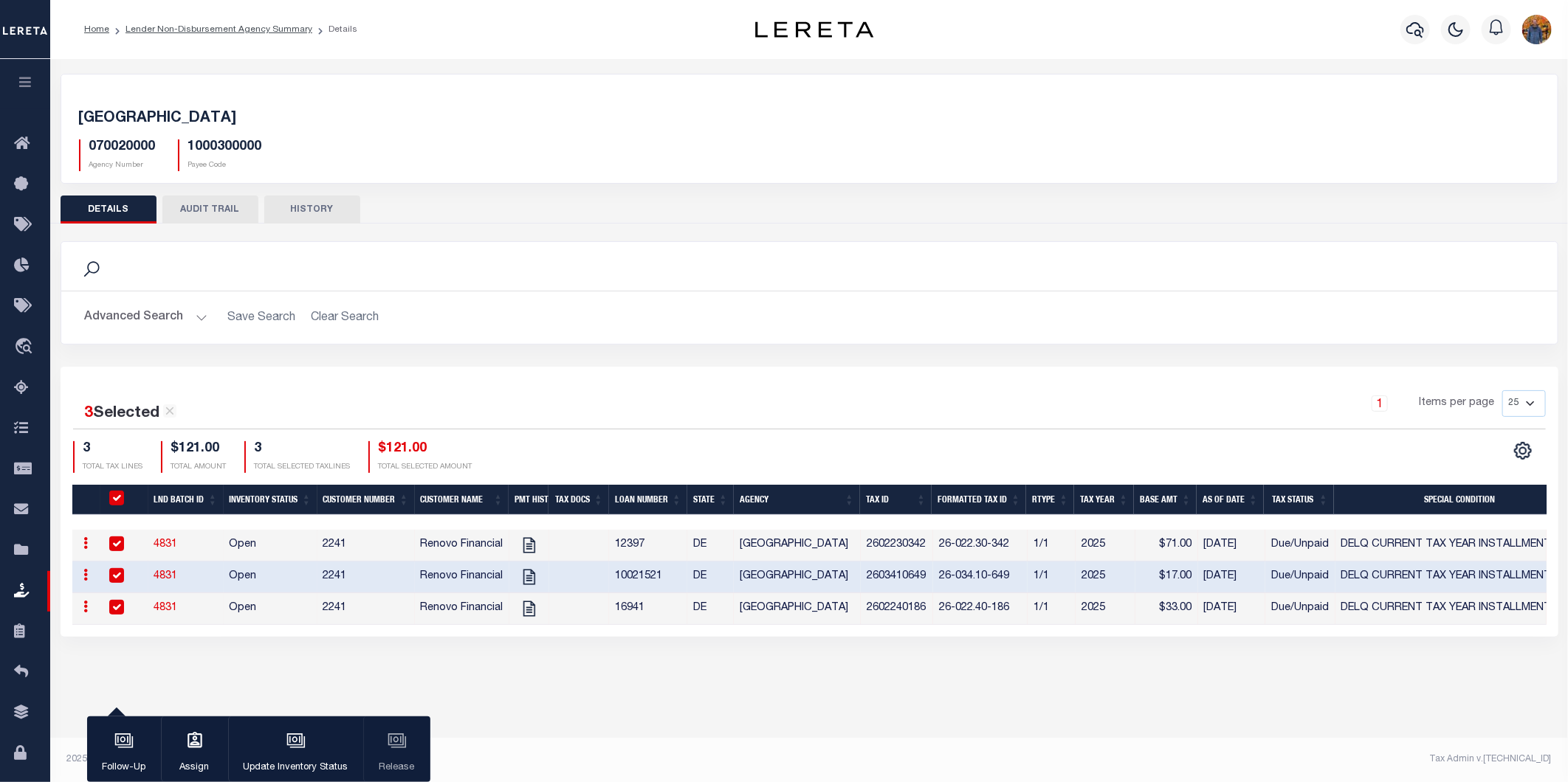
click at [201, 34] on li "Lender Non-Disbursement Agency Summary" at bounding box center [211, 30] width 203 height 14
click at [202, 25] on link "Lender Non-Disbursement Agency Summary" at bounding box center [219, 29] width 187 height 9
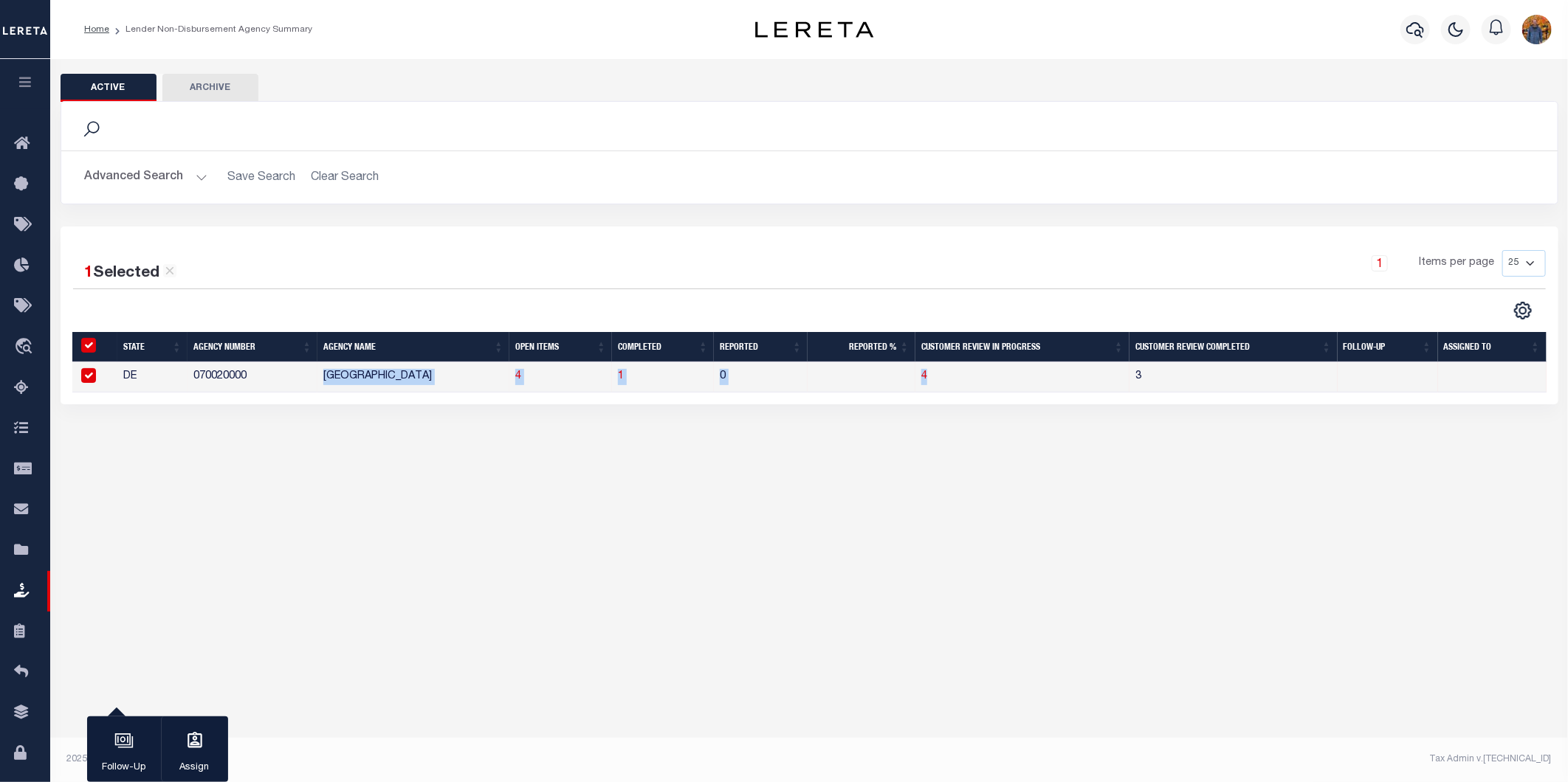
drag, startPoint x: 313, startPoint y: 373, endPoint x: 722, endPoint y: 344, distance: 410.0
click at [1114, 367] on tr "DE 070020000 NEW CASTLE COUNTY 4 1 0 4 3" at bounding box center [810, 377] width 1475 height 30
click at [663, 363] on td "1" at bounding box center [663, 377] width 102 height 30
checkbox input "false"
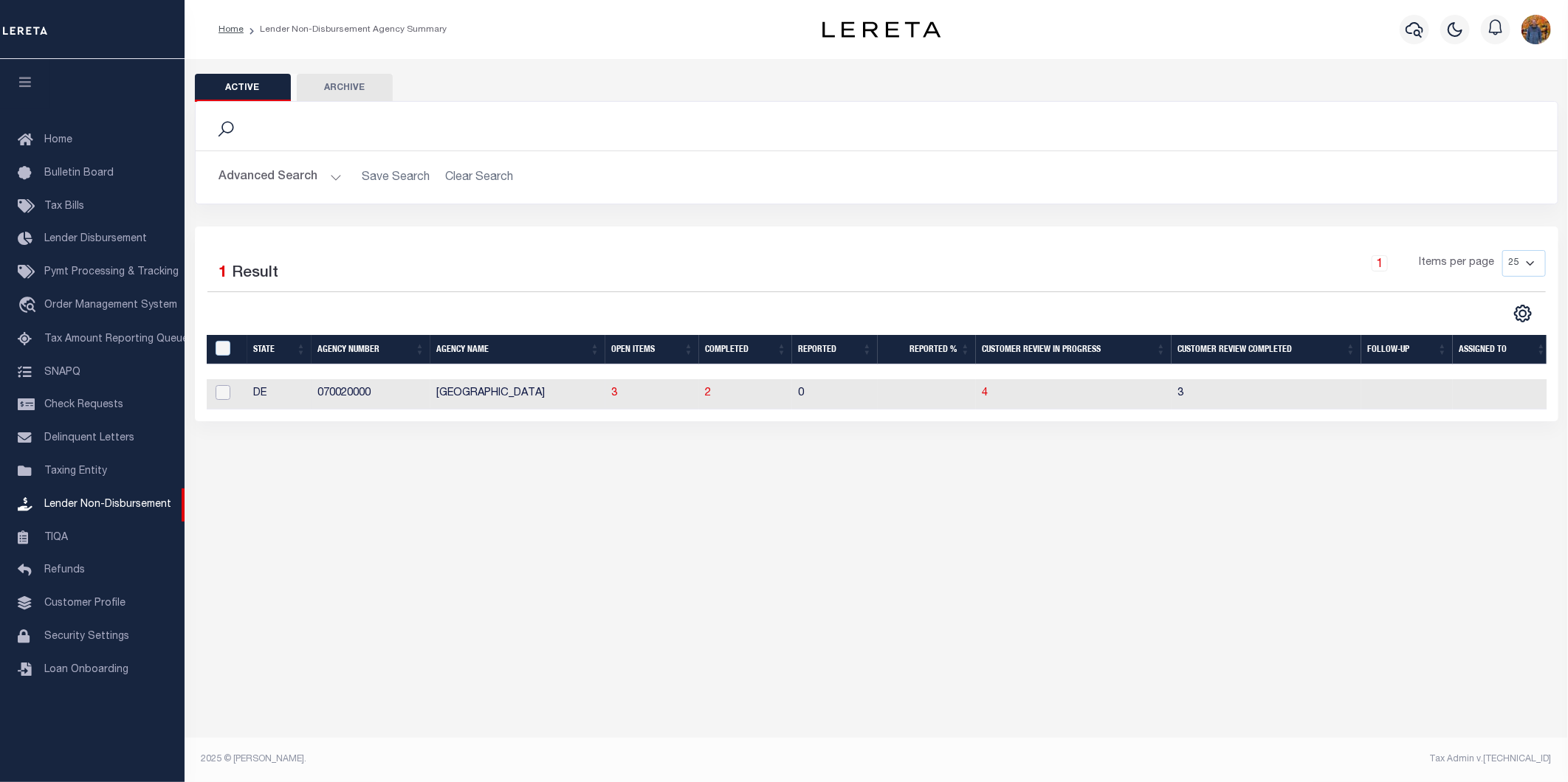
click at [220, 388] on input "checkbox" at bounding box center [223, 393] width 14 height 14
checkbox input "true"
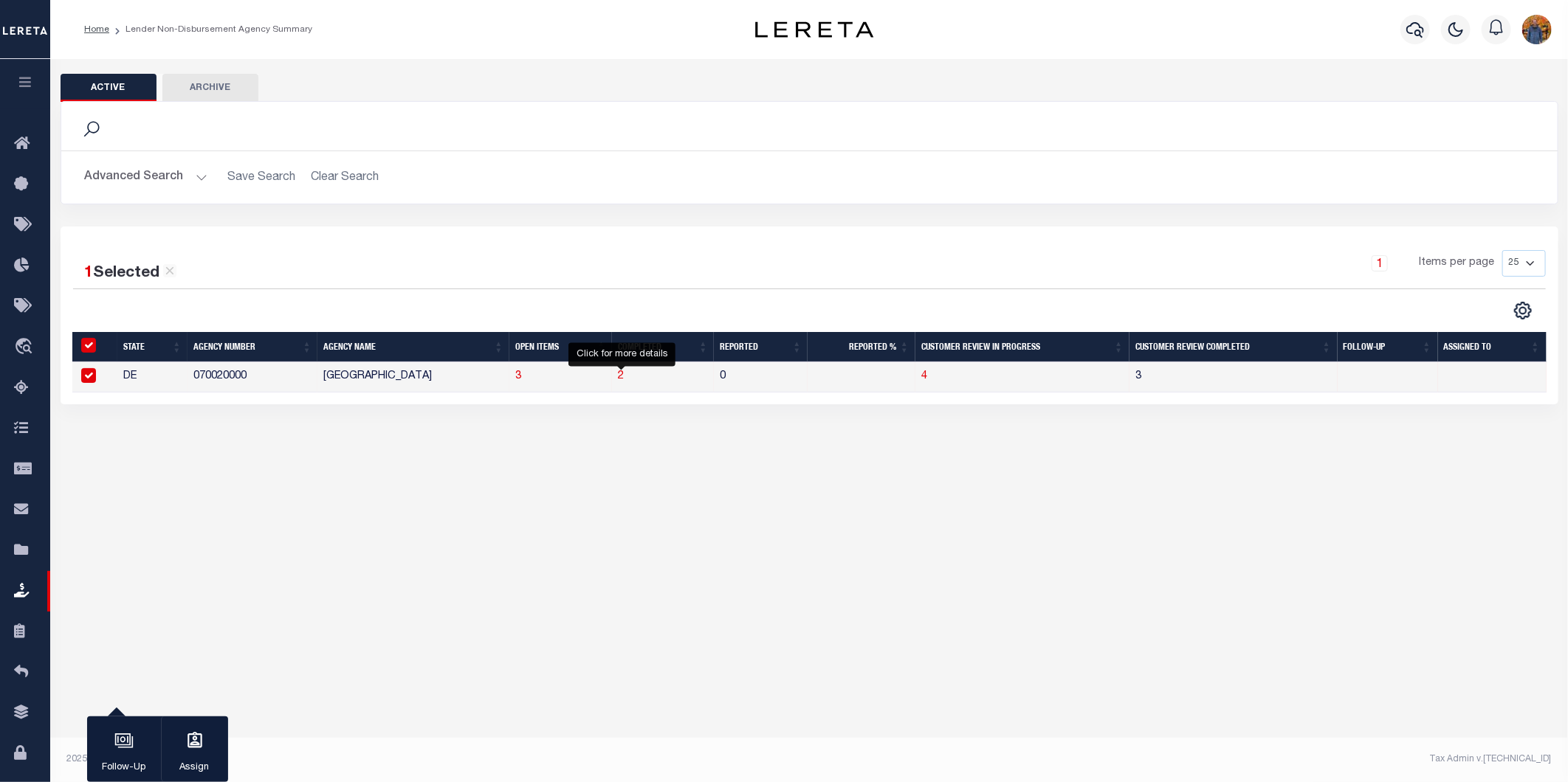
click at [618, 379] on span "2" at bounding box center [620, 376] width 6 height 10
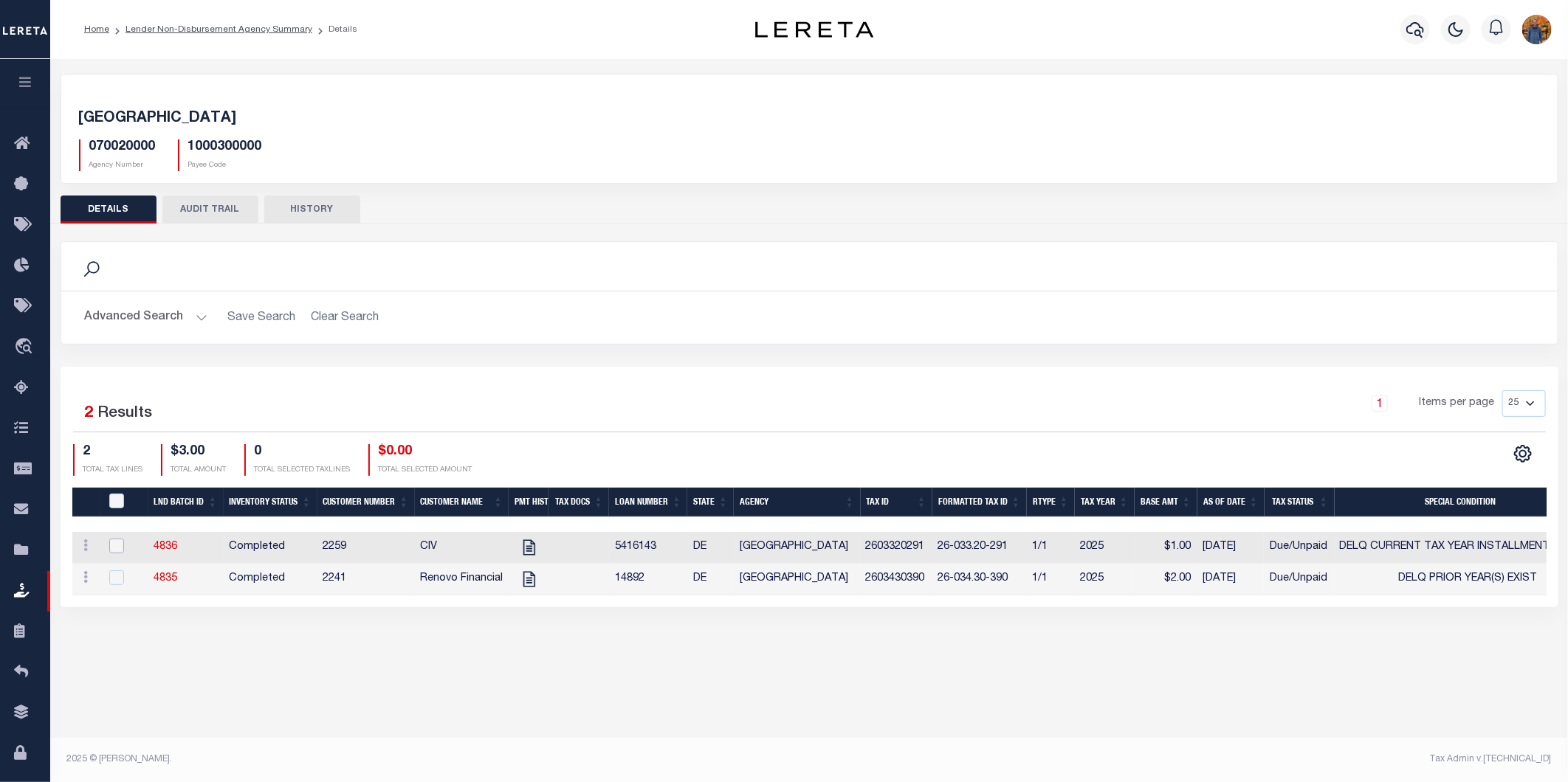
click at [115, 551] on input "checkbox" at bounding box center [117, 546] width 14 height 14
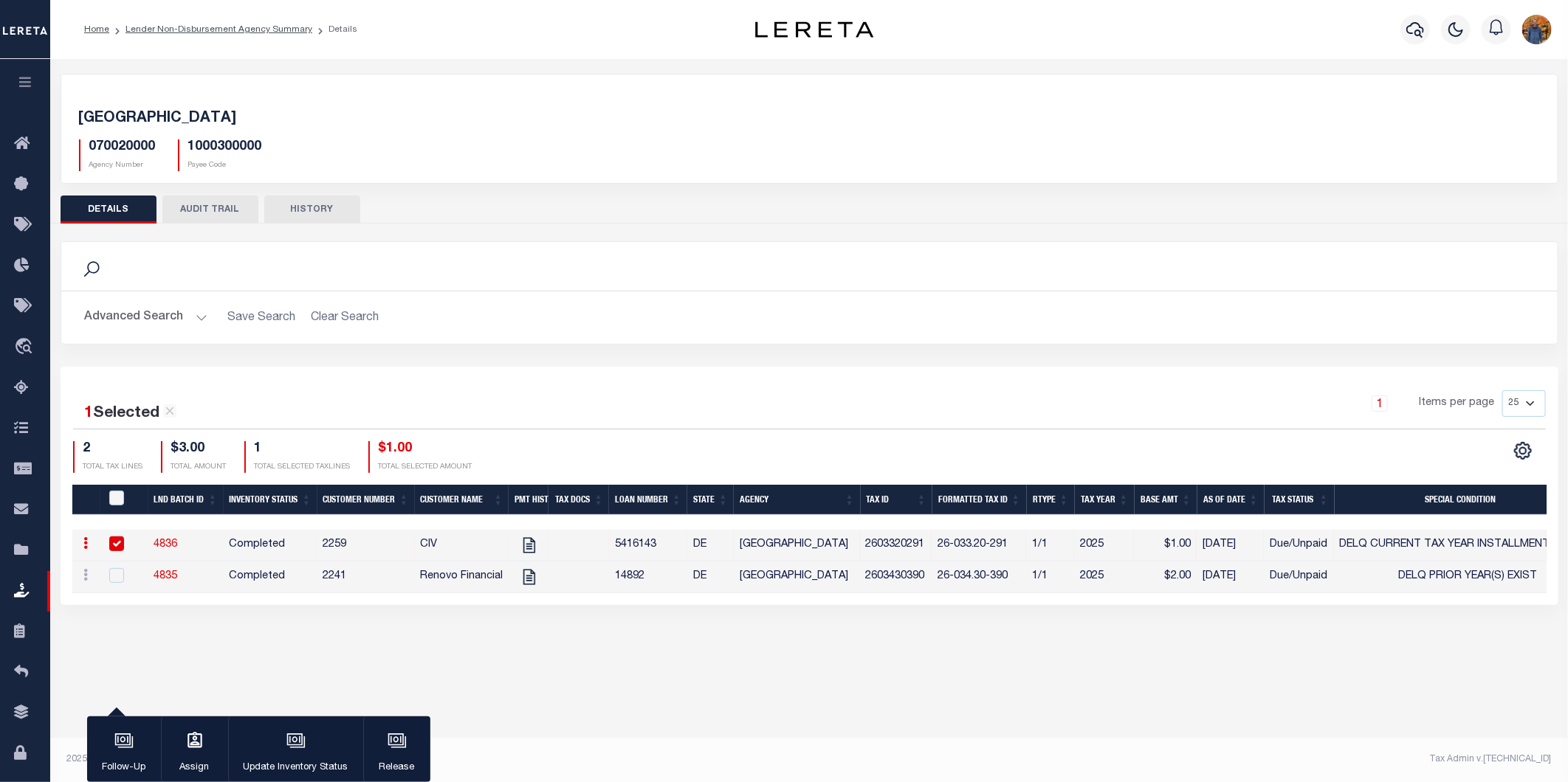
click at [122, 543] on input "checkbox" at bounding box center [117, 543] width 14 height 14
checkbox input "false"
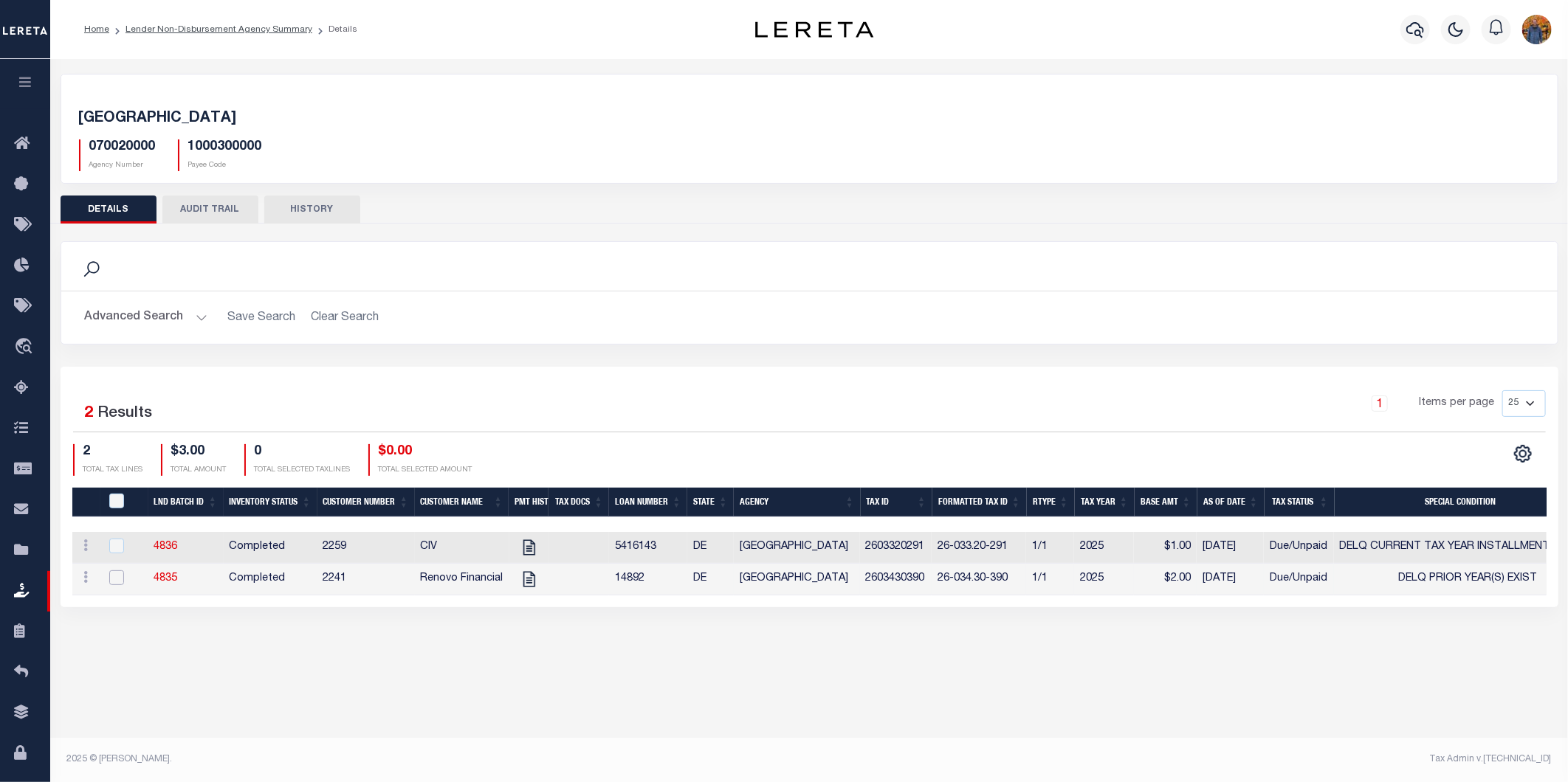
click at [121, 580] on input "checkbox" at bounding box center [117, 578] width 14 height 14
checkbox input "true"
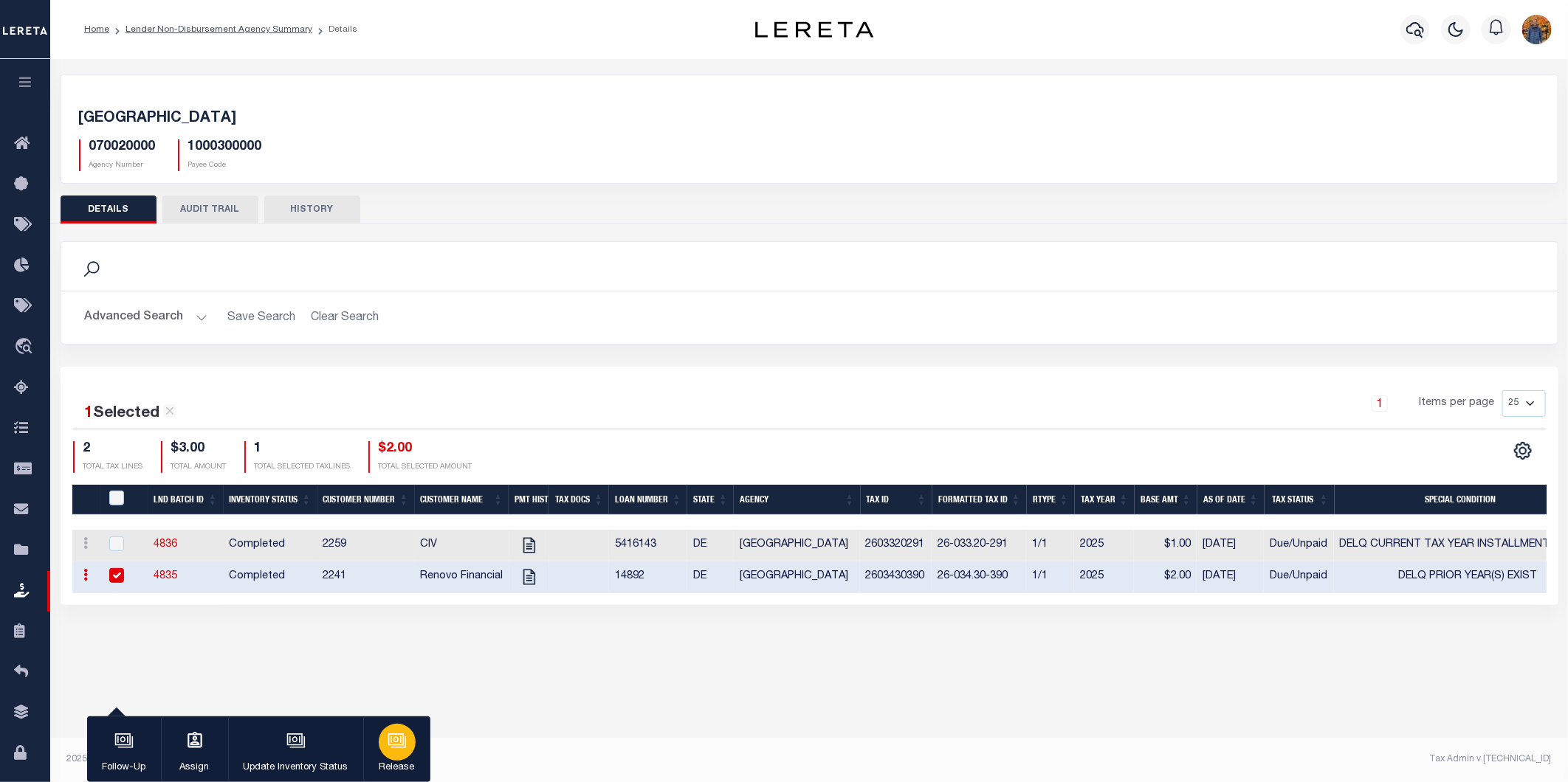
click at [380, 747] on div "button" at bounding box center [397, 742] width 37 height 37
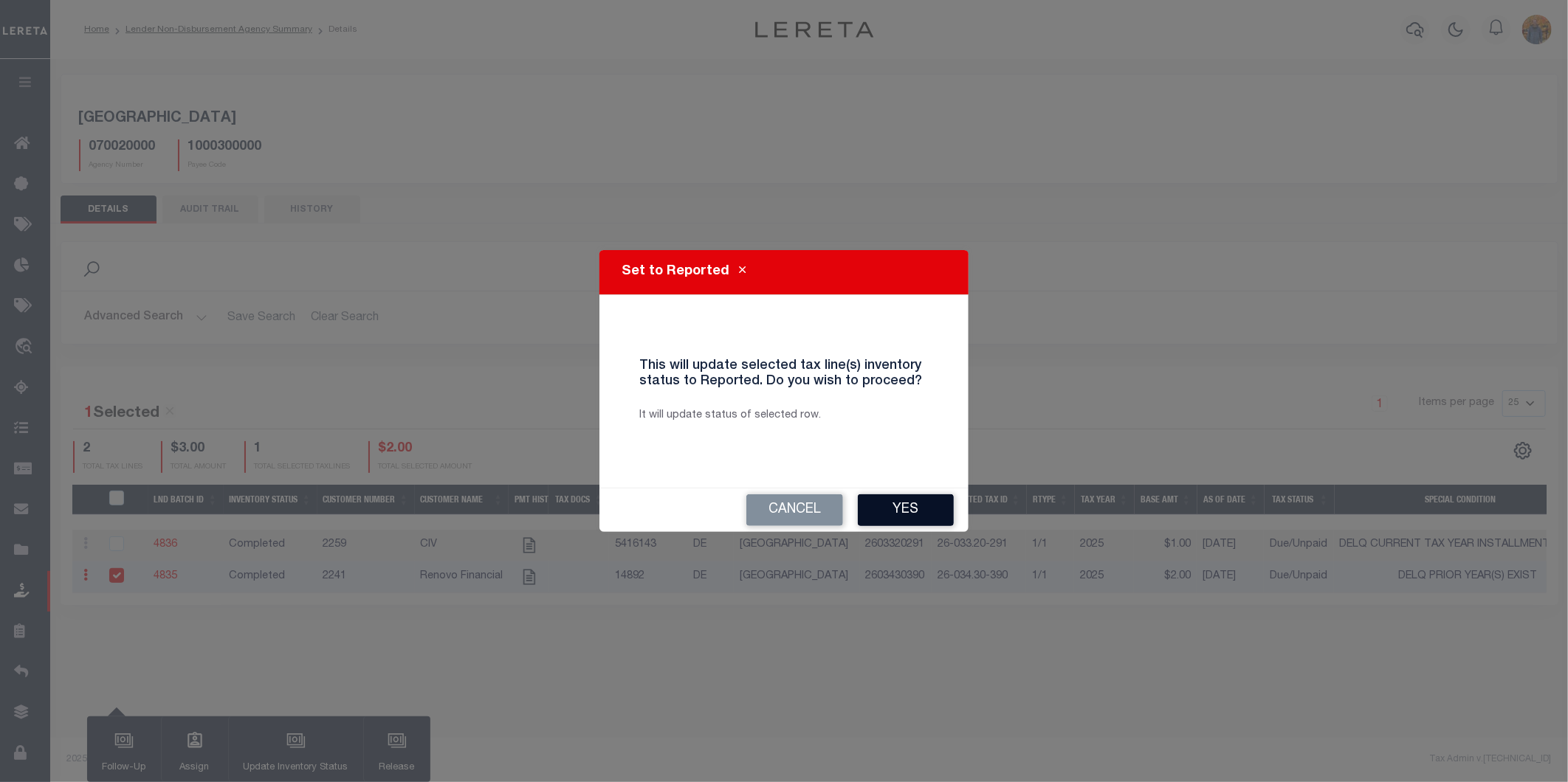
click at [925, 496] on button "Yes" at bounding box center [906, 511] width 96 height 32
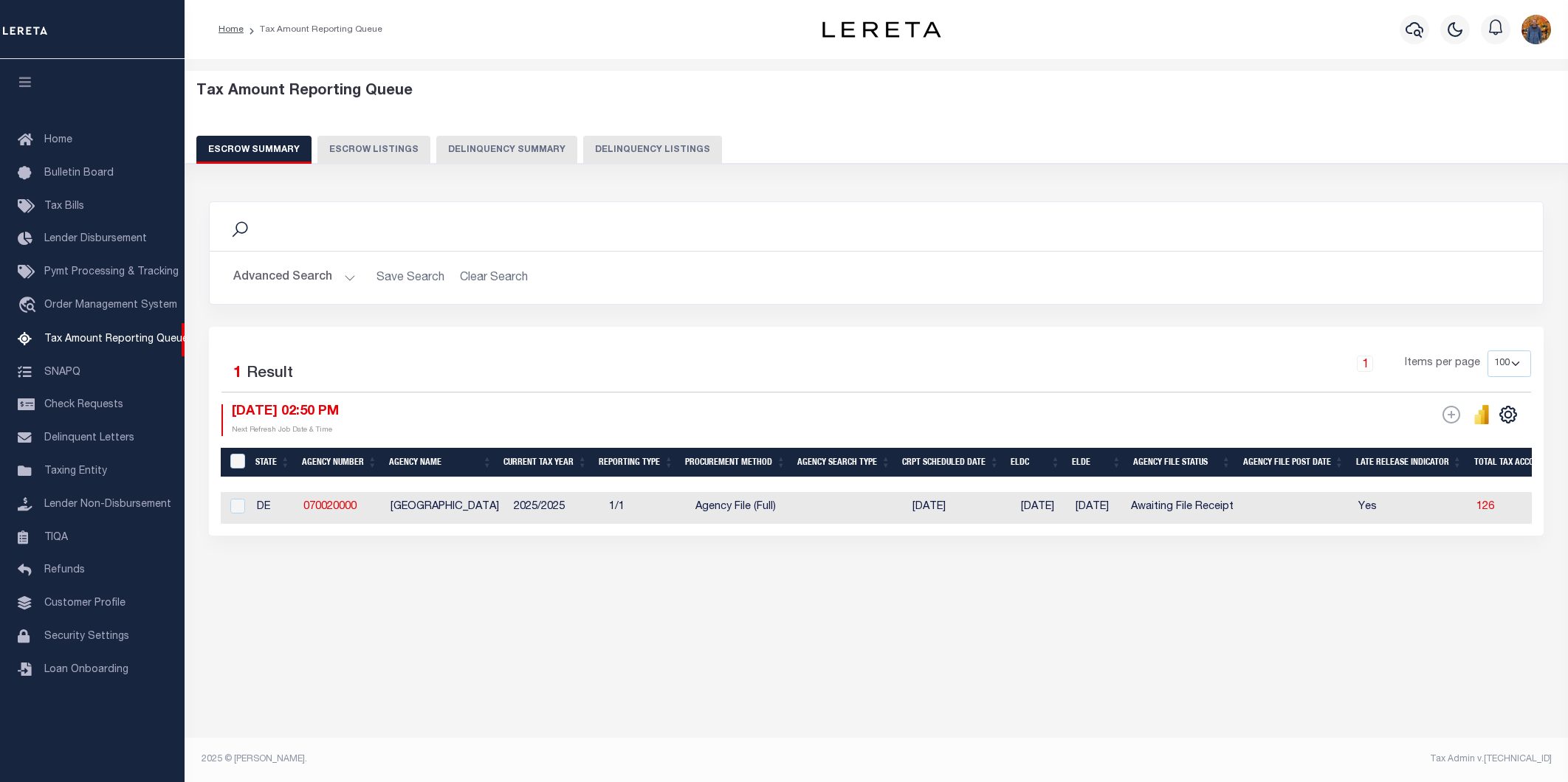
select select "100"
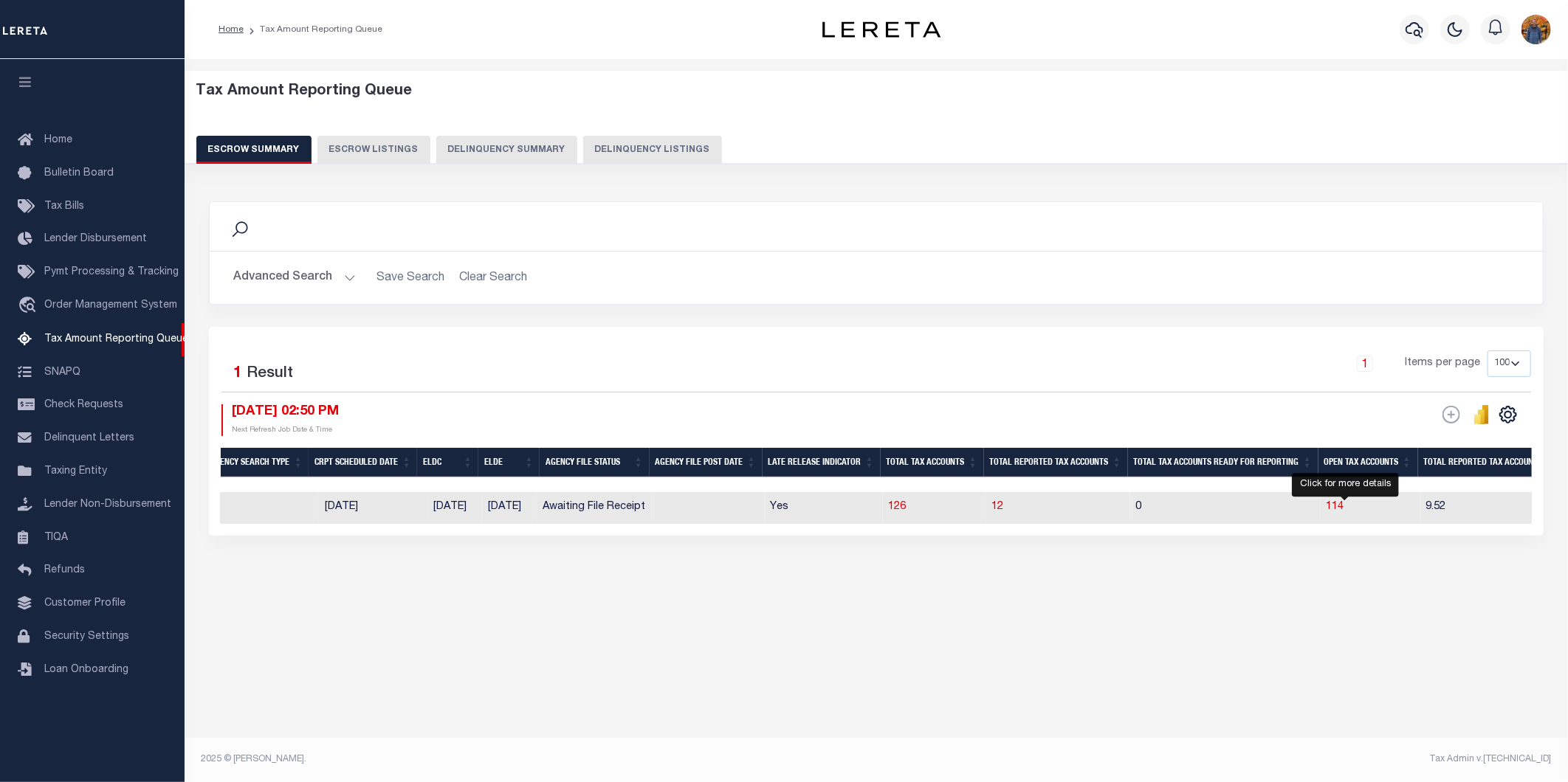
drag, startPoint x: 1344, startPoint y: 513, endPoint x: 1339, endPoint y: 520, distance: 8.6
click at [1344, 512] on span "114" at bounding box center [1336, 507] width 18 height 10
select select "100"
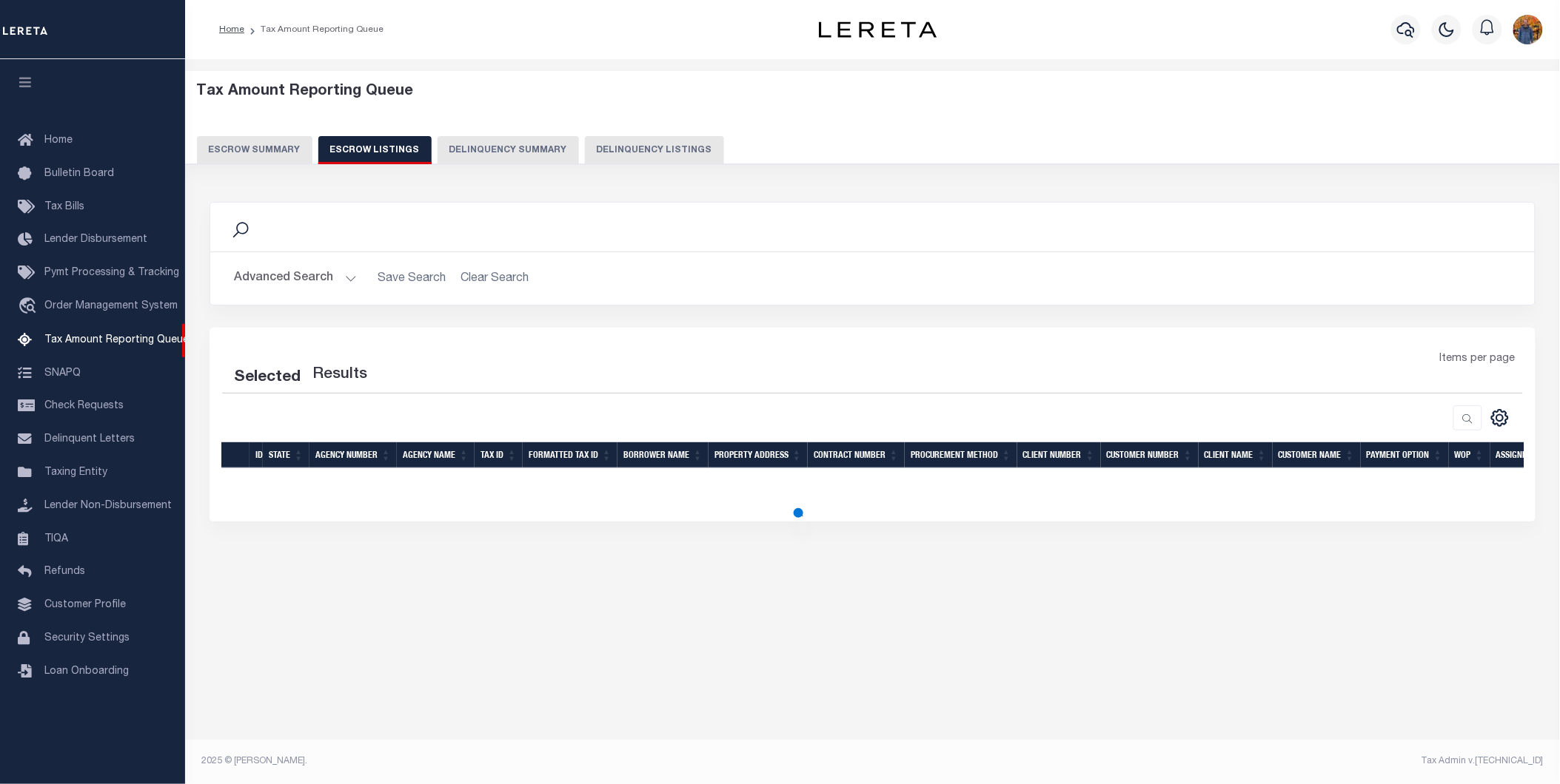
select select "100"
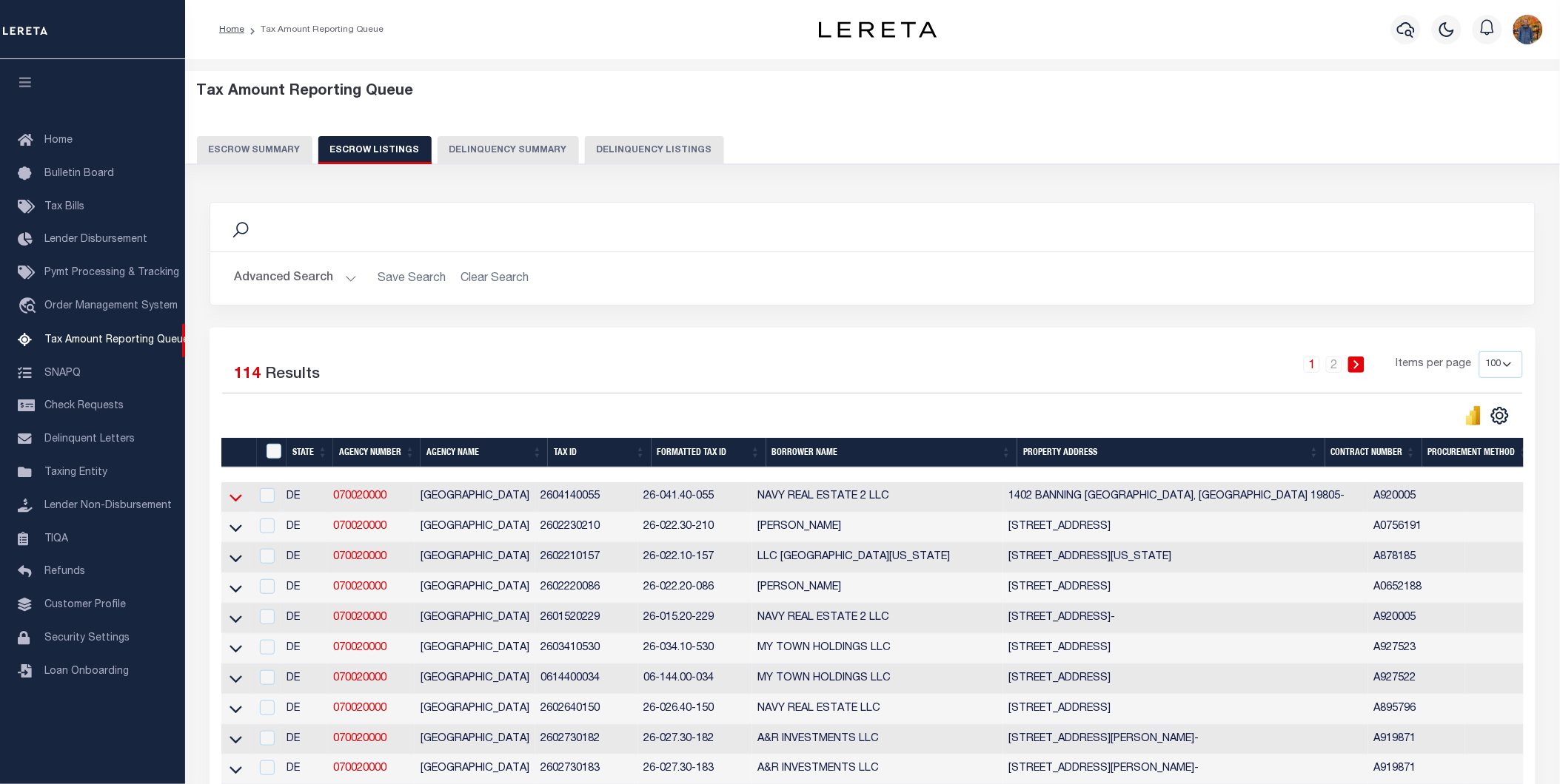
click at [234, 498] on icon at bounding box center [236, 497] width 13 height 15
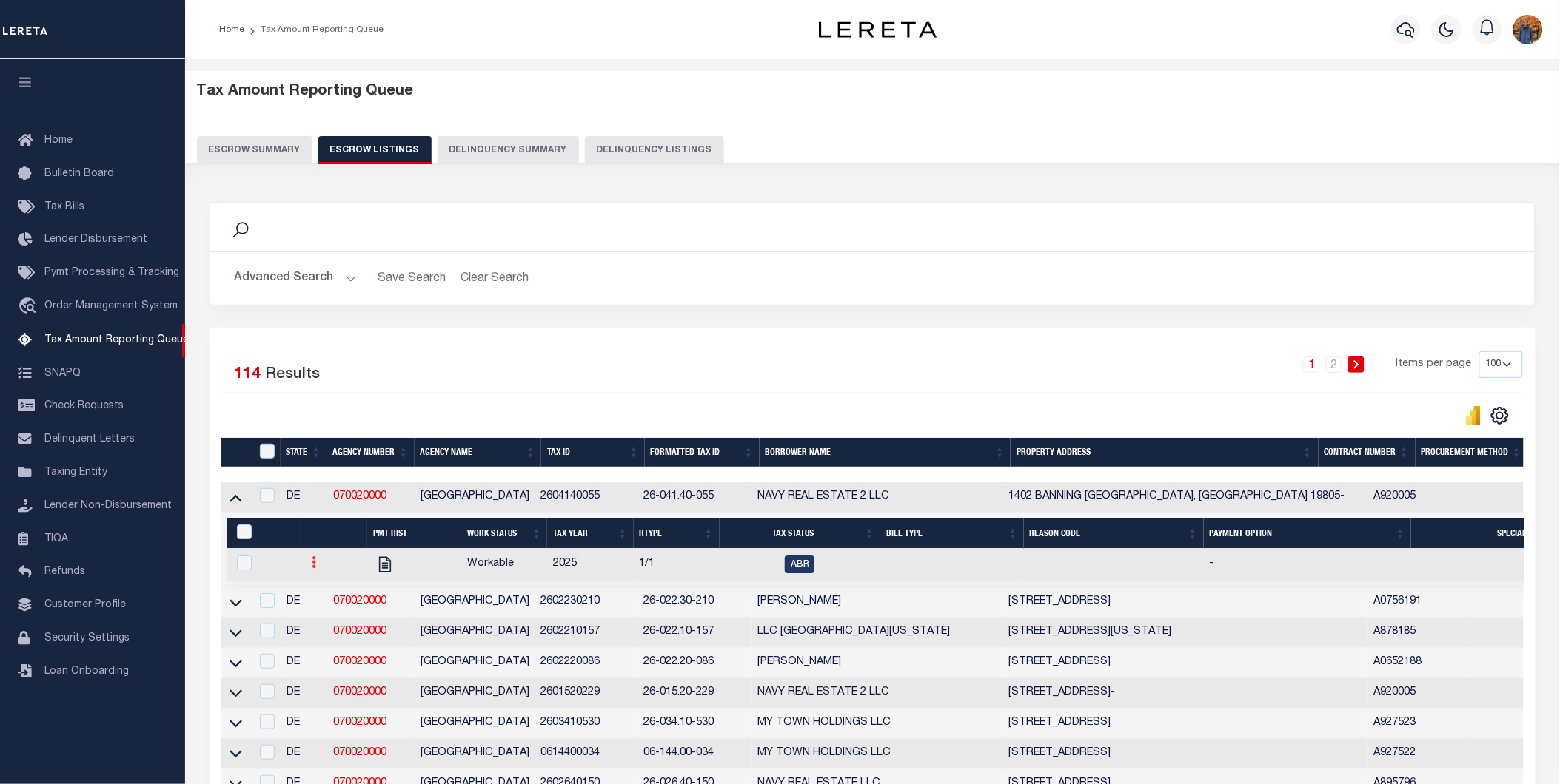
click at [313, 566] on icon at bounding box center [314, 562] width 5 height 12
click at [333, 619] on img "" at bounding box center [331, 611] width 14 height 15
checkbox input "true"
select select
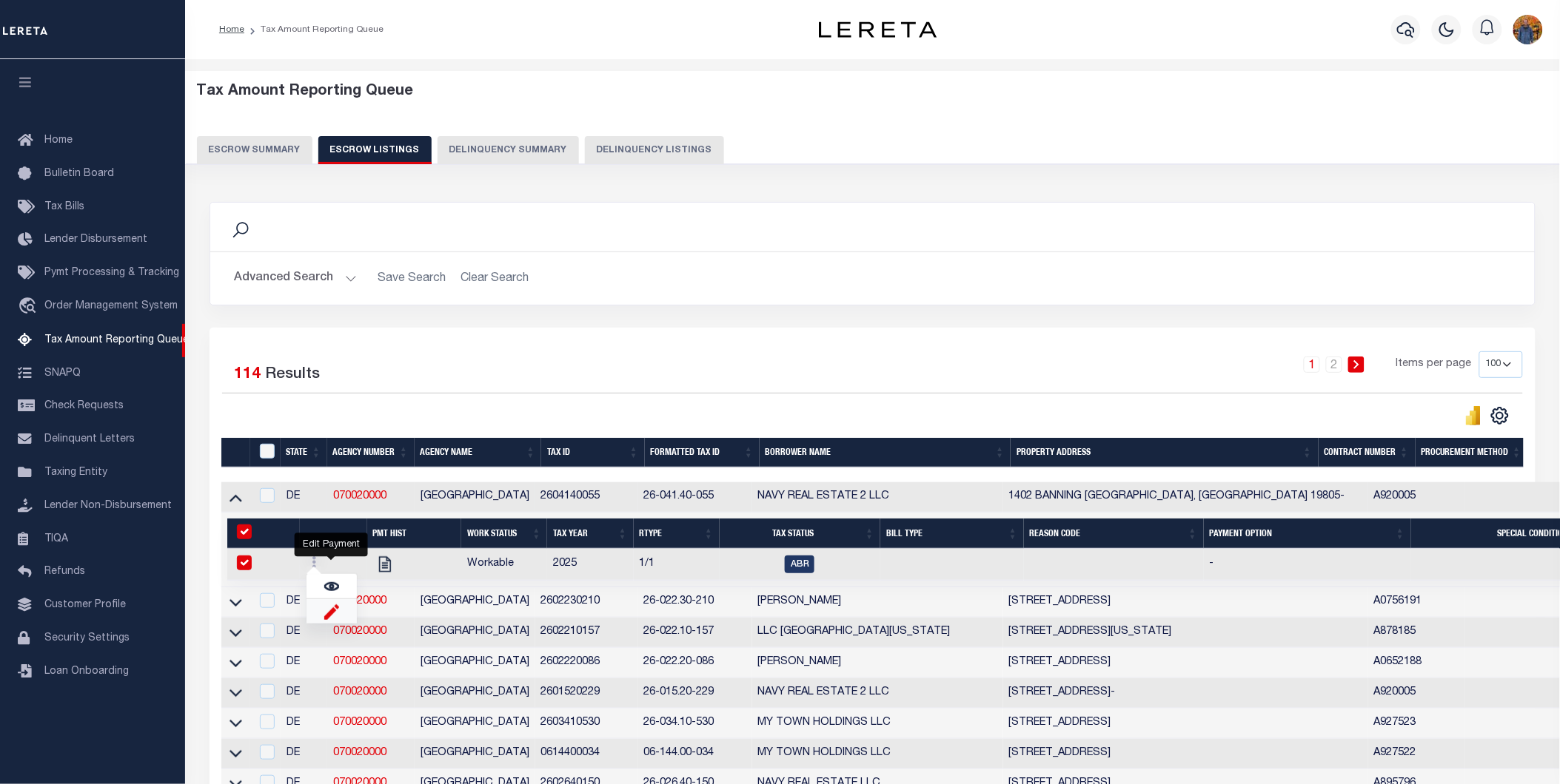
type input "08/28/2025"
select select "ABR"
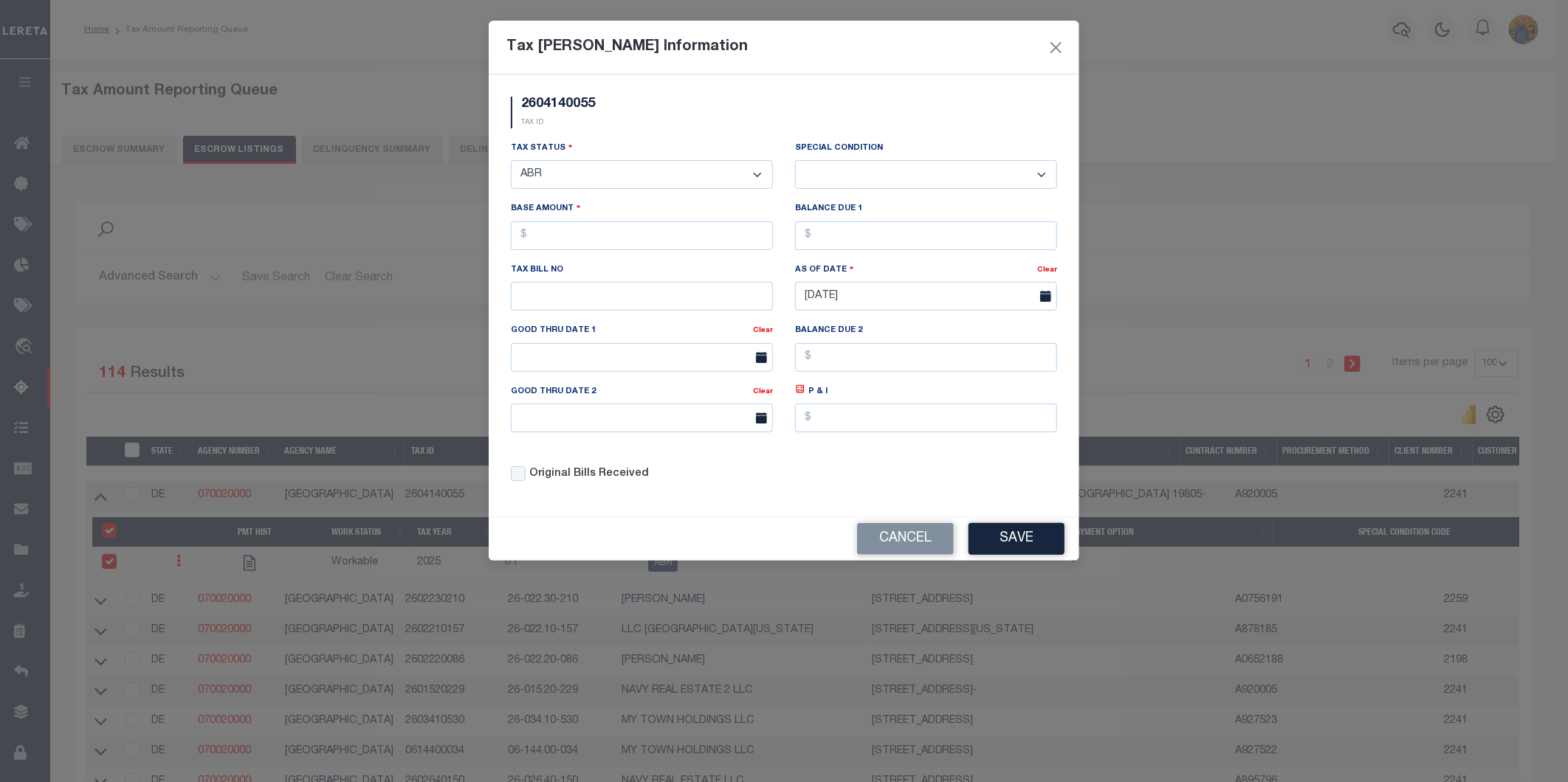
click at [851, 166] on select "-- Select Special Condition -- 3RD PARTY TAX LIEN AGENCY TAX LIEN (A.K.A Inside…" at bounding box center [926, 175] width 262 height 29
select select "18"
click at [795, 160] on select "-- Select Special Condition -- 3RD PARTY TAX LIEN AGENCY TAX LIEN (A.K.A Inside…" at bounding box center [926, 175] width 262 height 29
click at [884, 171] on select "-- Select Special Condition -- 3RD PARTY TAX LIEN AGENCY TAX LIEN (A.K.A Inside…" at bounding box center [926, 175] width 262 height 29
click at [1049, 50] on button "Close" at bounding box center [1056, 47] width 19 height 19
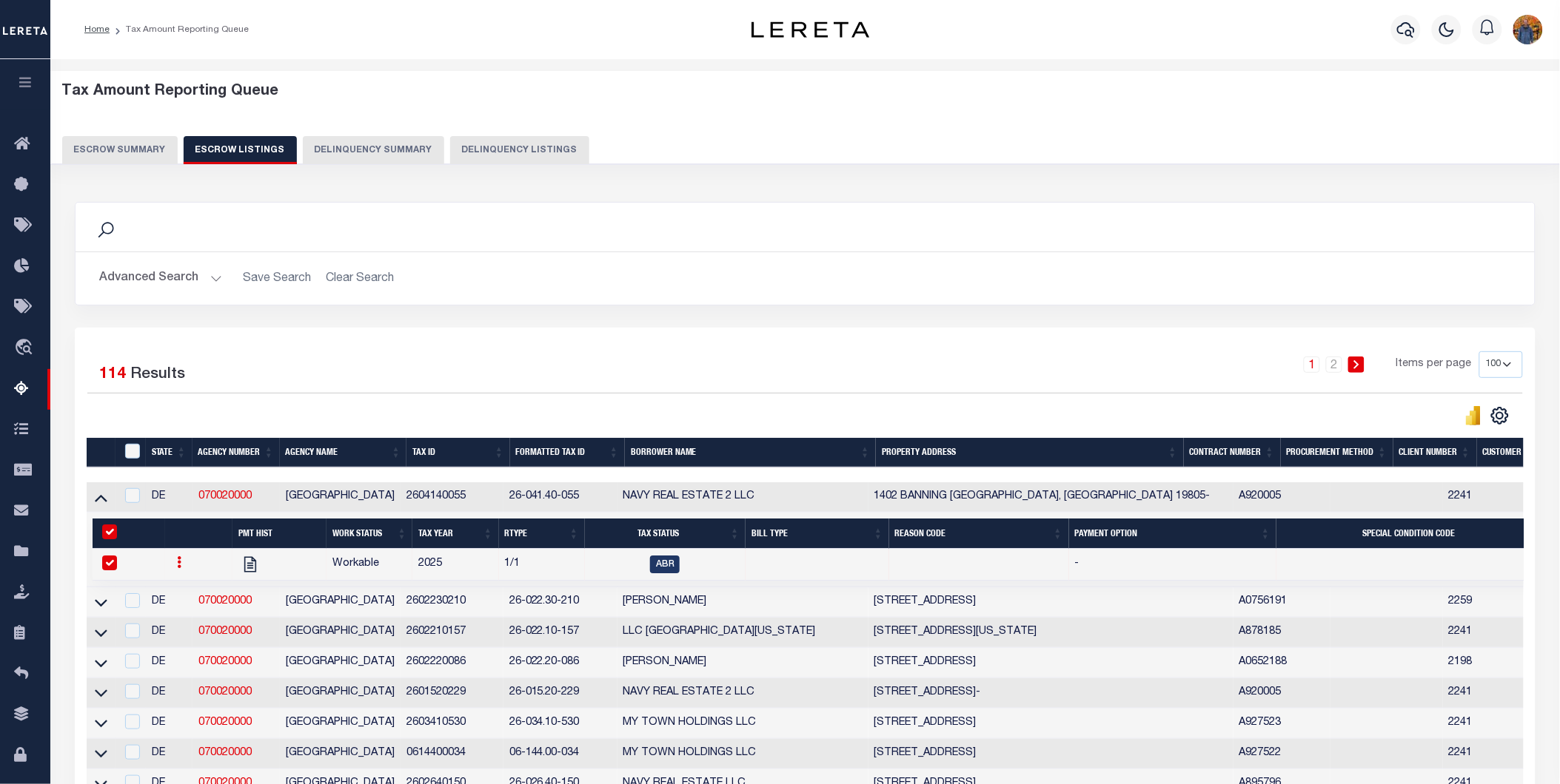
click at [18, 82] on icon "button" at bounding box center [25, 82] width 17 height 14
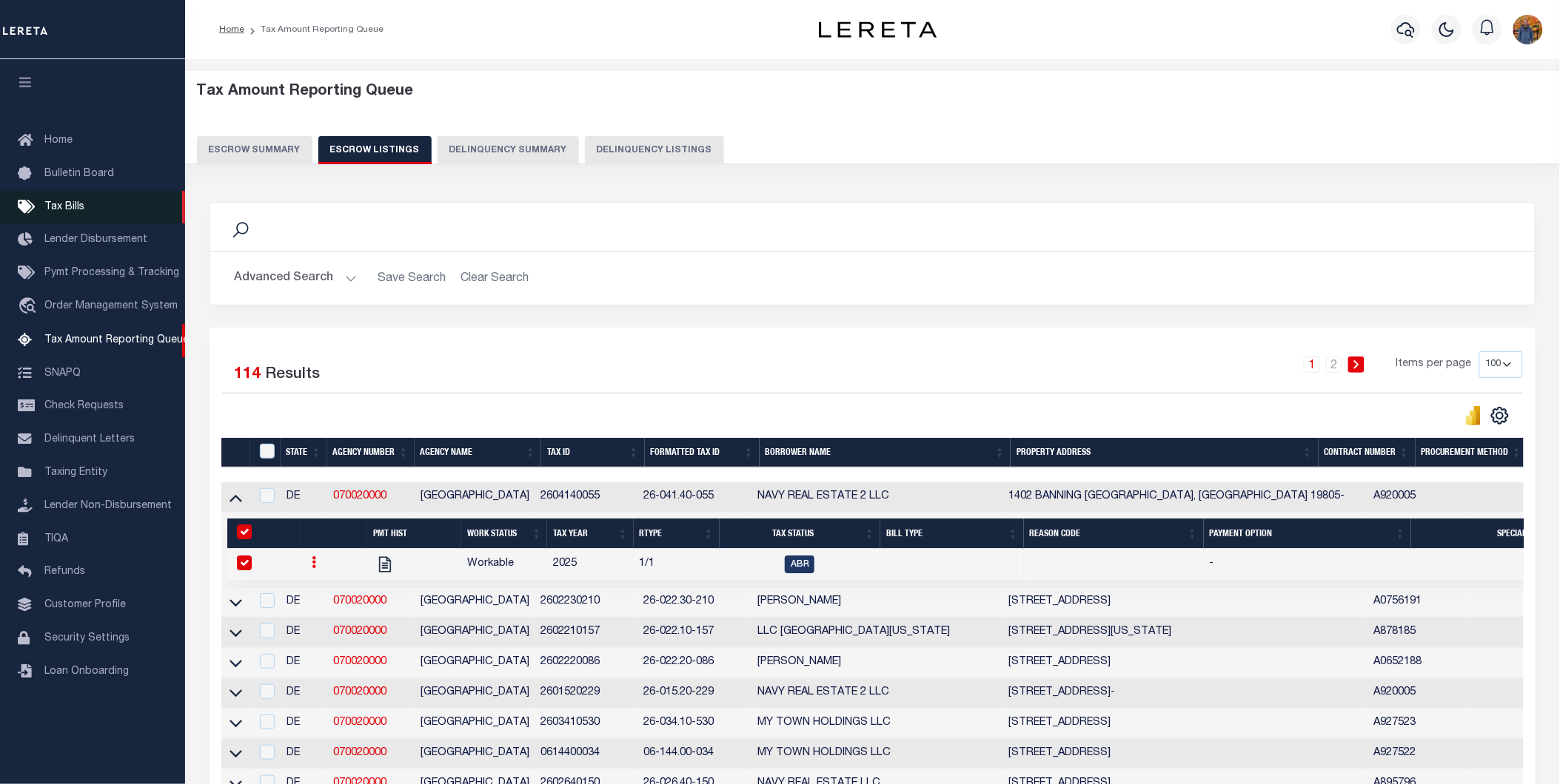
click at [58, 205] on span "Tax Bills" at bounding box center [64, 206] width 40 height 10
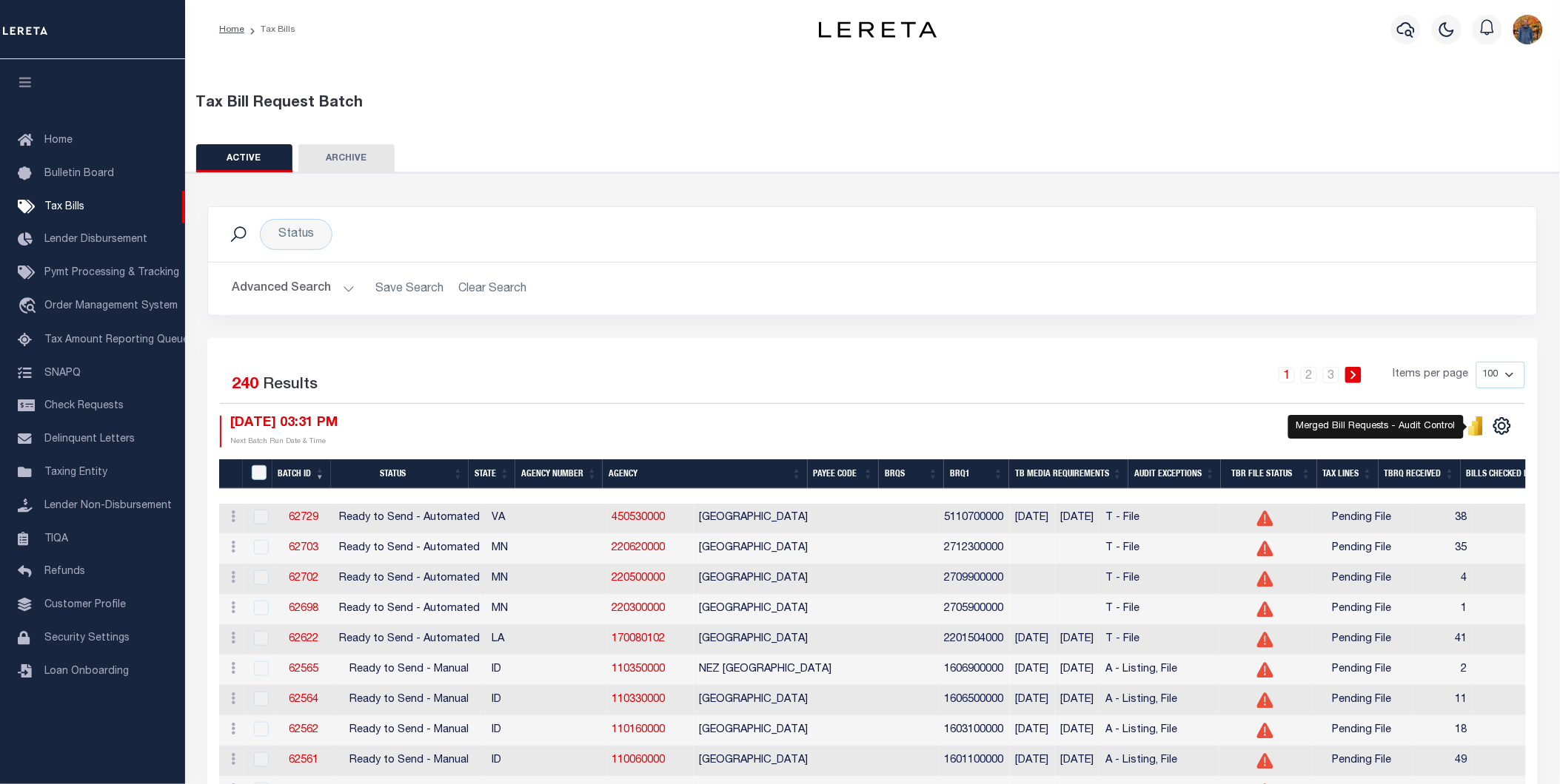
click at [1473, 426] on icon "" at bounding box center [1475, 426] width 16 height 19
click at [286, 287] on button "Advanced Search" at bounding box center [293, 289] width 123 height 29
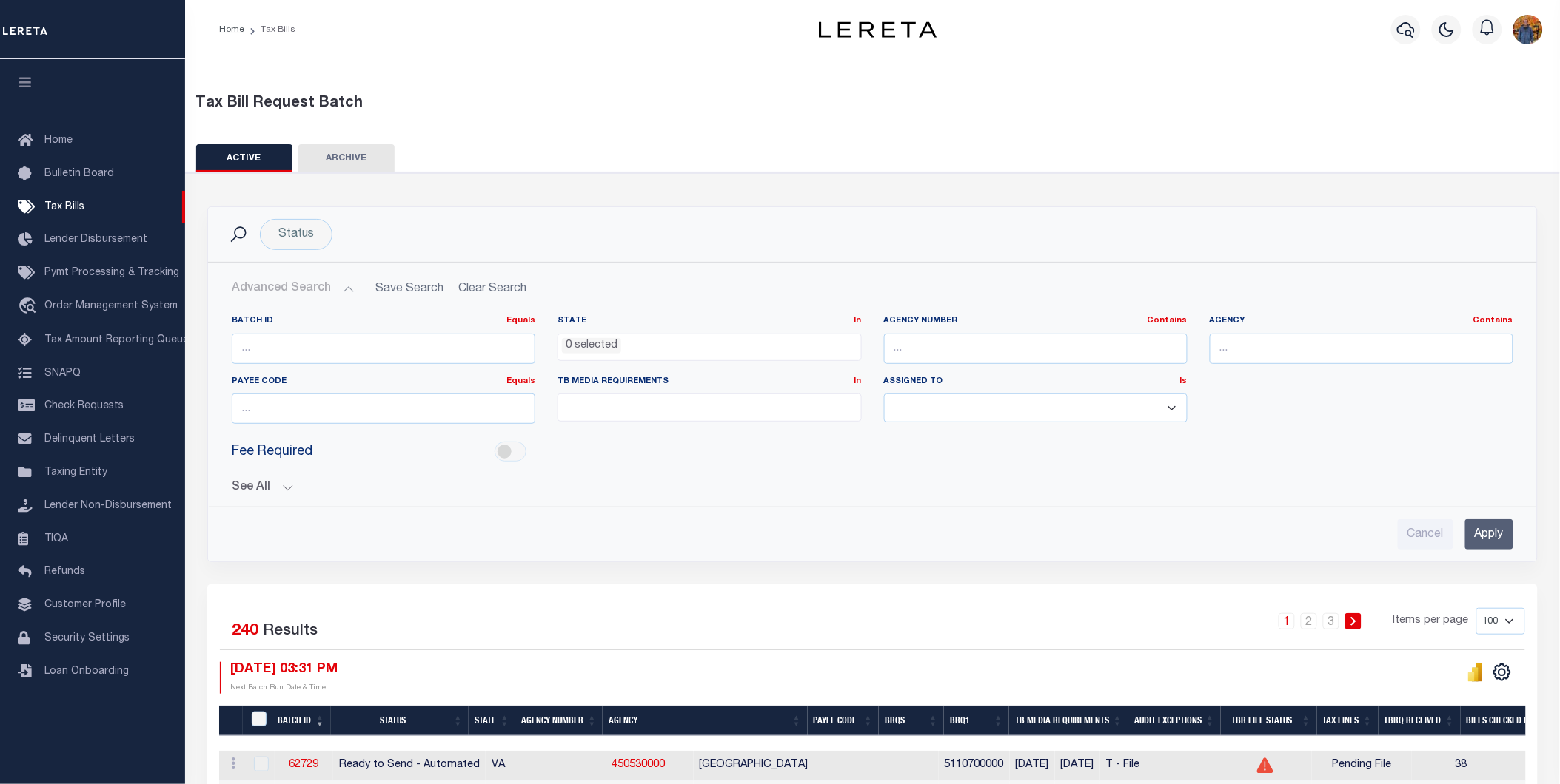
scroll to position [246, 0]
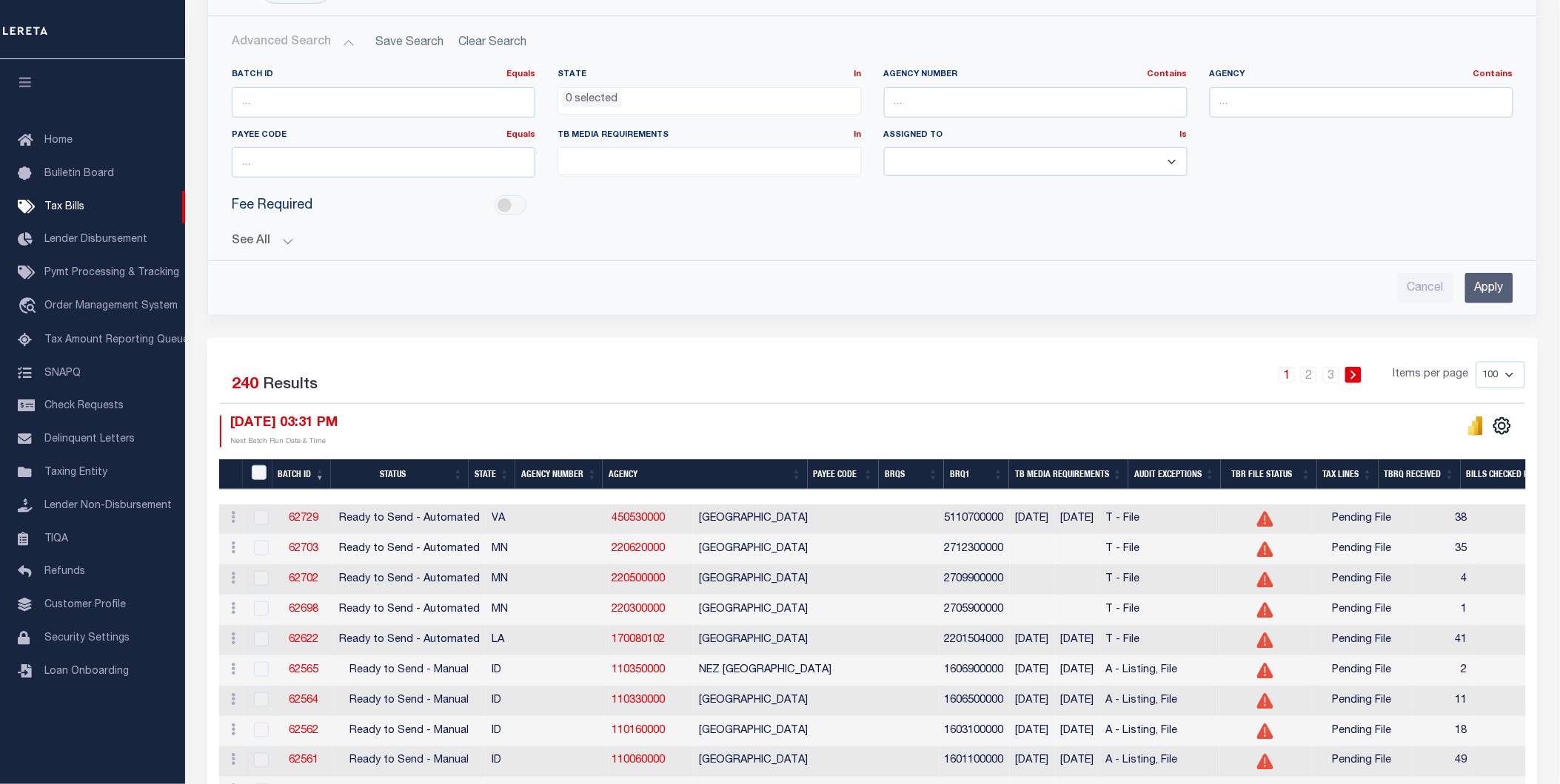
click at [252, 238] on button "See All" at bounding box center [872, 242] width 1281 height 14
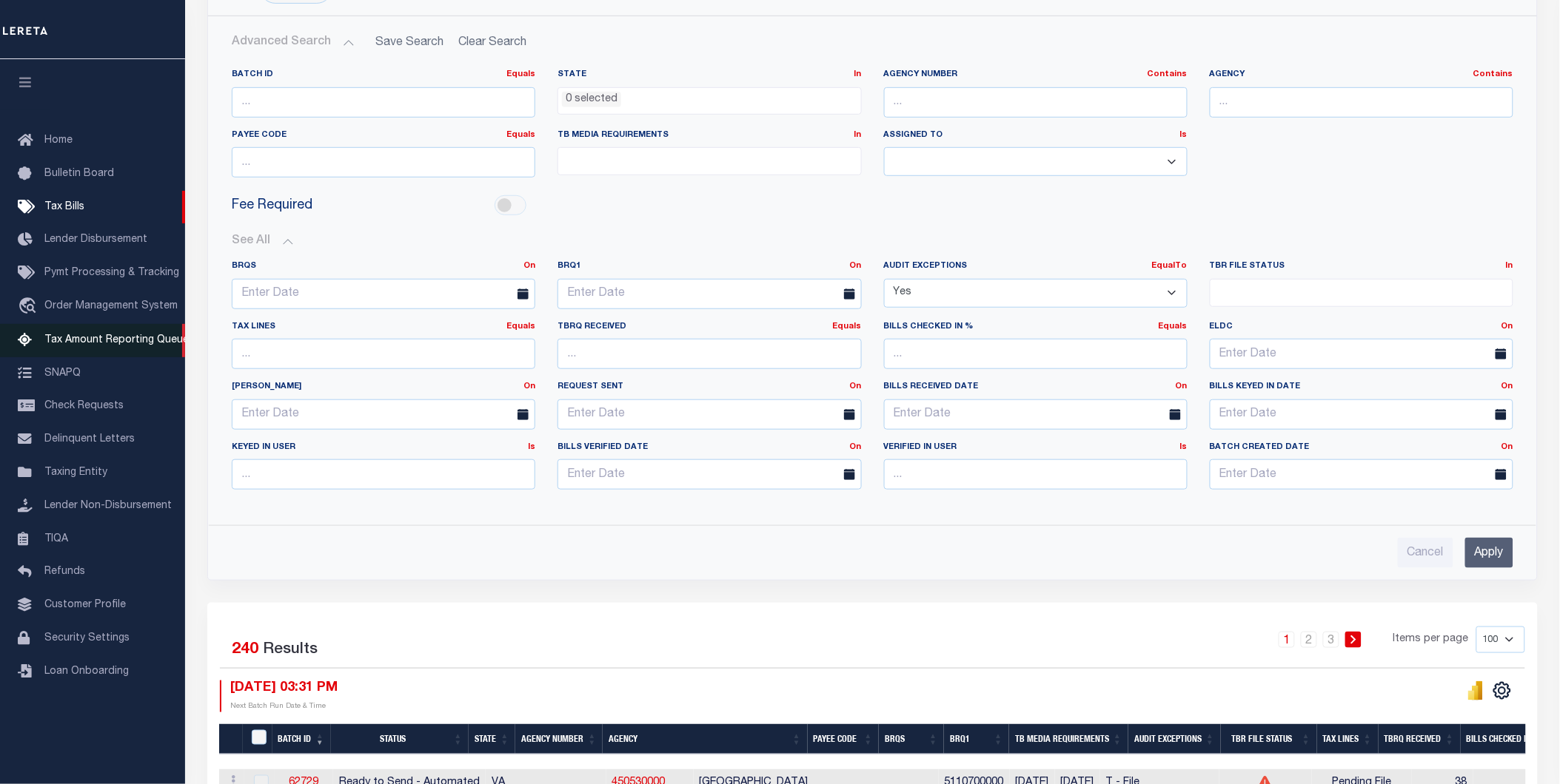
click at [117, 338] on span "Tax Amount Reporting Queue" at bounding box center [116, 340] width 144 height 10
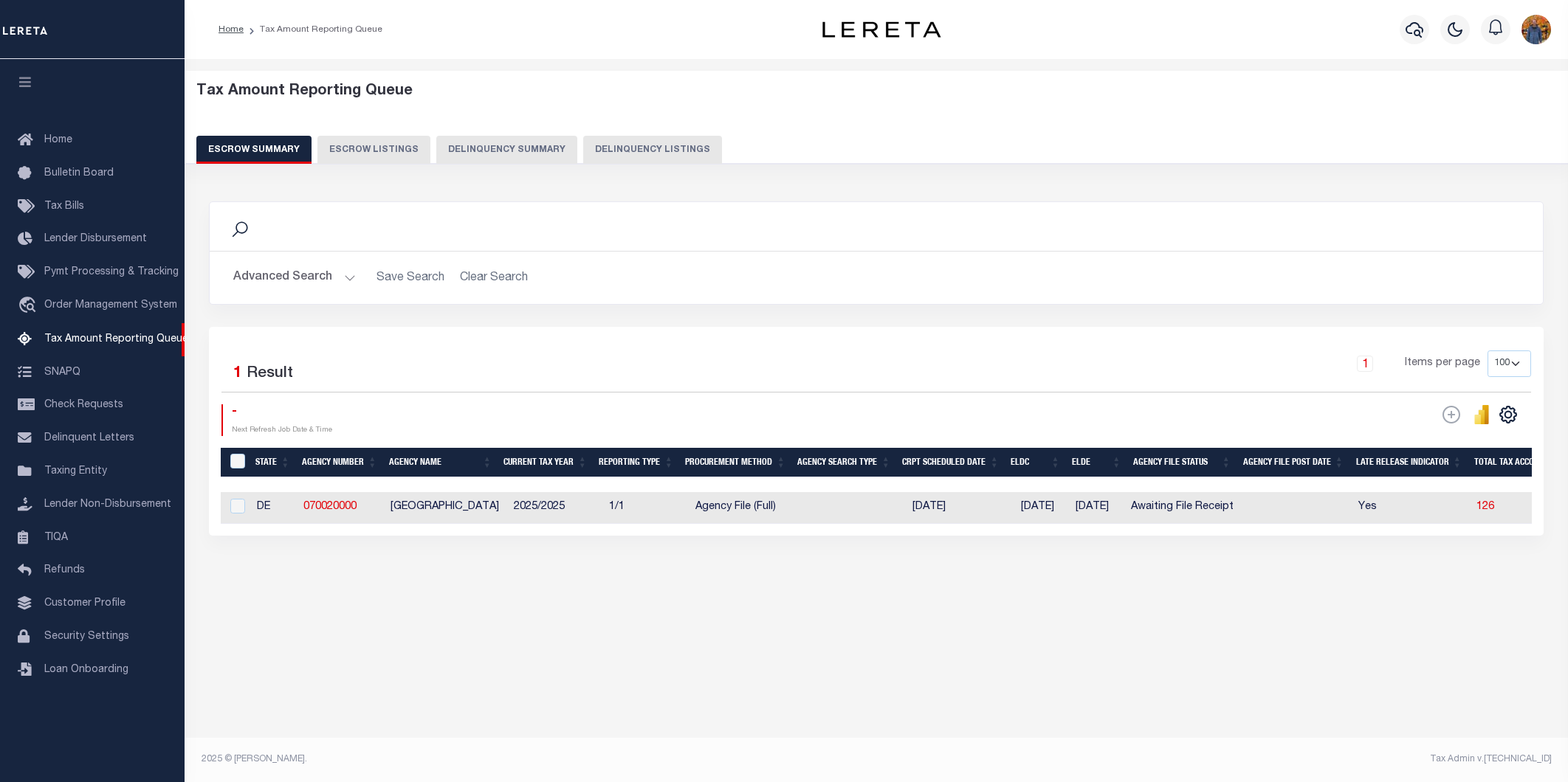
select select
select select "100"
click at [275, 277] on button "Advanced Search" at bounding box center [295, 278] width 123 height 29
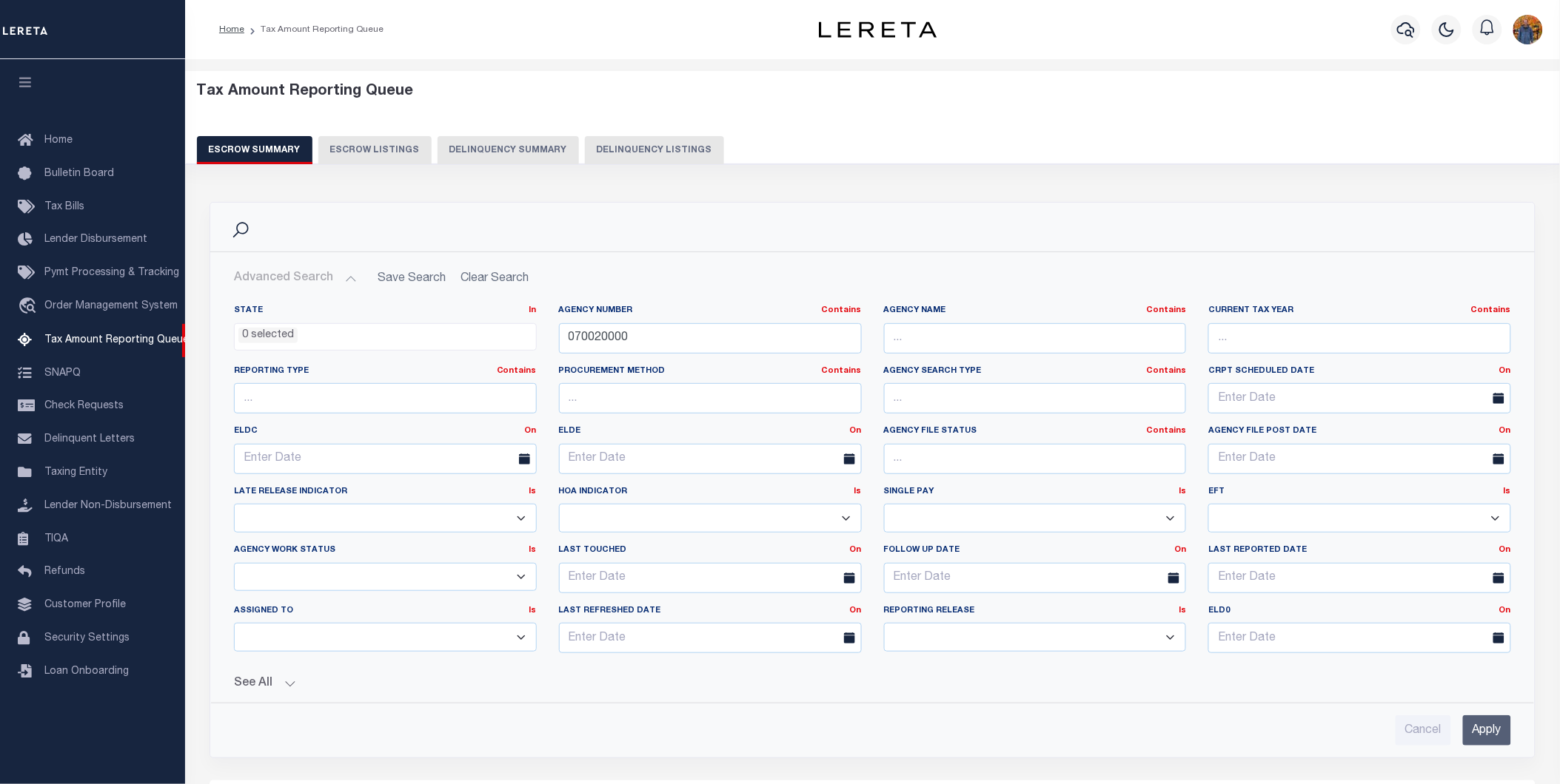
scroll to position [164, 0]
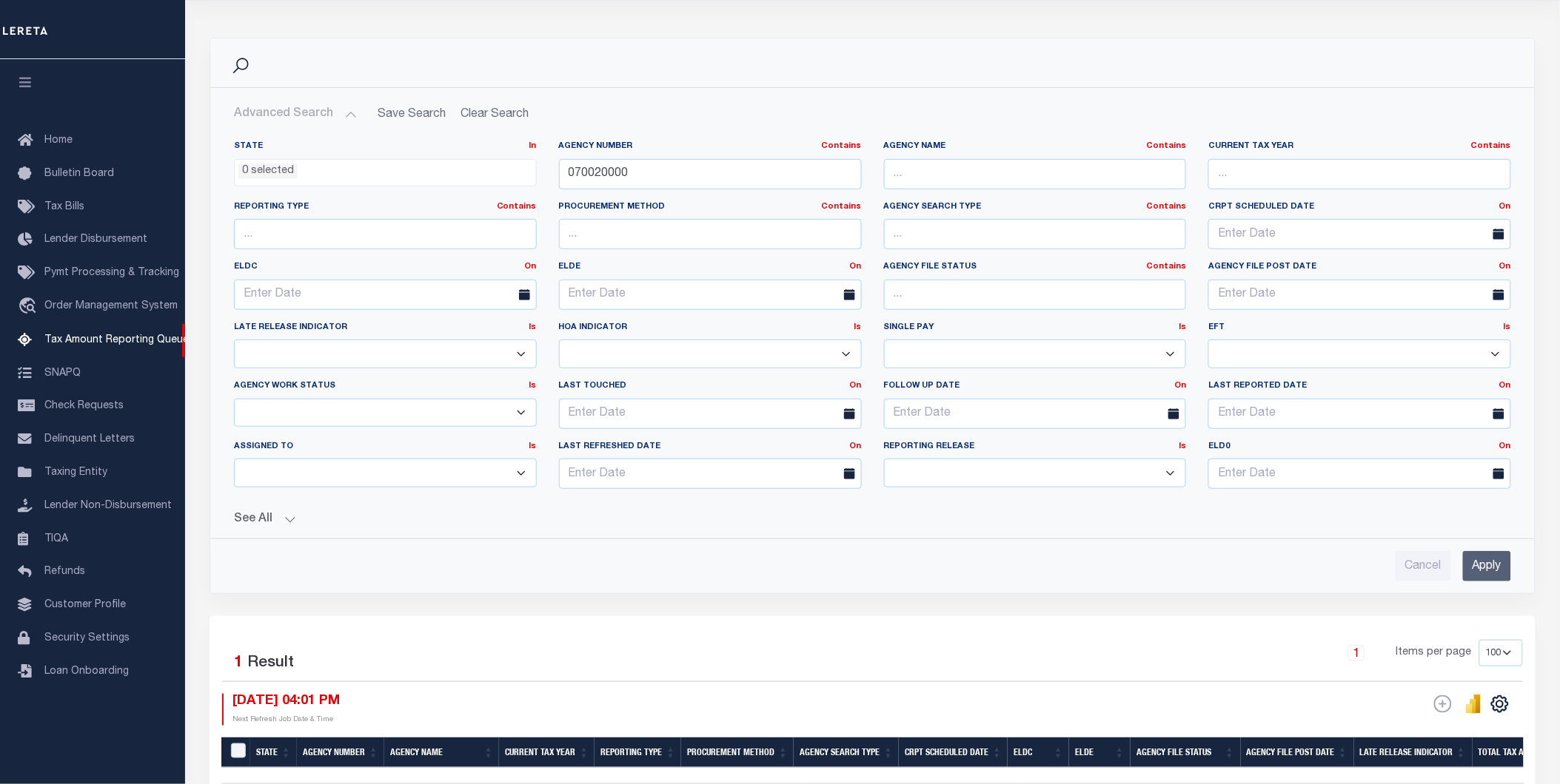
click at [286, 524] on button "See All" at bounding box center [872, 520] width 1277 height 14
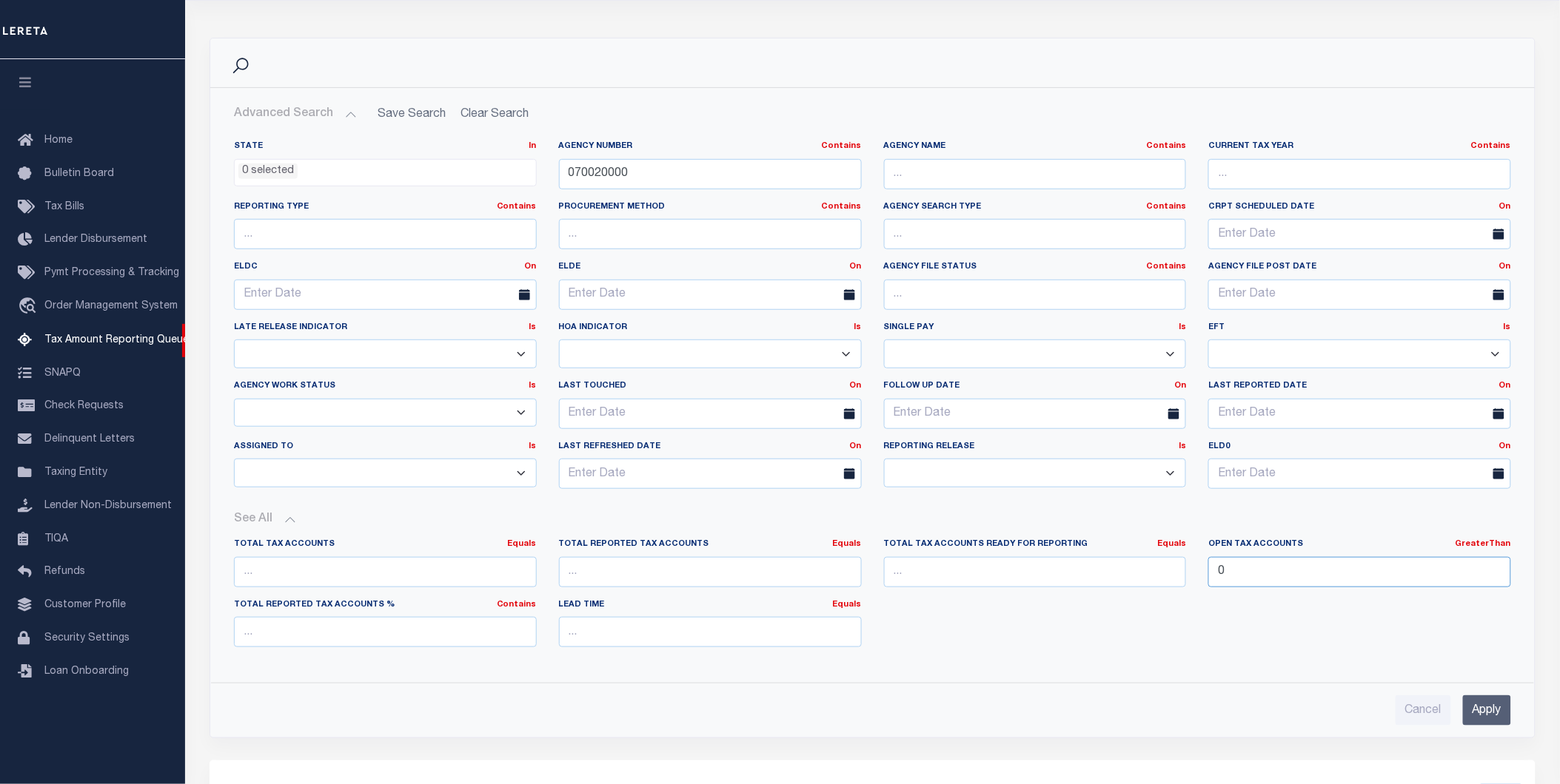
click at [1244, 561] on input "0" at bounding box center [1359, 572] width 303 height 30
click at [1506, 544] on link "GreaterThan" at bounding box center [1482, 544] width 55 height 8
click at [1436, 560] on link "Equals" at bounding box center [1429, 562] width 162 height 22
click at [1178, 544] on link "Equals" at bounding box center [1172, 544] width 29 height 8
click at [1118, 605] on link "Is [GEOGRAPHIC_DATA]" at bounding box center [1104, 605] width 162 height 22
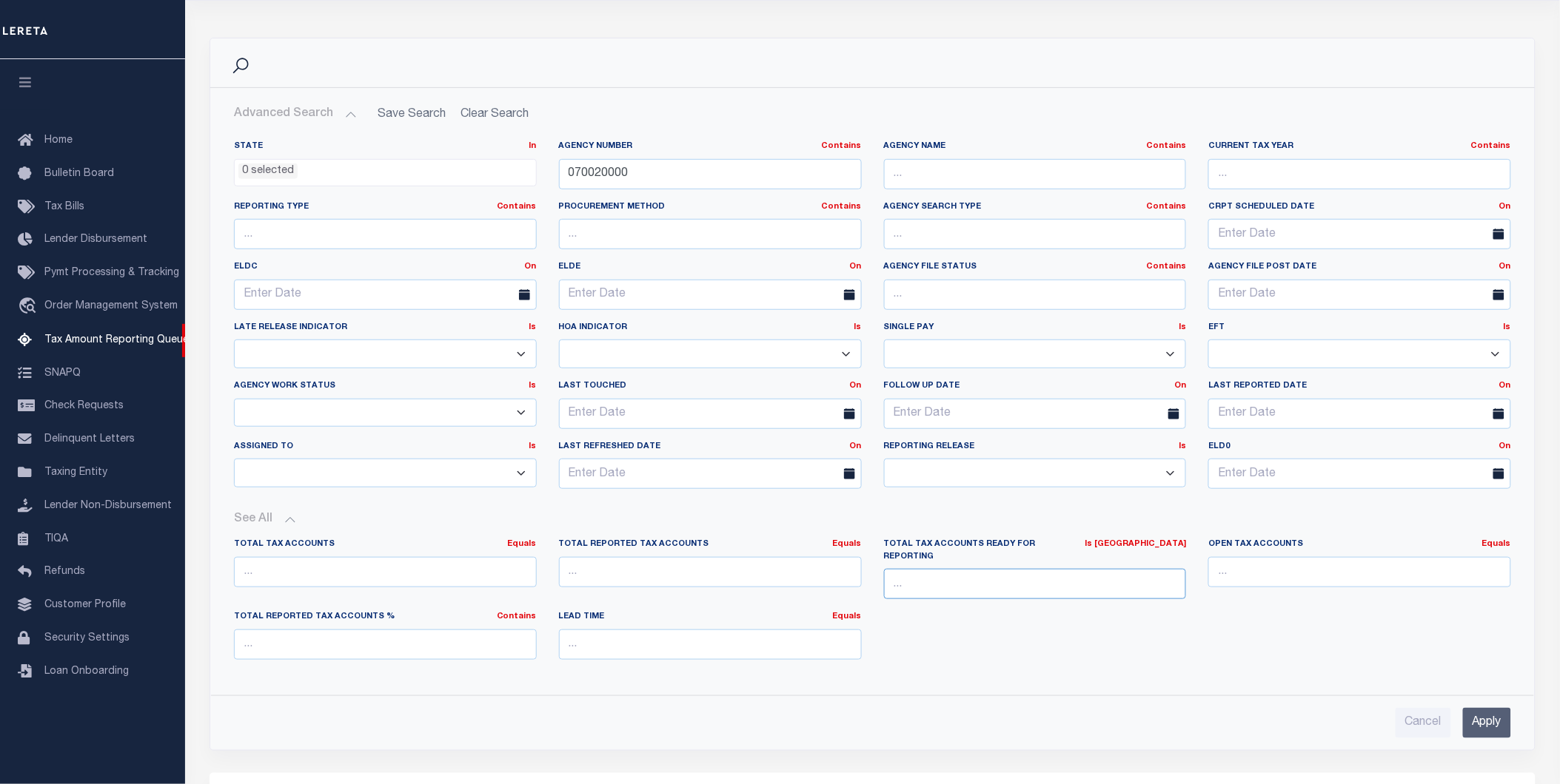
click at [1010, 576] on input "number" at bounding box center [1035, 584] width 303 height 30
click at [1495, 715] on input "Apply" at bounding box center [1486, 723] width 48 height 30
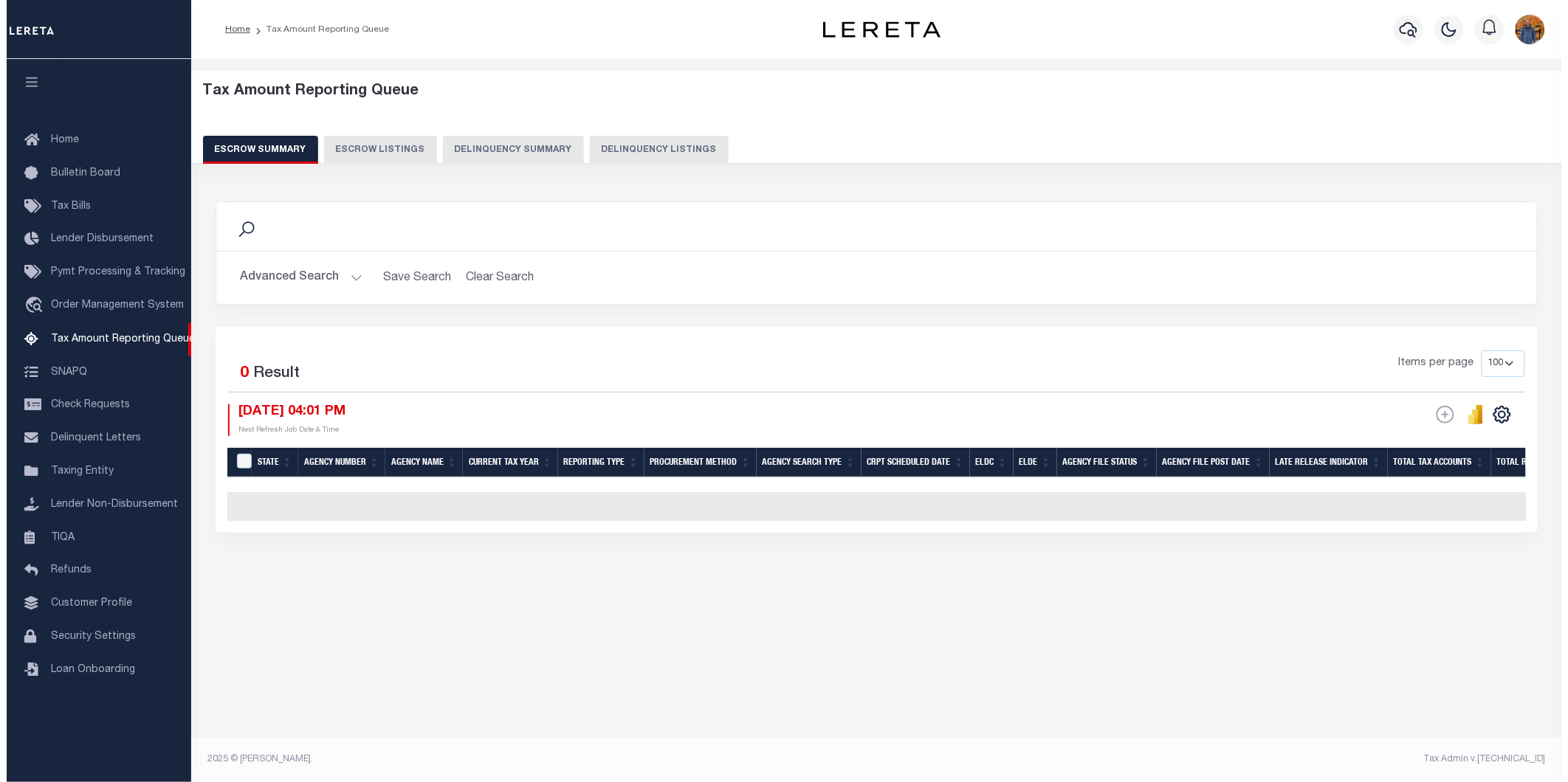
scroll to position [0, 0]
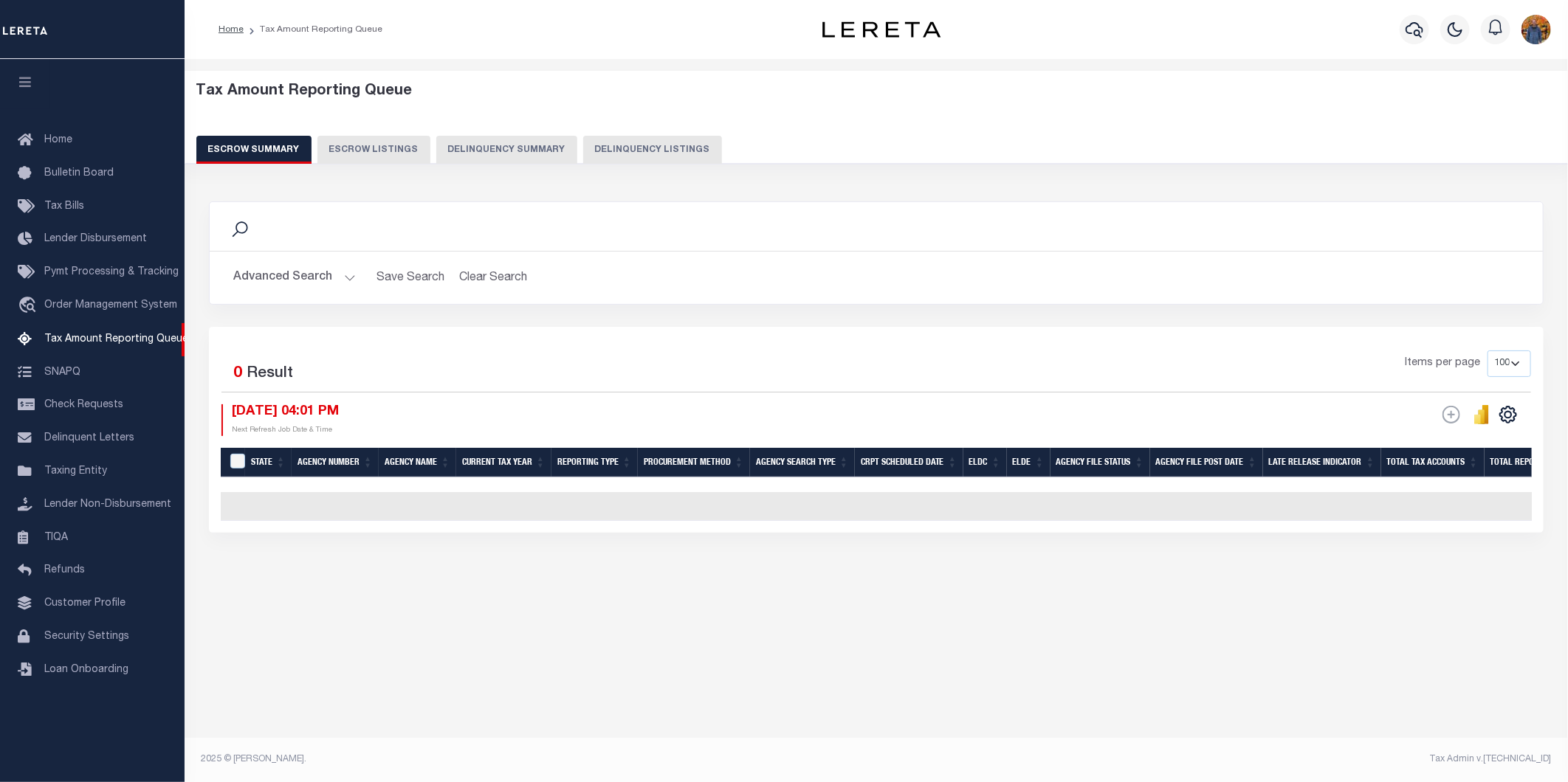
drag, startPoint x: 720, startPoint y: 520, endPoint x: 799, endPoint y: 527, distance: 79.3
click at [799, 521] on div "State Agency Number Agency Name Current Tax Year Reporting Type Procurement Met…" at bounding box center [877, 507] width 1312 height 29
drag, startPoint x: 284, startPoint y: 277, endPoint x: 290, endPoint y: 288, distance: 12.5
click at [284, 284] on button "Advanced Search" at bounding box center [295, 278] width 123 height 29
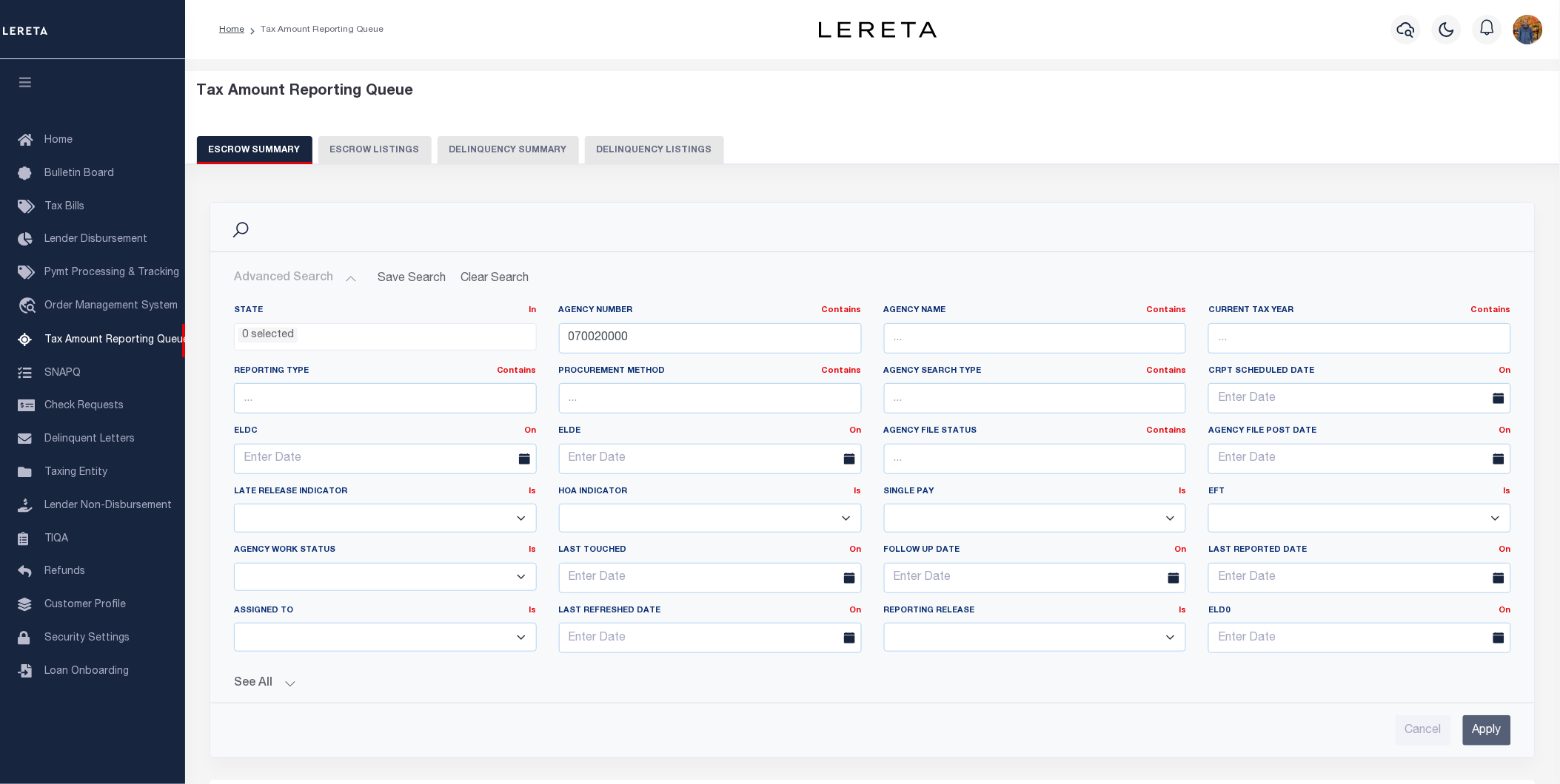
click at [242, 686] on button "See All" at bounding box center [872, 684] width 1277 height 14
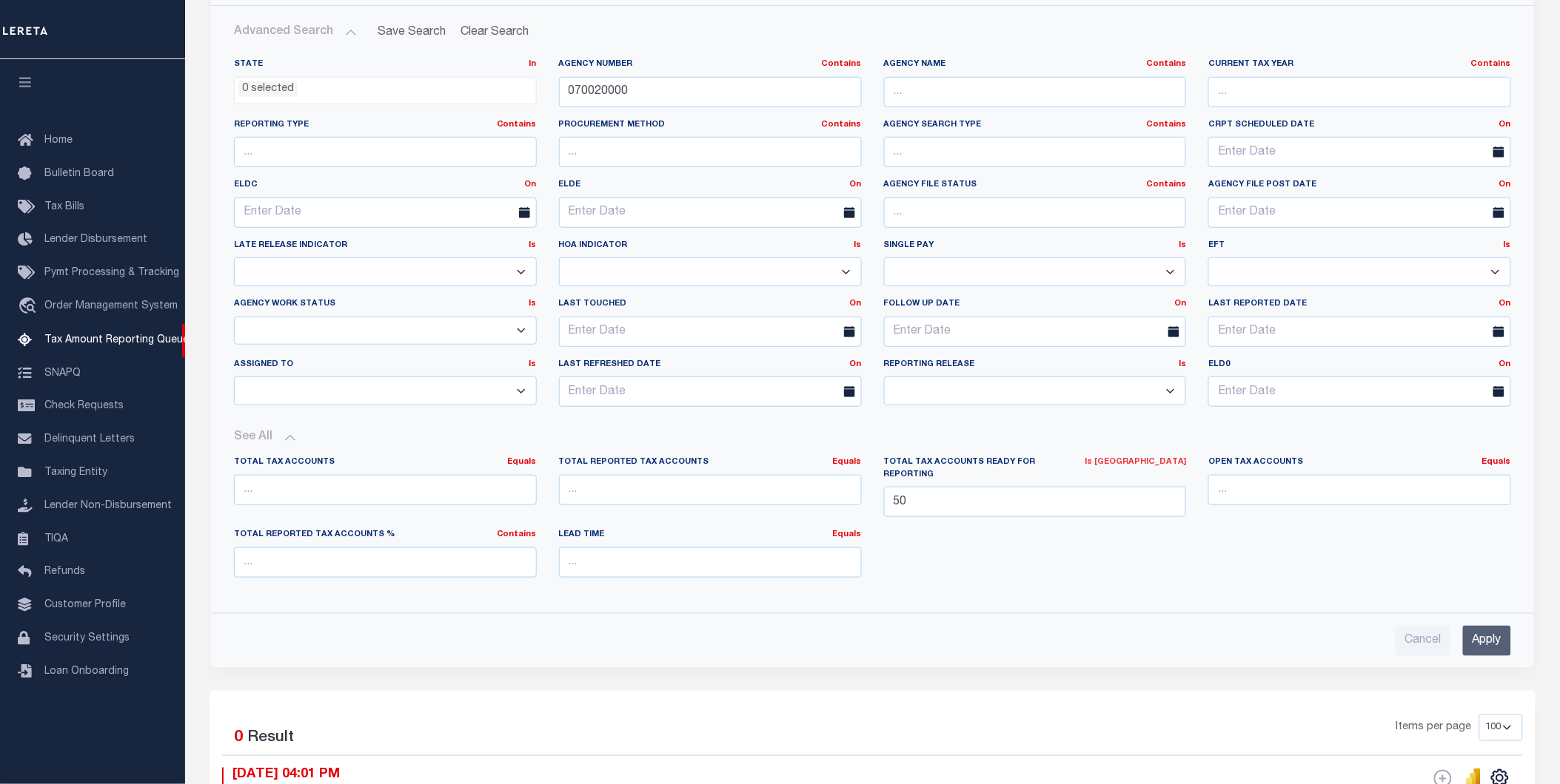
click at [1161, 466] on link "Is [GEOGRAPHIC_DATA]" at bounding box center [1135, 462] width 102 height 8
click at [1093, 488] on link "Equals" at bounding box center [1104, 480] width 162 height 22
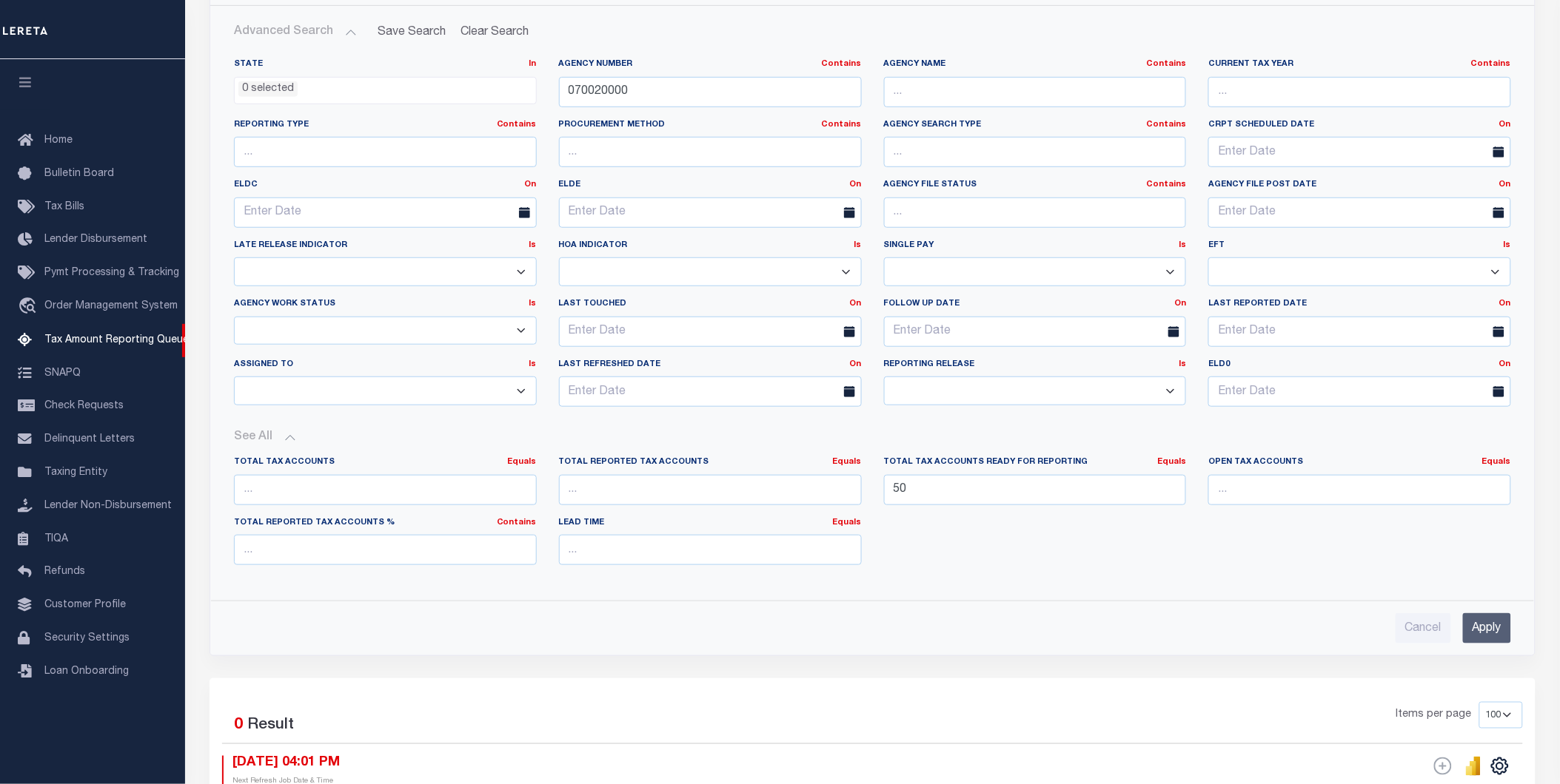
click at [1471, 638] on input "Apply" at bounding box center [1486, 629] width 48 height 30
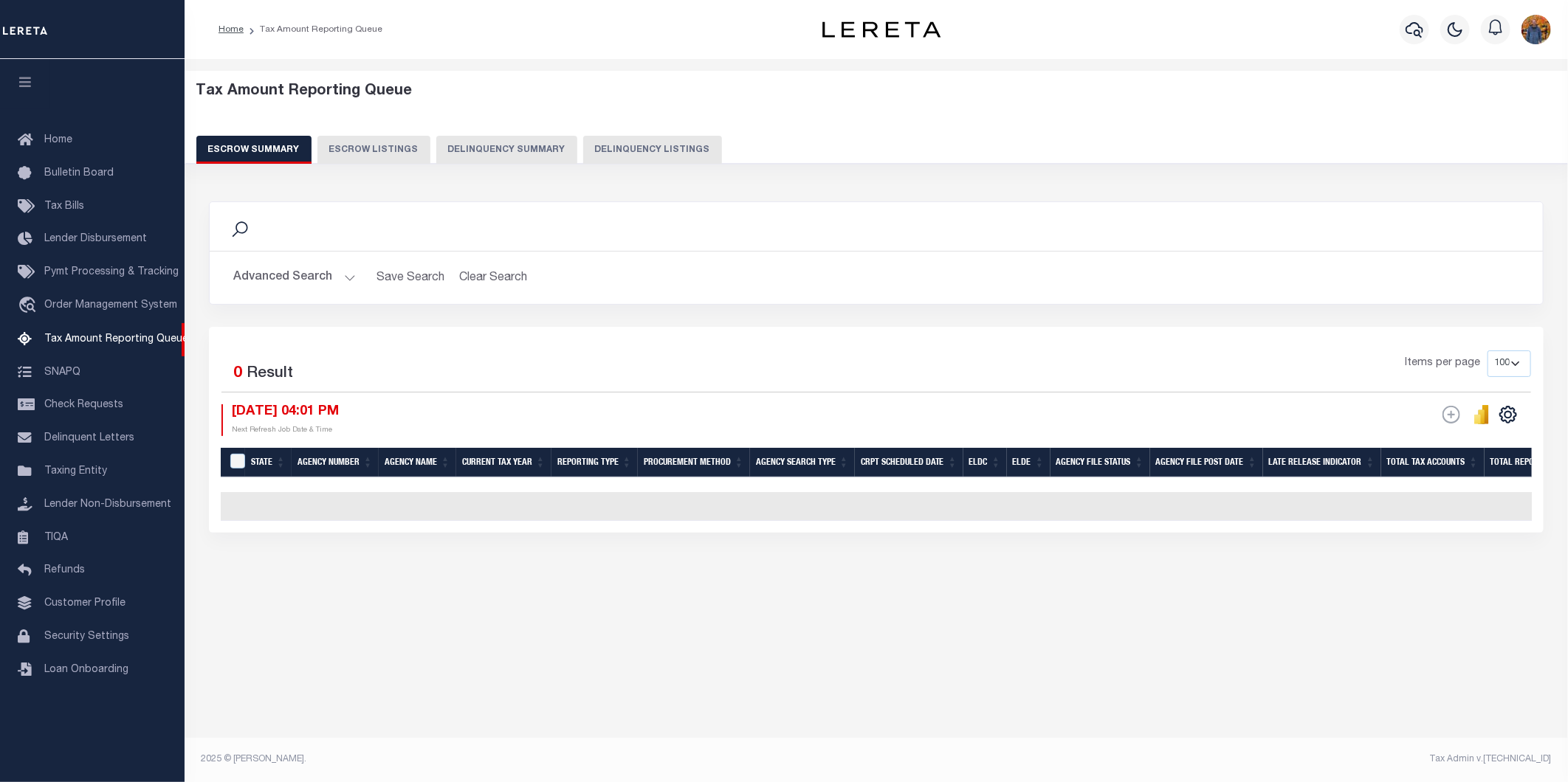
click at [264, 282] on button "Advanced Search" at bounding box center [295, 278] width 123 height 29
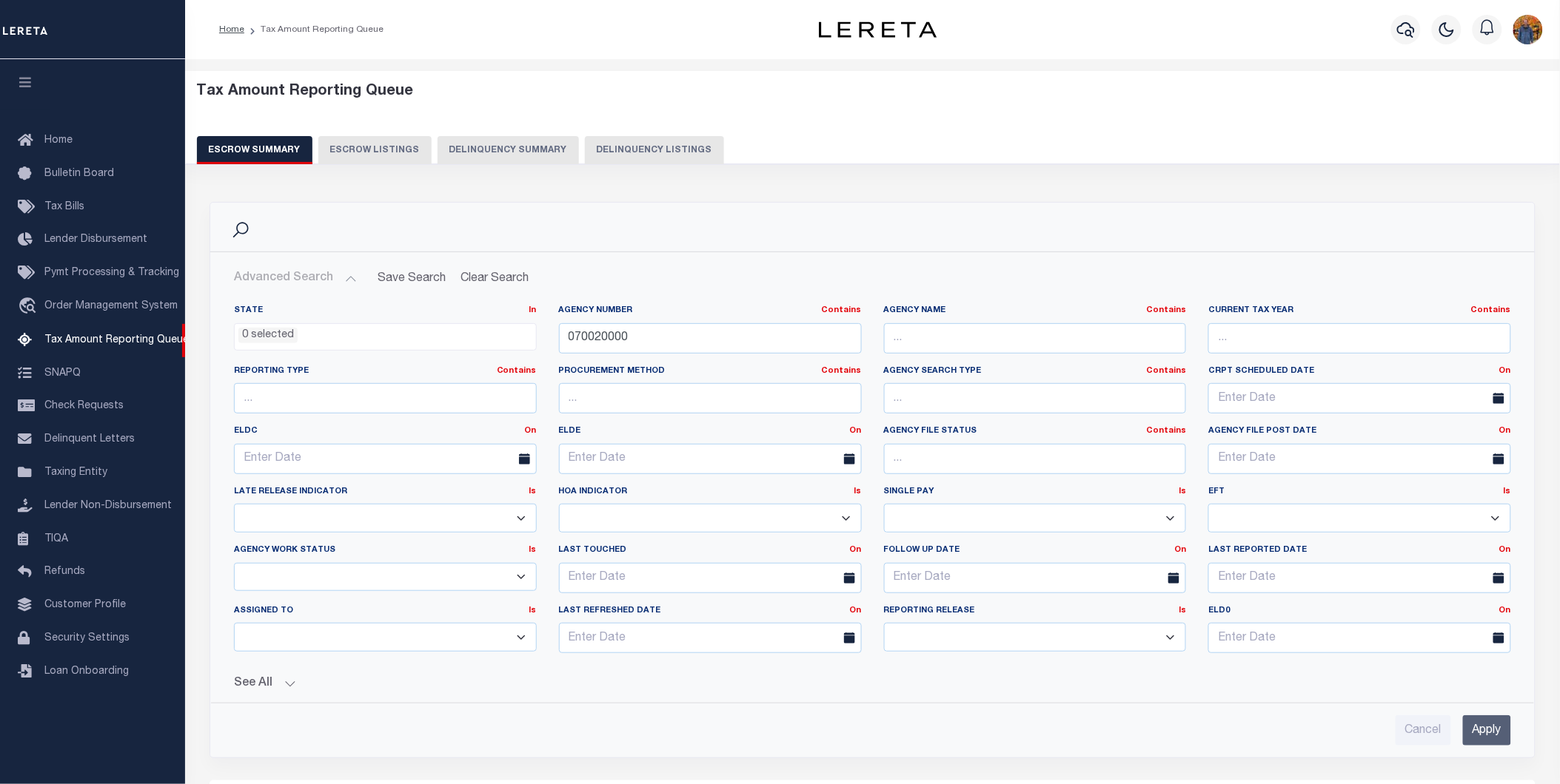
click at [250, 682] on button "See All" at bounding box center [872, 684] width 1277 height 14
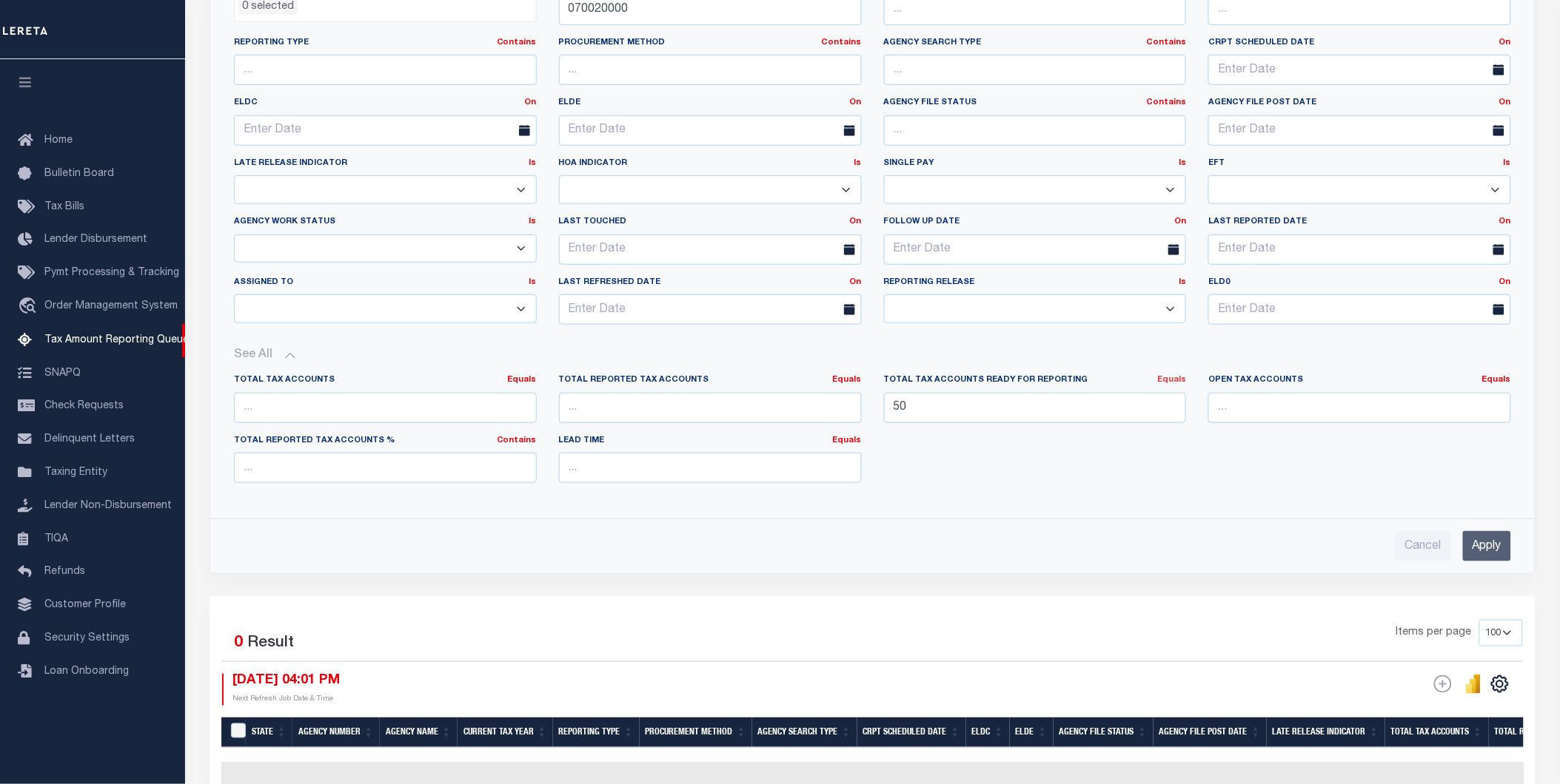
click at [1168, 383] on link "Equals" at bounding box center [1172, 380] width 29 height 8
drag, startPoint x: 901, startPoint y: 409, endPoint x: 868, endPoint y: 403, distance: 33.5
click at [868, 403] on div "Total Tax Accounts Equals Equals Is Not Equal To Is Greater Than Is Less Than T…" at bounding box center [872, 434] width 1299 height 121
type input "40"
drag, startPoint x: 848, startPoint y: 407, endPoint x: 1289, endPoint y: 462, distance: 444.4
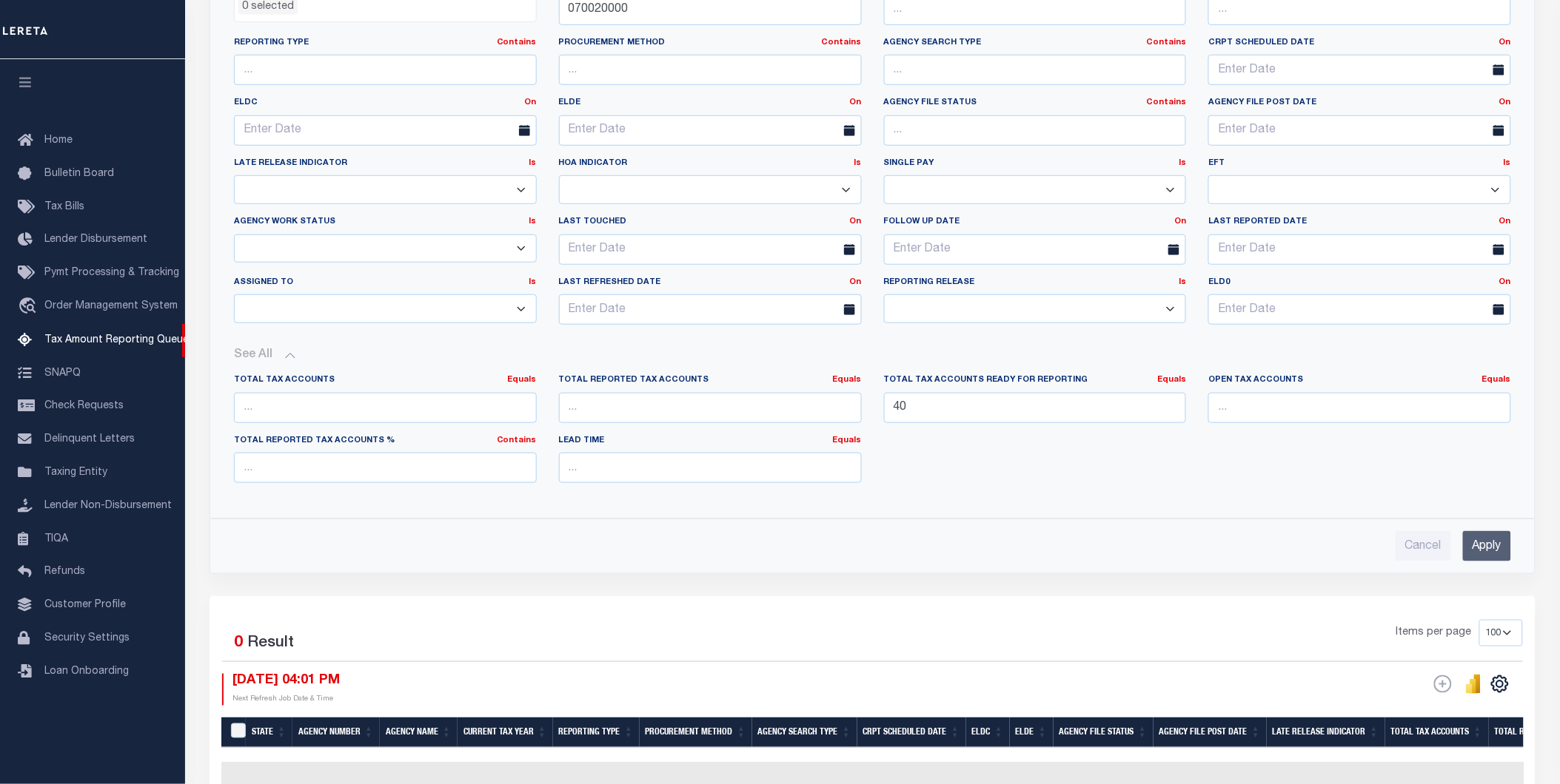
click at [1289, 459] on div "Total Tax Accounts Equals Equals Is Not Equal To Is Greater Than Is Less Than T…" at bounding box center [872, 434] width 1299 height 121
click at [1356, 494] on div "Total Tax Accounts Equals Equals Is Not Equal To Is Greater Than Is Less Than T…" at bounding box center [872, 434] width 1299 height 121
click at [1494, 546] on input "Apply" at bounding box center [1486, 546] width 48 height 30
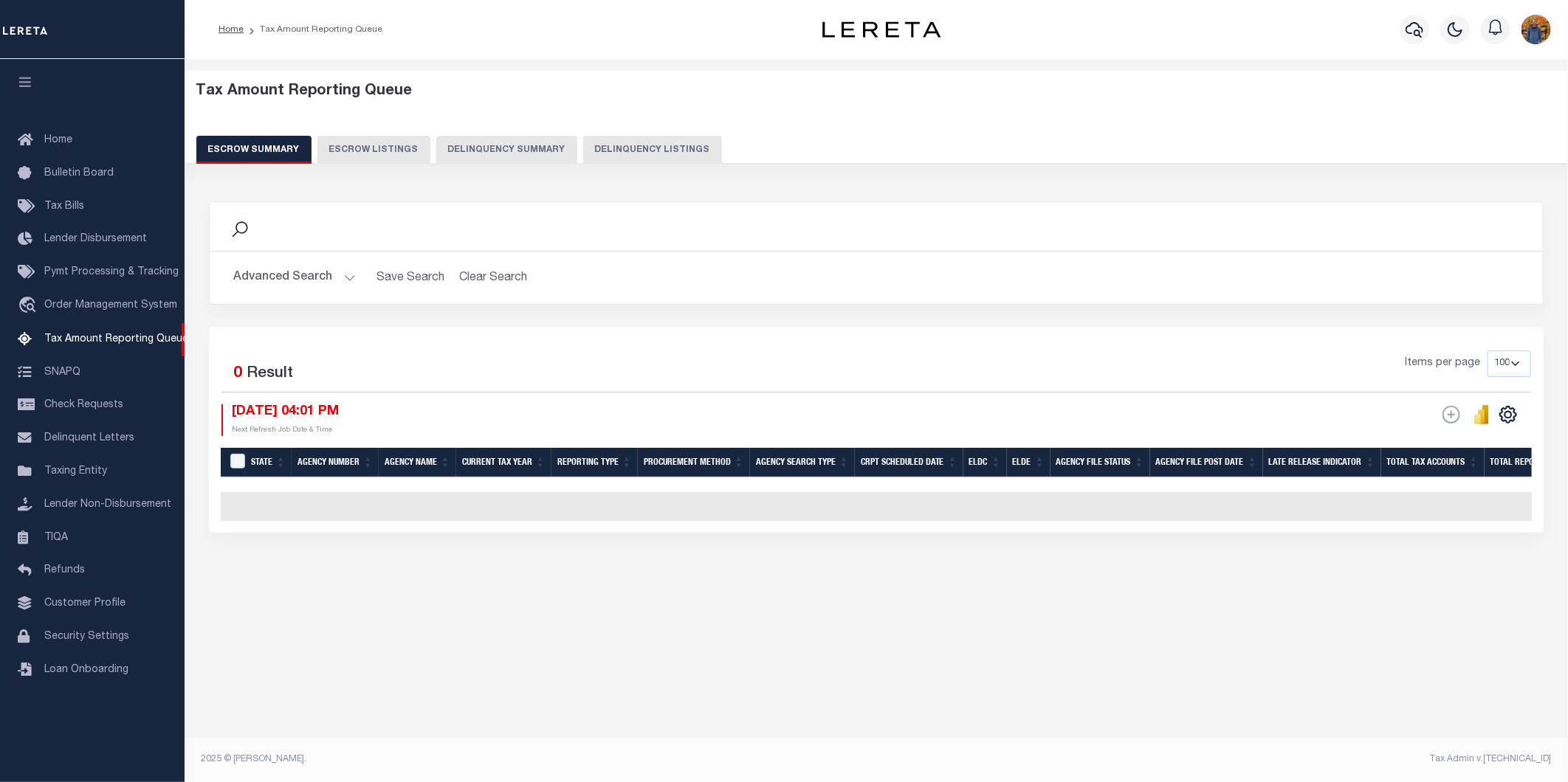
click at [374, 148] on button "Escrow Listings" at bounding box center [374, 149] width 113 height 28
select select "100"
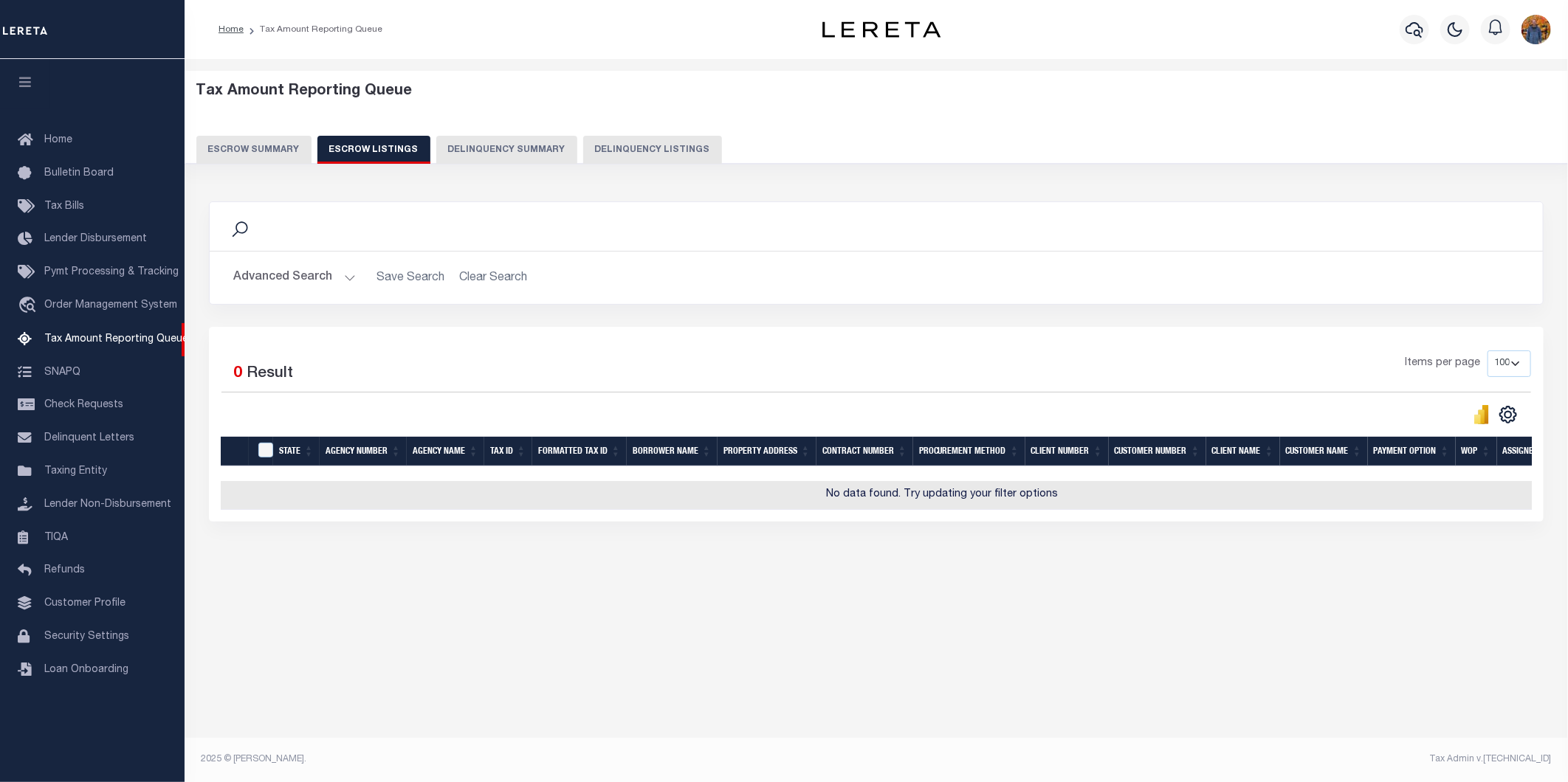
click at [280, 286] on button "Advanced Search" at bounding box center [295, 278] width 123 height 29
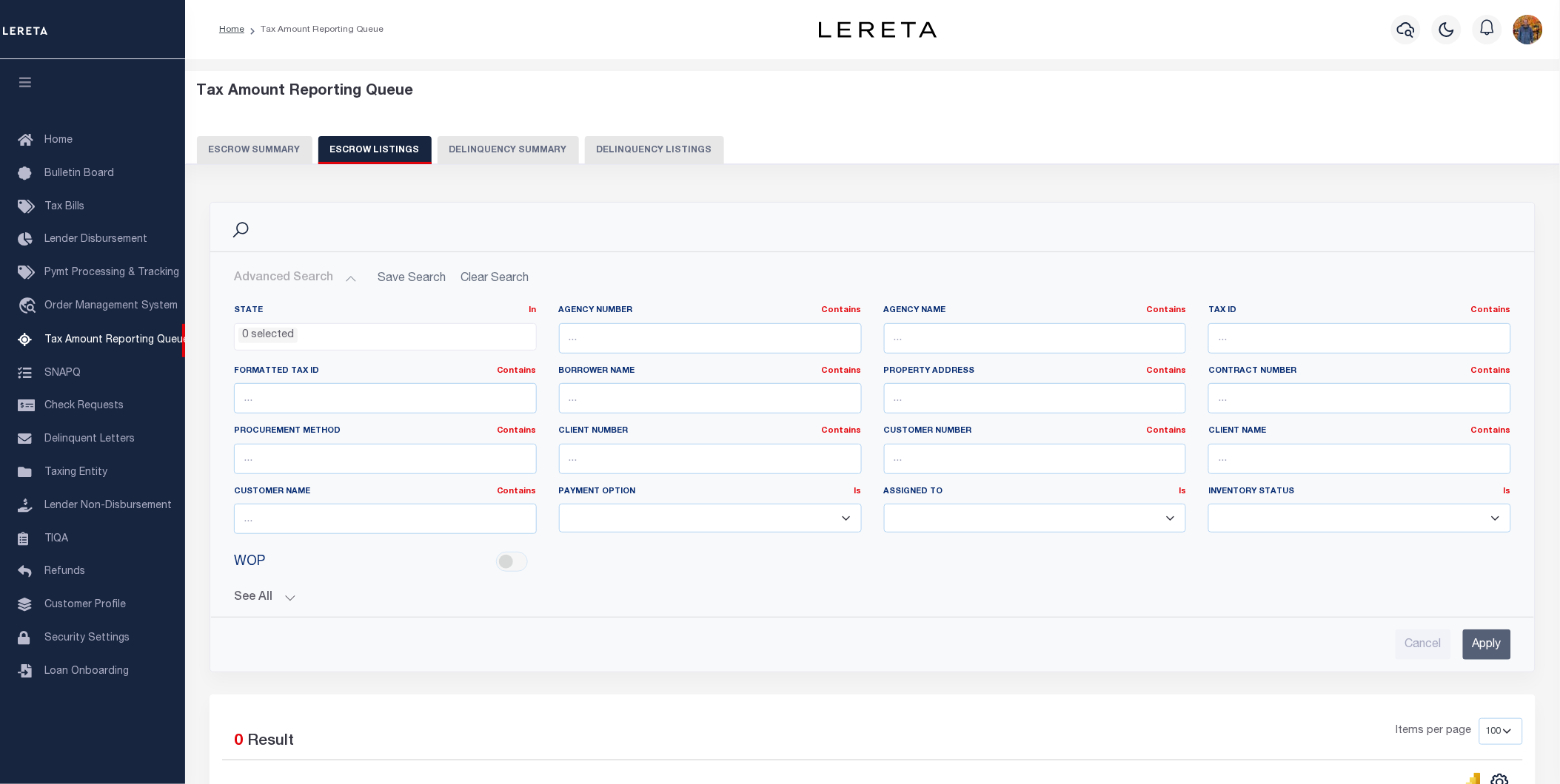
click at [774, 89] on h5 "Tax Amount Reporting Queue" at bounding box center [872, 92] width 1352 height 18
select select
select select "100"
click at [64, 202] on span "Tax Bills" at bounding box center [64, 206] width 40 height 10
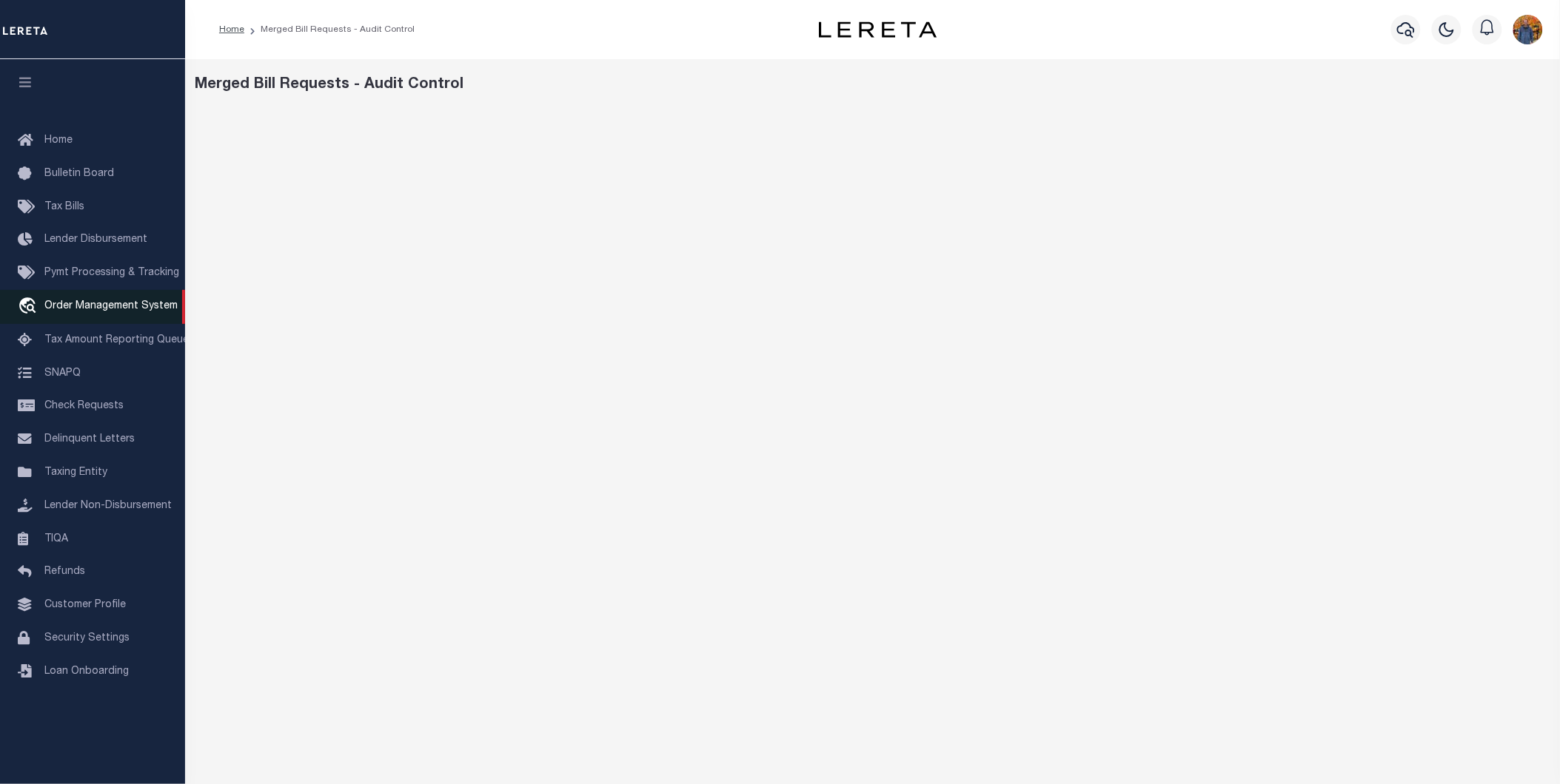
click at [83, 301] on span "Order Management System" at bounding box center [110, 306] width 133 height 10
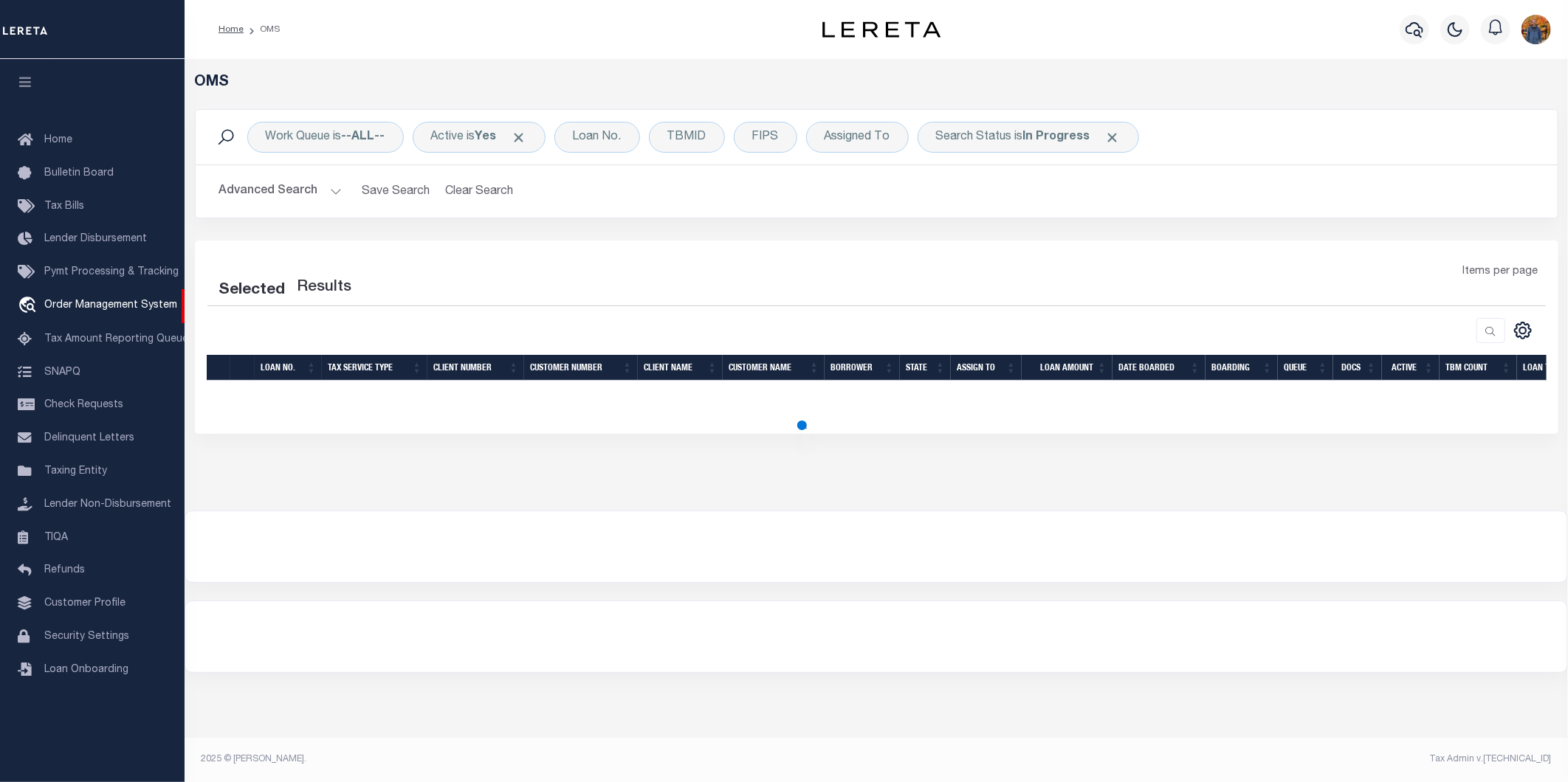
select select "200"
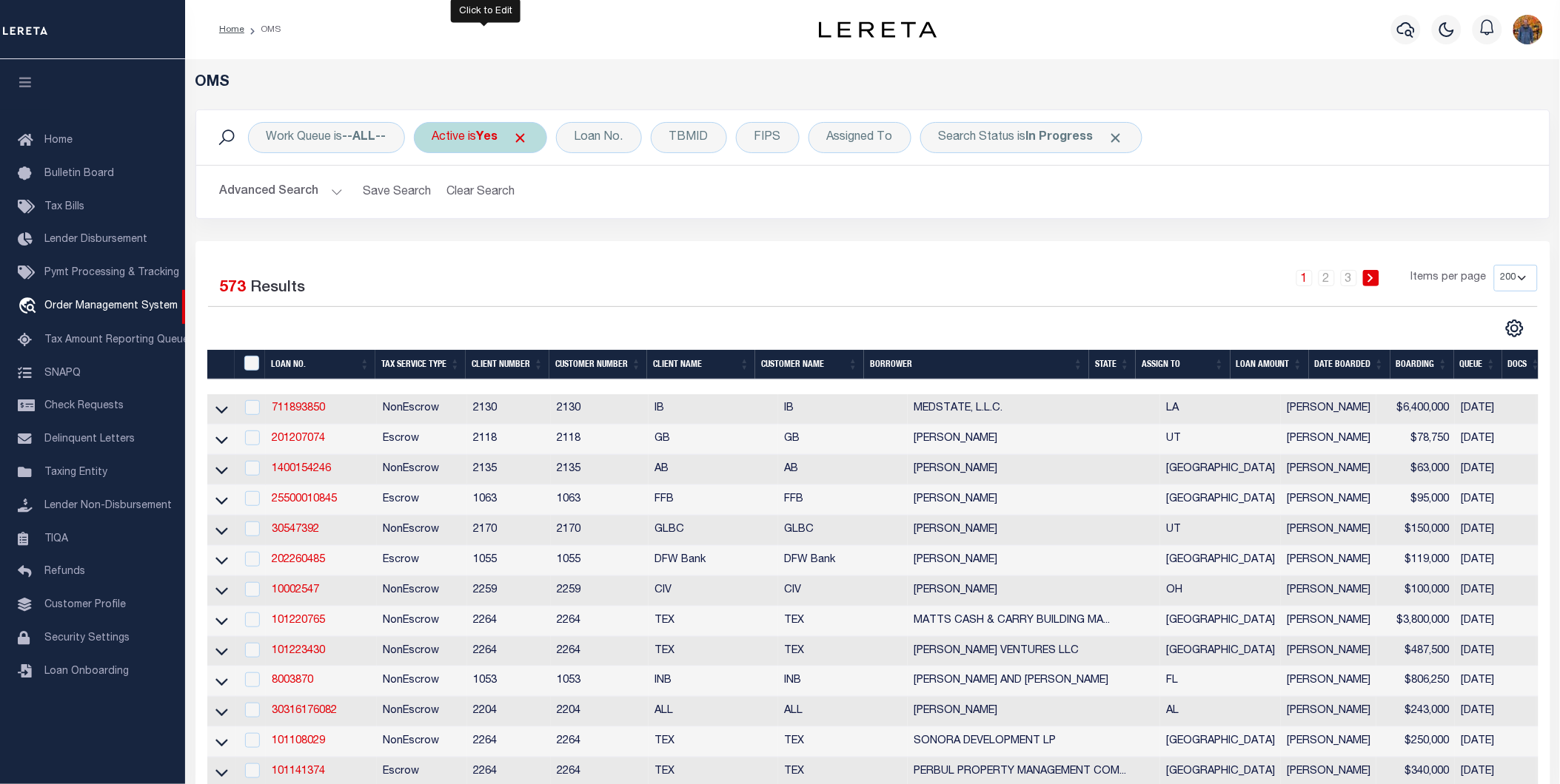
click at [540, 135] on div "Active is Yes" at bounding box center [480, 138] width 133 height 31
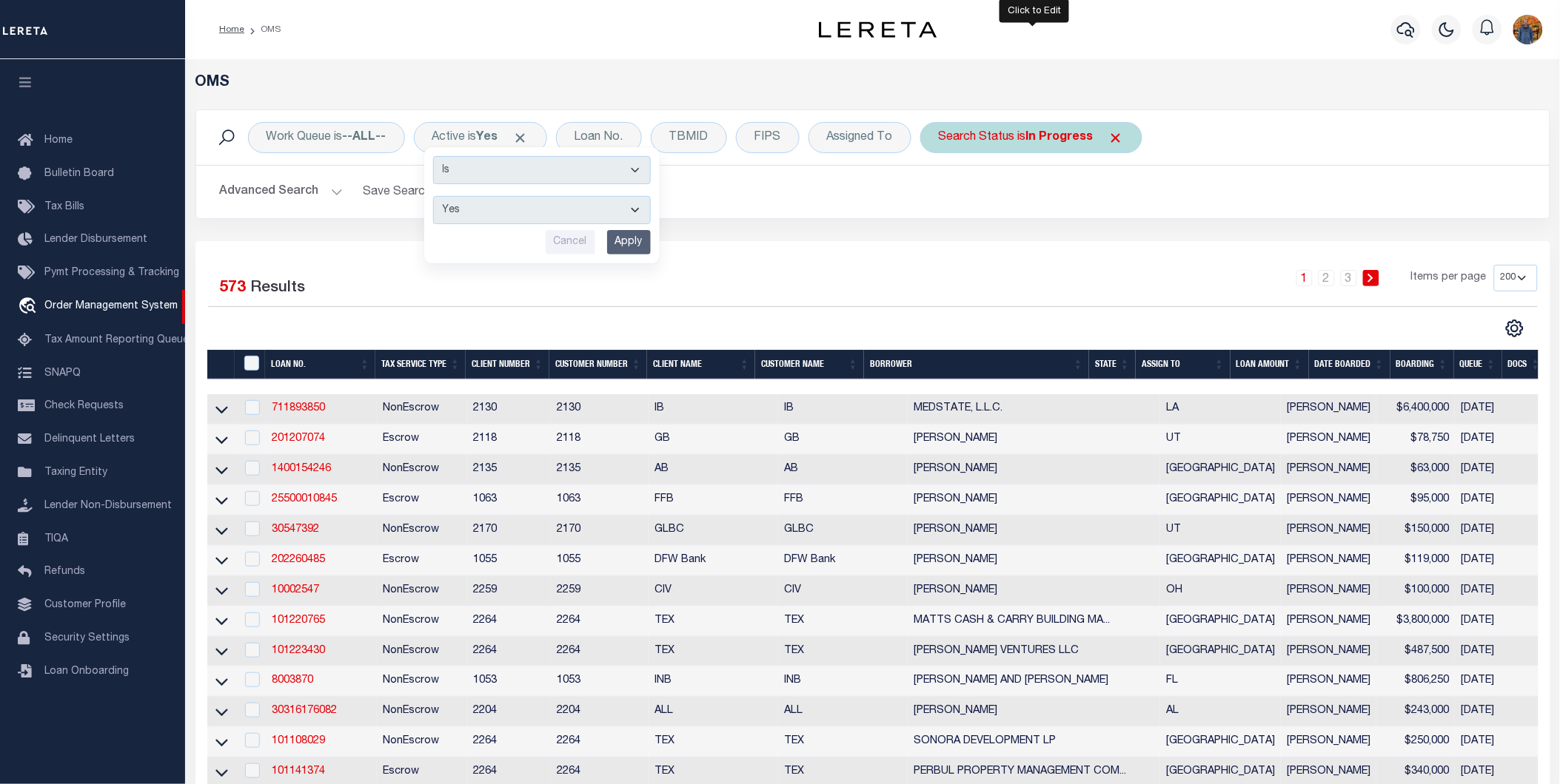
click at [1130, 135] on div "Search Status is In Progress" at bounding box center [1031, 138] width 222 height 31
select select "IP"
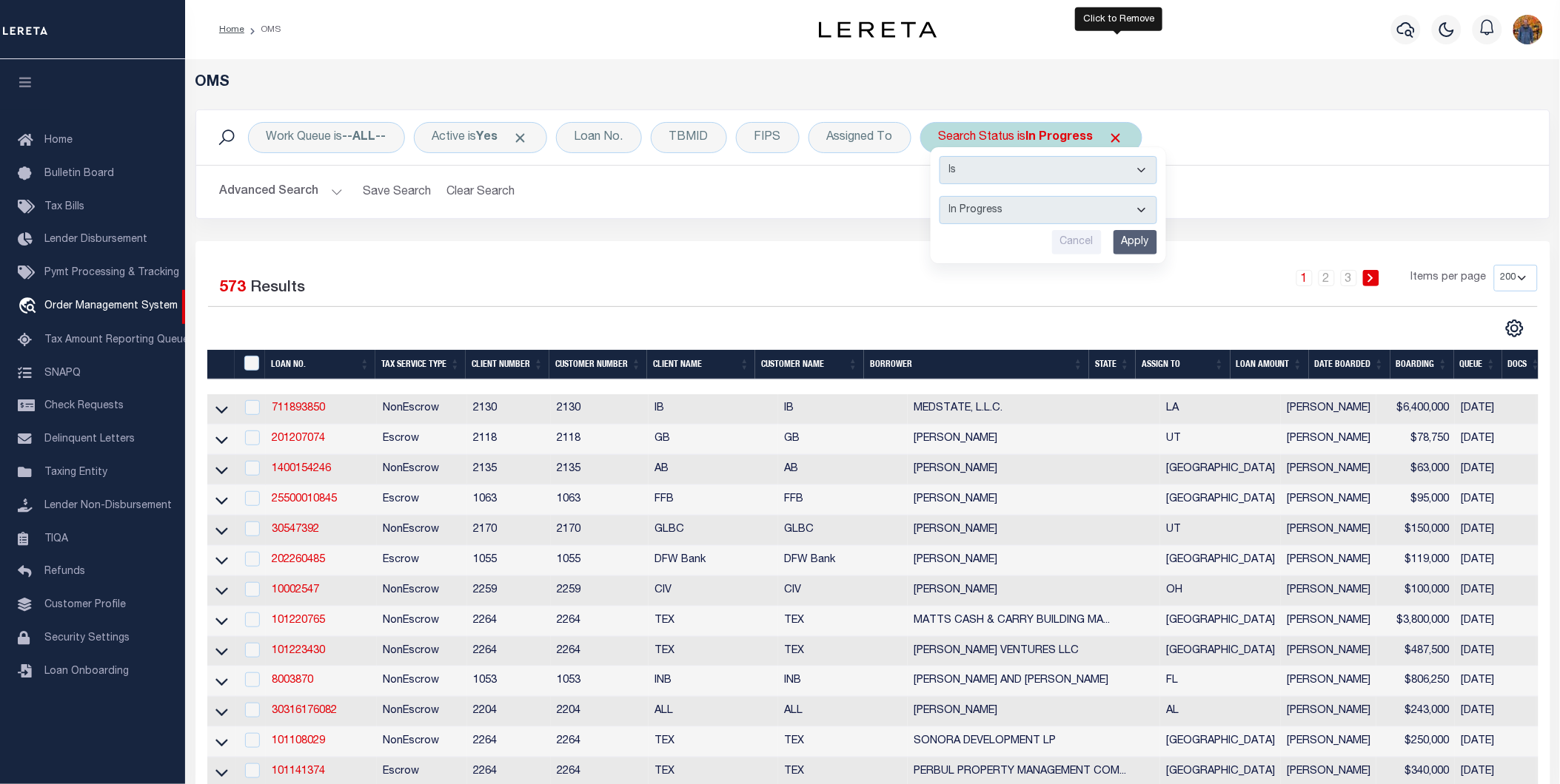
click at [1119, 137] on span "Click to Remove" at bounding box center [1115, 138] width 15 height 15
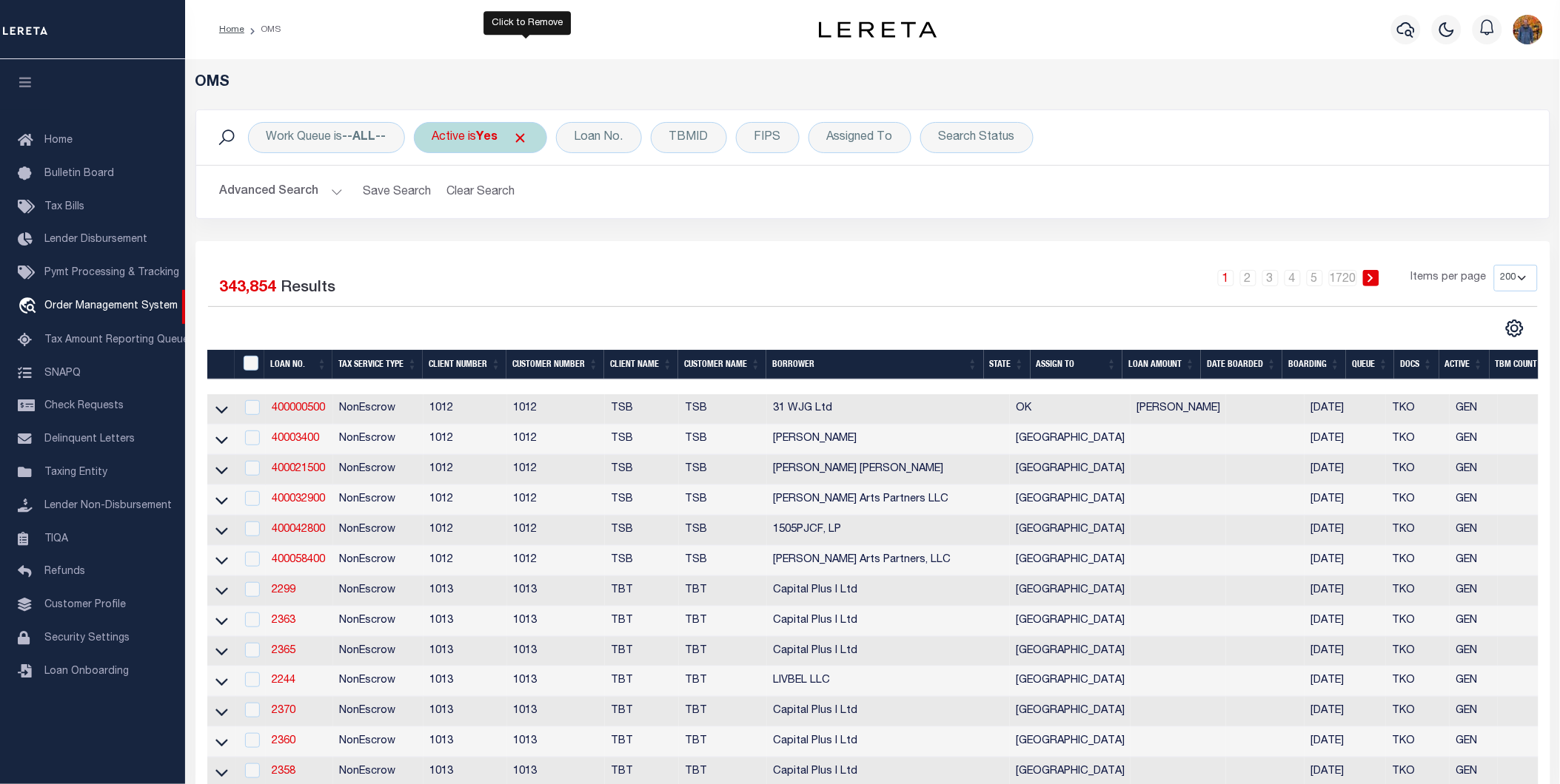
click at [527, 134] on span "Click to Remove" at bounding box center [520, 138] width 15 height 15
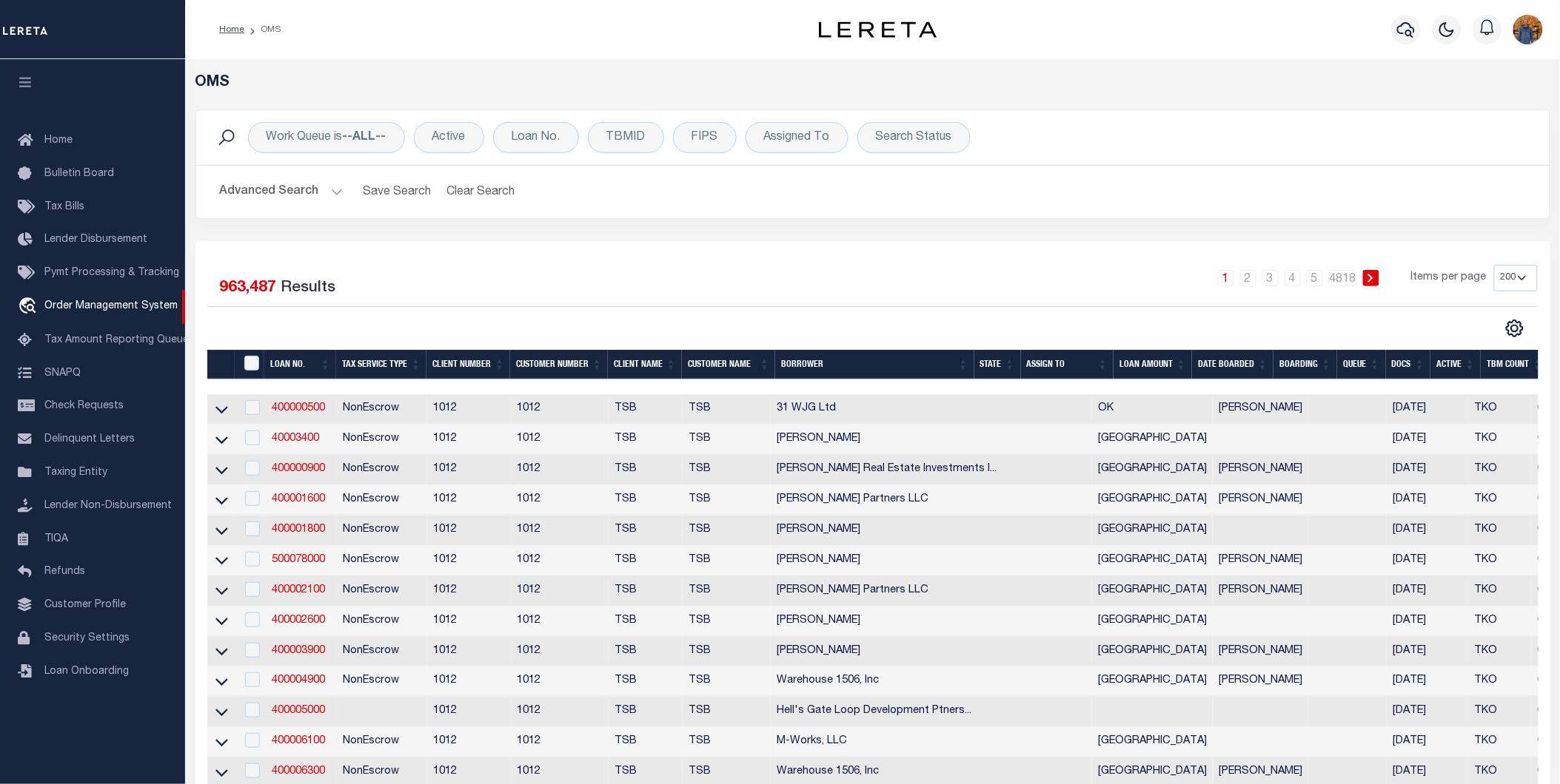
click at [287, 191] on button "Advanced Search" at bounding box center [282, 192] width 123 height 29
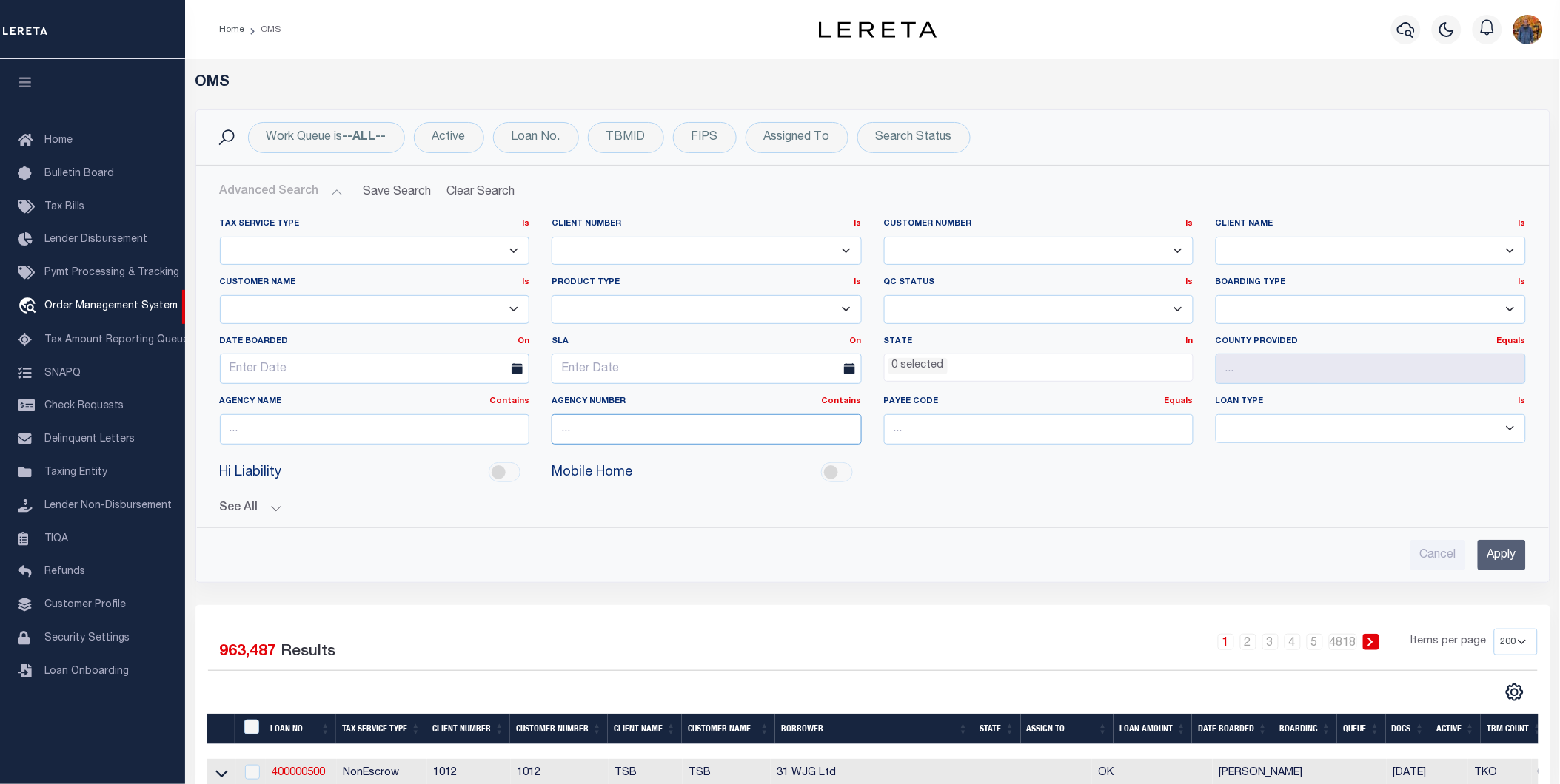
click at [586, 432] on input "text" at bounding box center [707, 430] width 311 height 30
paste input "010050000"
type input "010050000"
click at [1511, 555] on input "Apply" at bounding box center [1502, 555] width 48 height 30
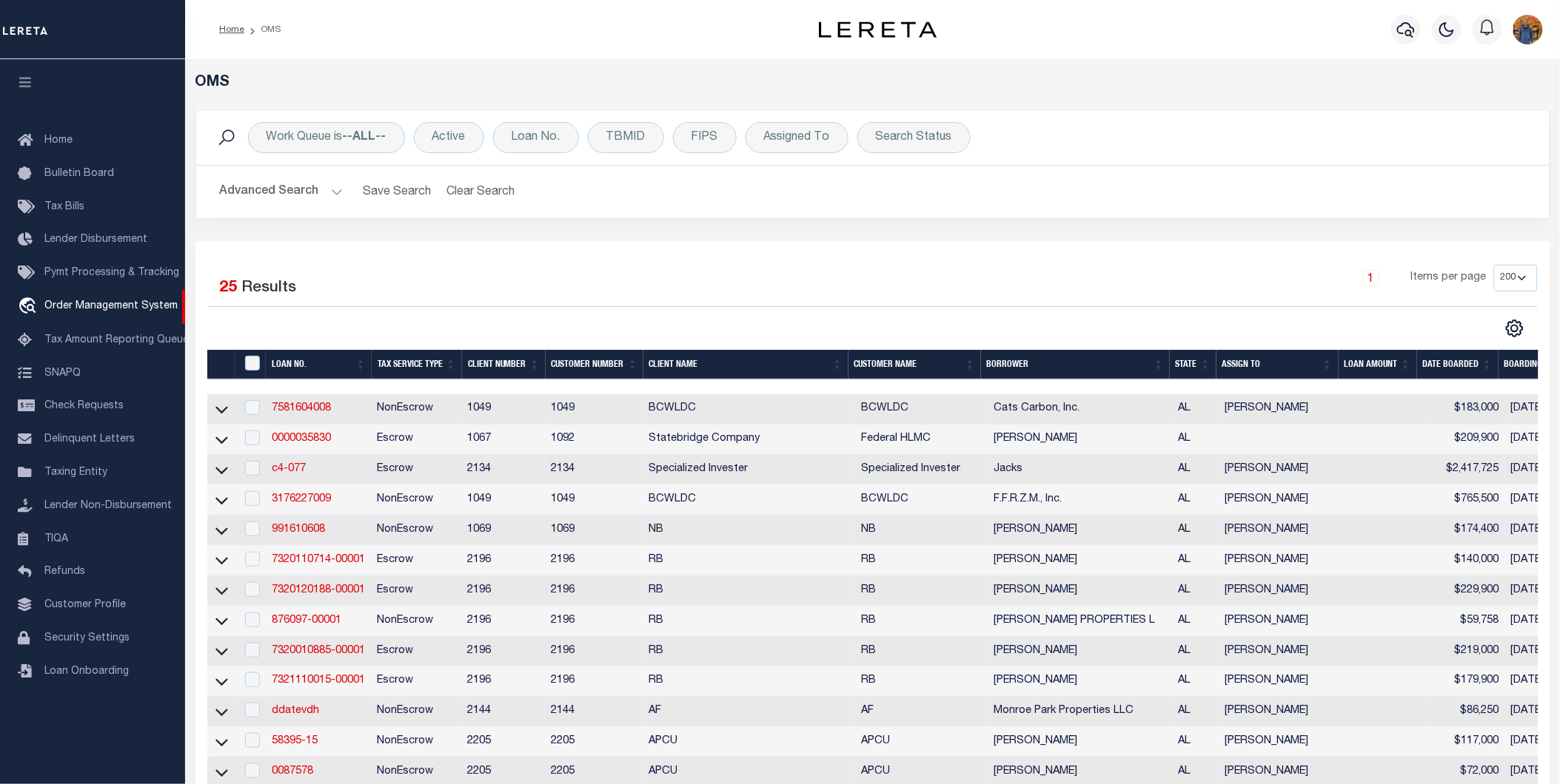
click at [277, 191] on button "Advanced Search" at bounding box center [282, 192] width 123 height 29
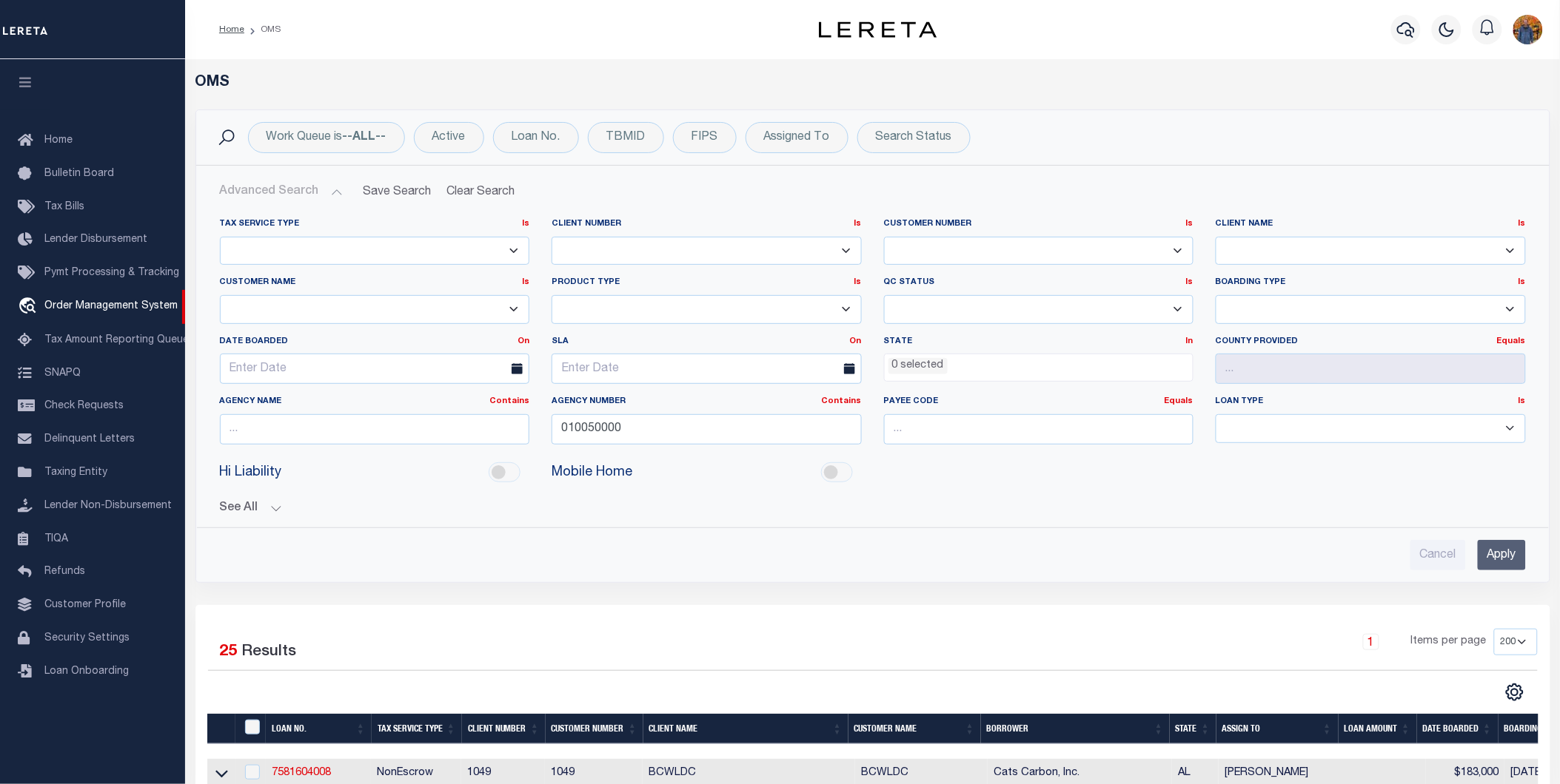
click at [639, 241] on select "1011 1012 1013 1014 101814 101862 1019 1042 1049 1052 1053 1055 1058 1061 1063 …" at bounding box center [707, 251] width 311 height 29
click at [604, 254] on select "1011 1012 1013 1014 101814 101862 1019 1042 1049 1052 1053 1055 1058 1061 1063 …" at bounding box center [707, 251] width 311 height 29
select select "2198"
click at [551, 237] on select "1011 1012 1013 1014 101814 101862 1019 1042 1049 1052 1053 1055 1058 1061 1063 …" at bounding box center [707, 251] width 311 height 29
click at [1495, 550] on input "Apply" at bounding box center [1502, 555] width 48 height 30
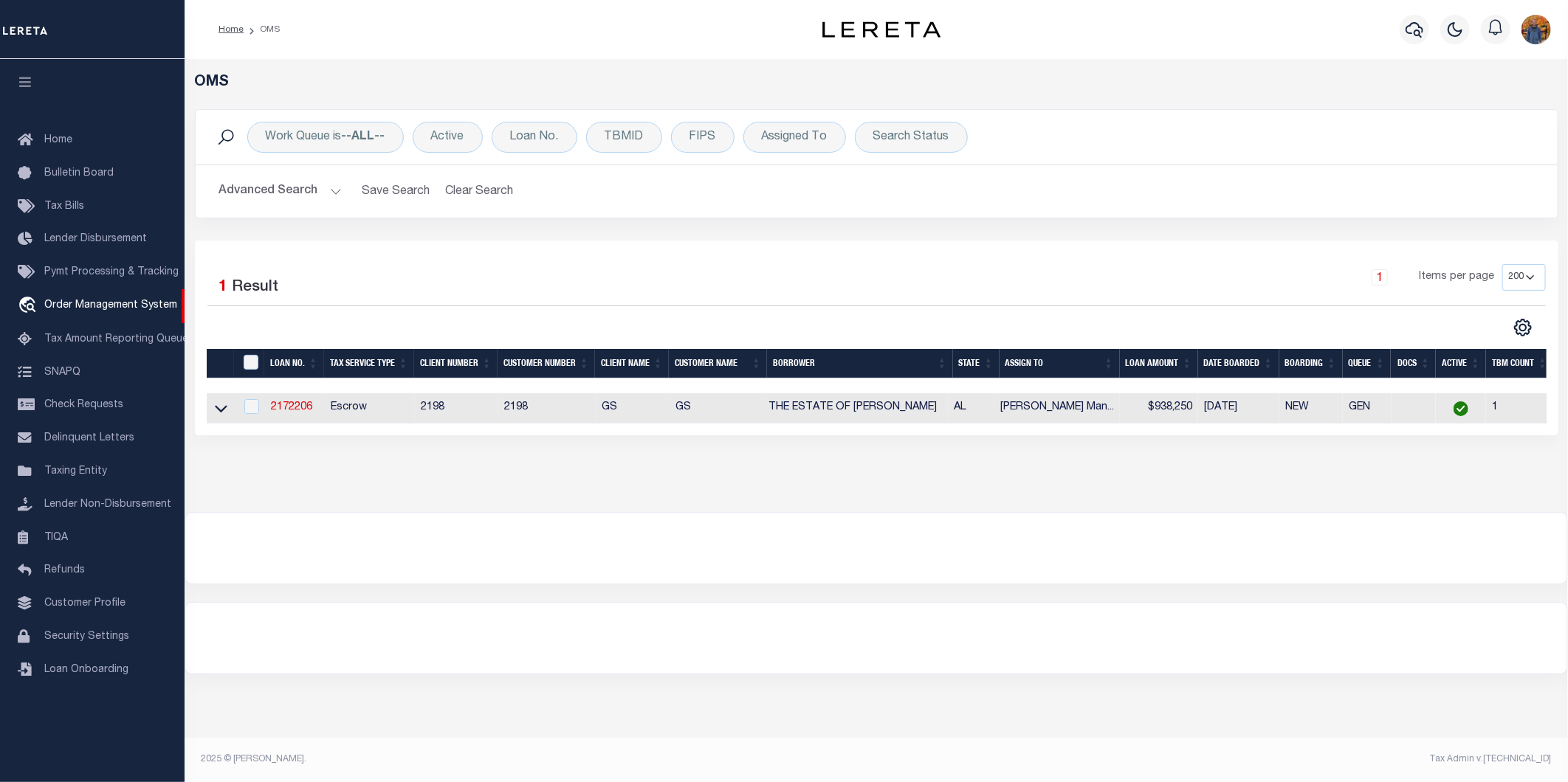
scroll to position [0, 2]
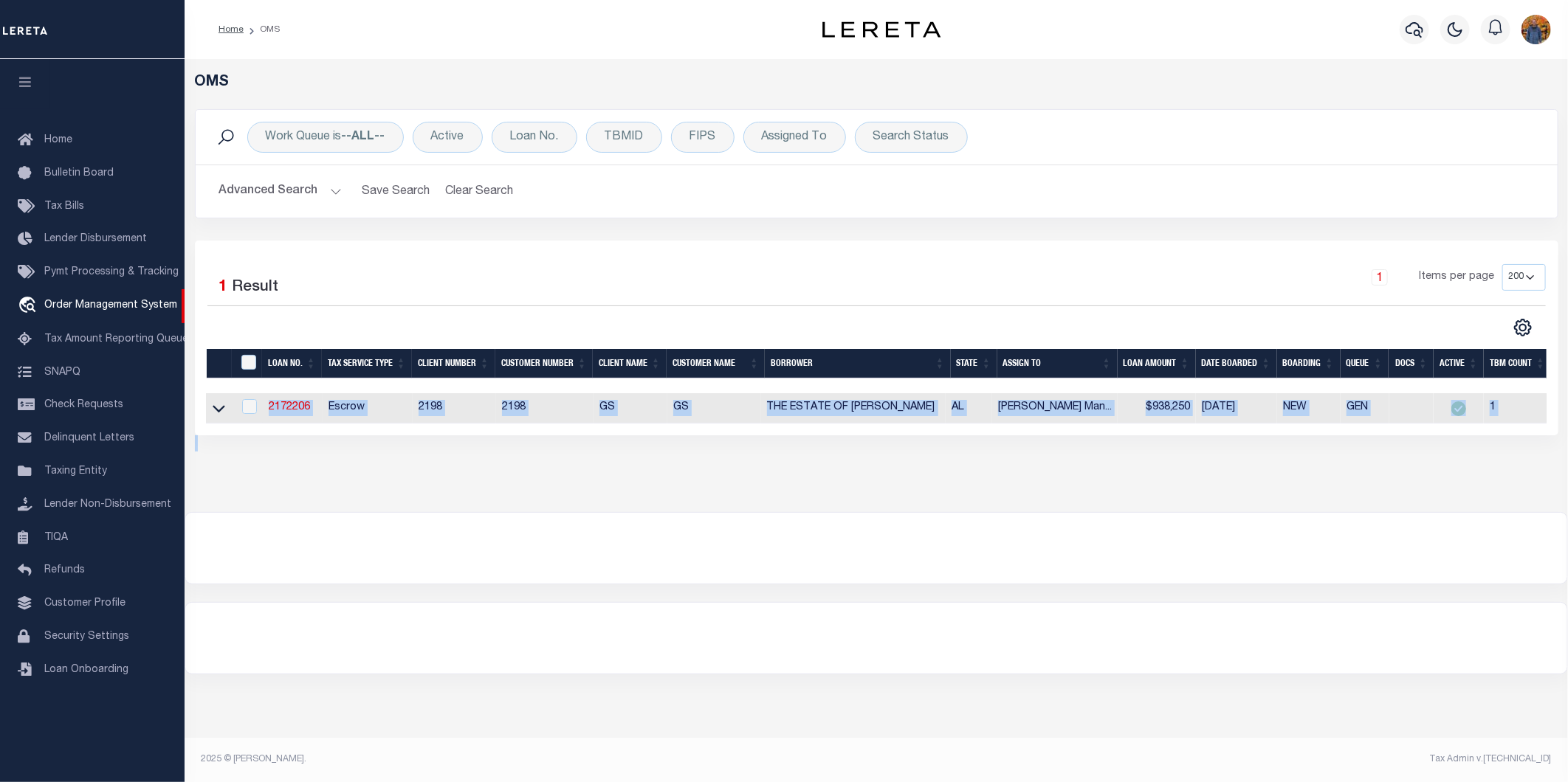
drag, startPoint x: 385, startPoint y: 443, endPoint x: 939, endPoint y: 467, distance: 554.5
click at [933, 467] on div "OMS Work Queue is --ALL-- Active Loan No. TBMID FIPS Assigned To Search Status …" at bounding box center [877, 271] width 1375 height 394
click at [1007, 459] on div "OMS Work Queue is --ALL-- Active Loan No. TBMID FIPS Assigned To Search Status …" at bounding box center [877, 271] width 1375 height 394
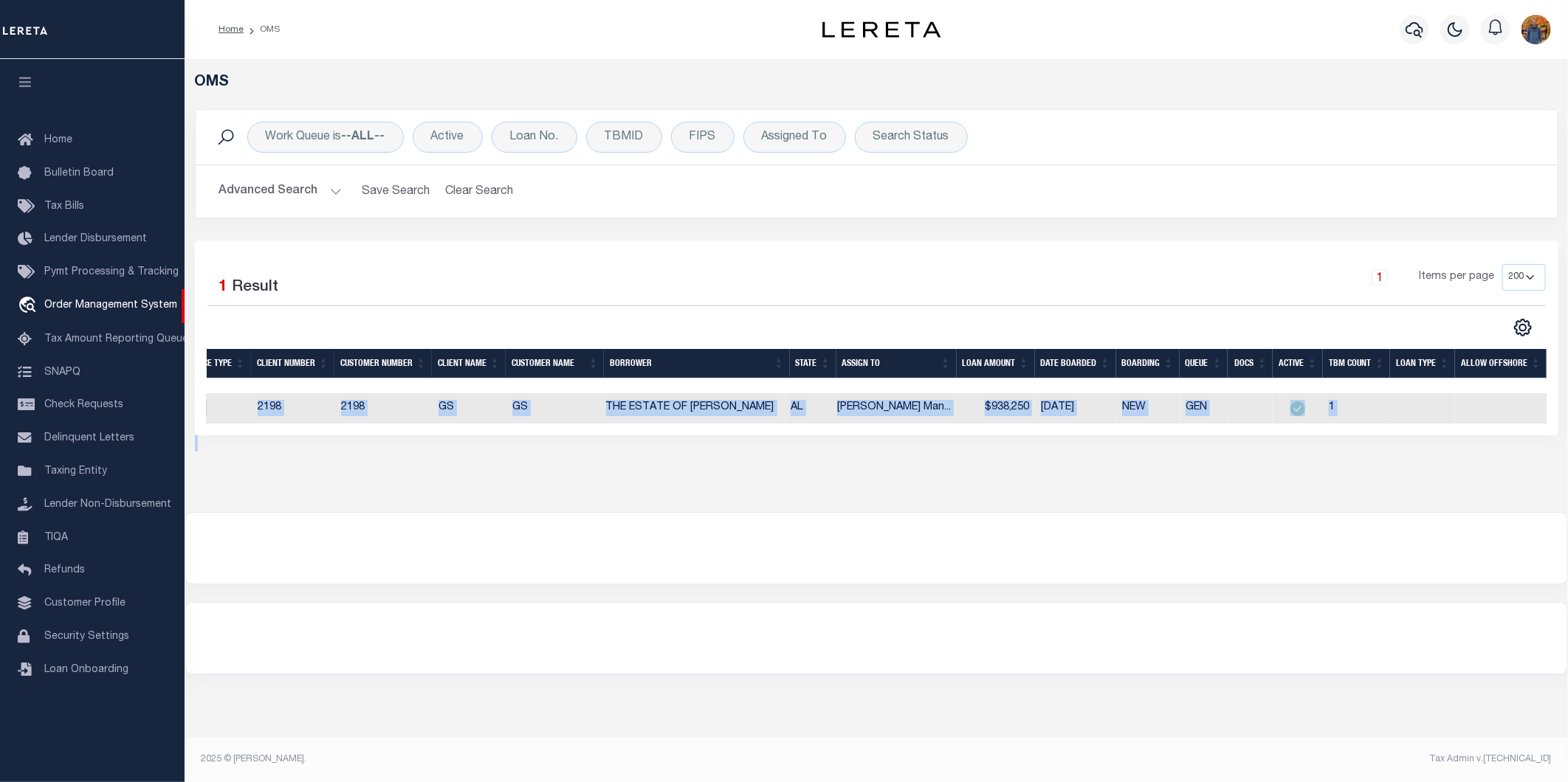
click at [1403, 454] on div "OMS Work Queue is --ALL-- Active Loan No. TBMID FIPS Assigned To Search Status …" at bounding box center [877, 271] width 1375 height 394
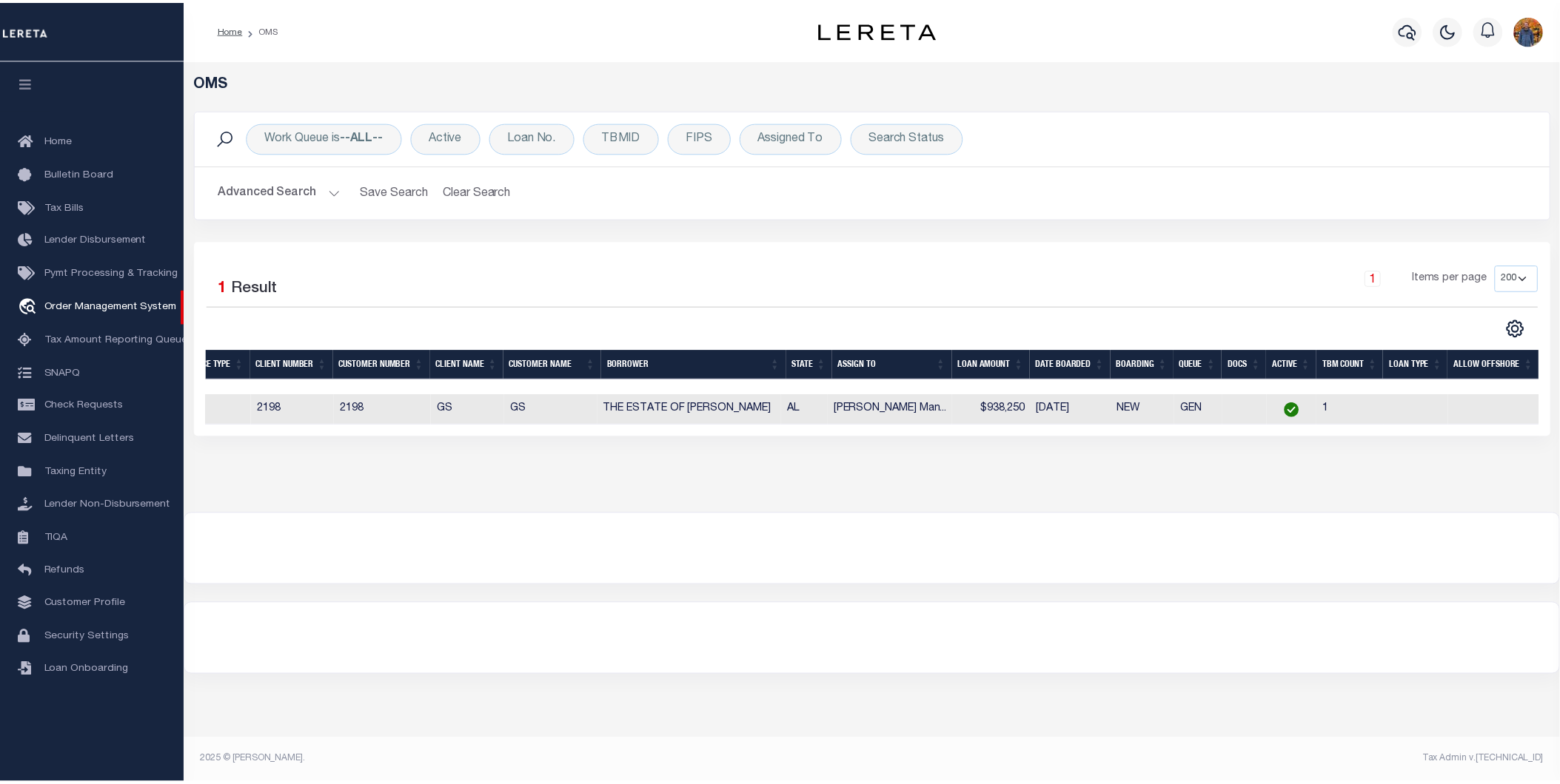
scroll to position [0, 0]
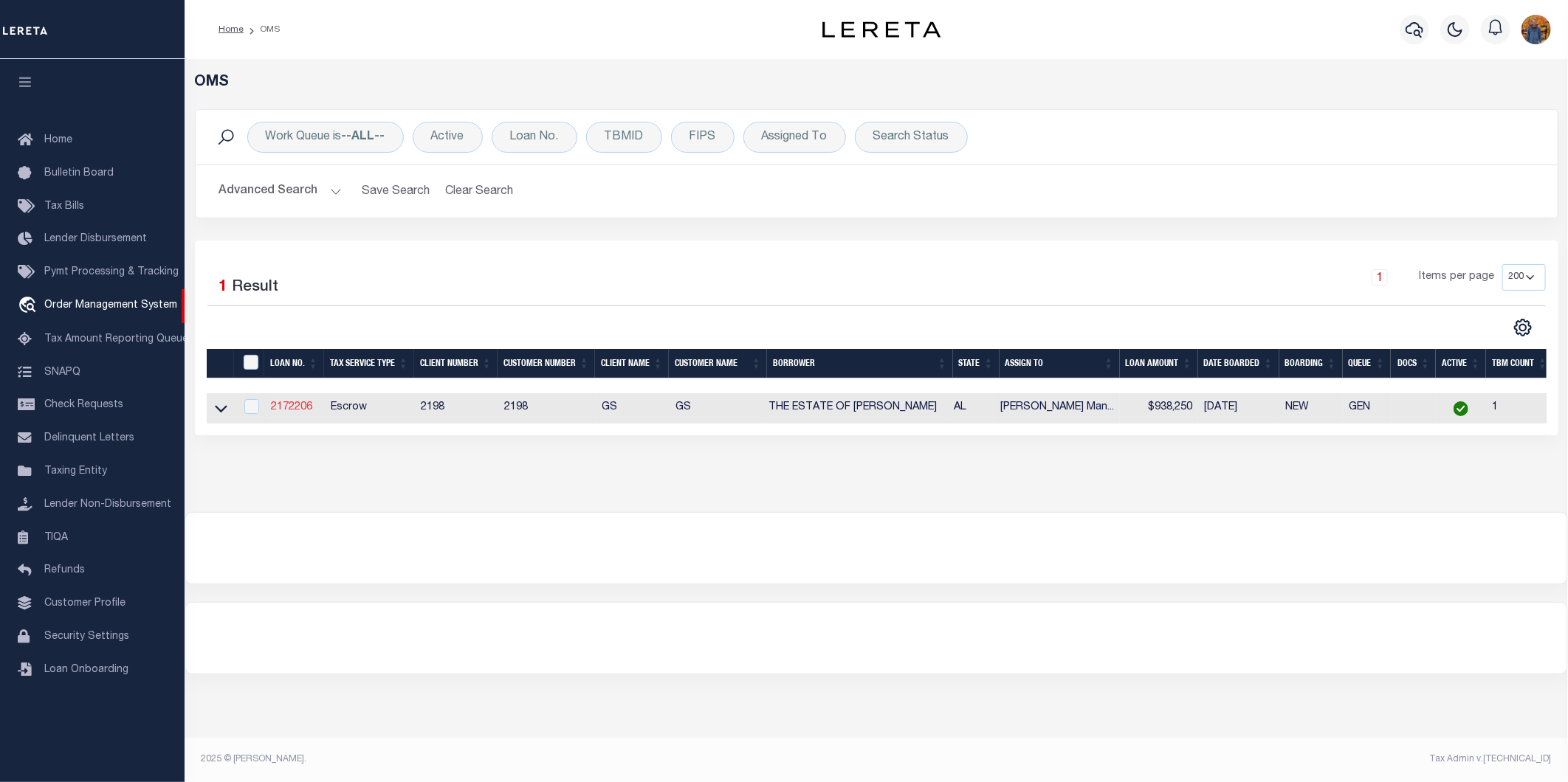
click at [289, 400] on td "2172206" at bounding box center [295, 409] width 60 height 30
checkbox input "true"
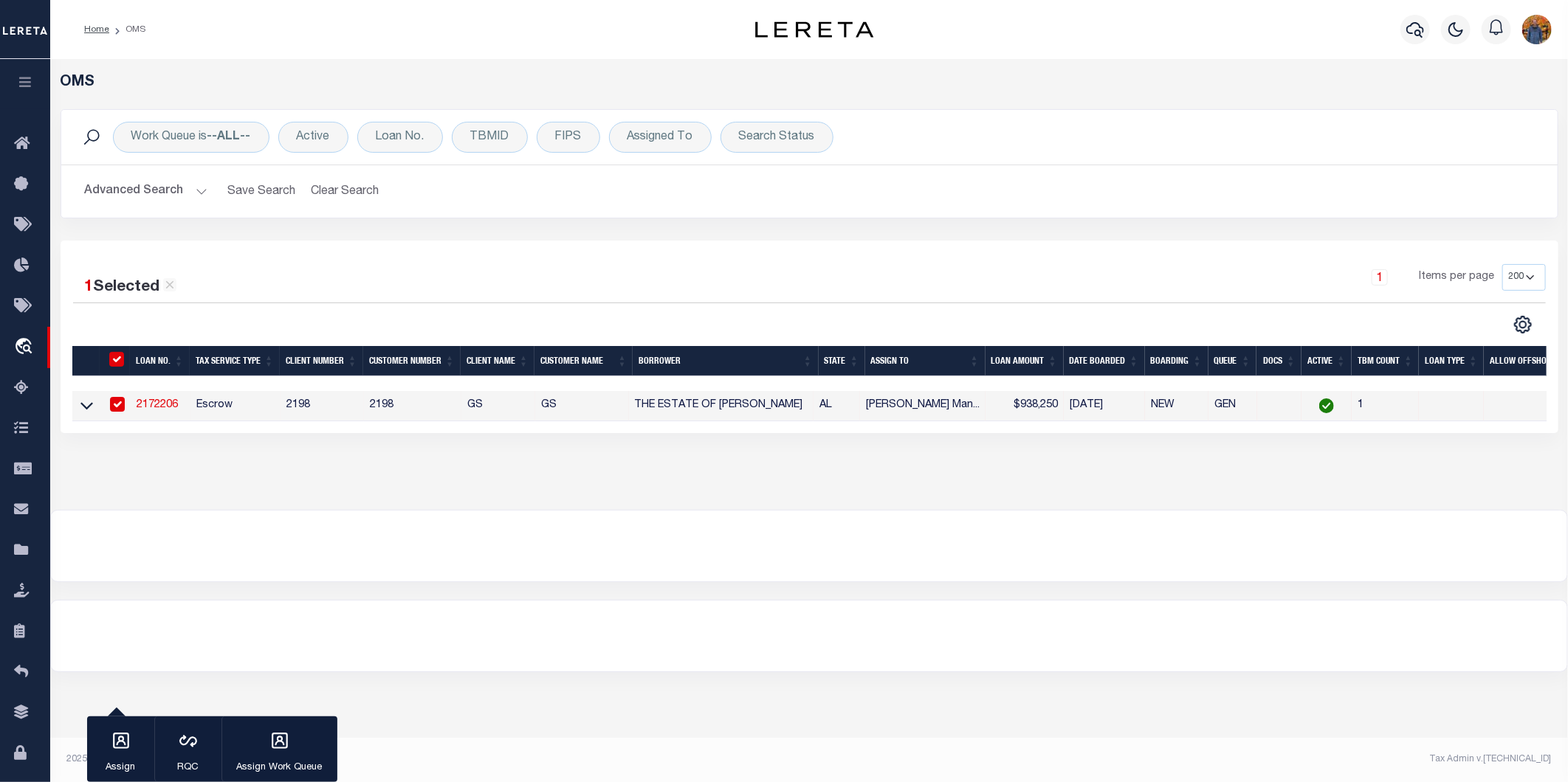
click at [162, 405] on link "2172206" at bounding box center [157, 405] width 42 height 10
type input "2172206"
type input "THE ESTATE OF [PERSON_NAME]"
select select
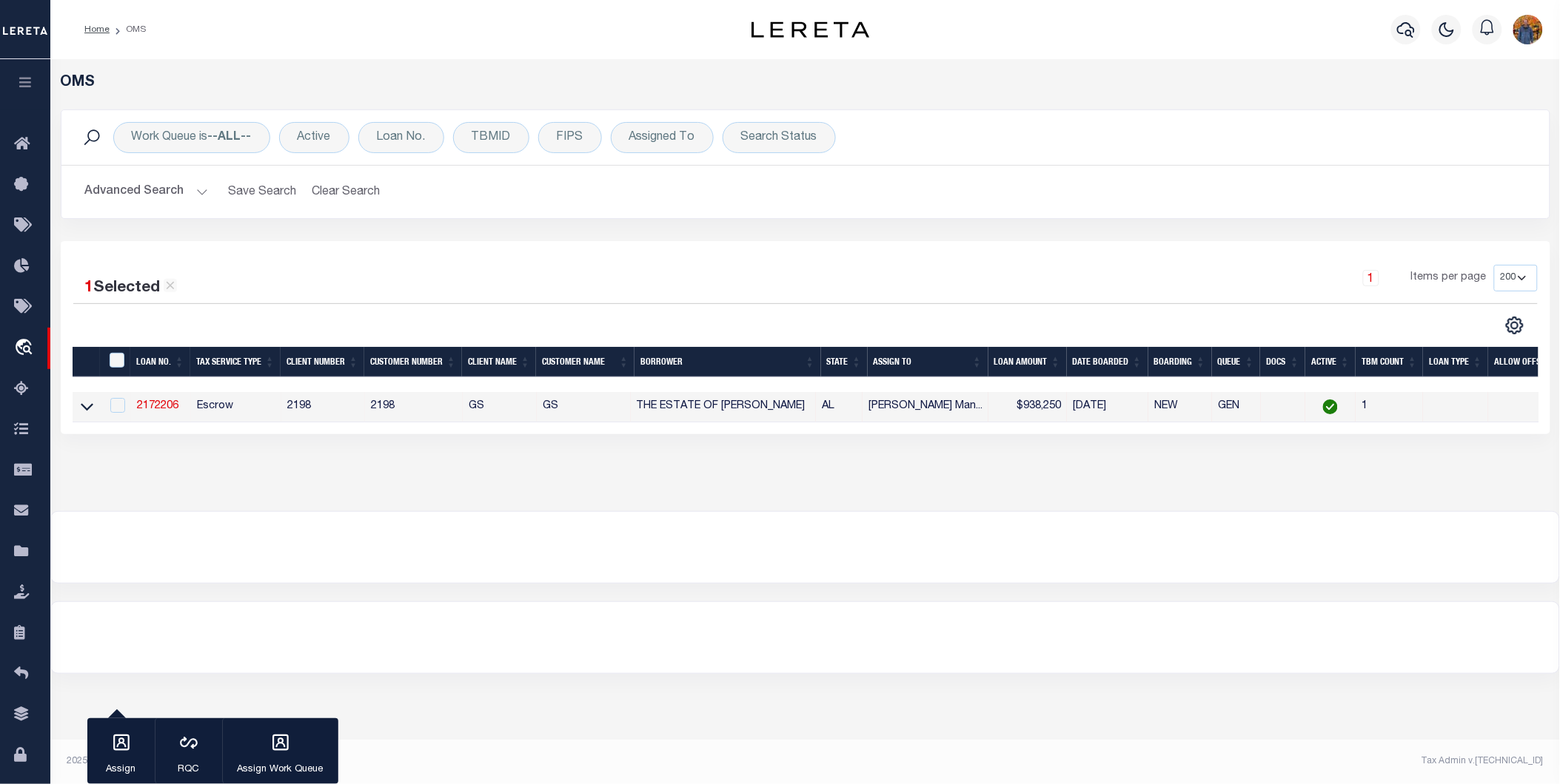
select select
select select "Escrow"
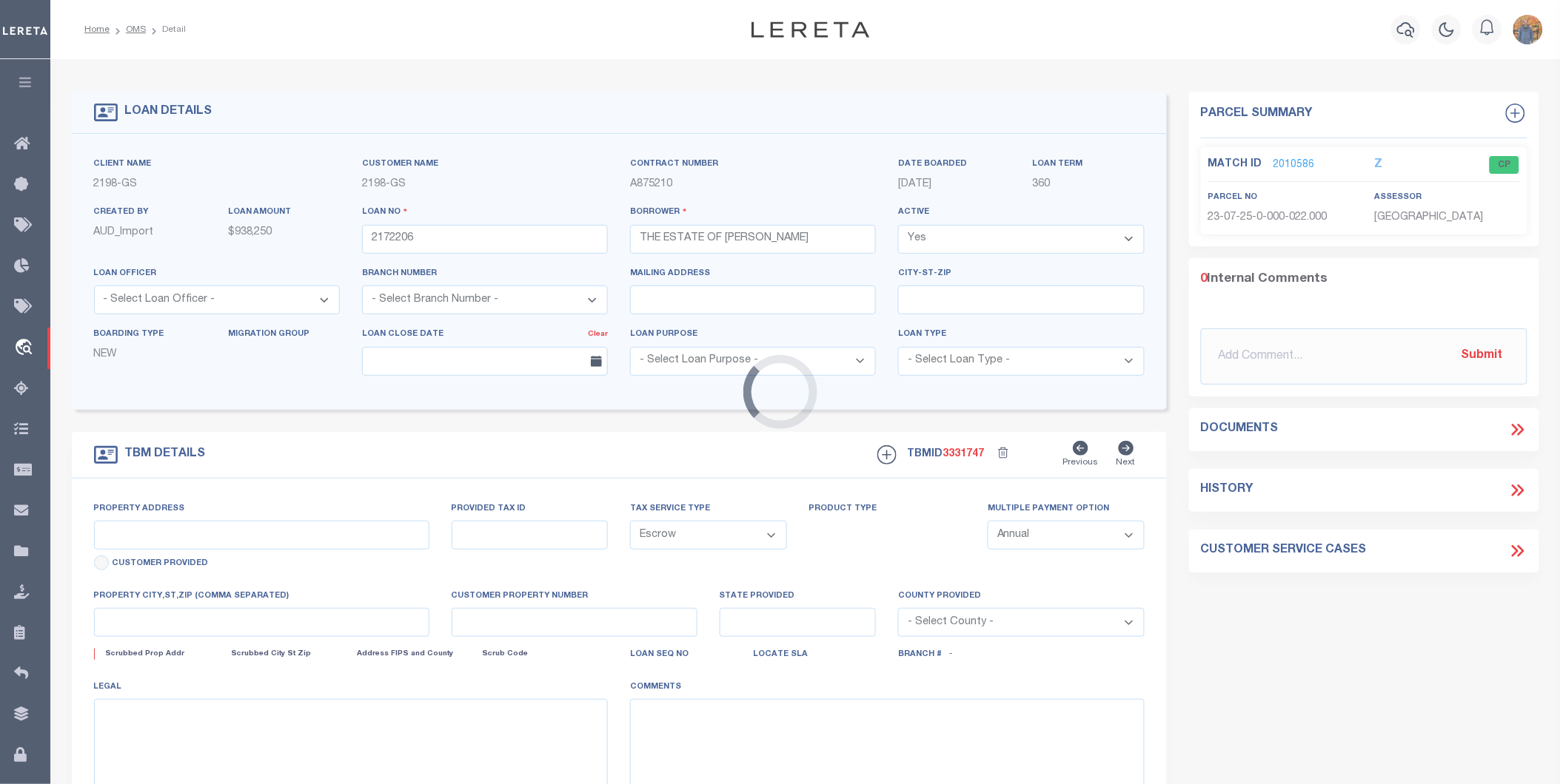
type input "[STREET_ADDRESS]"
select select
type input "WARRIOR AL 35180"
type input "AL"
select select
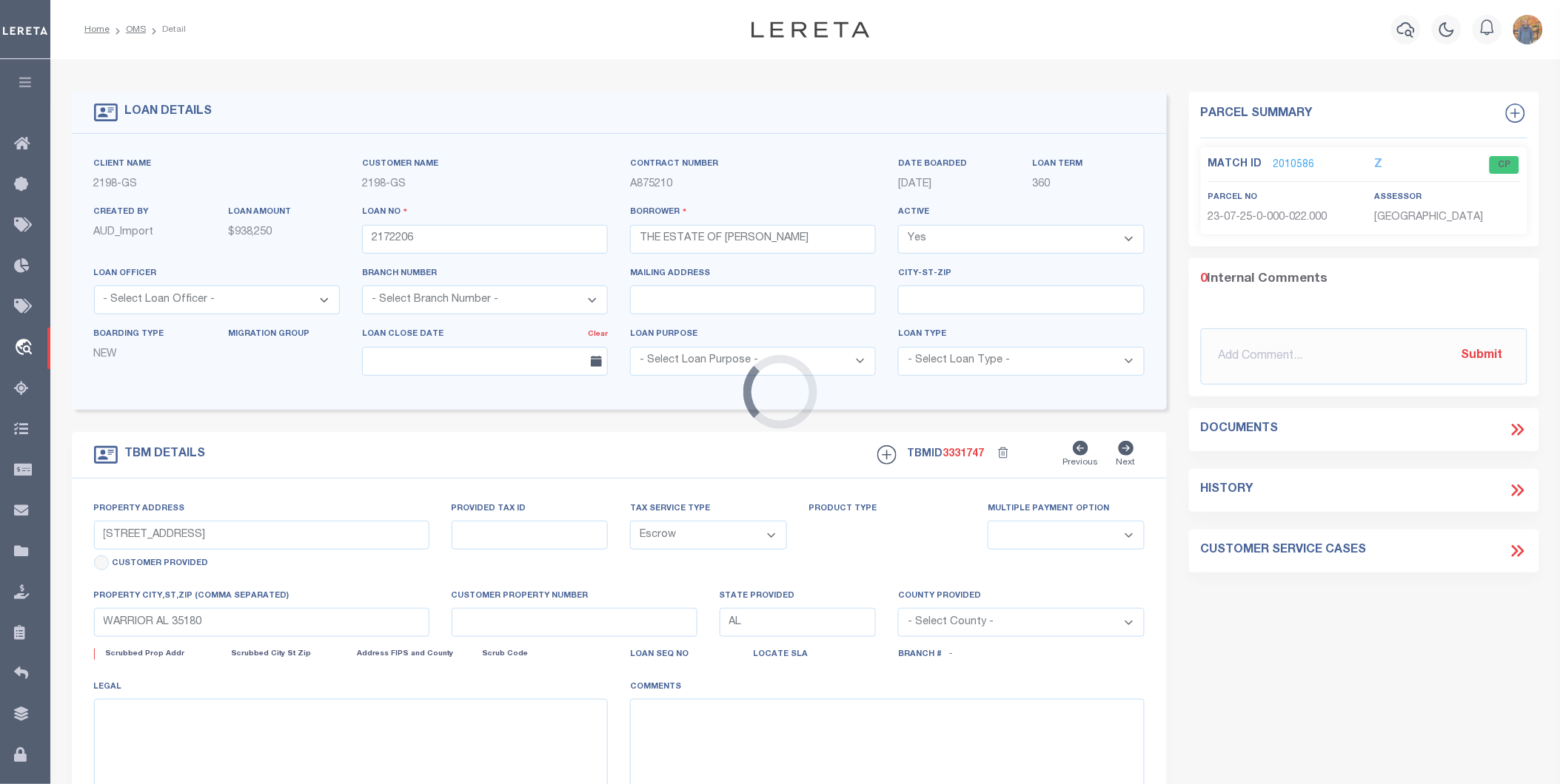
type textarea "[DATE]: TPS"
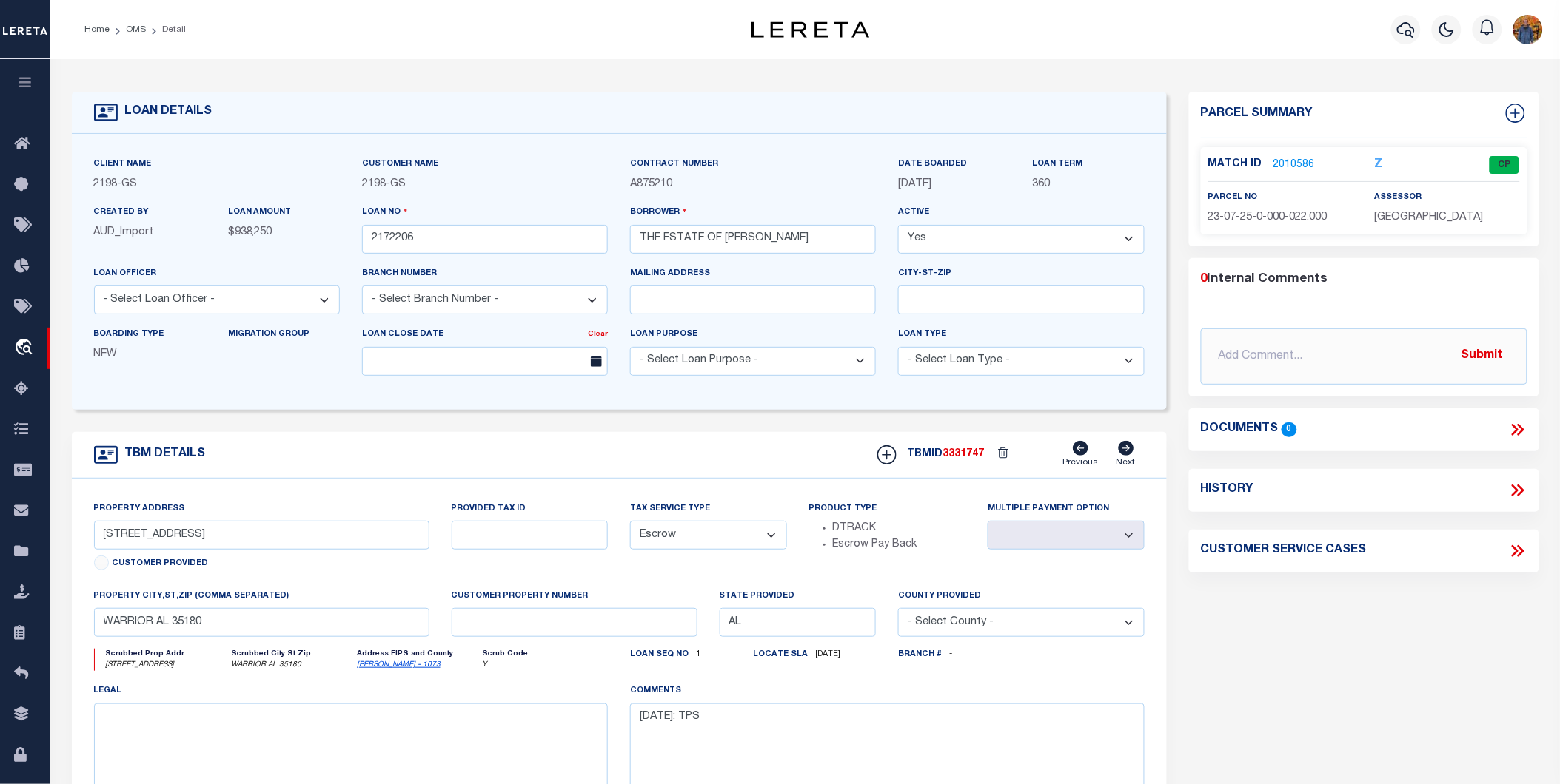
click at [1279, 164] on link "2010586" at bounding box center [1294, 165] width 42 height 15
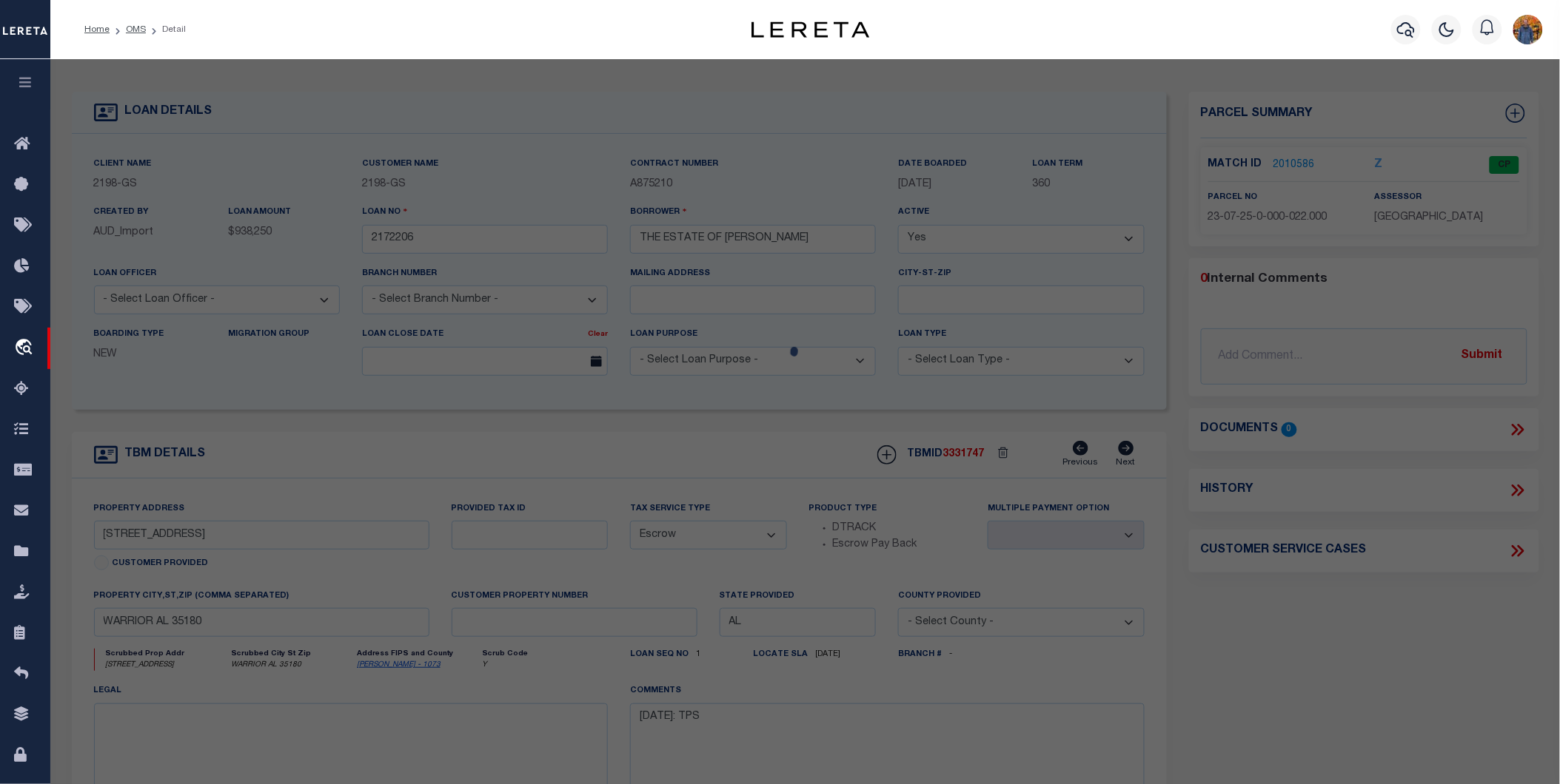
checkbox input "false"
select select "CP"
type input "[PERSON_NAME] & [PERSON_NAME]/O: [PERSON_NAME]"
select select "AGW"
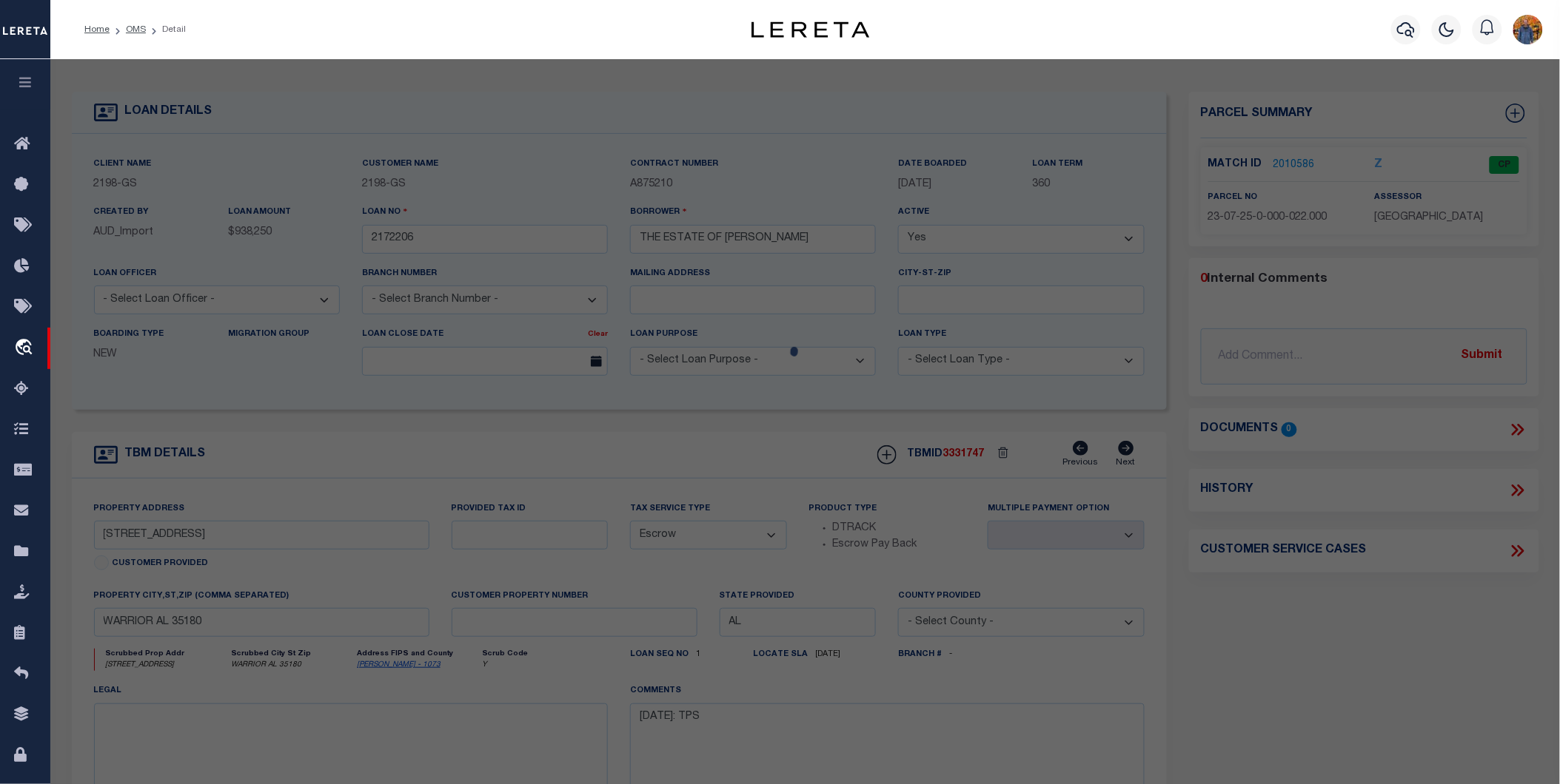
select select
type input "[STREET_ADDRESS]"
type input "WARRIOR AL 35180"
type textarea "COM SW COR SW/4 SE/4 E 440 POB E 396 NE 318 NW 346 SW 498 TO POB--"
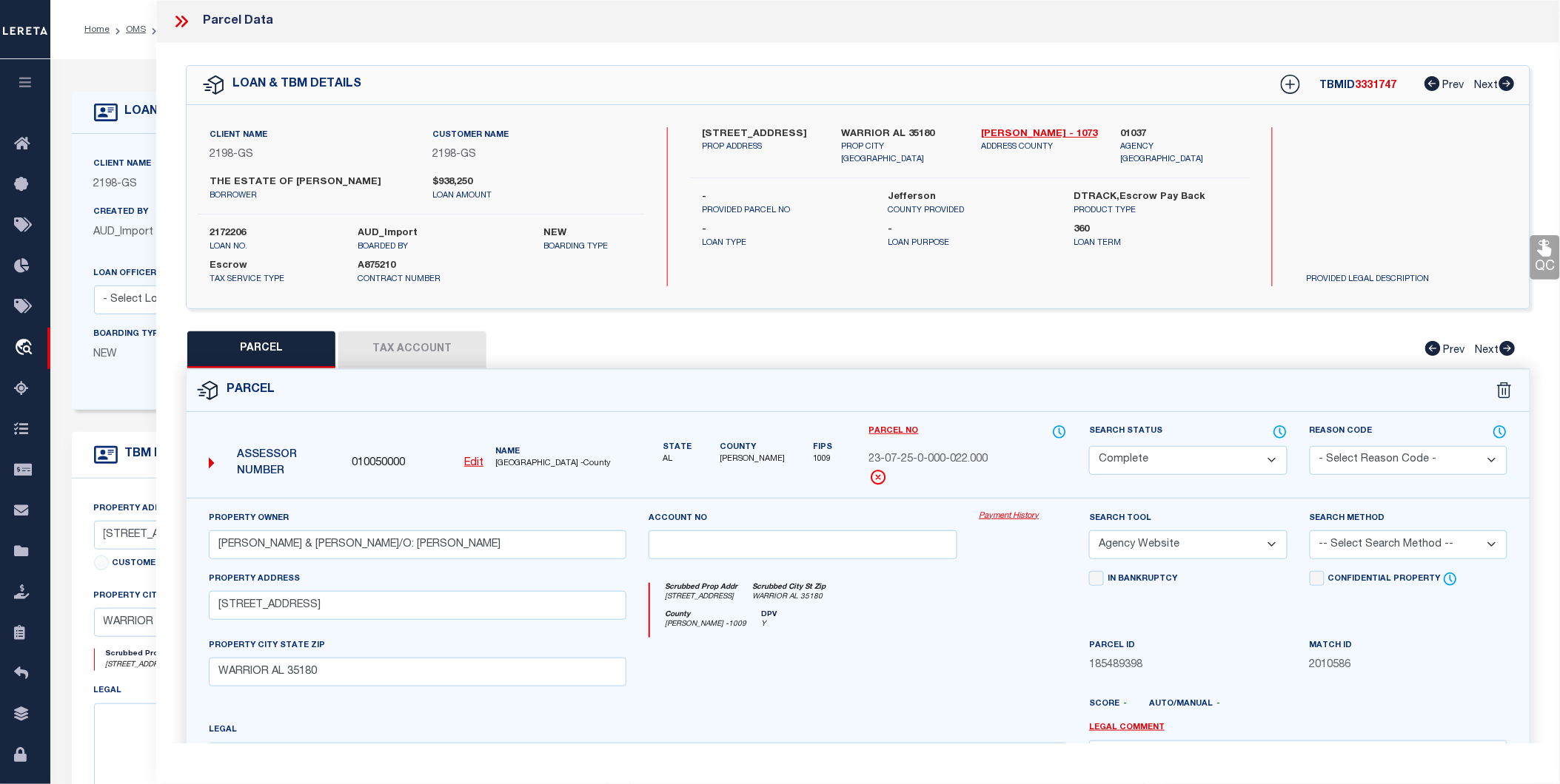
click at [411, 340] on button "Tax Account" at bounding box center [412, 350] width 148 height 37
select select "100"
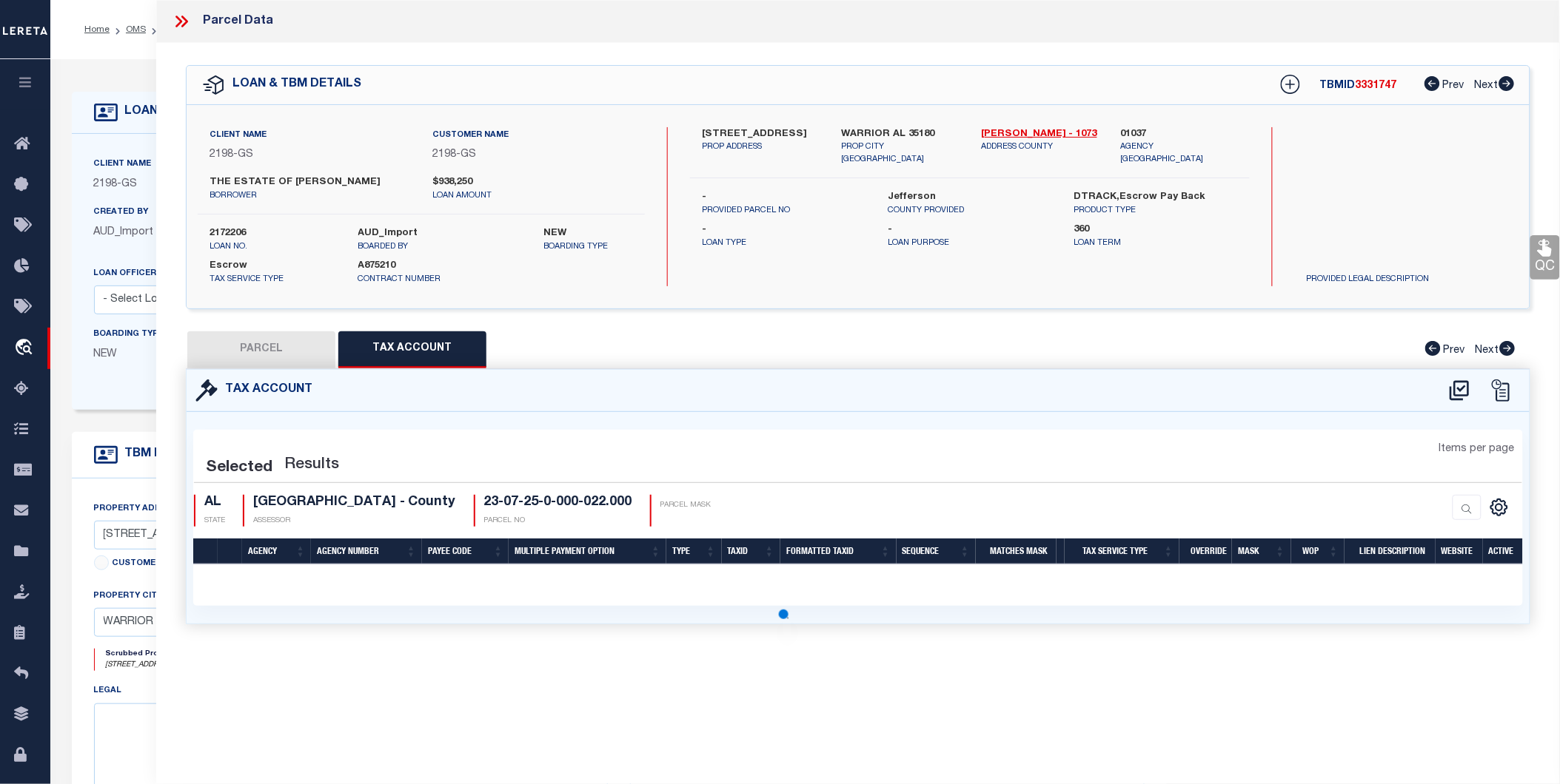
select select "100"
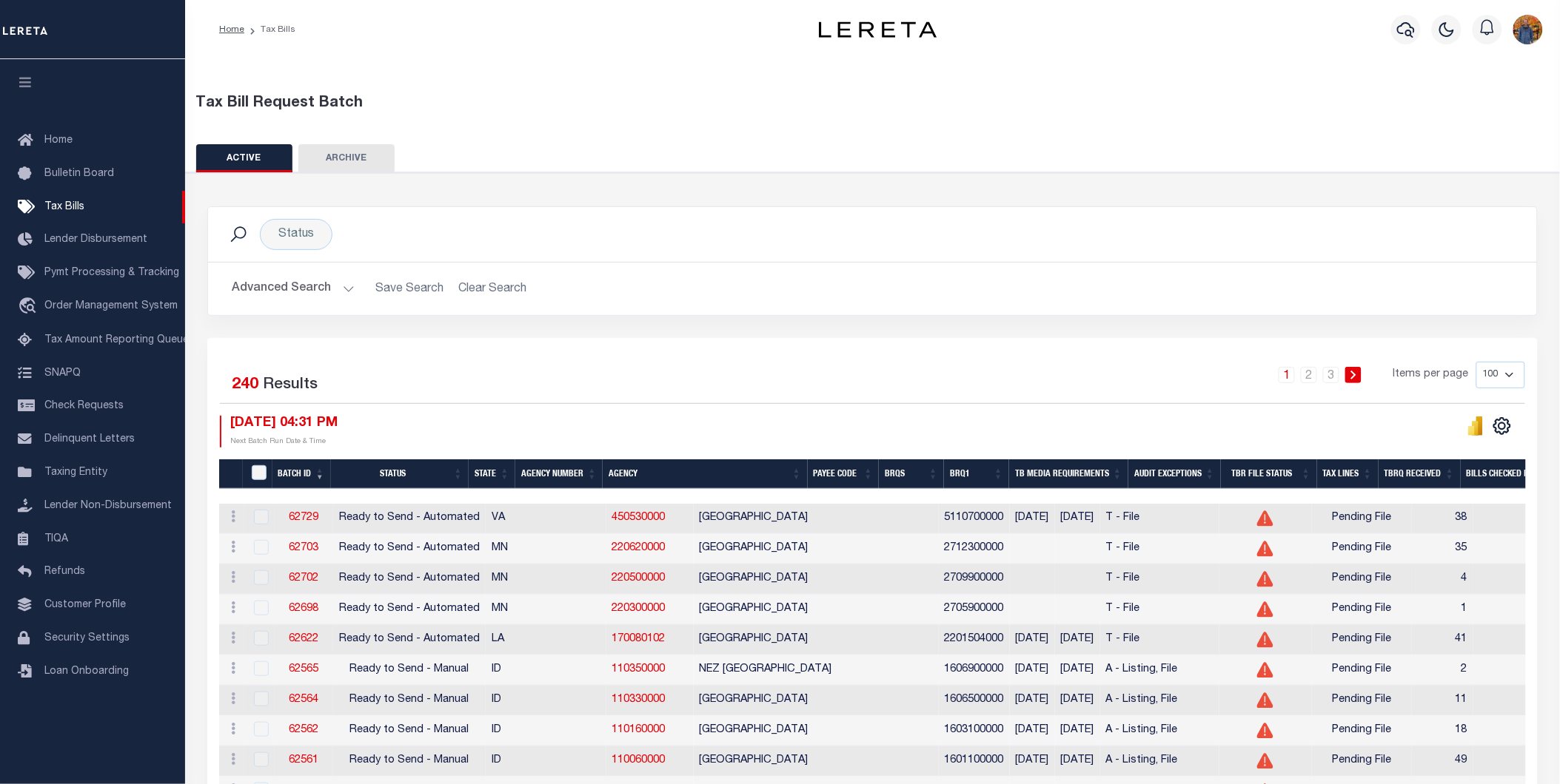
scroll to position [82, 0]
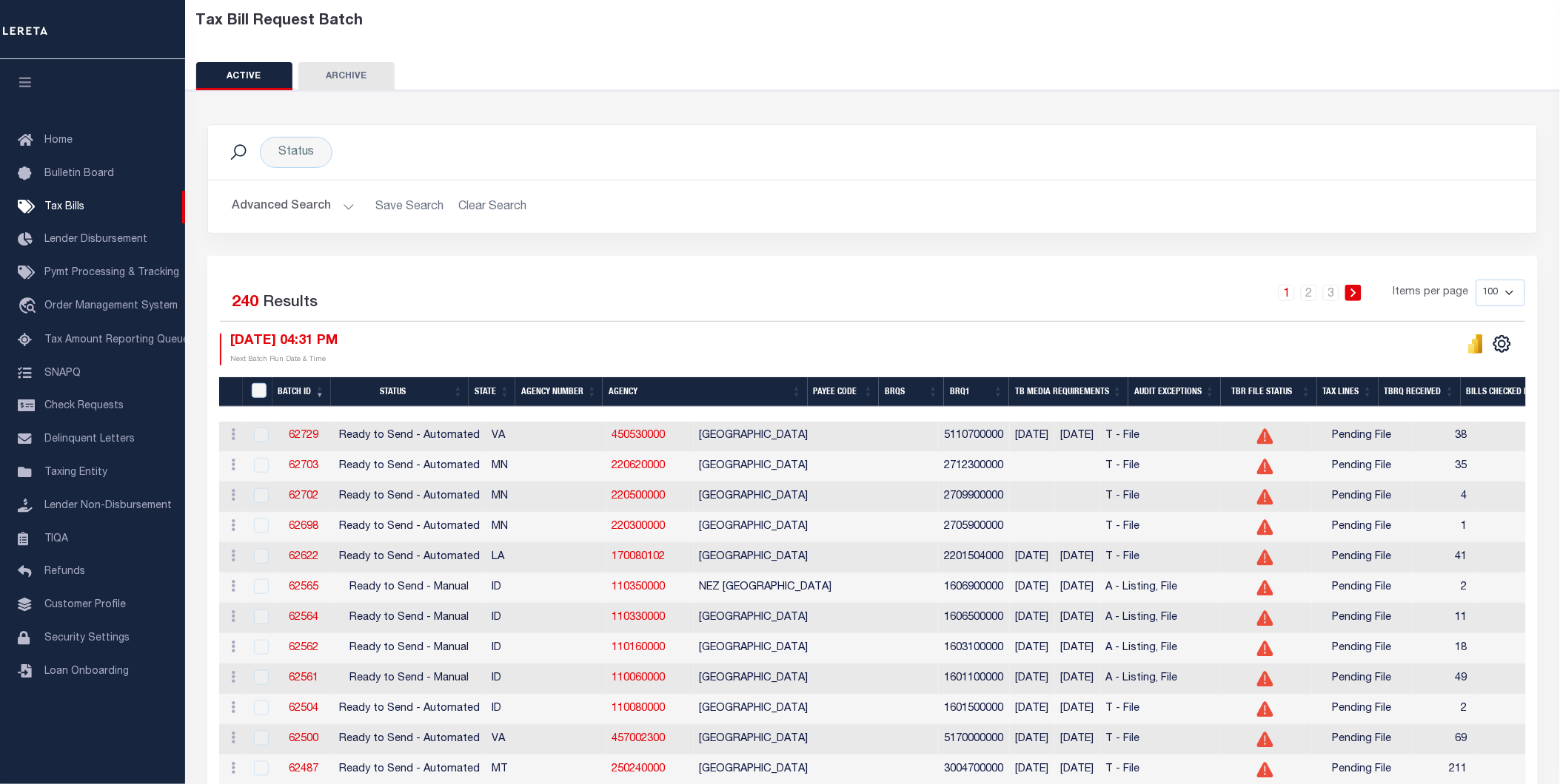
drag, startPoint x: 671, startPoint y: 411, endPoint x: 809, endPoint y: 418, distance: 138.2
click at [809, 418] on div at bounding box center [873, 414] width 1308 height 14
drag, startPoint x: 812, startPoint y: 409, endPoint x: 856, endPoint y: 408, distance: 44.0
click at [856, 408] on div at bounding box center [1374, 414] width 2309 height 14
click at [844, 407] on th "Payee Code" at bounding box center [844, 393] width 72 height 30
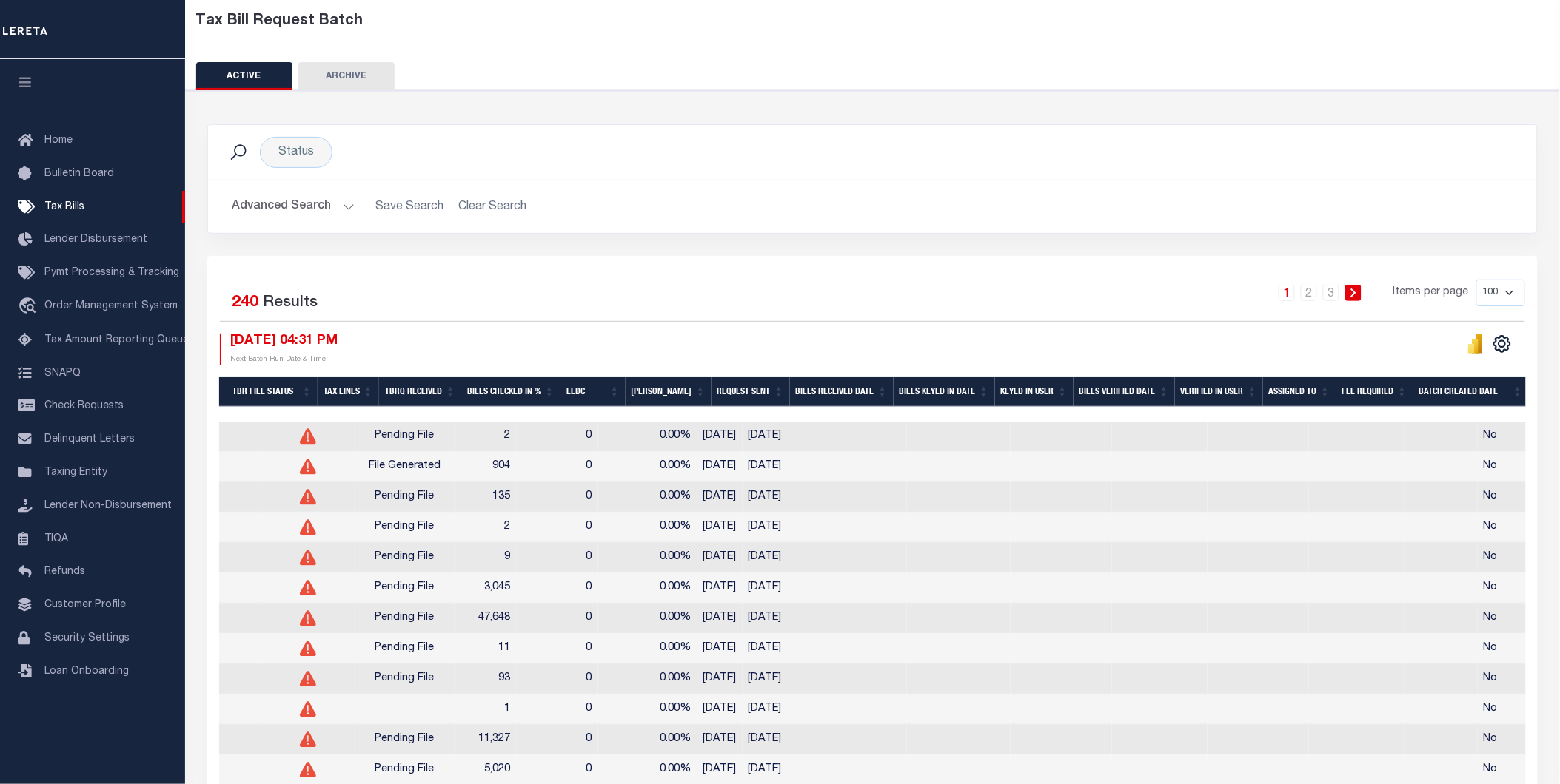
scroll to position [0, 1019]
click at [1415, 409] on div at bounding box center [364, 414] width 2328 height 14
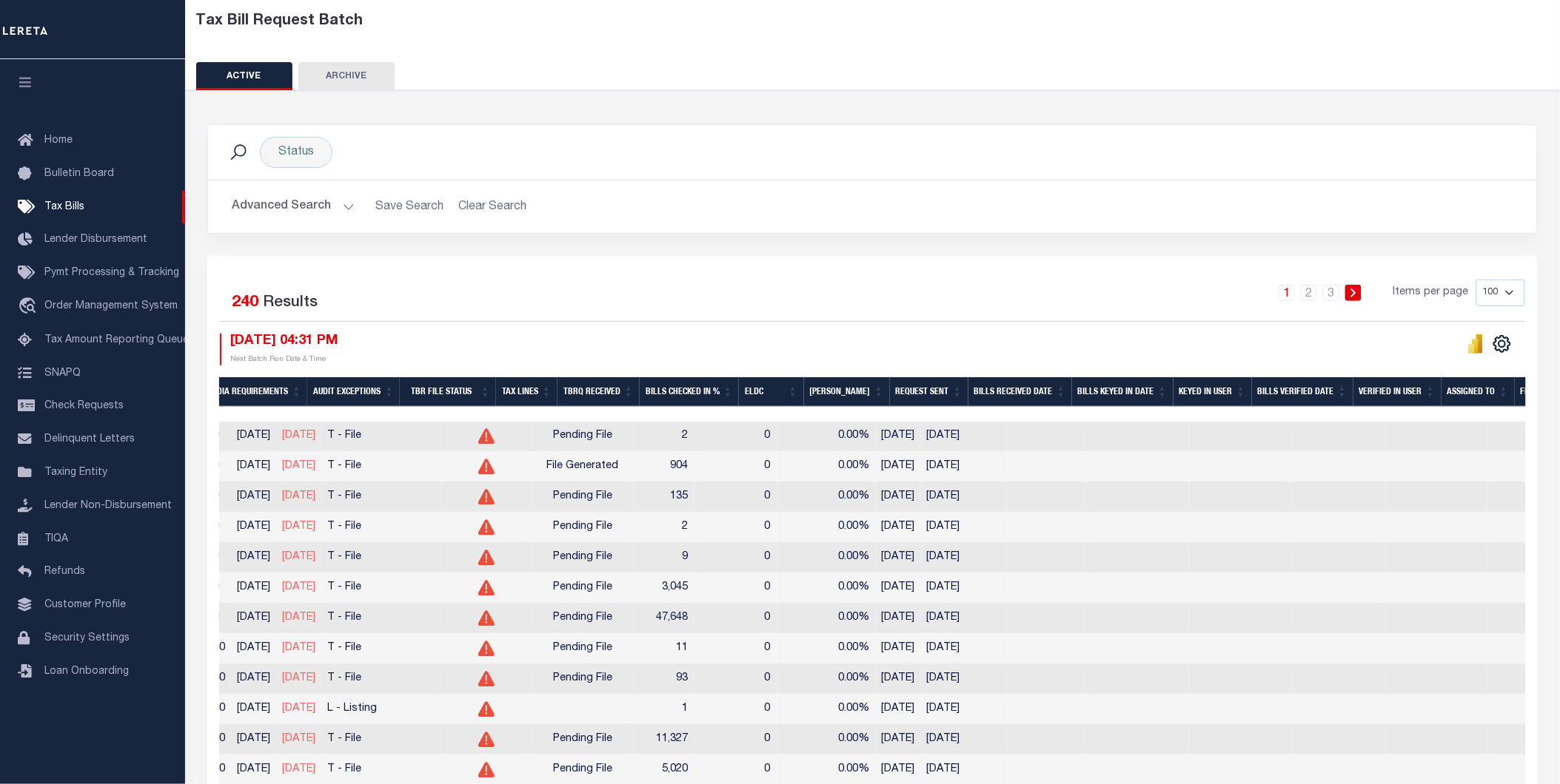
scroll to position [0, 674]
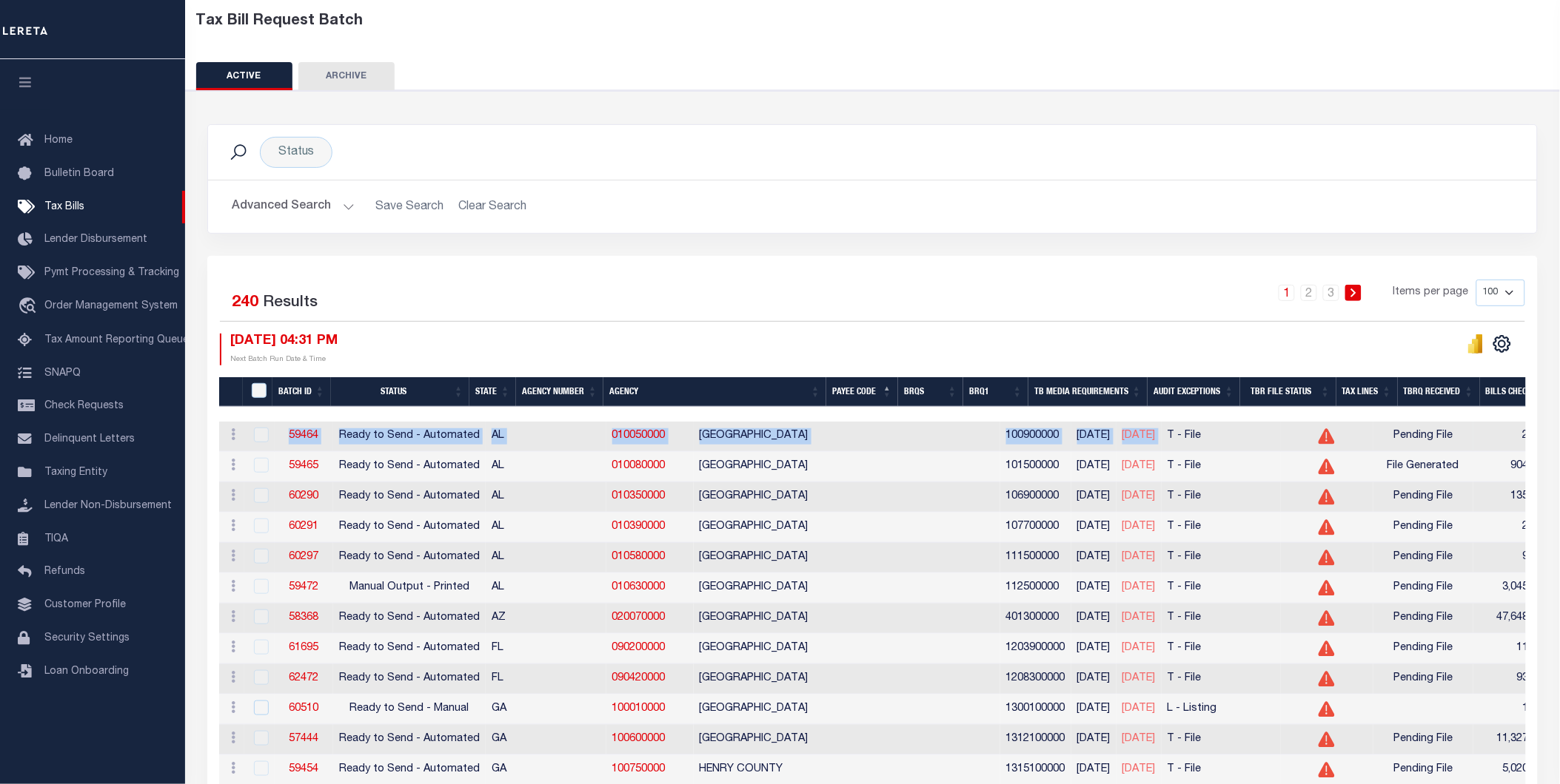
drag, startPoint x: 485, startPoint y: 409, endPoint x: 1048, endPoint y: 430, distance: 563.4
click at [314, 431] on link "59464" at bounding box center [303, 435] width 30 height 10
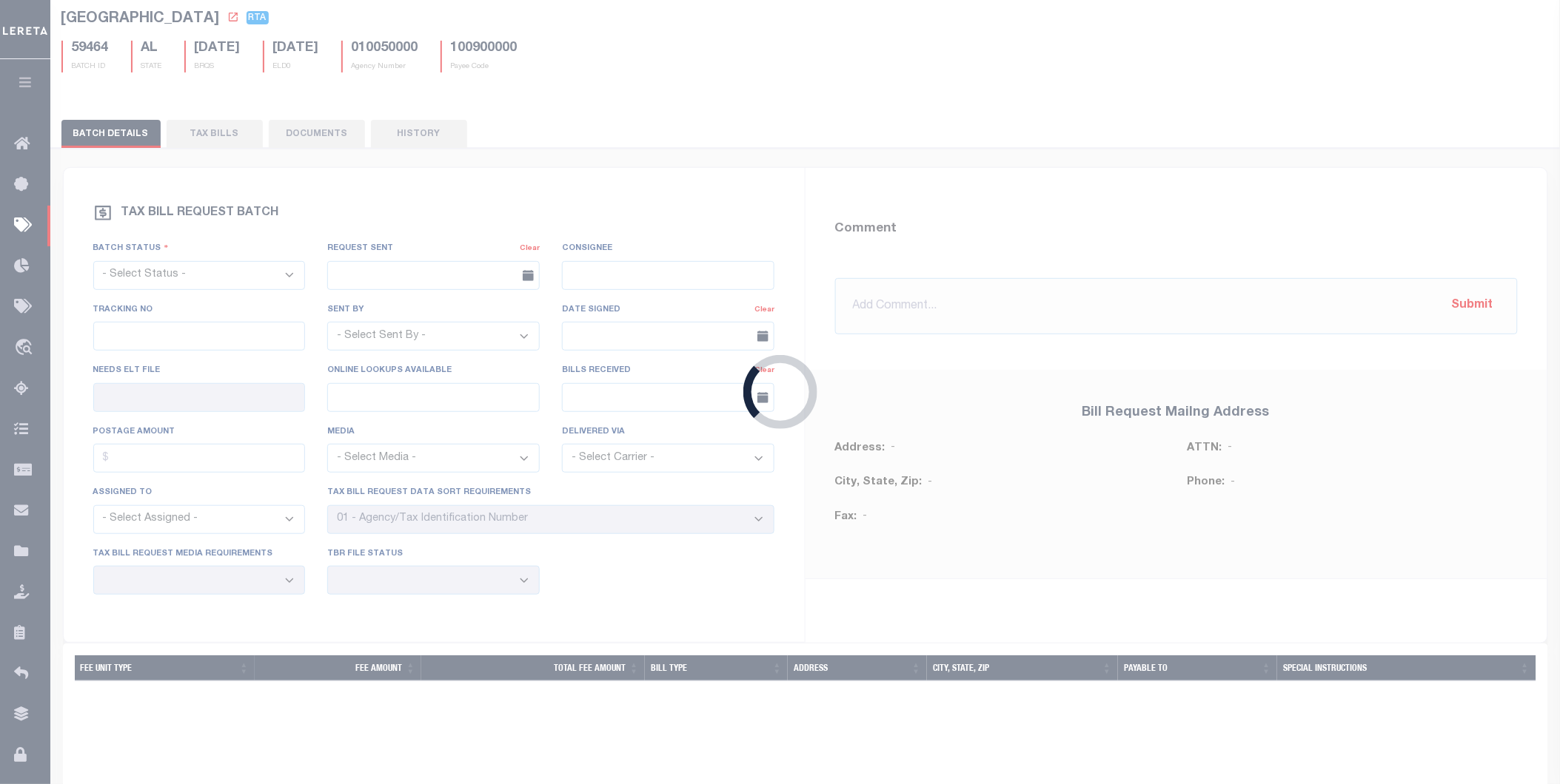
select select "RTA"
type input "Yes"
select select "27"
select select "22"
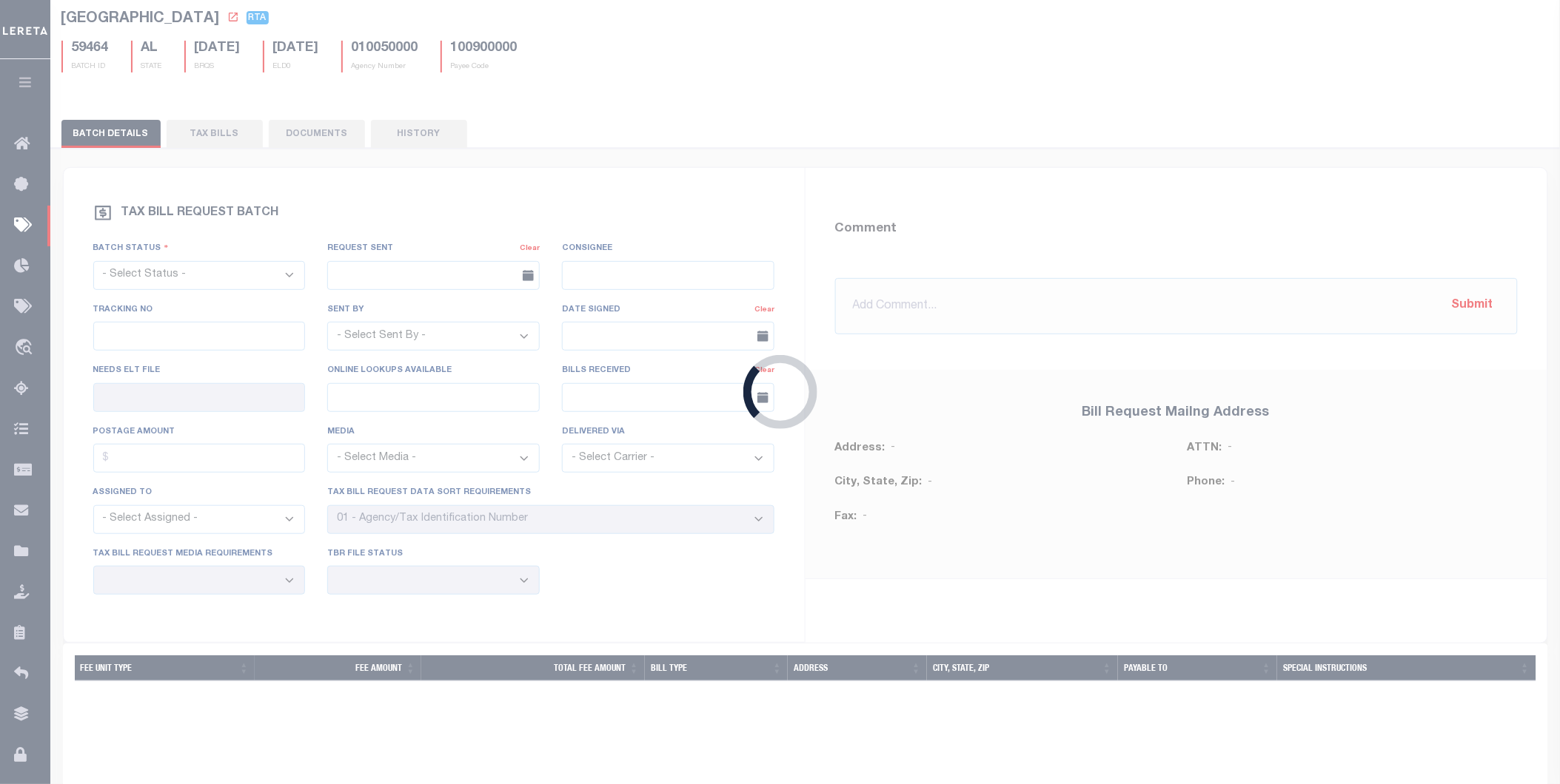
select select "1"
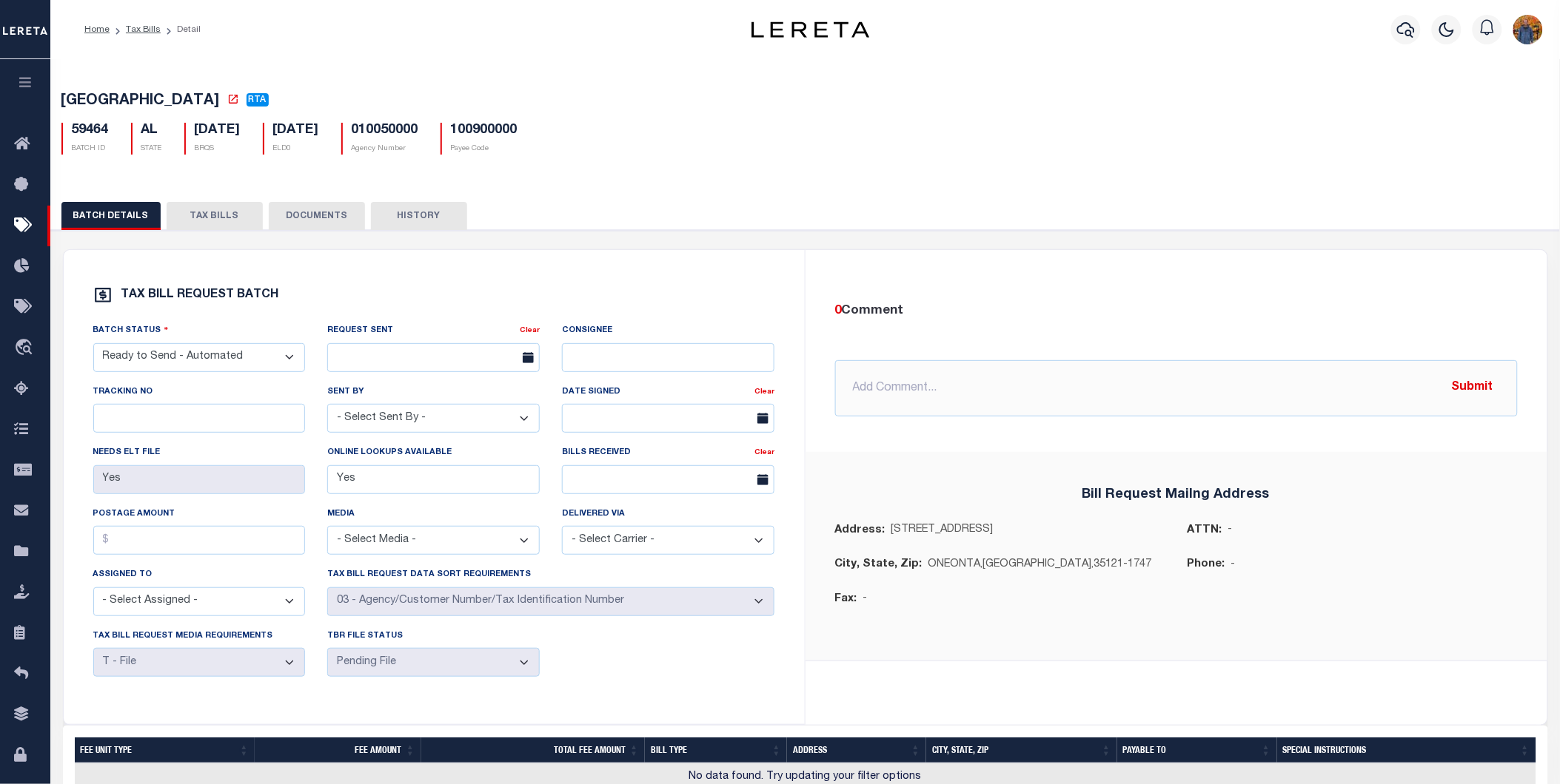
scroll to position [158, 0]
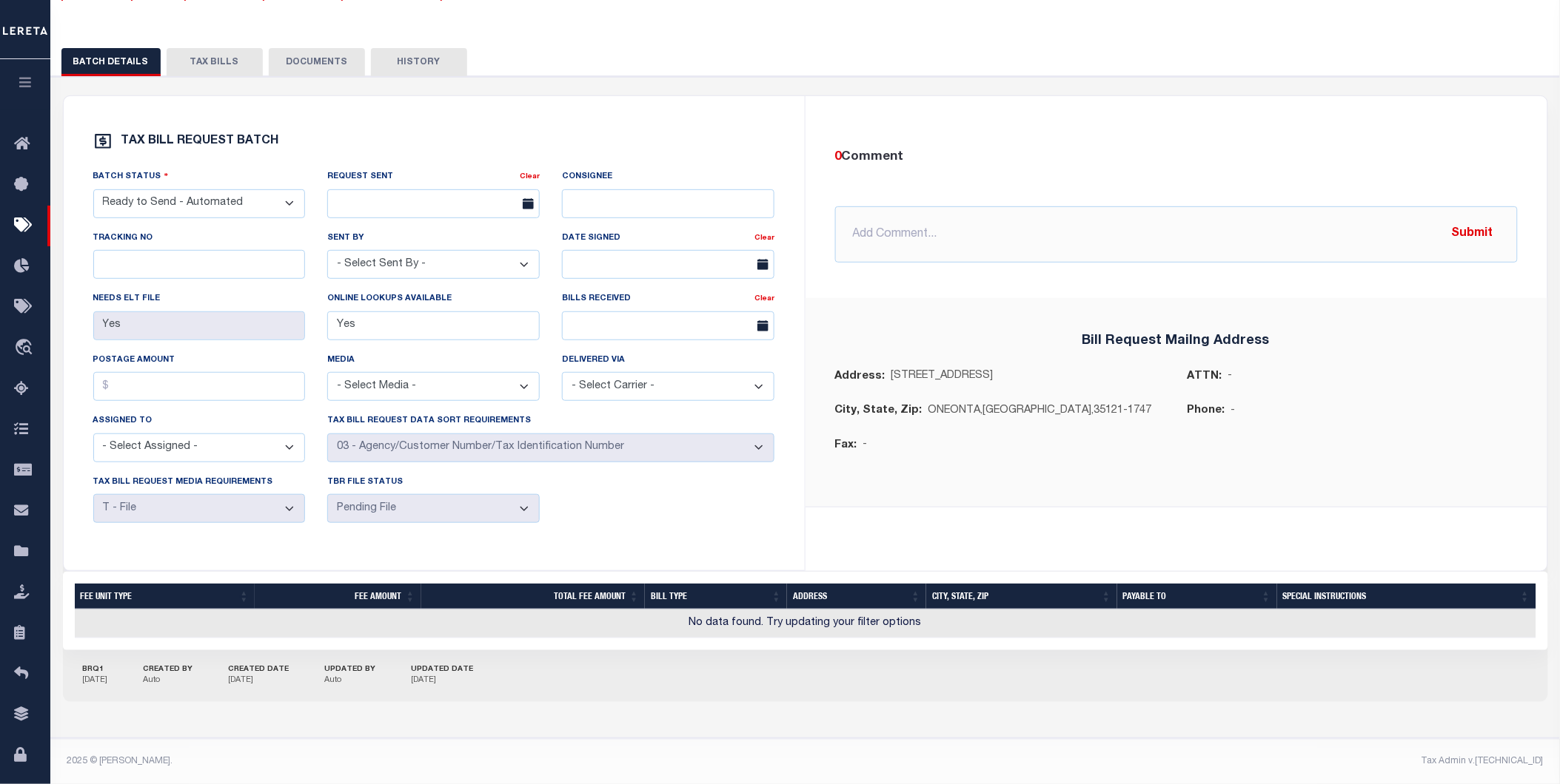
click at [220, 52] on button "TAX BILLS" at bounding box center [215, 62] width 96 height 28
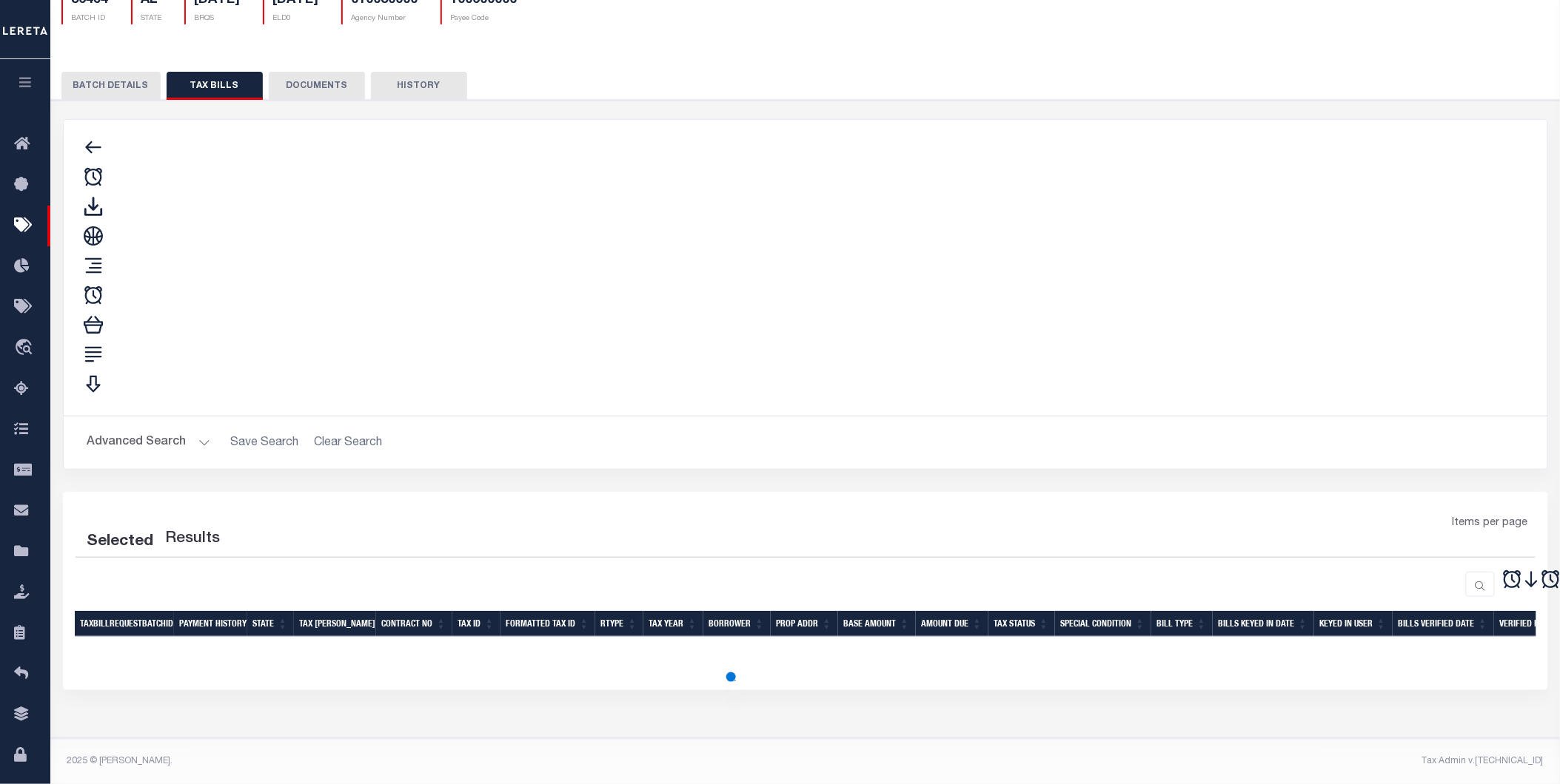
scroll to position [0, 0]
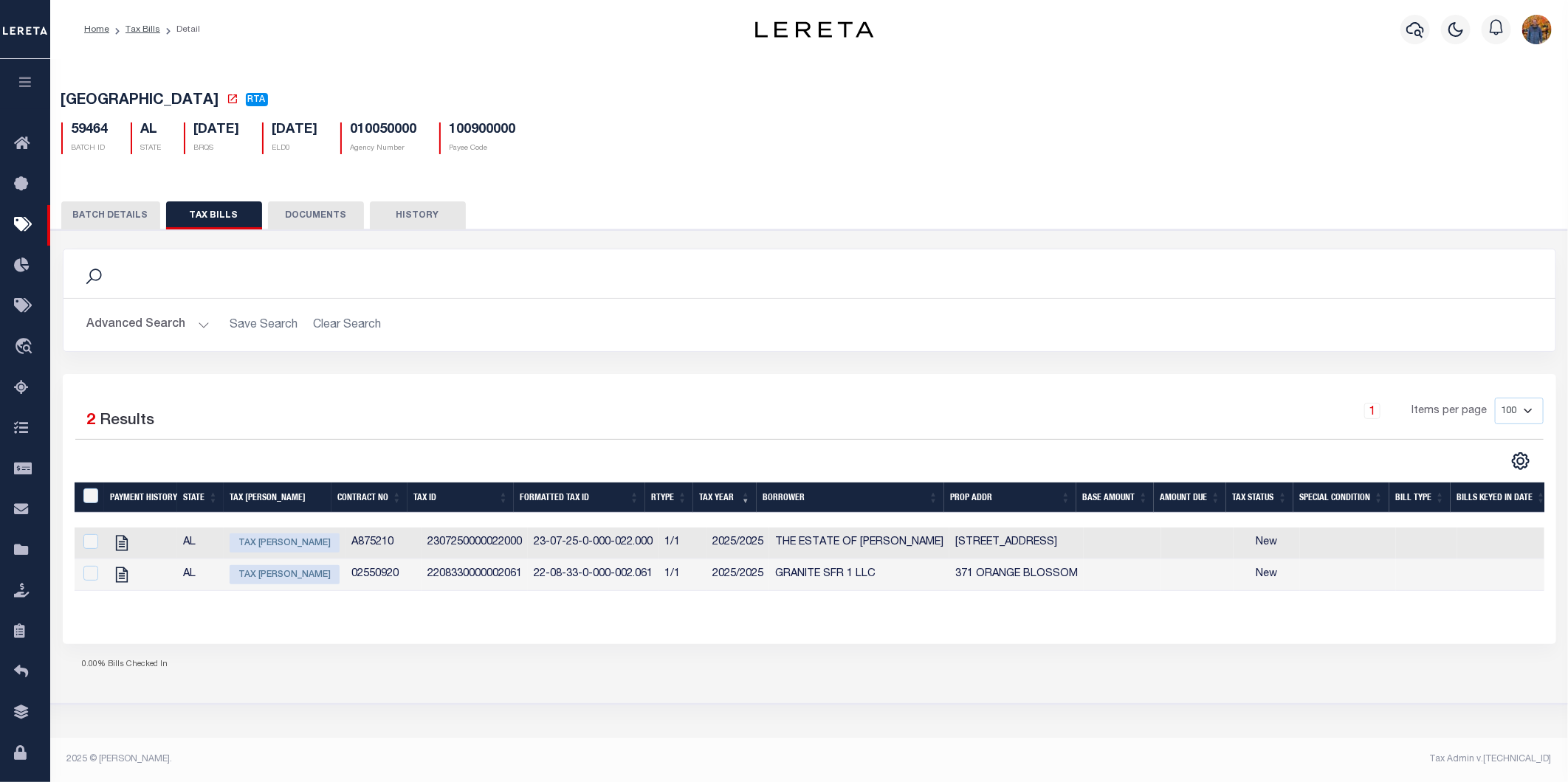
click at [82, 218] on button "BATCH DETAILS" at bounding box center [111, 215] width 99 height 28
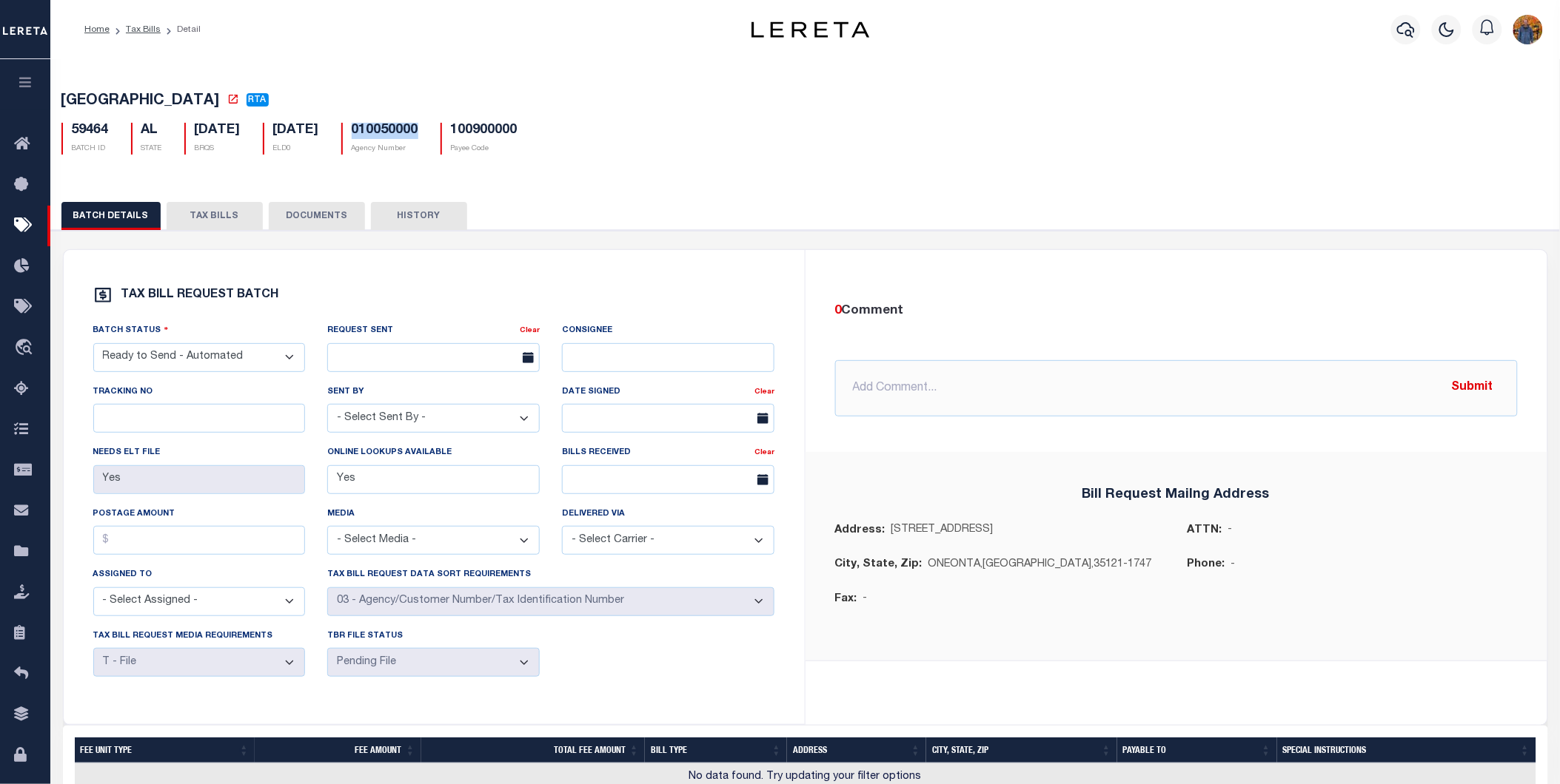
drag, startPoint x: 468, startPoint y: 130, endPoint x: 381, endPoint y: 126, distance: 87.1
click at [385, 126] on div "010050000 Agency Number" at bounding box center [379, 139] width 99 height 32
copy h5 "010050000"
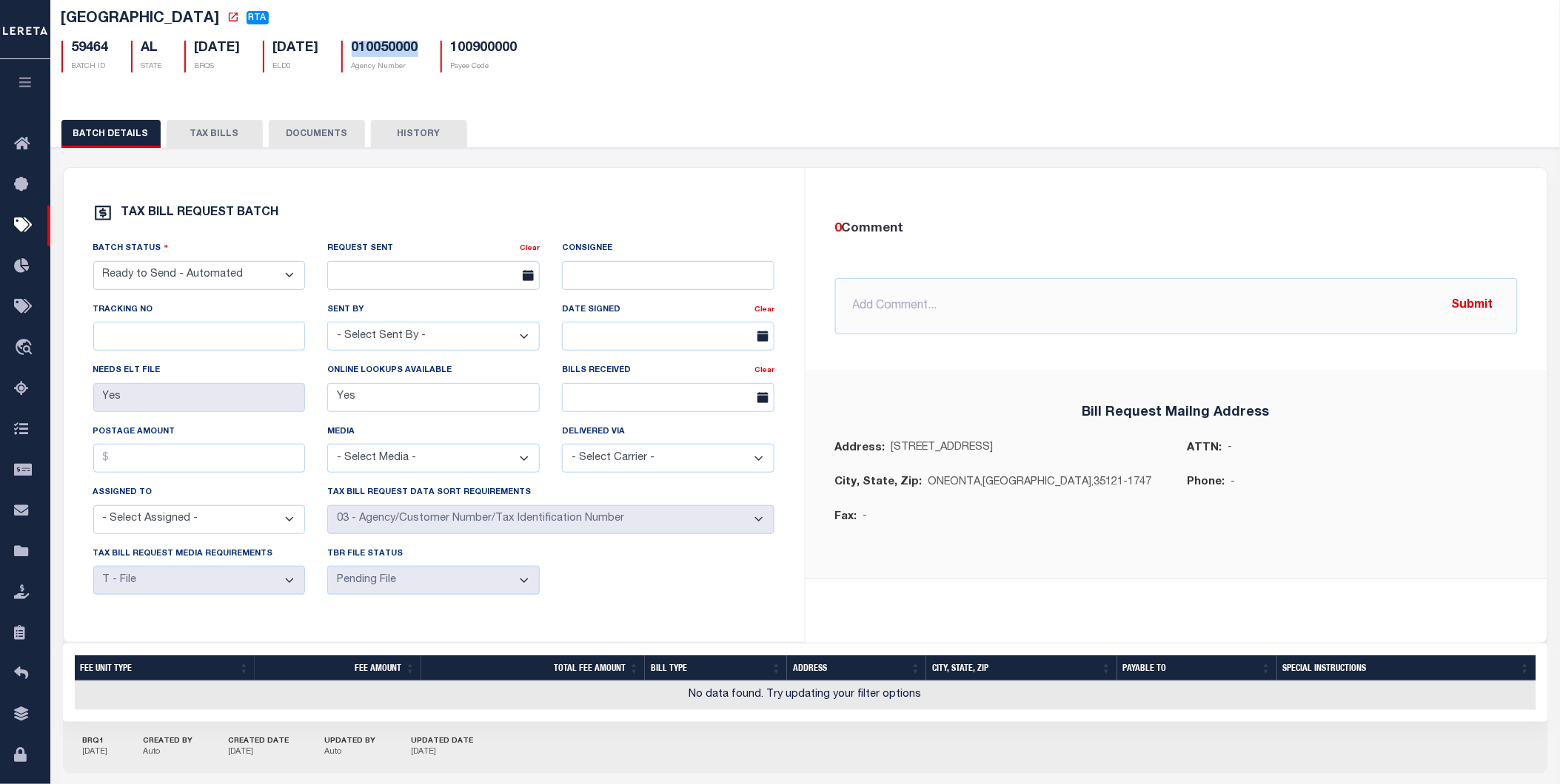
scroll to position [158, 0]
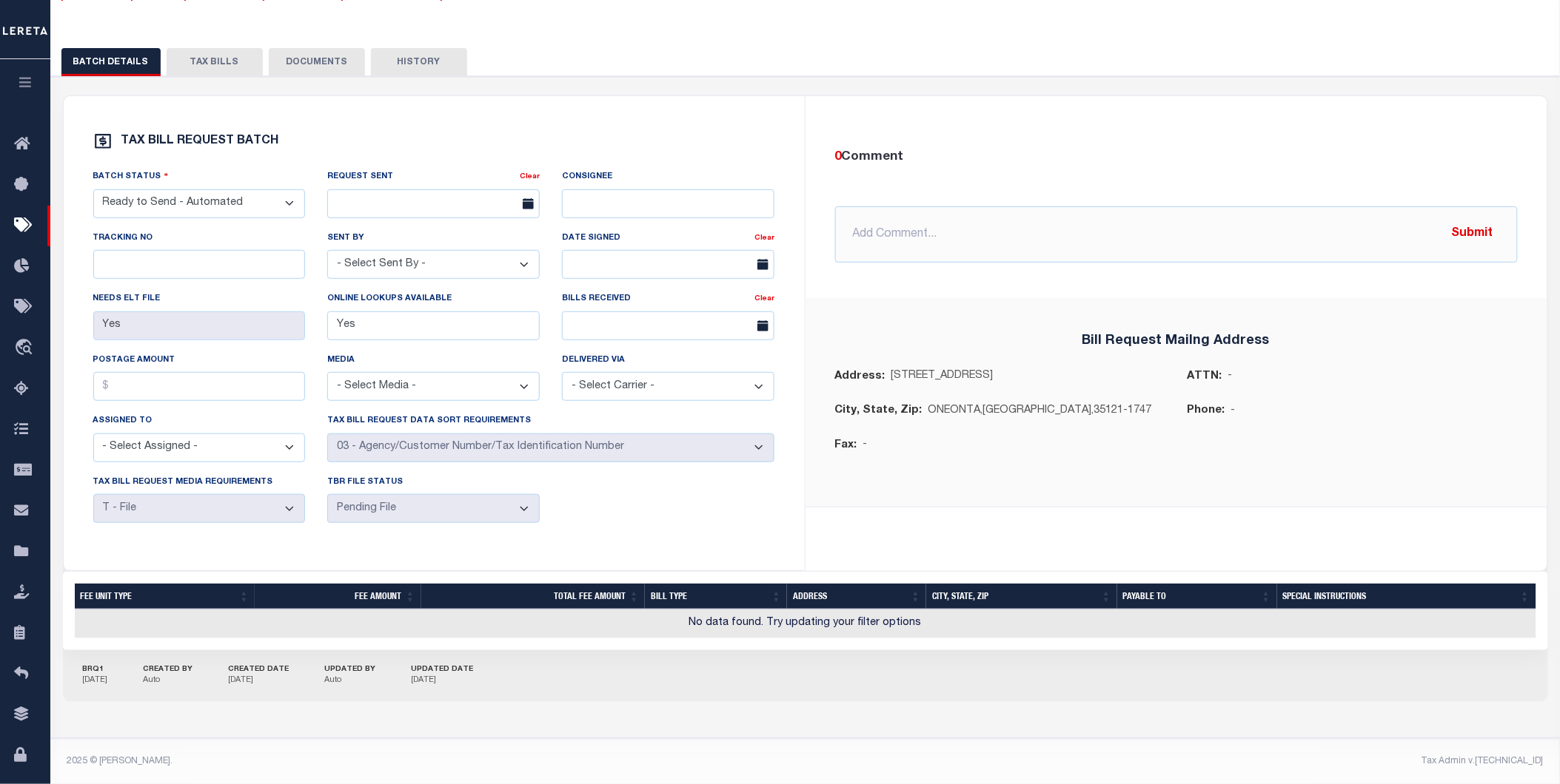
click at [202, 43] on div "BATCH DETAILS TAX BILLS DOCUMENTS HISTORY" at bounding box center [805, 384] width 1523 height 708
click at [201, 63] on button "TAX BILLS" at bounding box center [215, 62] width 96 height 28
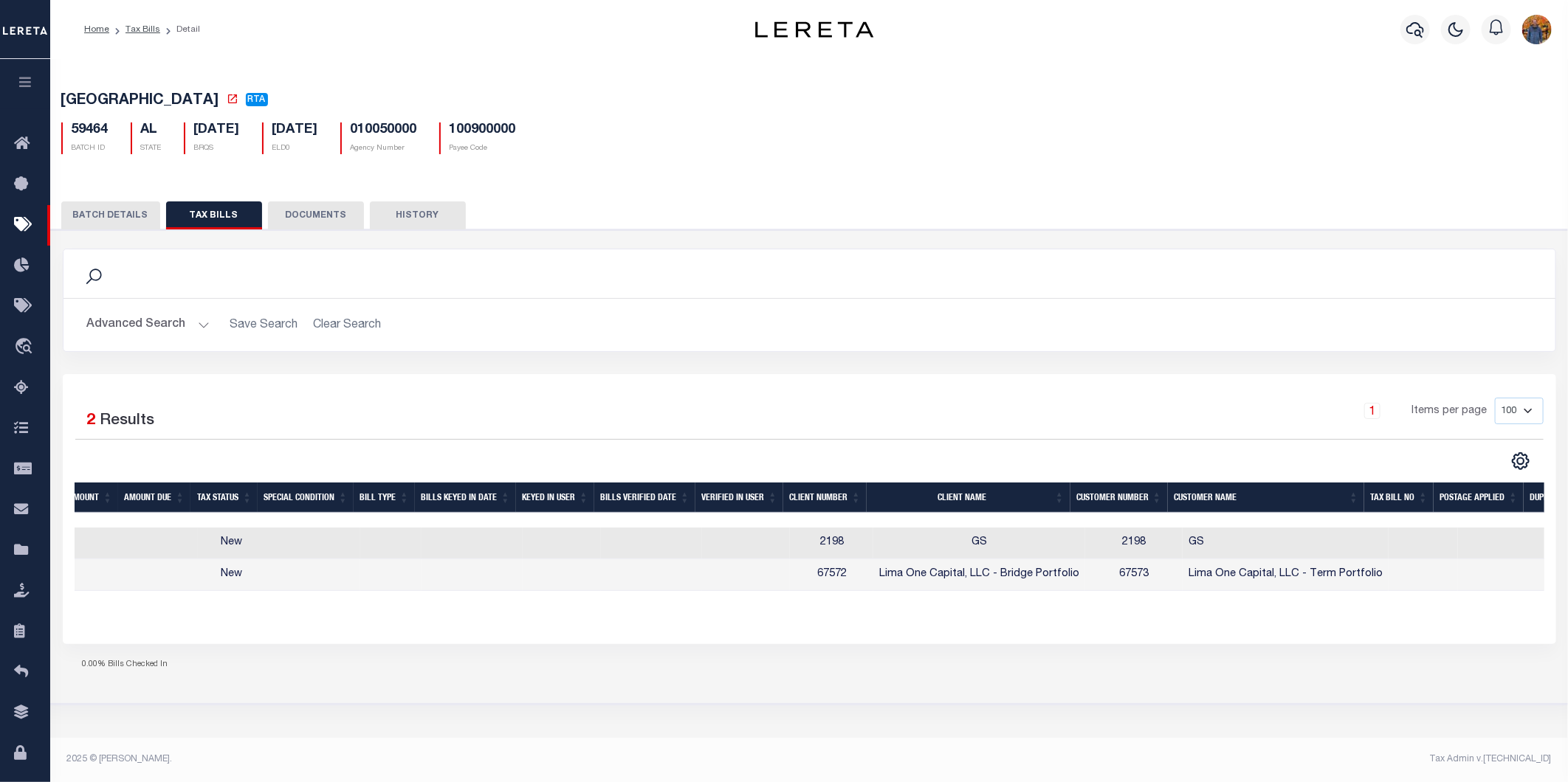
scroll to position [0, 1039]
drag, startPoint x: 832, startPoint y: 542, endPoint x: 787, endPoint y: 534, distance: 45.7
click at [794, 539] on td "2198" at bounding box center [829, 543] width 84 height 32
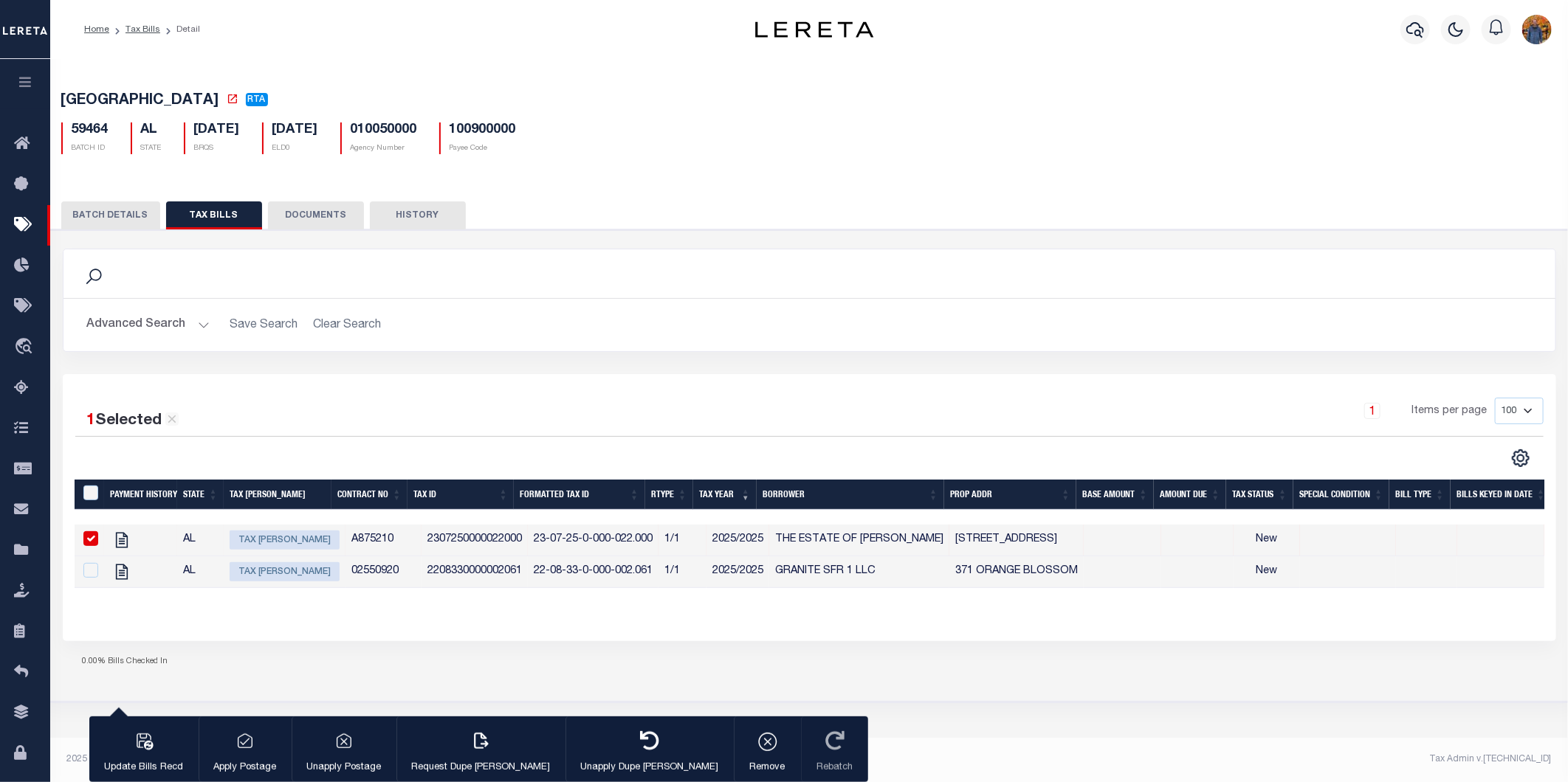
click at [276, 539] on span "Tax [PERSON_NAME]" at bounding box center [285, 540] width 110 height 19
checkbox input "false"
type input "[DATE]"
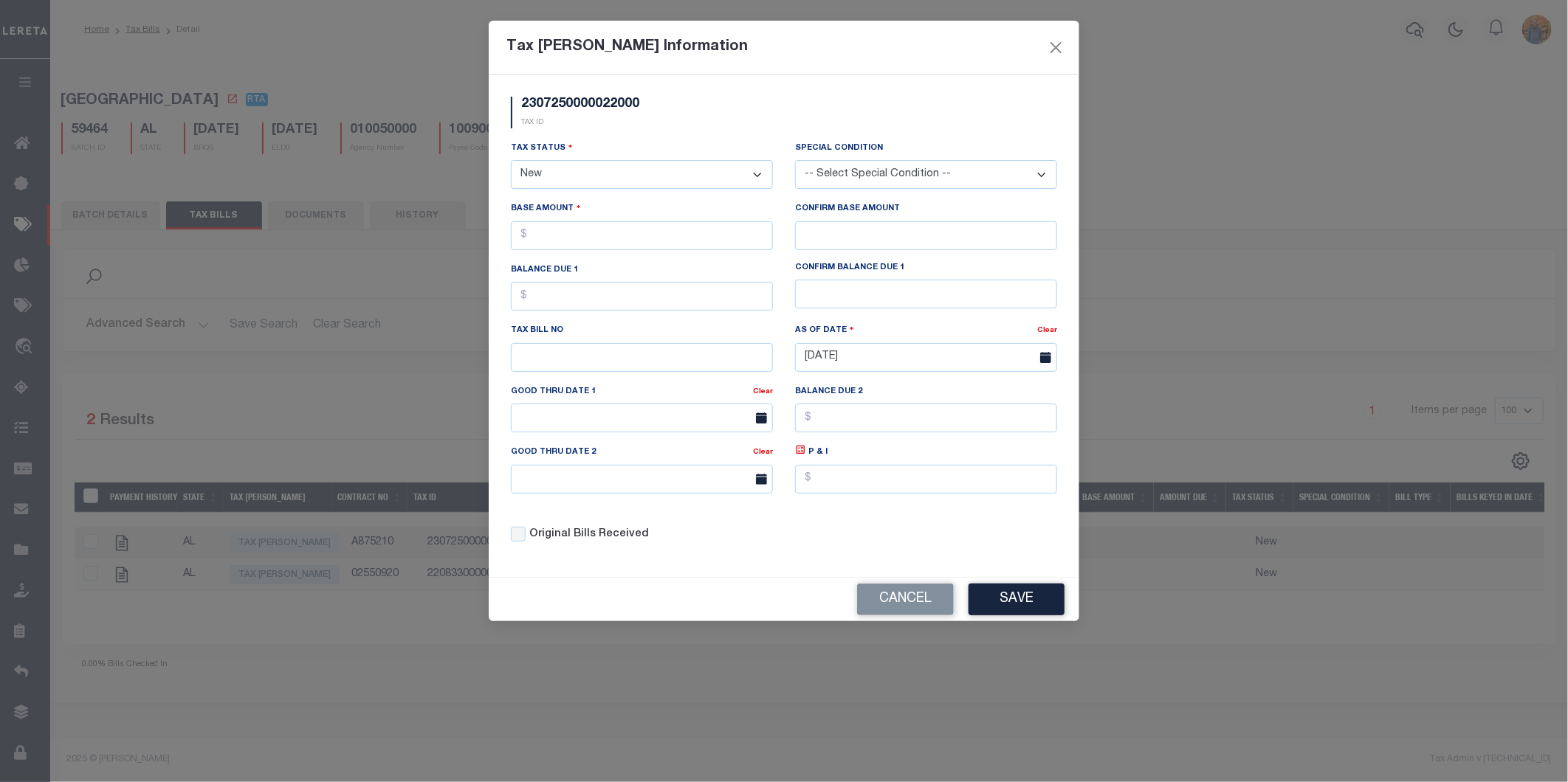
click at [1050, 34] on div "Tax [PERSON_NAME] Information" at bounding box center [784, 48] width 591 height 54
click at [1054, 54] on button "Close" at bounding box center [1056, 47] width 19 height 19
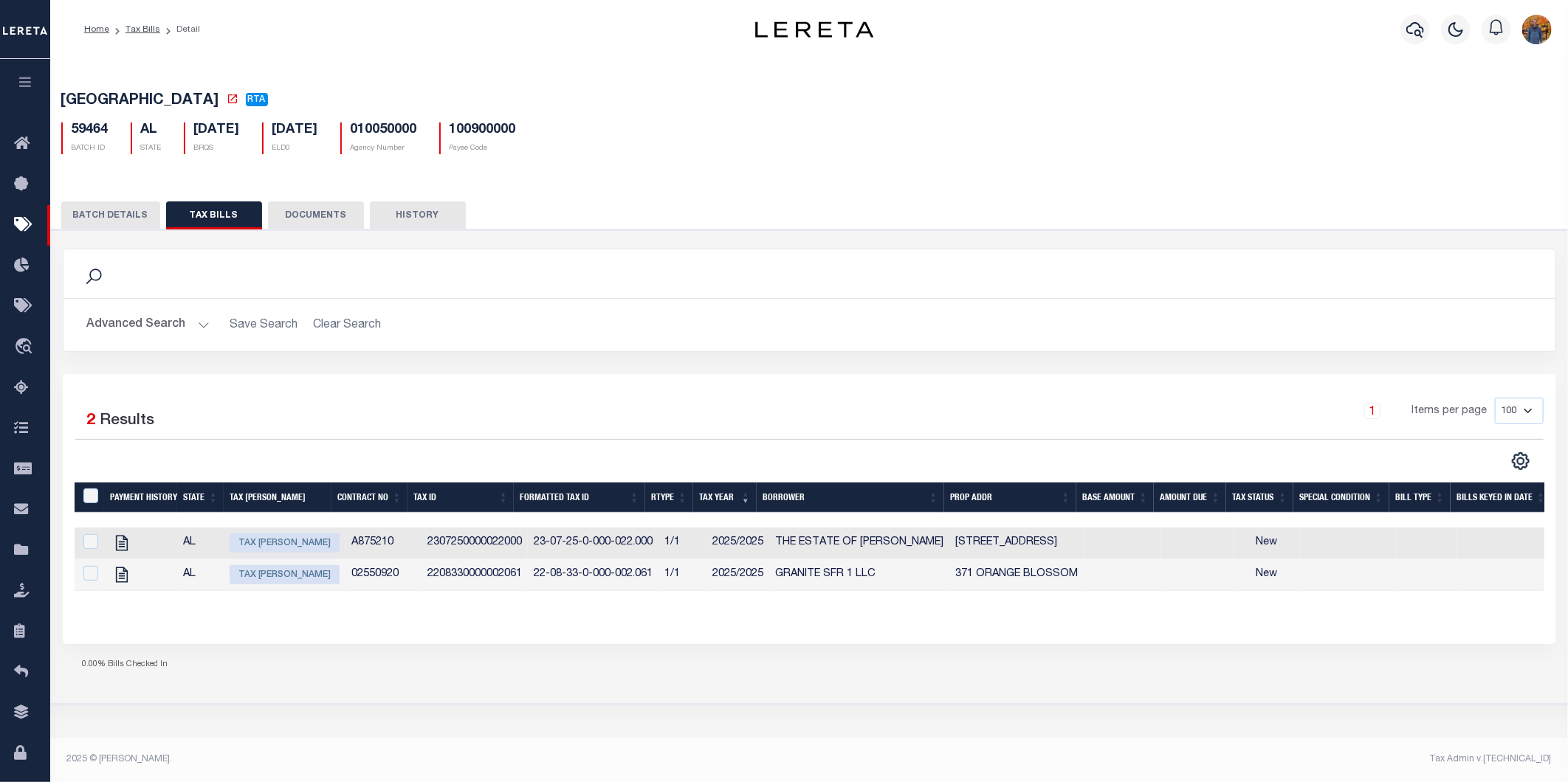
click at [1056, 43] on div "Profile Sign out" at bounding box center [1247, 30] width 619 height 52
